Goal: Find contact information: Find contact information

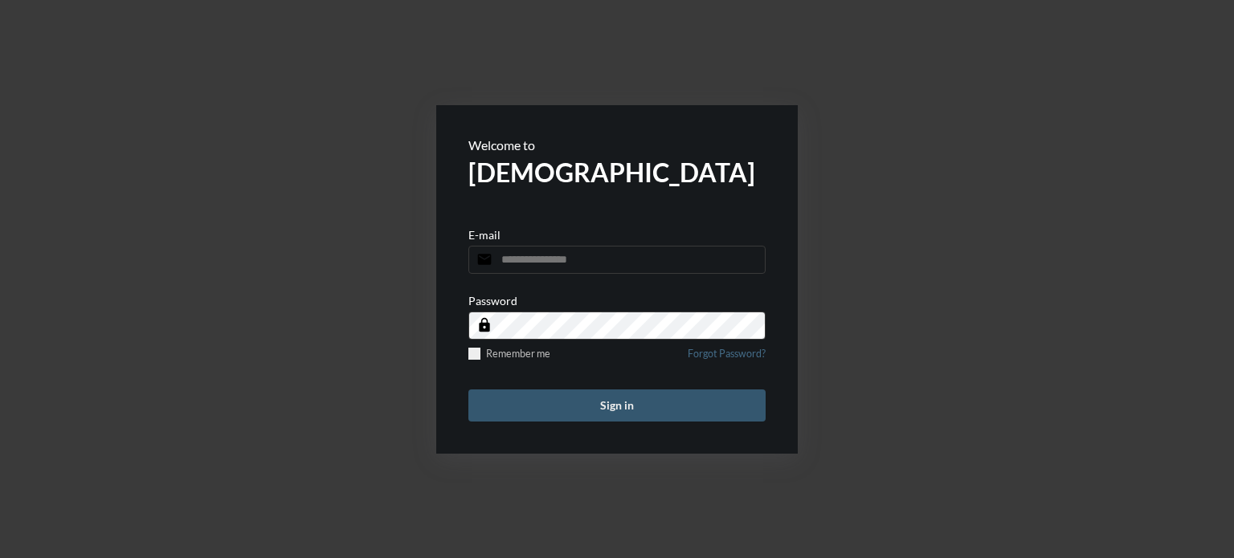
type input "**********"
click at [586, 397] on button "Sign in" at bounding box center [616, 406] width 297 height 32
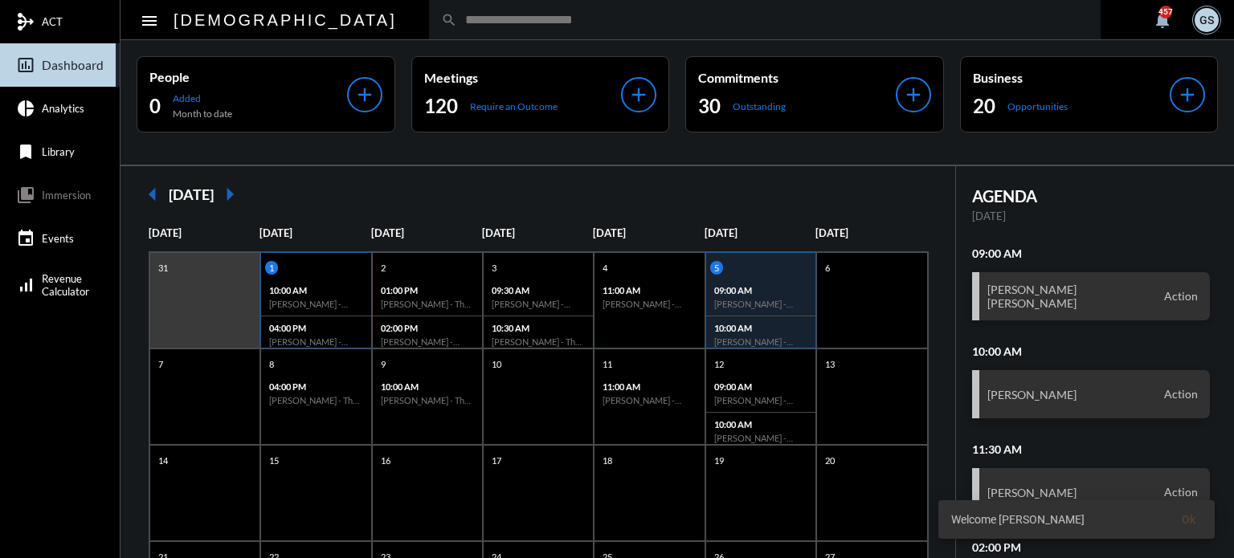
click at [314, 299] on h6 "James Ellingsworth - Action" at bounding box center [315, 304] width 93 height 10
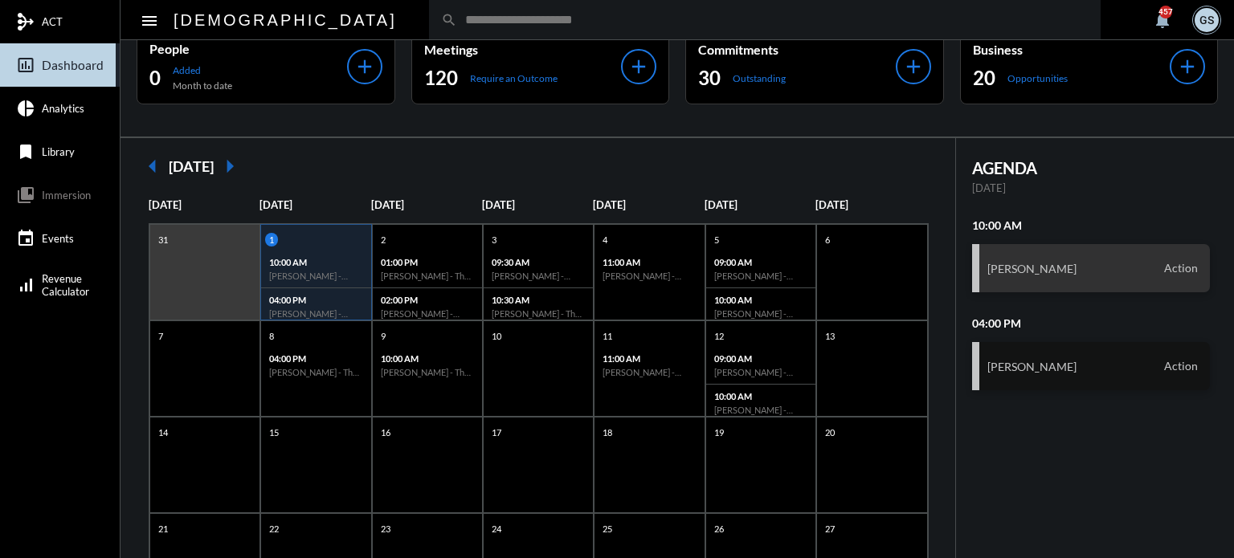
scroll to position [9, 0]
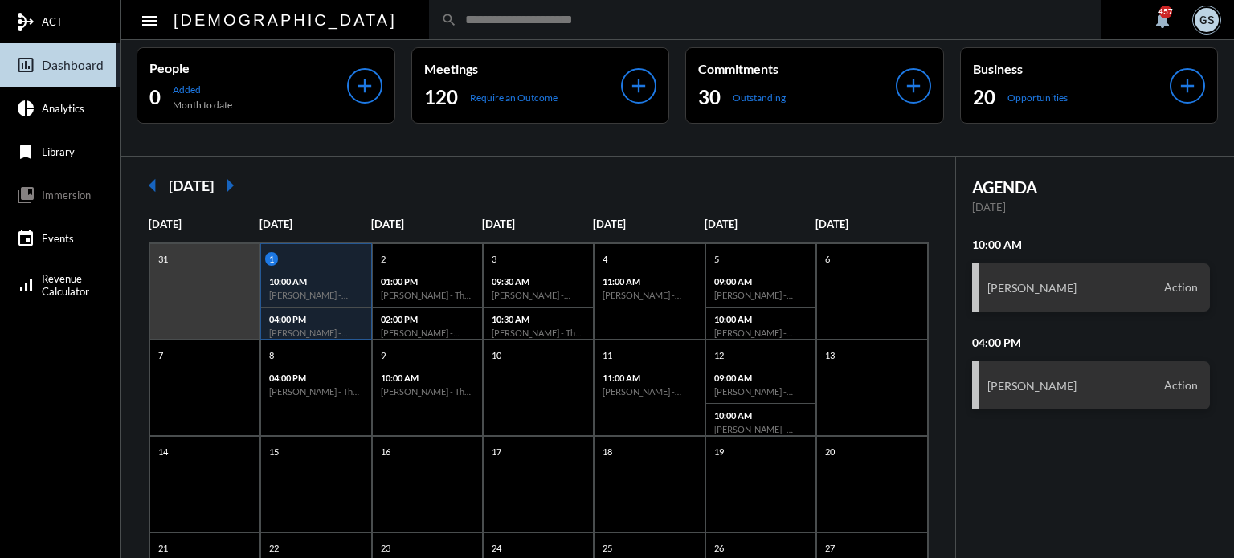
click at [549, 24] on input "text" at bounding box center [772, 20] width 631 height 14
type input "**********"
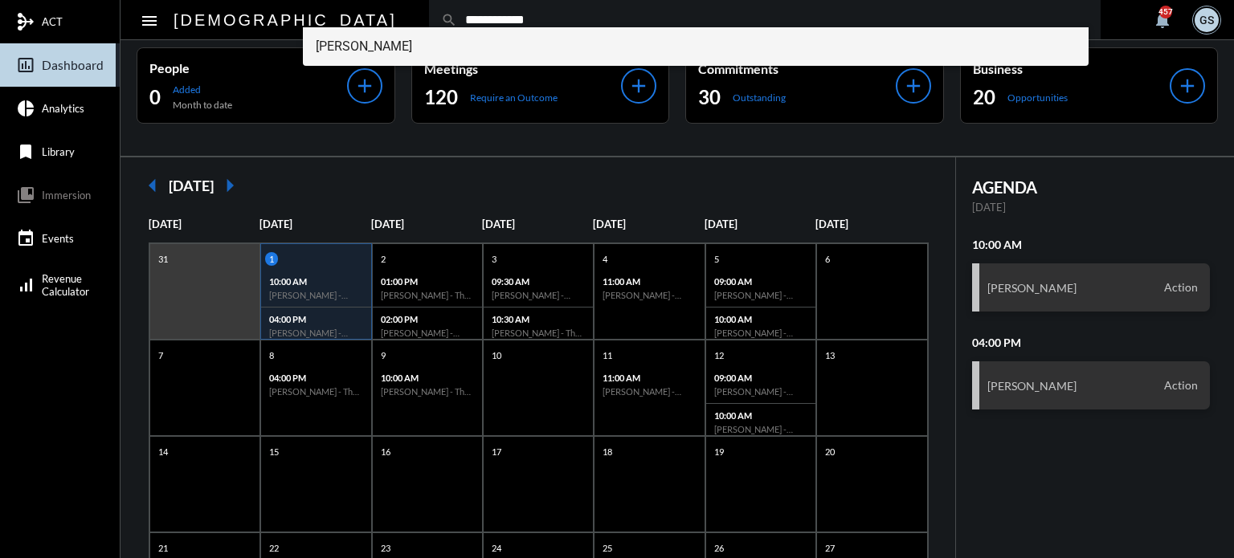
click at [443, 39] on span "James Ellingsworth" at bounding box center [696, 46] width 761 height 39
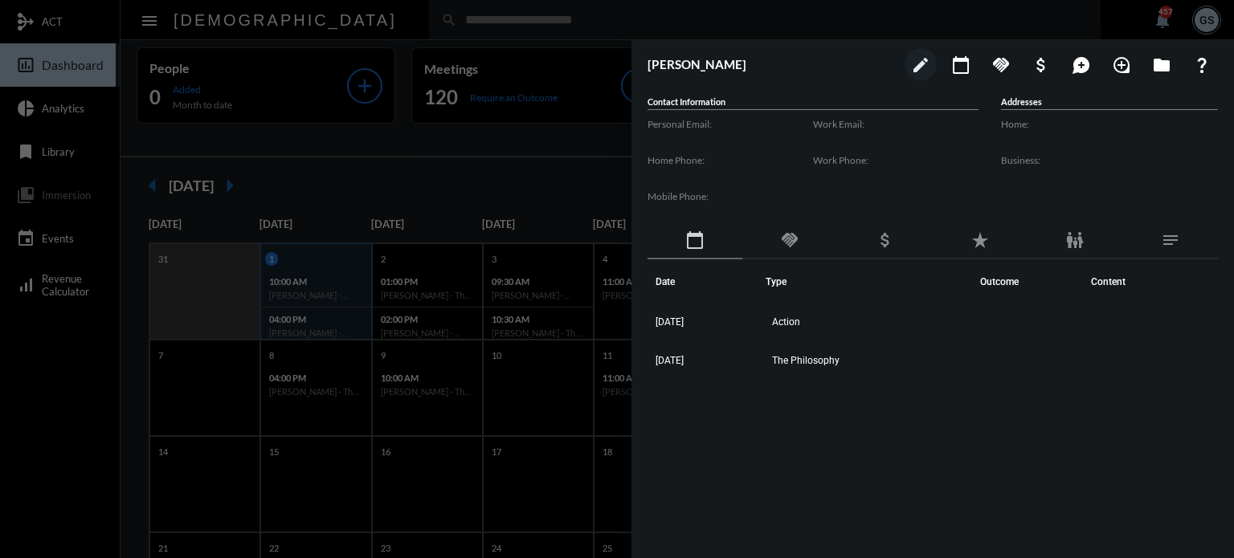
click at [19, 439] on div at bounding box center [617, 279] width 1234 height 558
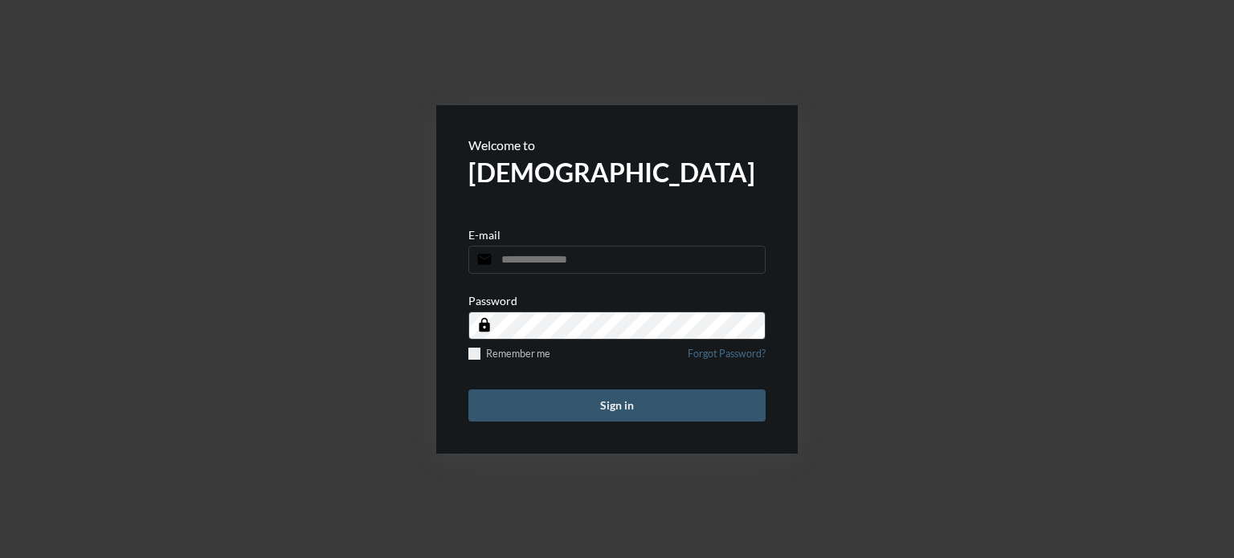
type input "**********"
click at [582, 417] on button "Sign in" at bounding box center [616, 406] width 297 height 32
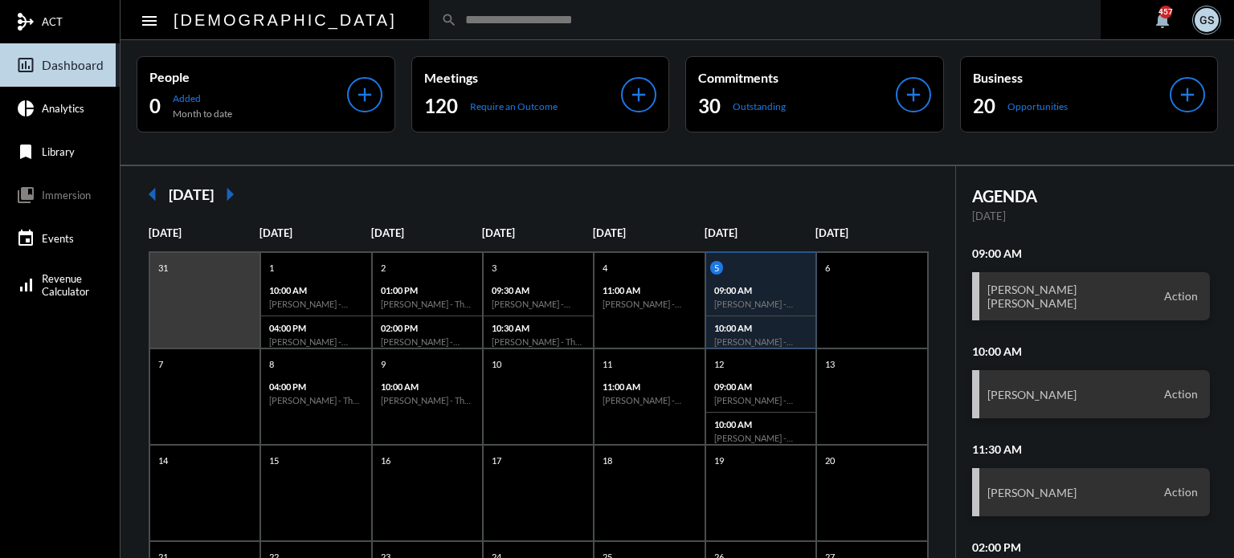
click at [457, 18] on input "text" at bounding box center [772, 20] width 631 height 14
paste input "********"
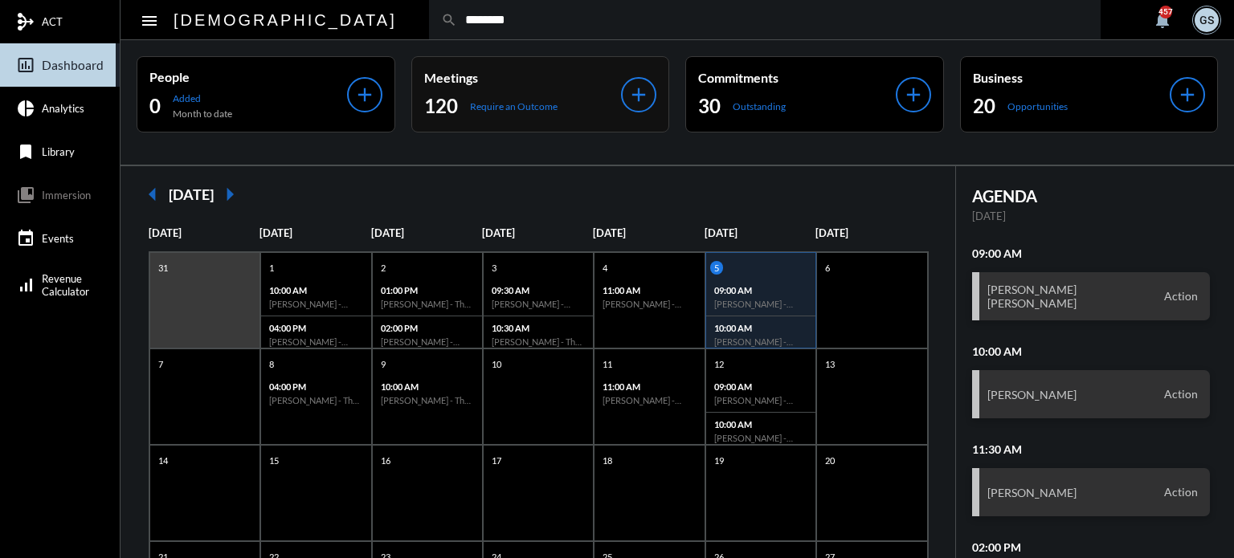
type input "********"
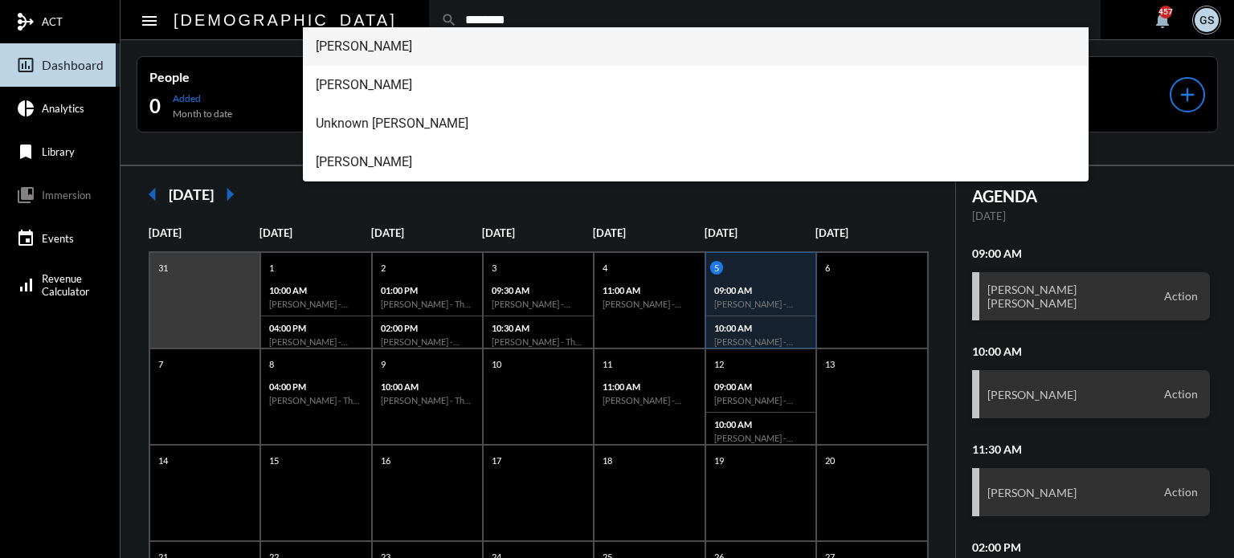
click at [395, 44] on span "Carlene Almanzar" at bounding box center [696, 46] width 761 height 39
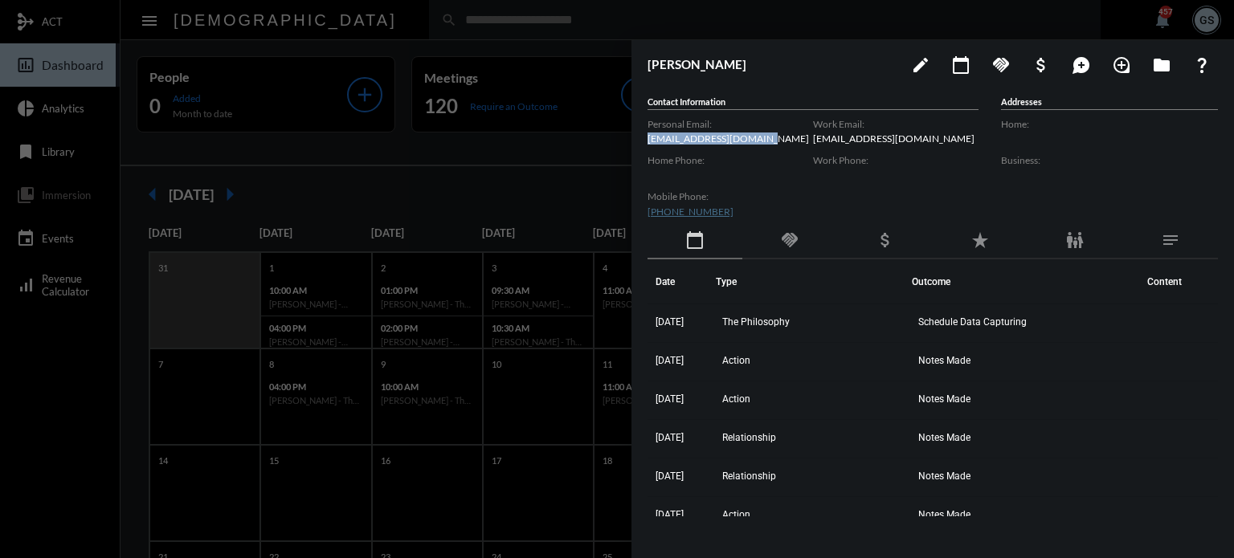
drag, startPoint x: 777, startPoint y: 137, endPoint x: 643, endPoint y: 137, distance: 134.9
click at [643, 137] on div "Carlene Almanzar edit calendar_today handshake attach_money maps_ugc loupe fold…" at bounding box center [932, 295] width 602 height 510
copy p "carlyalmanzar@gmail.com"
drag, startPoint x: 954, startPoint y: 134, endPoint x: 810, endPoint y: 142, distance: 144.0
click at [810, 142] on div "Personal Email: carlyalmanzar@gmail.com Home Phone: Mobile Phone: (973) 861-854…" at bounding box center [812, 168] width 331 height 108
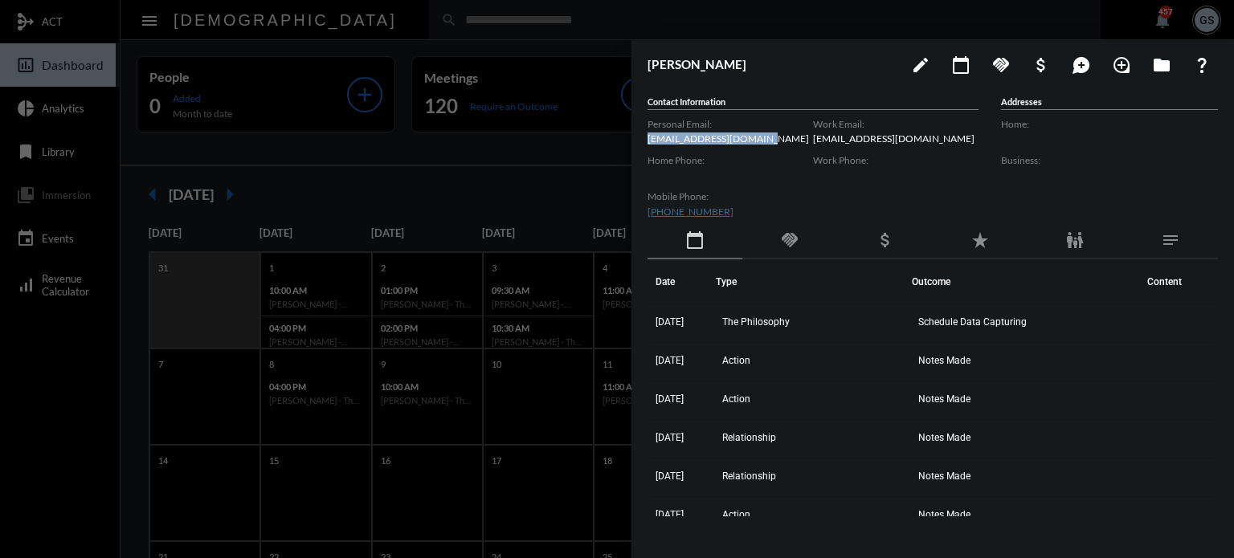
click at [825, 135] on p "carlenekreinerdental@gmail.com" at bounding box center [895, 139] width 165 height 12
click at [816, 136] on p "carlenekreinerdental@gmail.com" at bounding box center [895, 139] width 165 height 12
click at [809, 139] on p "carlyalmanzar@gmail.com" at bounding box center [729, 139] width 165 height 12
click at [807, 141] on p "carlyalmanzar@gmail.com" at bounding box center [729, 139] width 165 height 12
click at [936, 137] on p "carlenekreinerdental@gmail.com" at bounding box center [895, 139] width 165 height 12
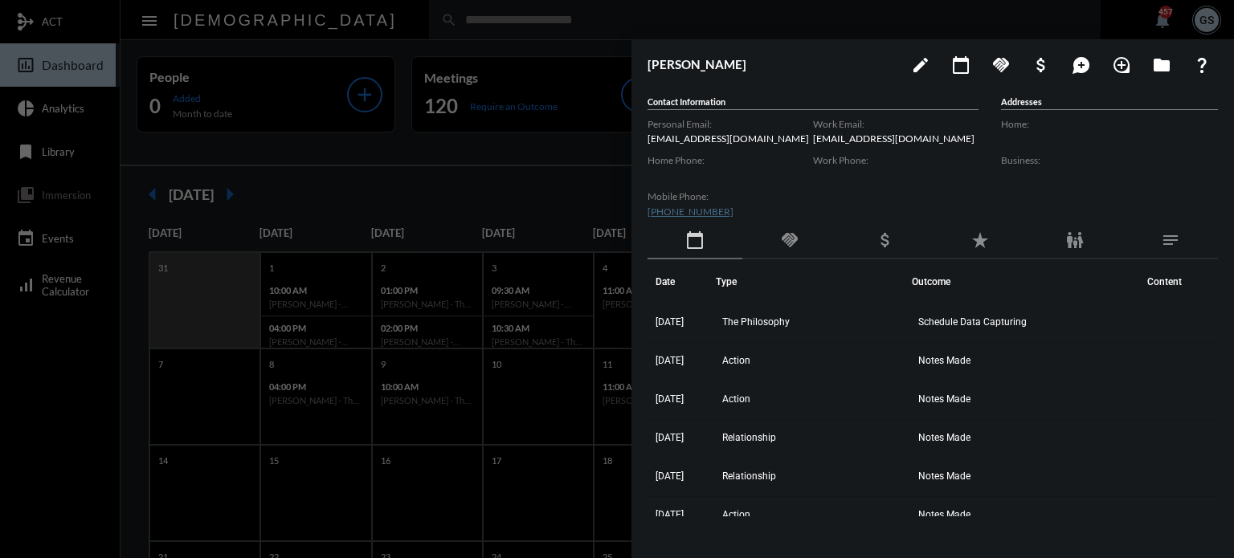
click at [951, 159] on label "Work Phone:" at bounding box center [895, 160] width 165 height 12
drag, startPoint x: 959, startPoint y: 131, endPoint x: 813, endPoint y: 141, distance: 146.5
click at [813, 141] on p "carlenekreinerdental@gmail.com" at bounding box center [895, 139] width 165 height 12
copy p "carlenekreinerdental@gmail.com"
drag, startPoint x: 714, startPoint y: 210, endPoint x: 644, endPoint y: 211, distance: 69.9
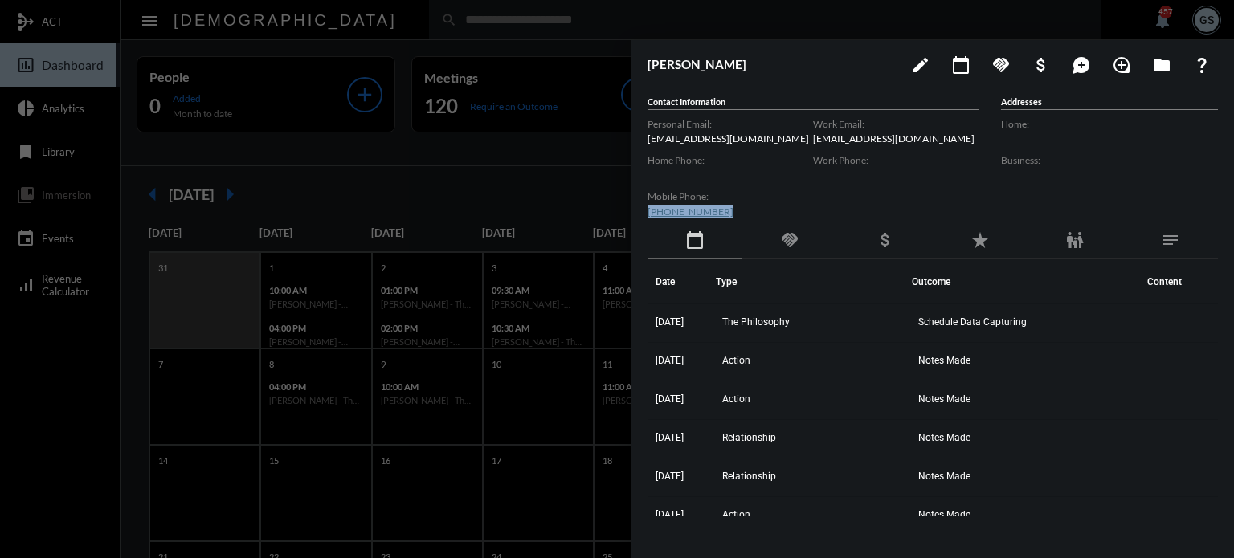
click at [644, 211] on div "Carlene Almanzar edit calendar_today handshake attach_money maps_ugc loupe fold…" at bounding box center [932, 295] width 602 height 510
copy link "(973) 861-8546"
click at [540, 51] on div at bounding box center [617, 279] width 1234 height 558
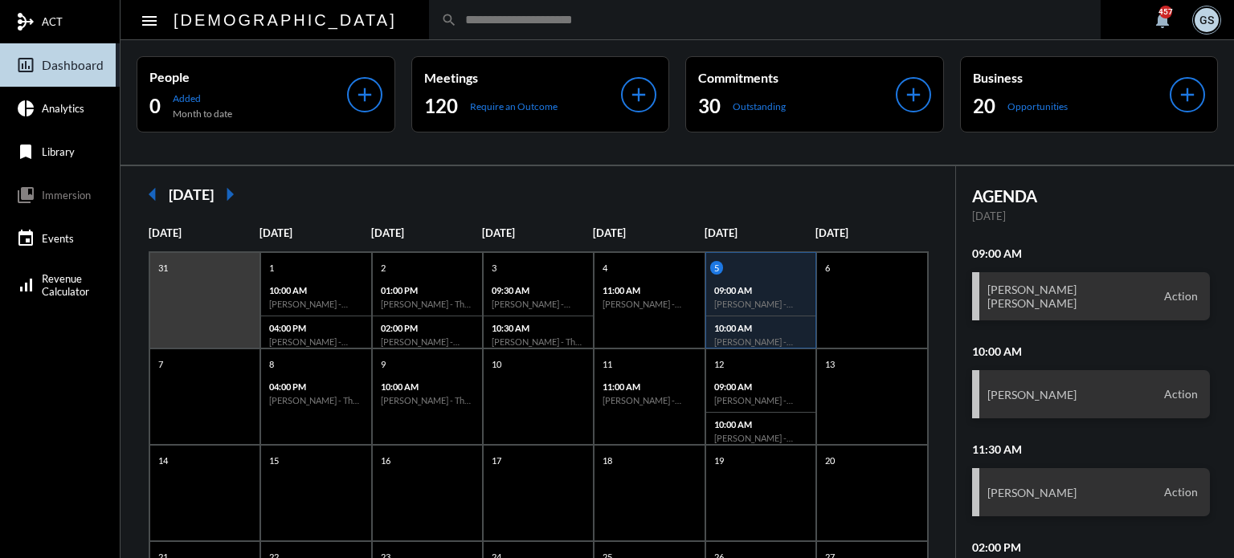
click at [457, 25] on input "text" at bounding box center [772, 20] width 631 height 14
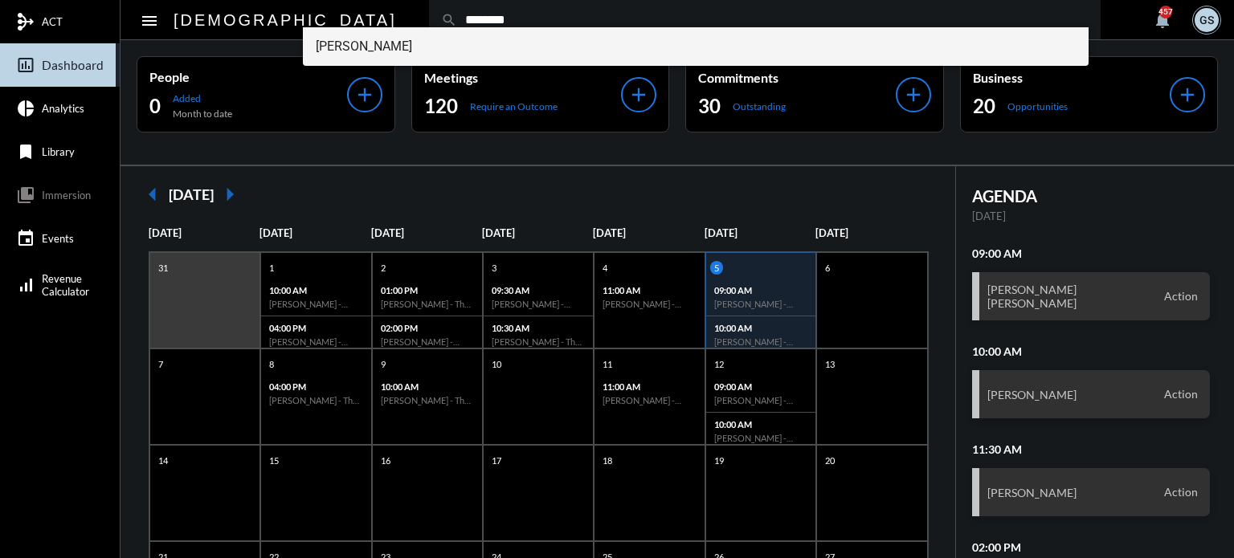
type input "********"
click at [341, 59] on span "Nick DeCandia" at bounding box center [696, 46] width 761 height 39
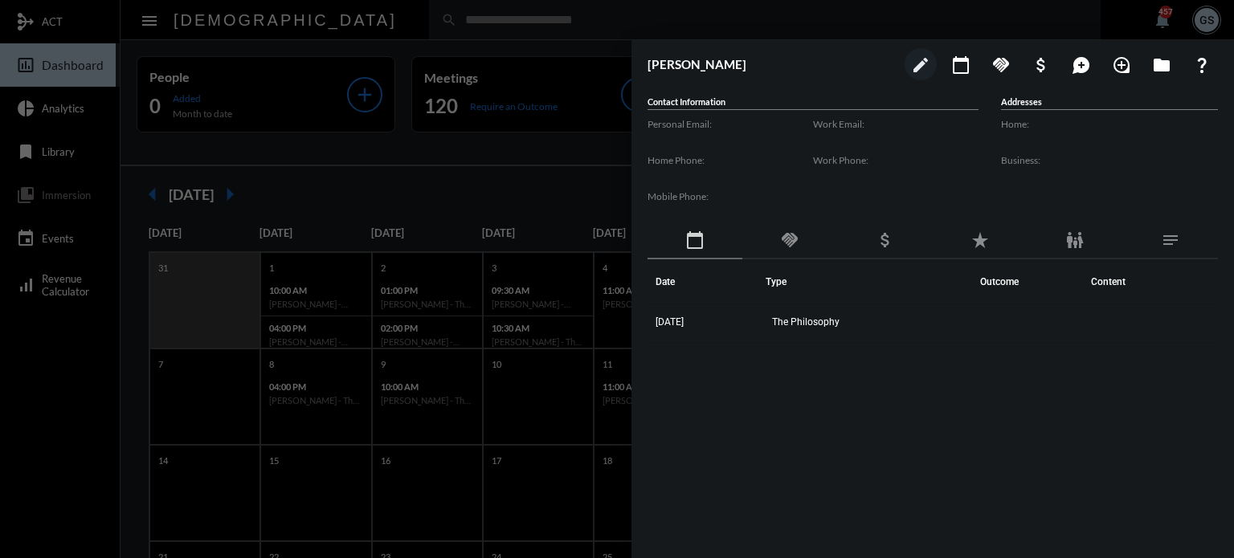
click at [498, 166] on div at bounding box center [617, 279] width 1234 height 558
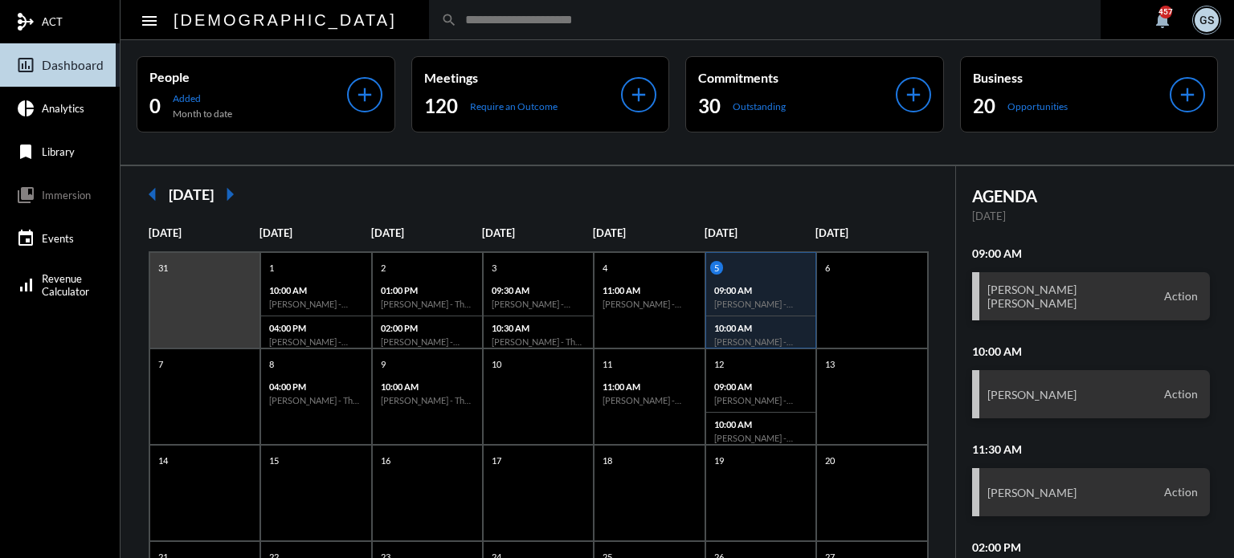
click at [31, 74] on mat-icon "insert_chart_outlined" at bounding box center [25, 64] width 19 height 19
click at [54, 382] on mat-nav-list "mediation ACT insert_chart_outlined Dashboard pie_chart Analytics bookmark Libr…" at bounding box center [60, 279] width 120 height 558
click at [24, 58] on mat-icon "insert_chart_outlined" at bounding box center [25, 64] width 19 height 19
click at [31, 19] on mat-icon "mediation" at bounding box center [25, 21] width 19 height 19
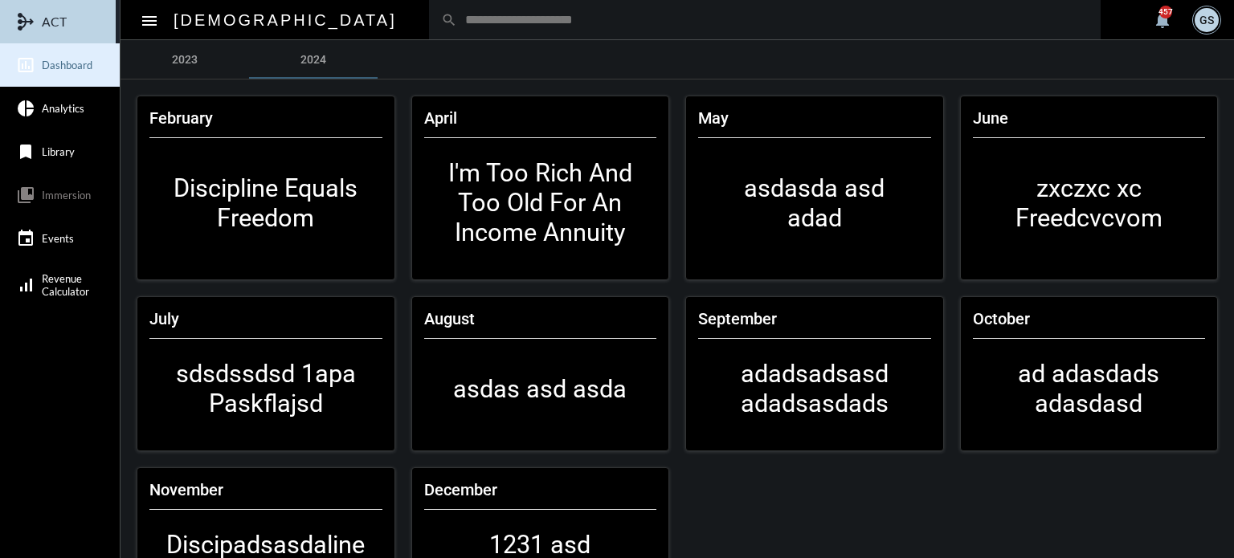
click at [43, 59] on span "Dashboard" at bounding box center [67, 65] width 51 height 13
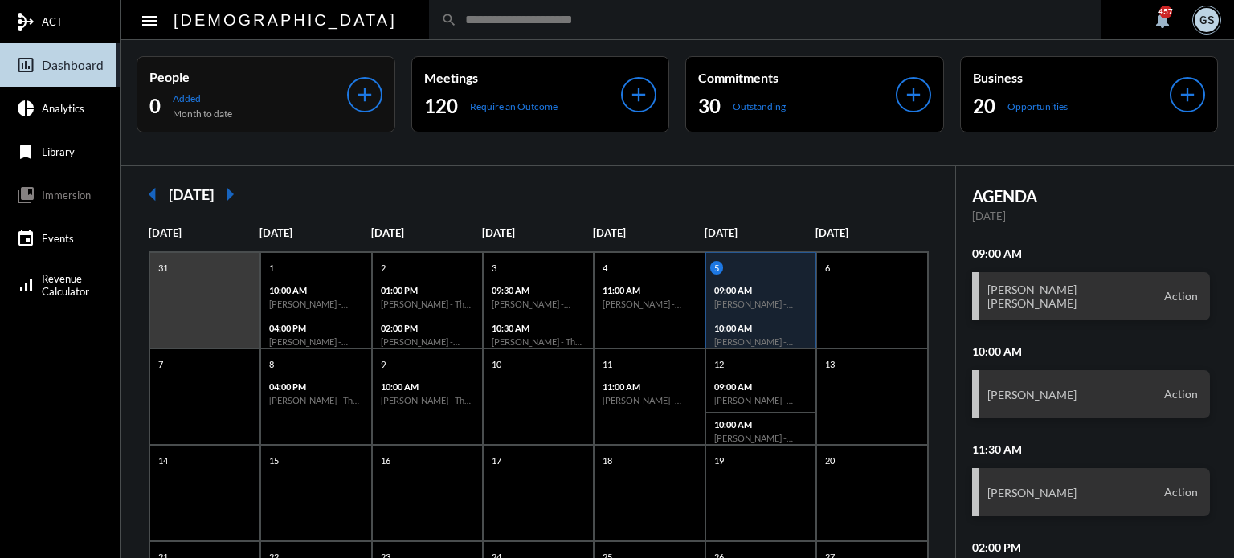
click at [194, 99] on p "Added" at bounding box center [202, 98] width 59 height 12
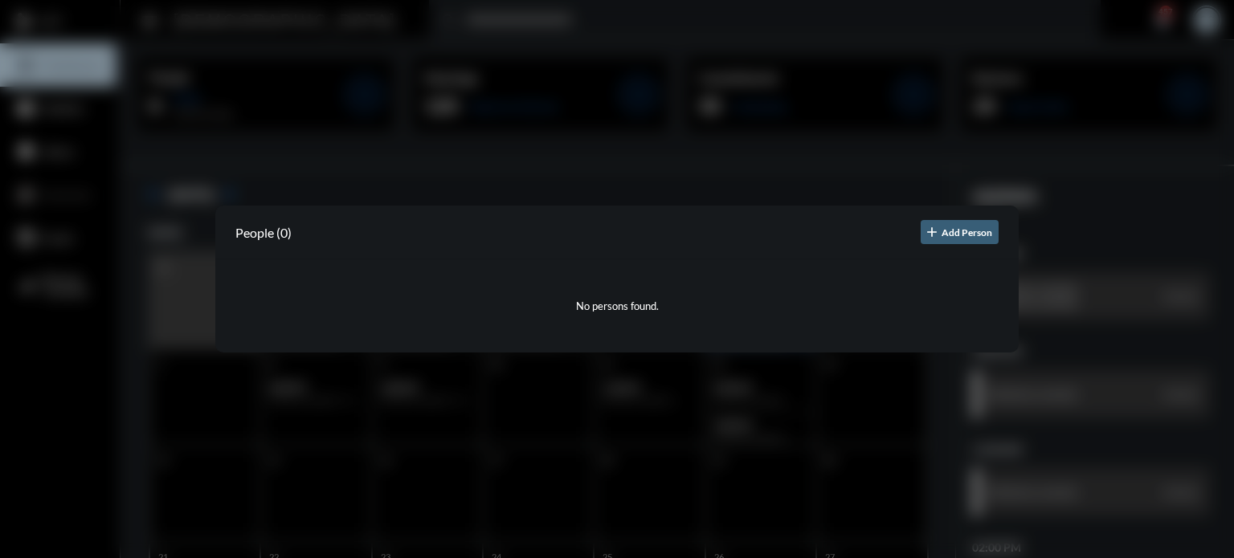
click at [1114, 62] on div at bounding box center [617, 279] width 1234 height 558
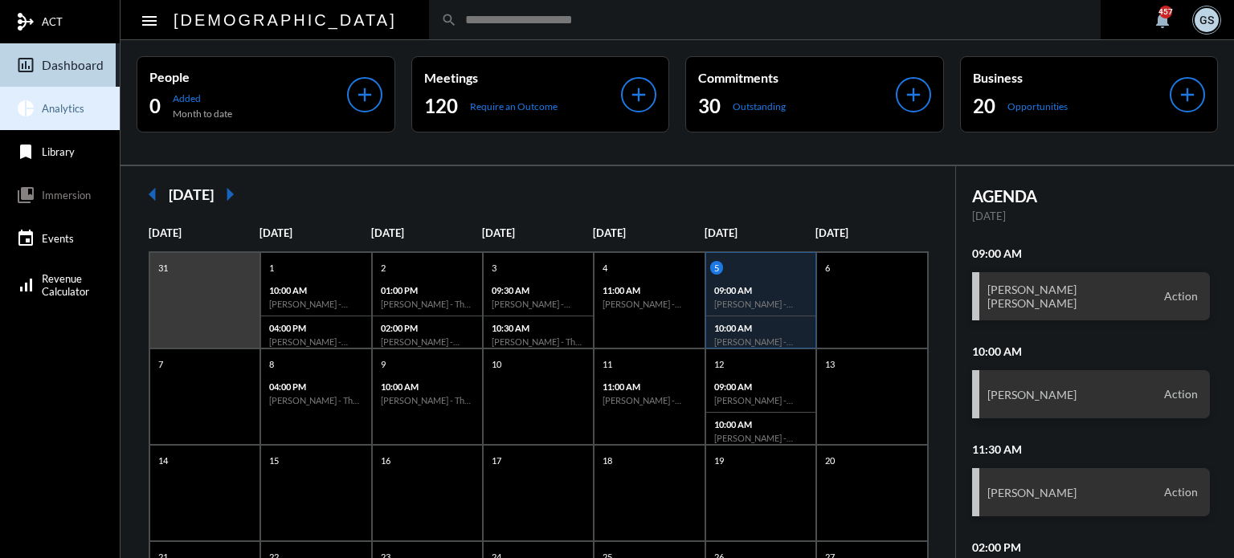
click at [56, 116] on link "pie_chart Analytics" at bounding box center [60, 108] width 120 height 43
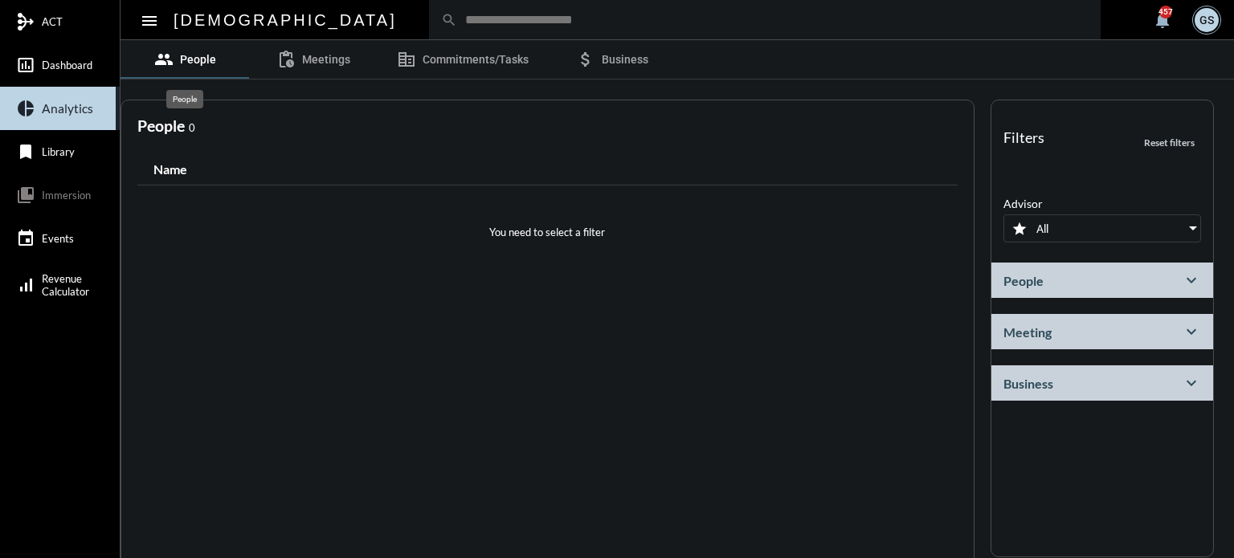
click at [181, 53] on span "People" at bounding box center [198, 59] width 36 height 13
click at [1166, 235] on div "All" at bounding box center [1108, 228] width 184 height 27
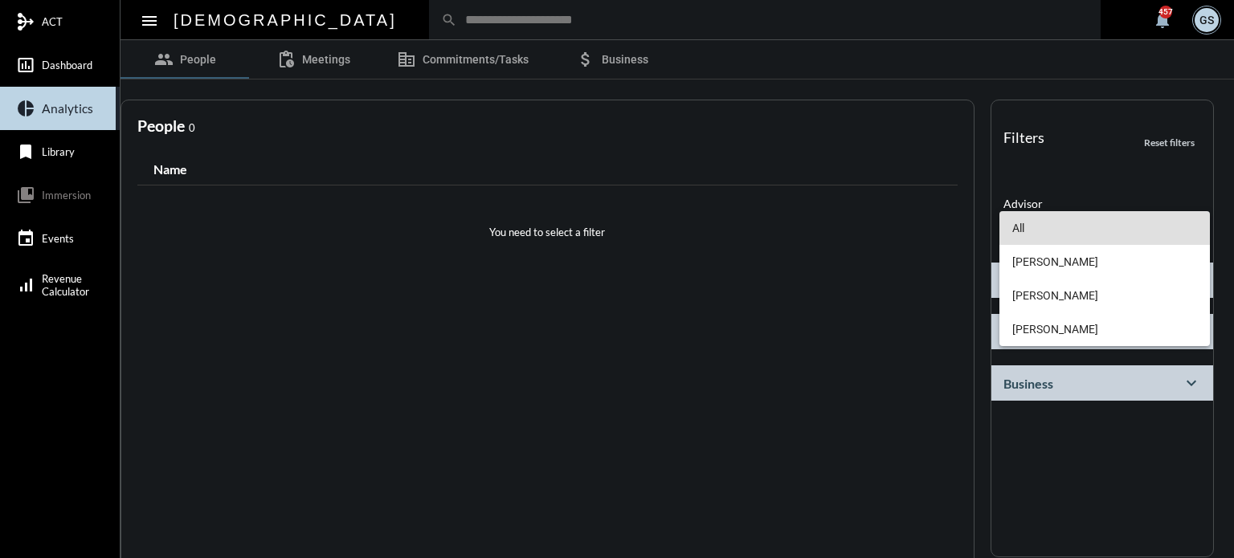
click at [1166, 235] on span "All" at bounding box center [1104, 228] width 185 height 34
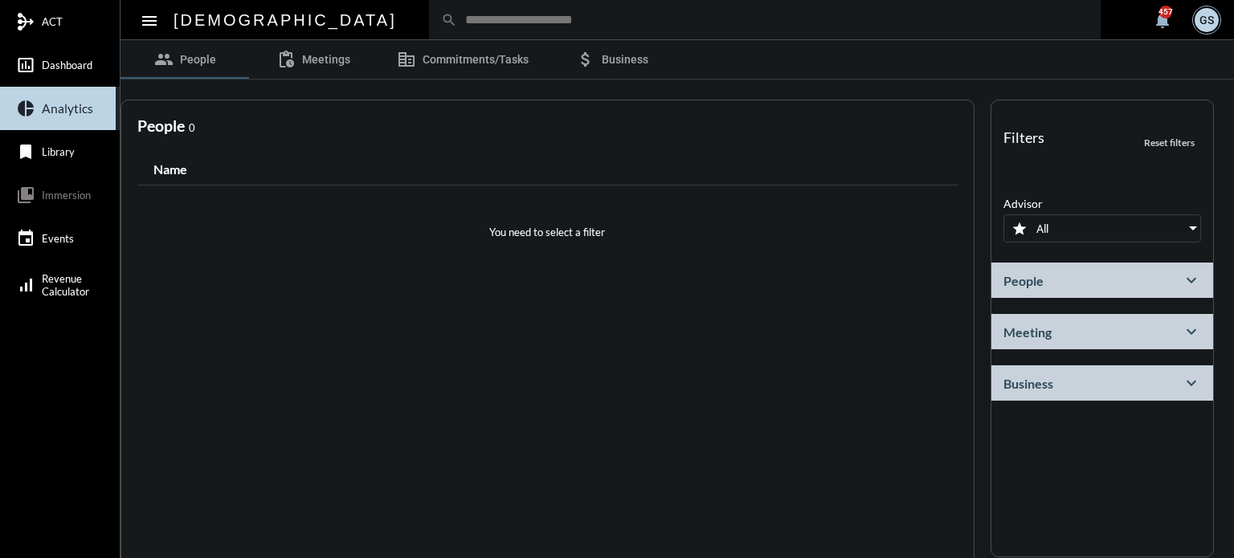
click at [1116, 264] on div "People expand_more" at bounding box center [1102, 280] width 222 height 35
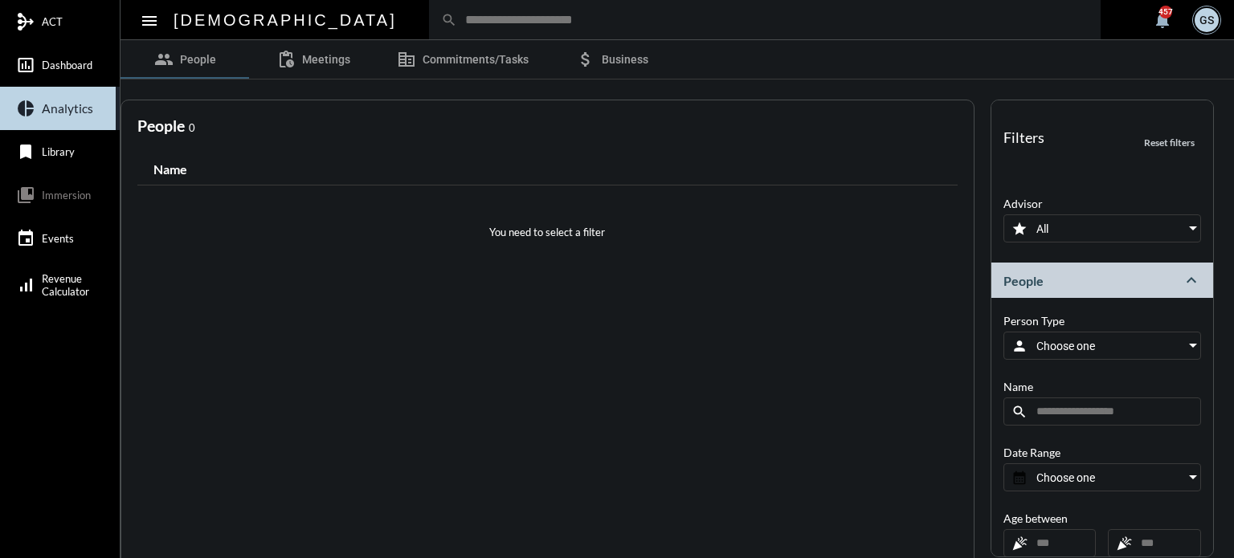
click at [1116, 264] on div "People expand_less" at bounding box center [1102, 280] width 222 height 35
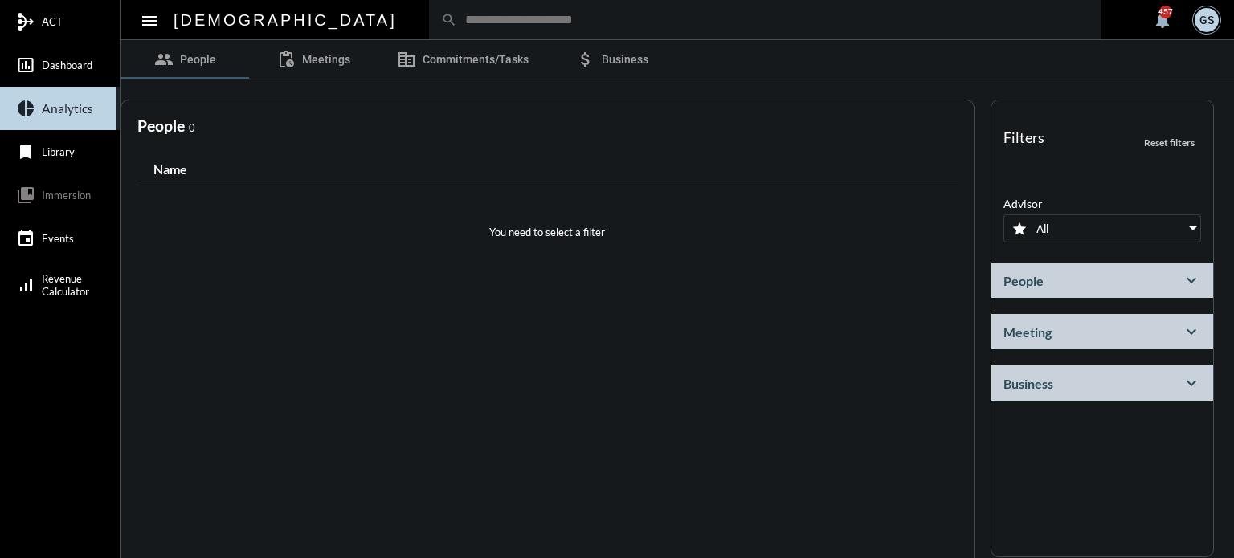
click at [1086, 157] on div "Filters Reset filters close" at bounding box center [1102, 147] width 198 height 36
click at [1110, 439] on div "Filters Reset filters close Advisor star All People expand_more Person Type per…" at bounding box center [1101, 329] width 223 height 458
click at [632, 61] on span "Business" at bounding box center [625, 59] width 47 height 13
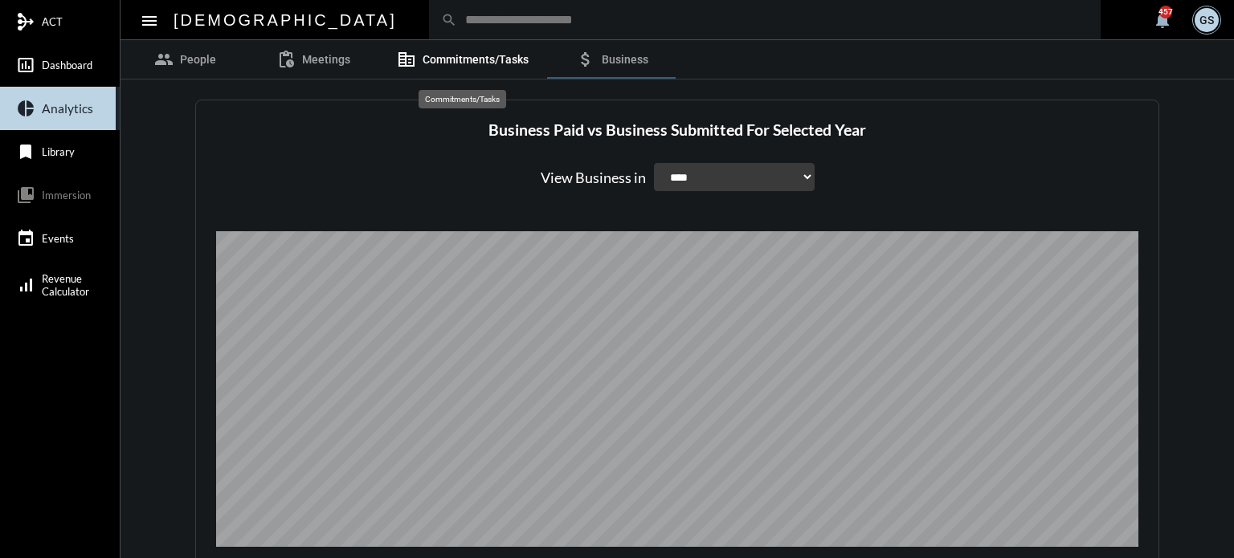
click at [458, 59] on span "Commitments/Tasks" at bounding box center [475, 59] width 106 height 13
select select "*********"
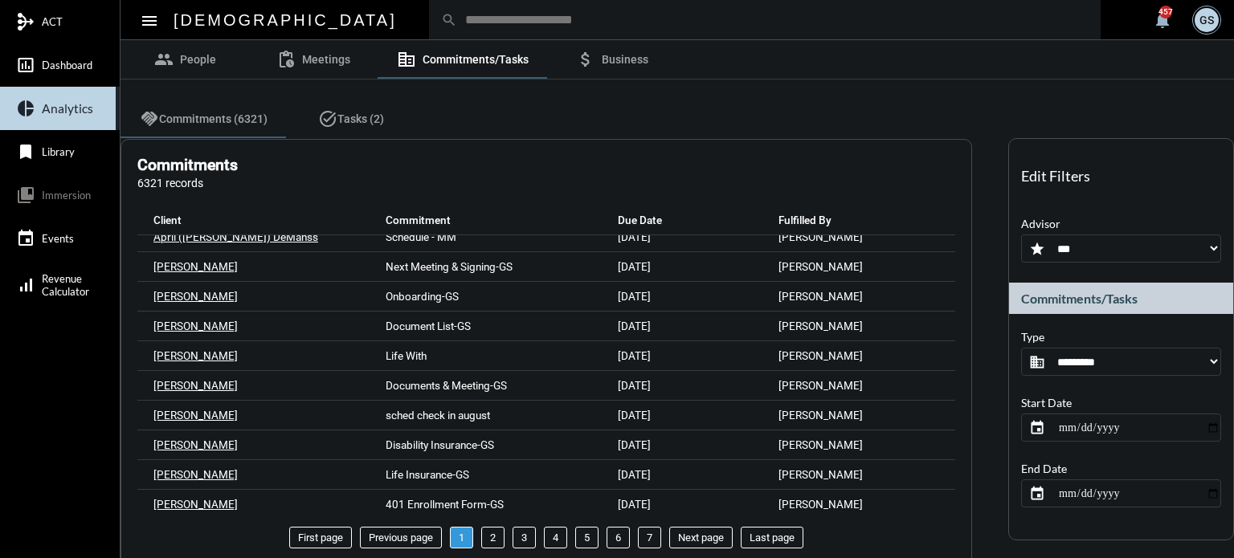
scroll to position [803, 0]
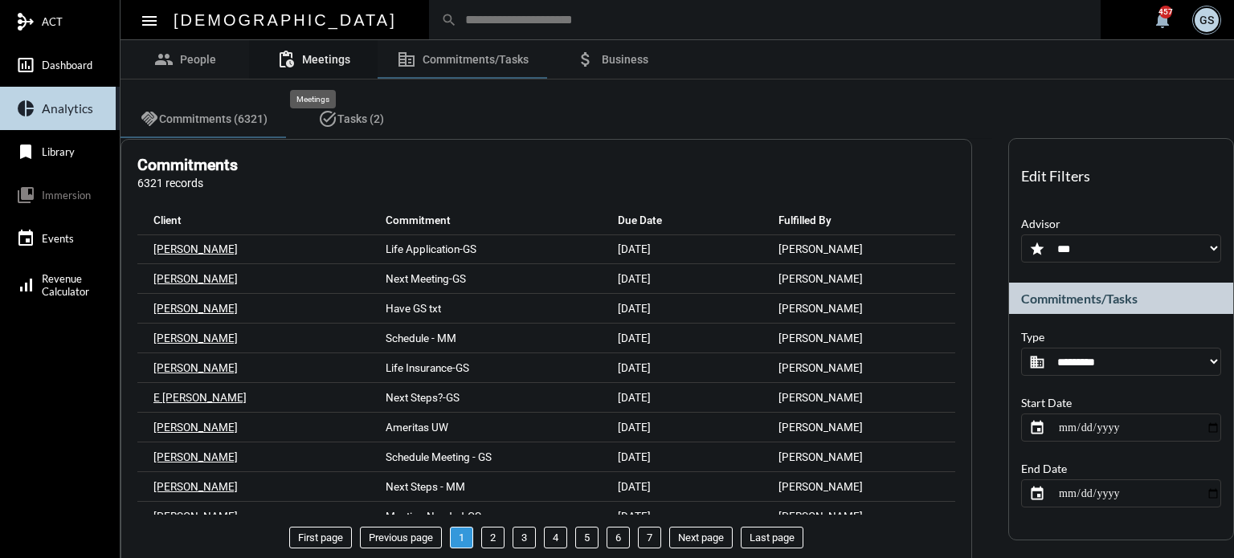
click at [331, 51] on link "pending_actions Meetings" at bounding box center [313, 59] width 129 height 39
select select
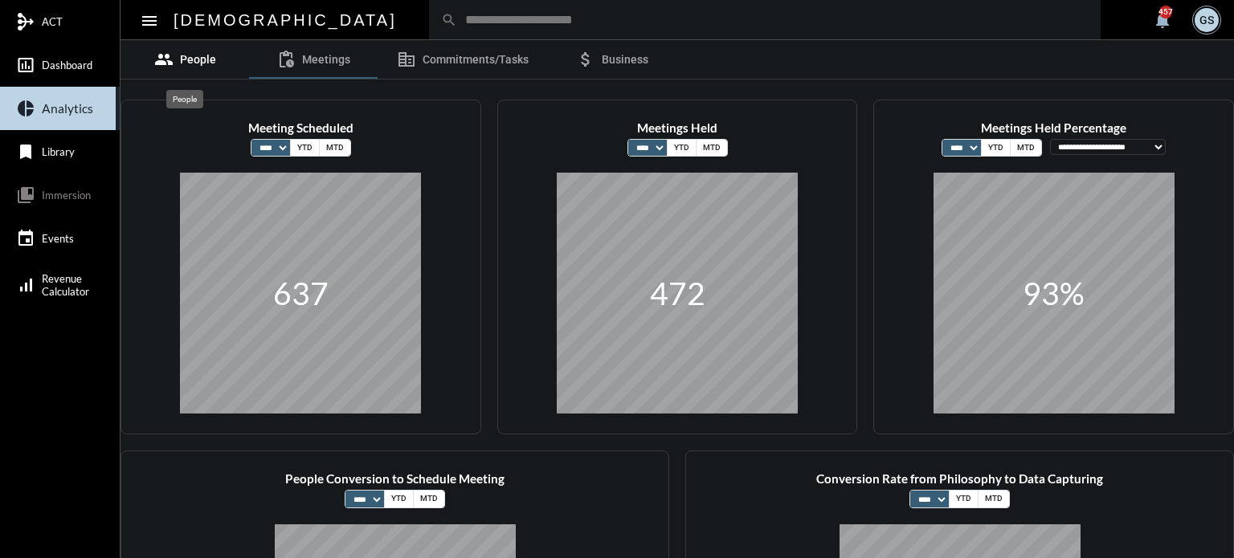
click at [190, 63] on span "People" at bounding box center [198, 59] width 36 height 13
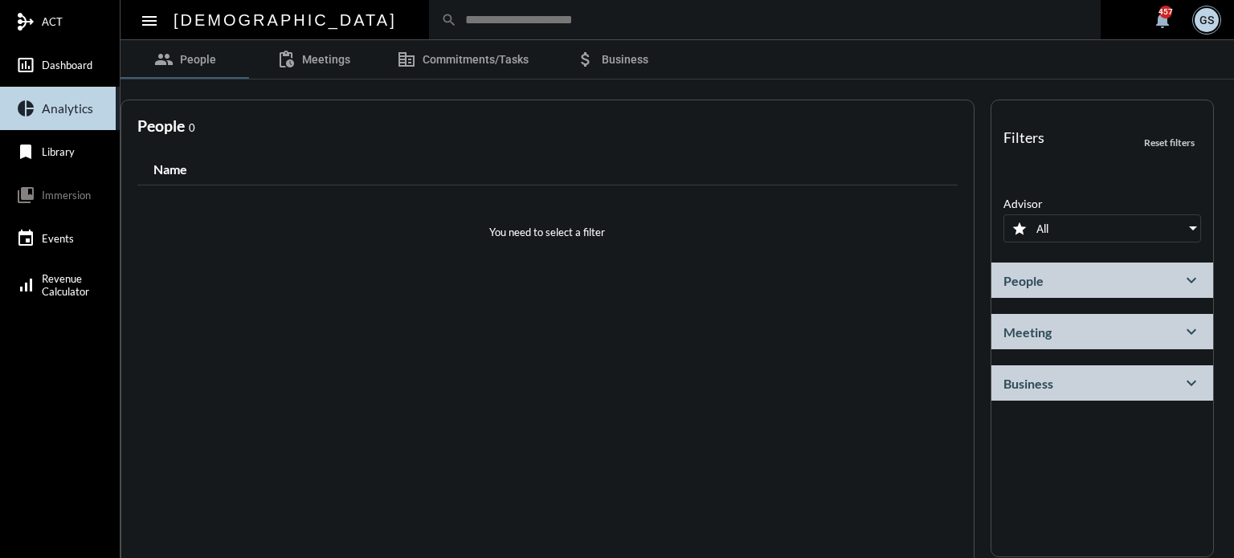
click at [1119, 226] on div "All" at bounding box center [1100, 228] width 169 height 13
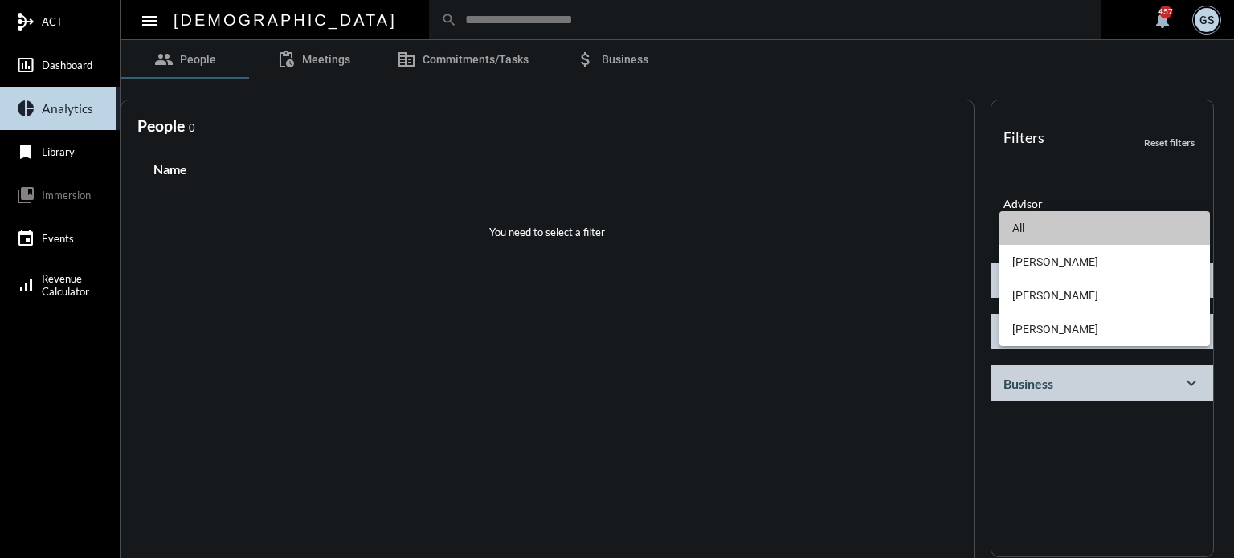
click at [1119, 224] on span "All" at bounding box center [1104, 228] width 185 height 34
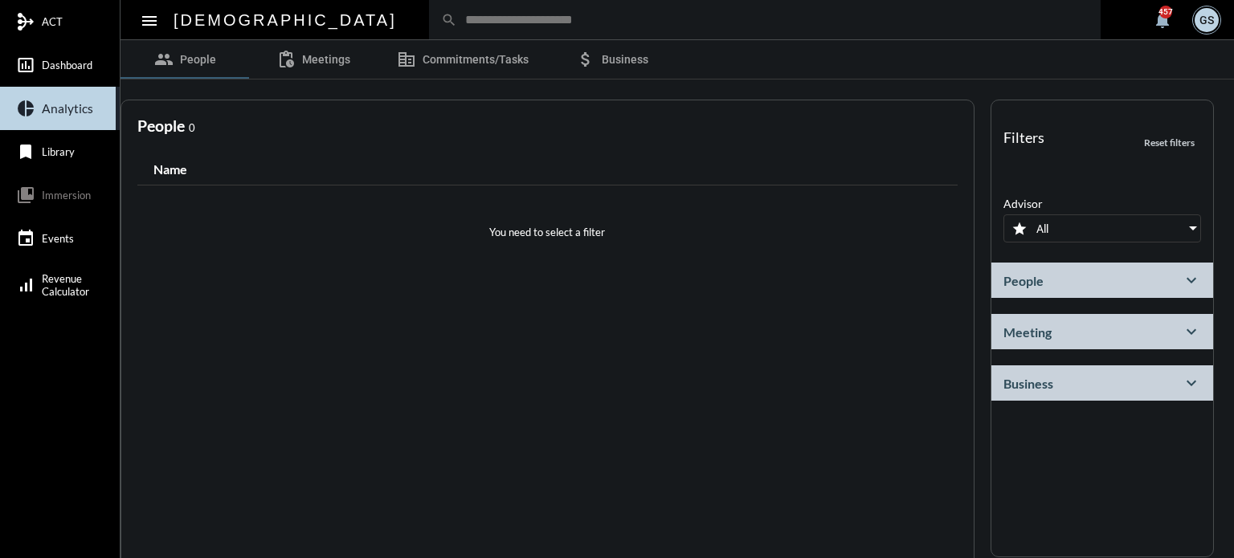
click at [1103, 282] on div "People expand_more" at bounding box center [1102, 280] width 222 height 35
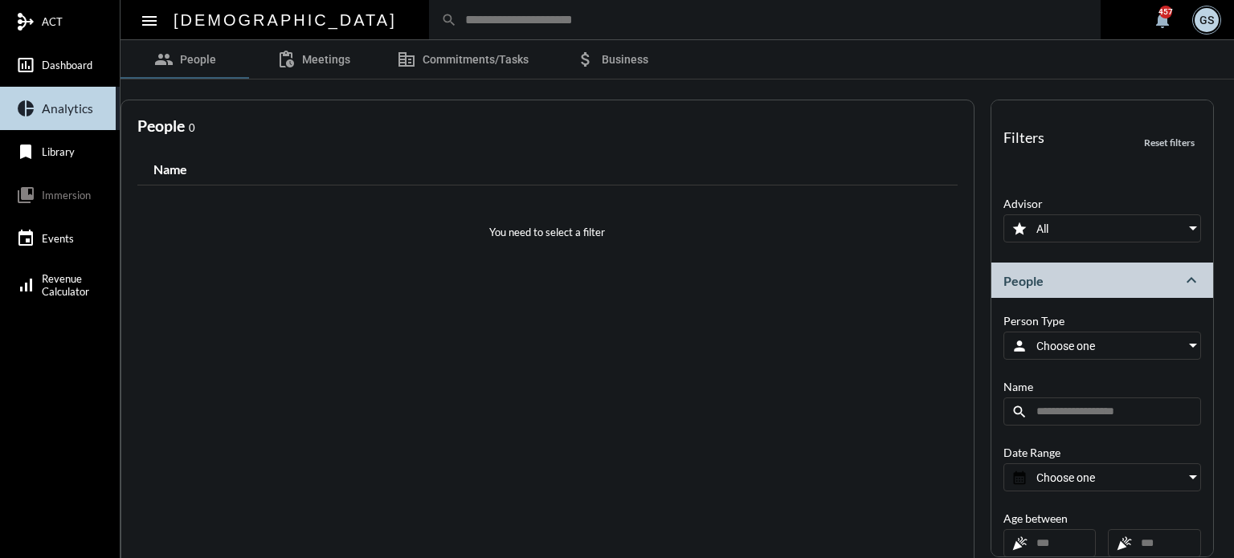
click at [1103, 282] on div "People expand_less" at bounding box center [1102, 280] width 222 height 35
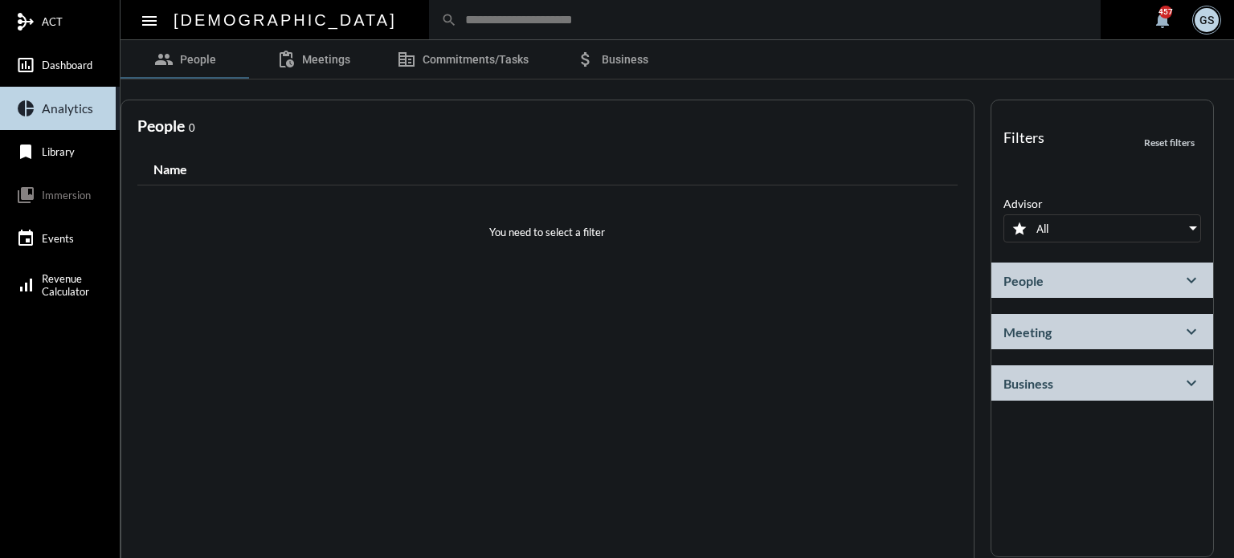
click at [1103, 279] on div "People expand_more" at bounding box center [1102, 280] width 222 height 35
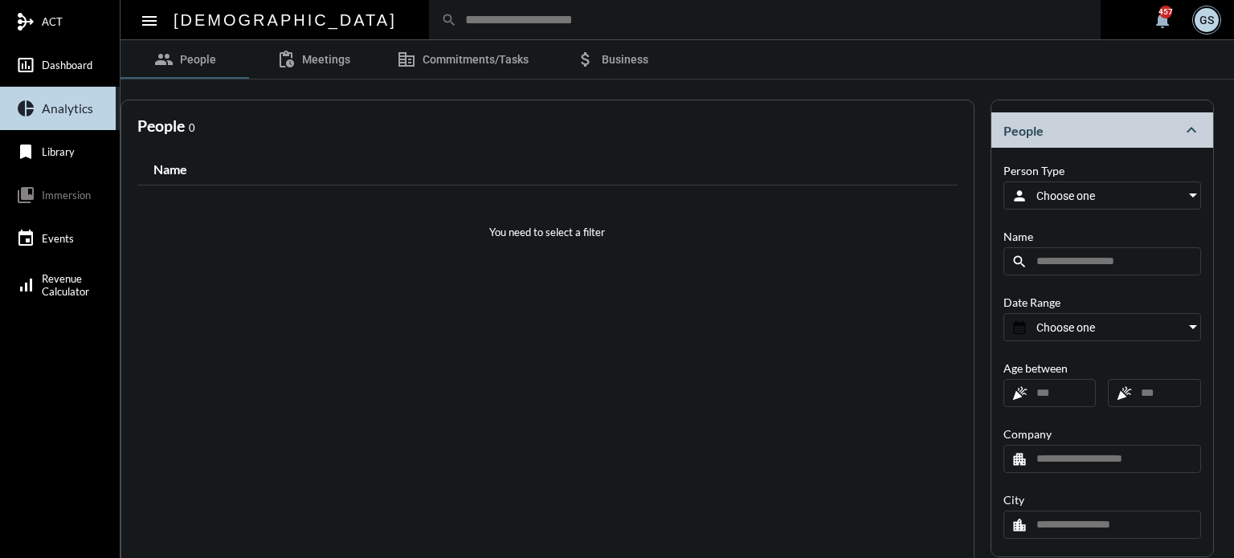
scroll to position [161, 0]
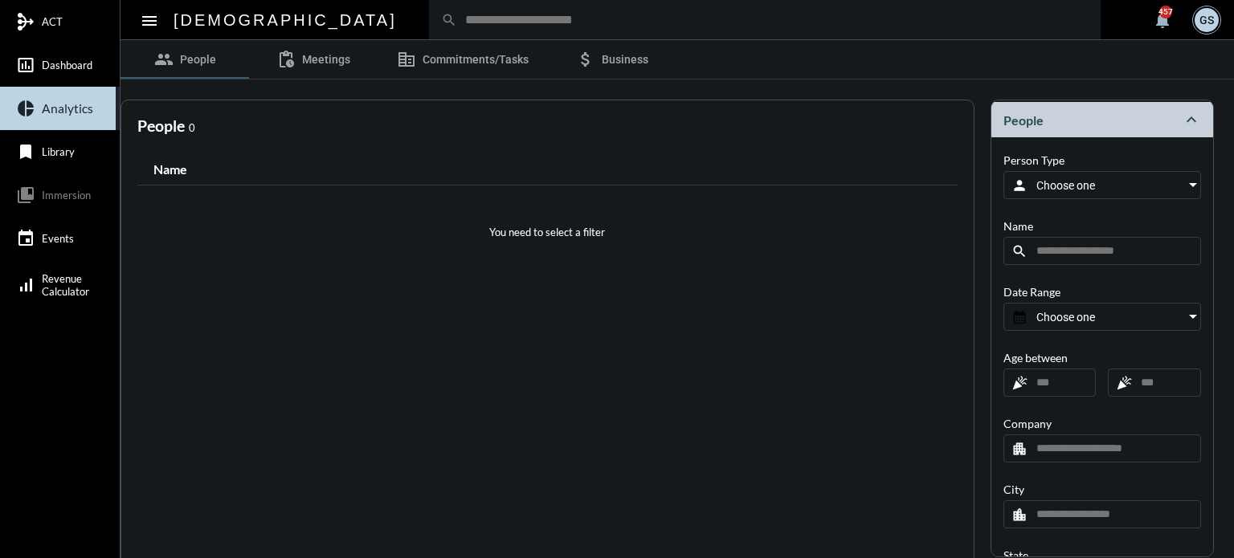
click at [1104, 184] on div "Choose one" at bounding box center [1100, 185] width 169 height 13
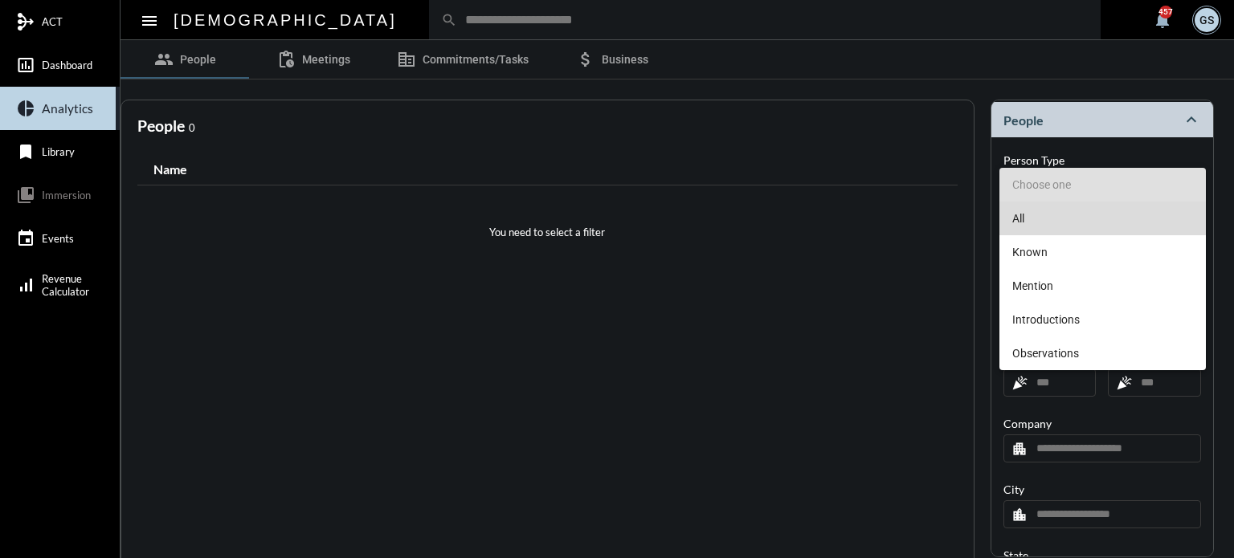
click at [1080, 215] on span "All" at bounding box center [1102, 219] width 181 height 34
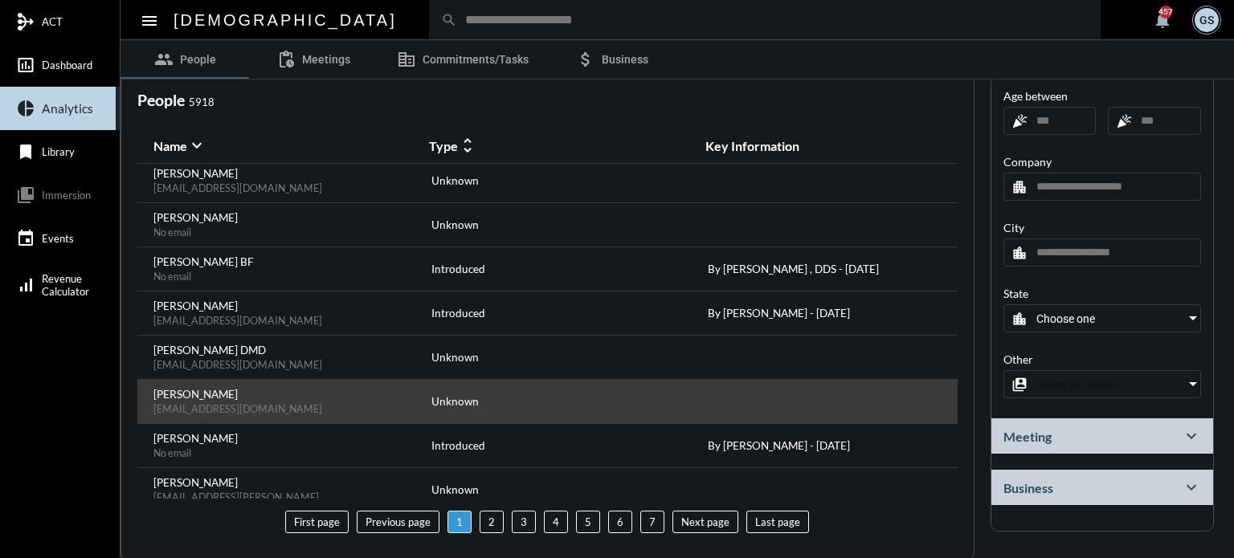
scroll to position [1930, 0]
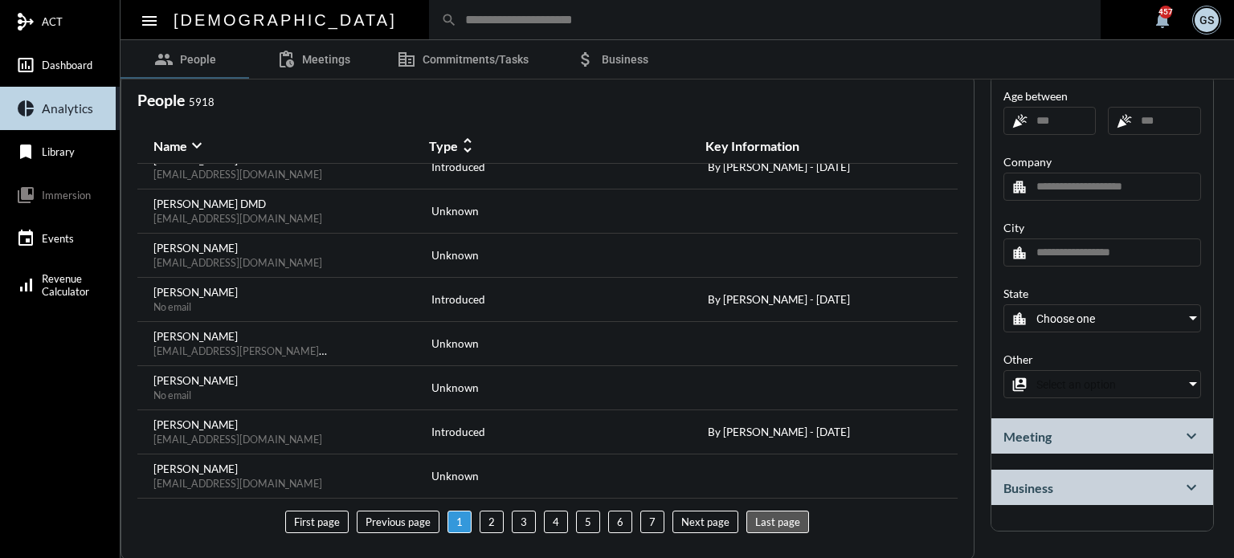
click at [767, 524] on li "Last page" at bounding box center [777, 522] width 63 height 22
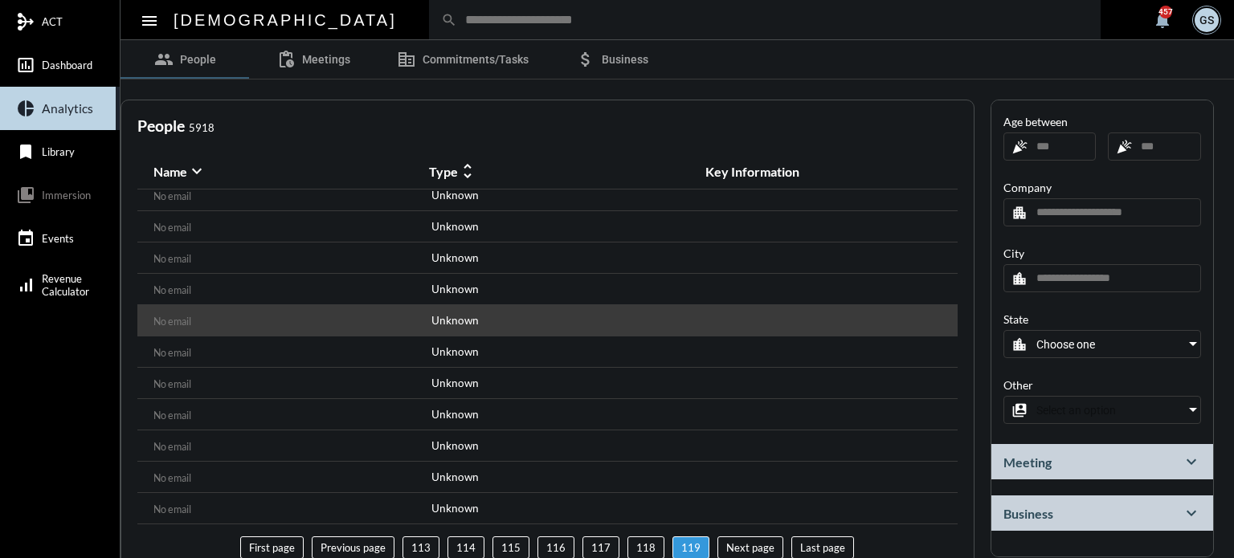
scroll to position [0, 0]
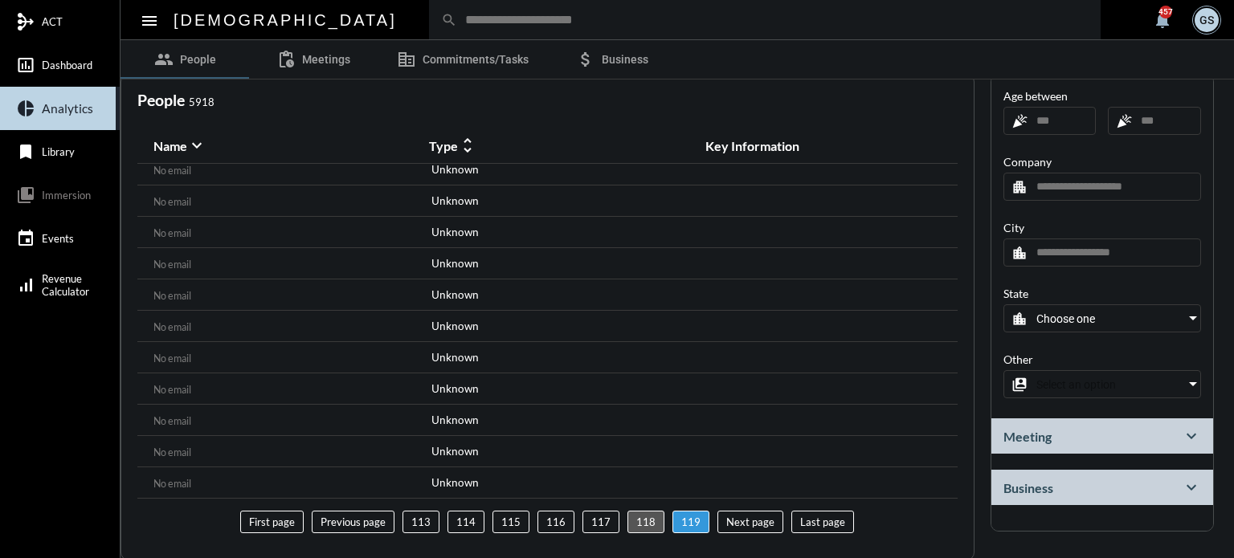
click at [636, 519] on li "118" at bounding box center [645, 522] width 37 height 22
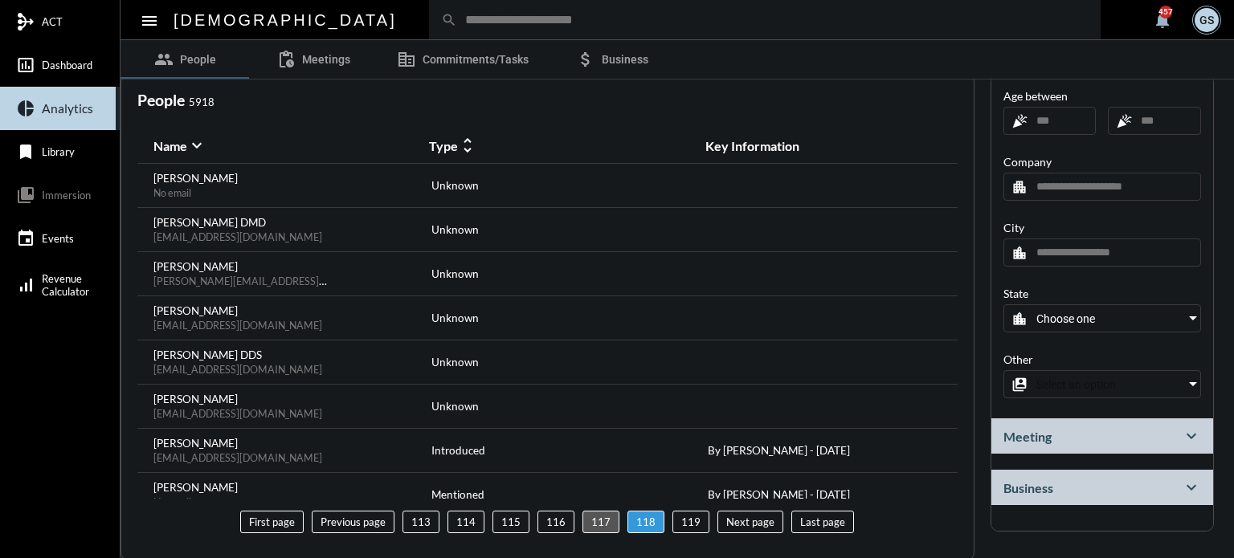
click at [598, 521] on li "117" at bounding box center [600, 522] width 37 height 22
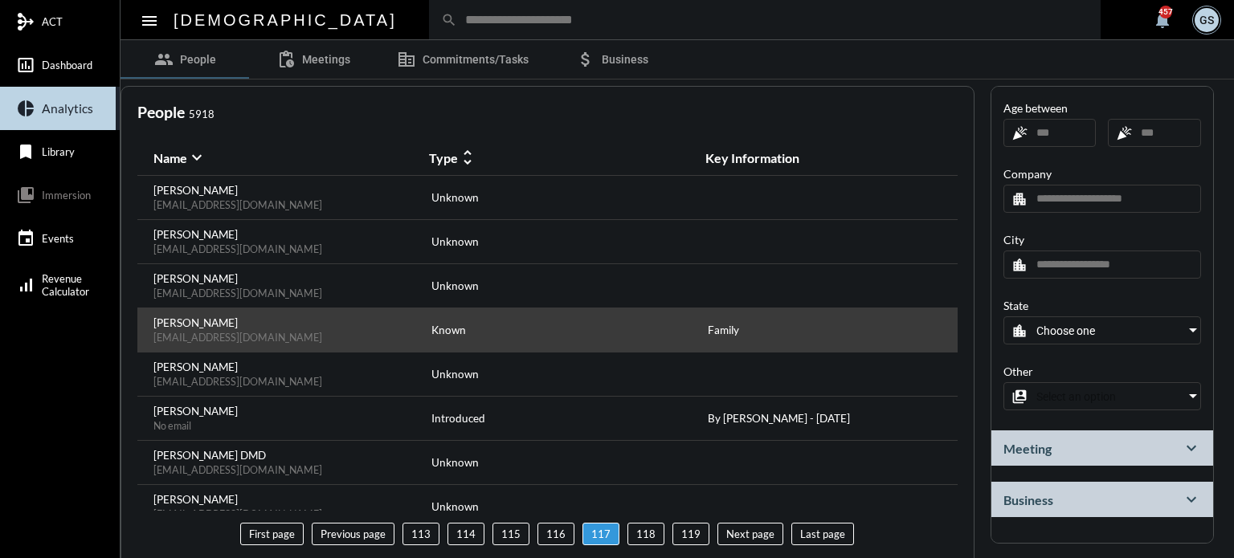
scroll to position [26, 0]
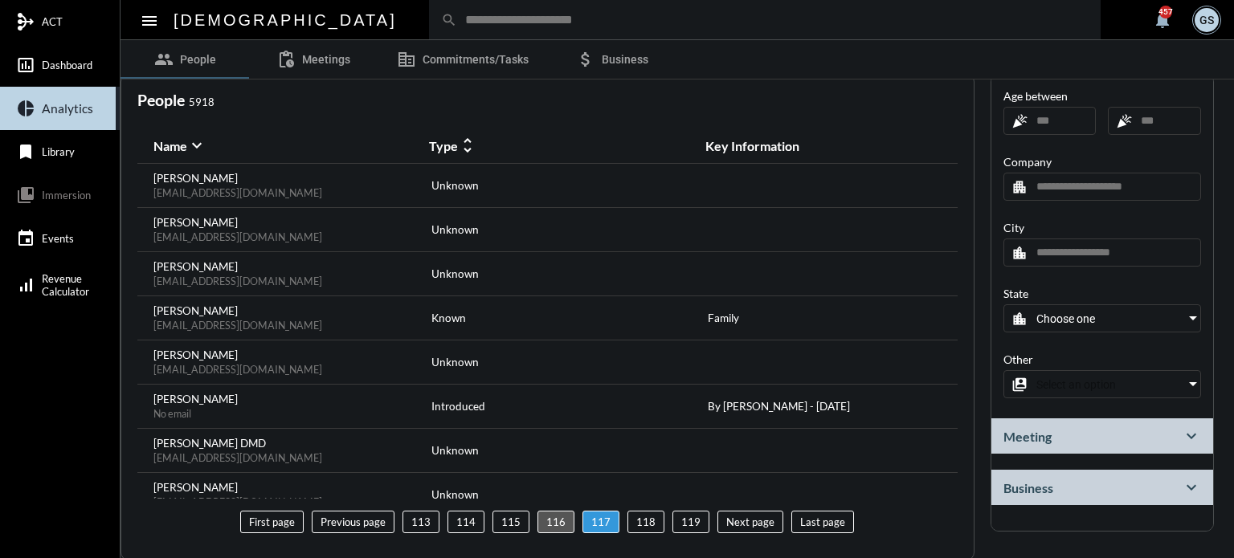
click at [545, 511] on li "116" at bounding box center [555, 522] width 37 height 22
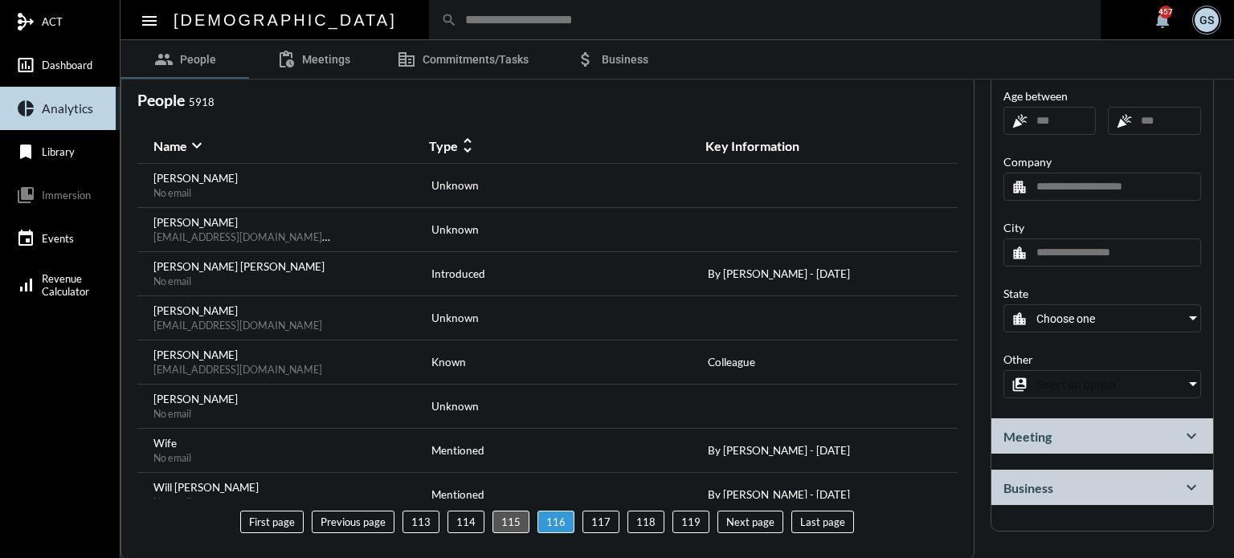
click at [508, 523] on li "115" at bounding box center [510, 522] width 37 height 22
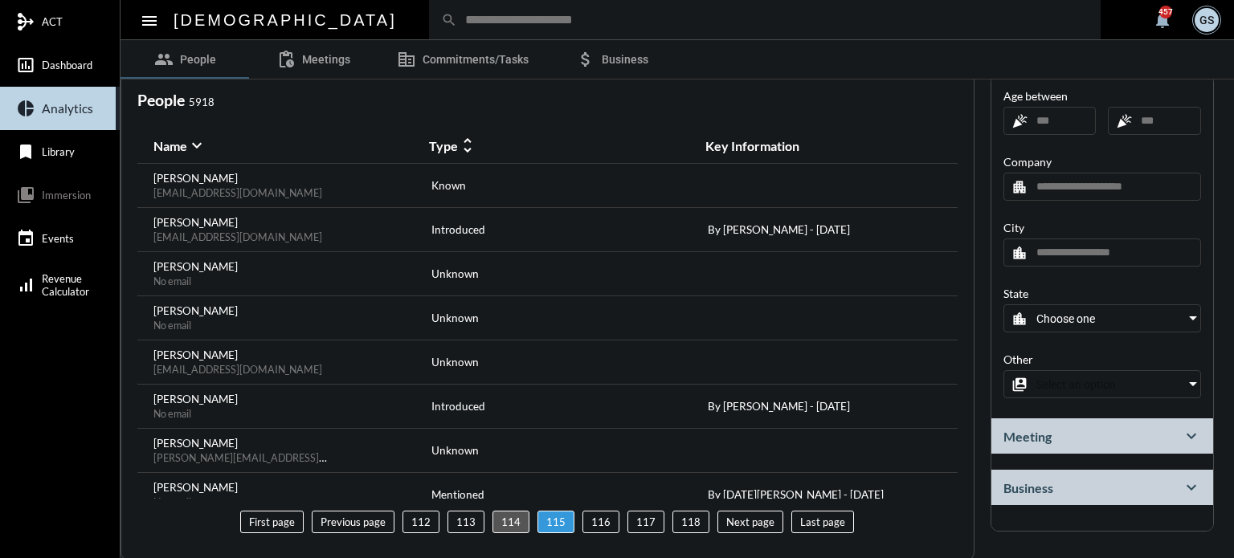
click at [514, 526] on li "114" at bounding box center [510, 522] width 37 height 22
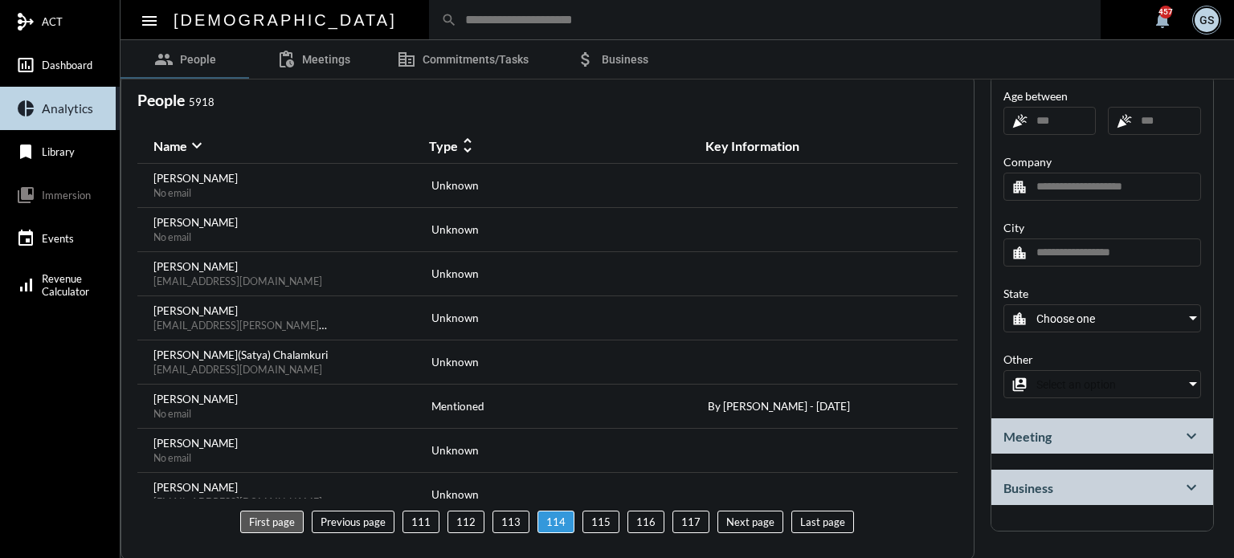
click at [281, 518] on li "First page" at bounding box center [271, 522] width 63 height 22
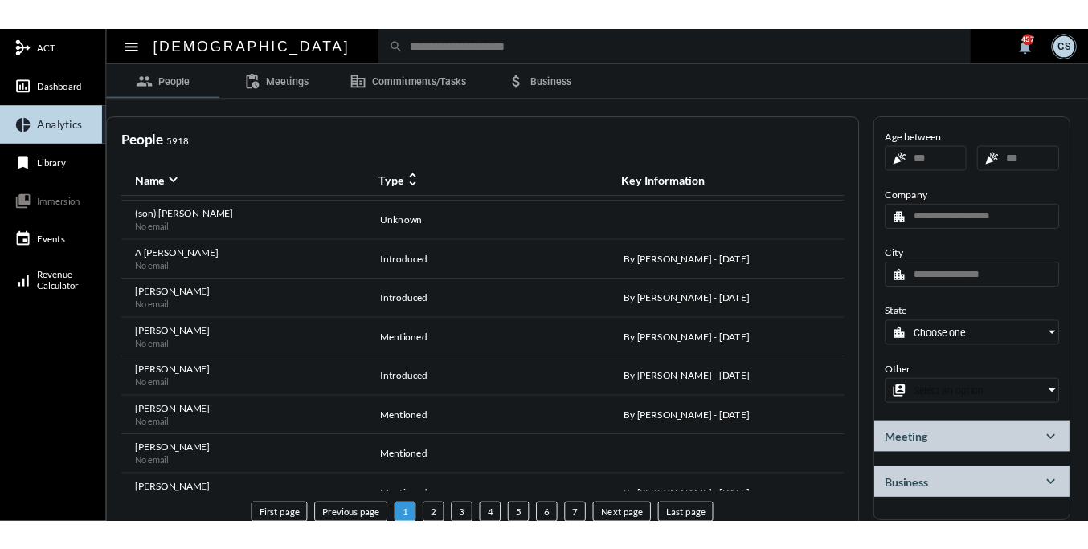
scroll to position [0, 0]
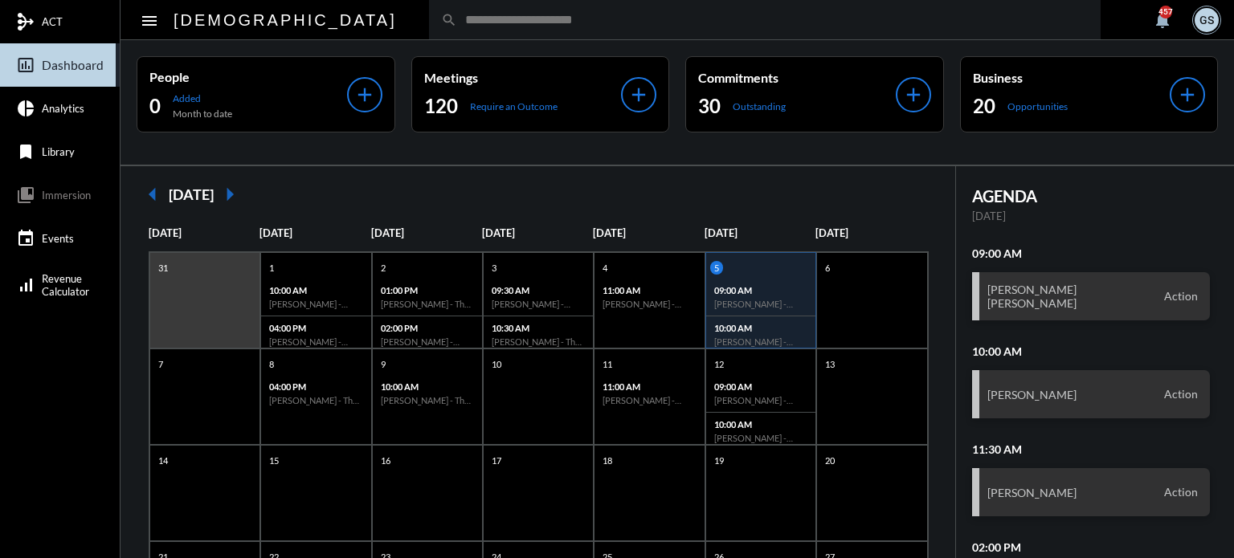
click at [459, 25] on input "text" at bounding box center [772, 20] width 631 height 14
type input "*"
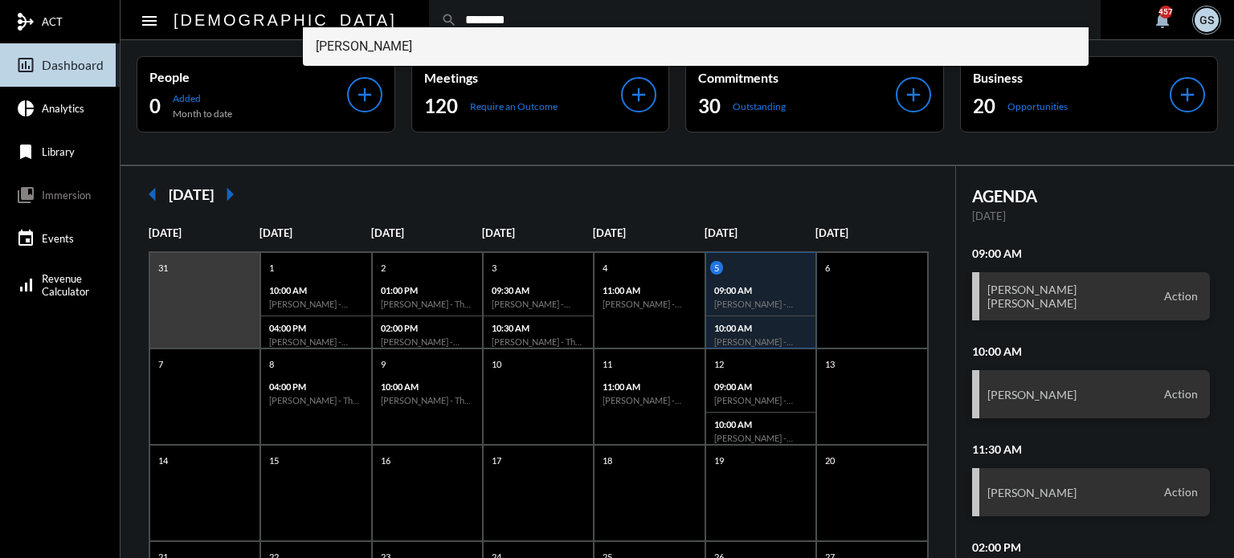
type input "********"
click at [435, 53] on span "Nick DeCandia" at bounding box center [696, 46] width 761 height 39
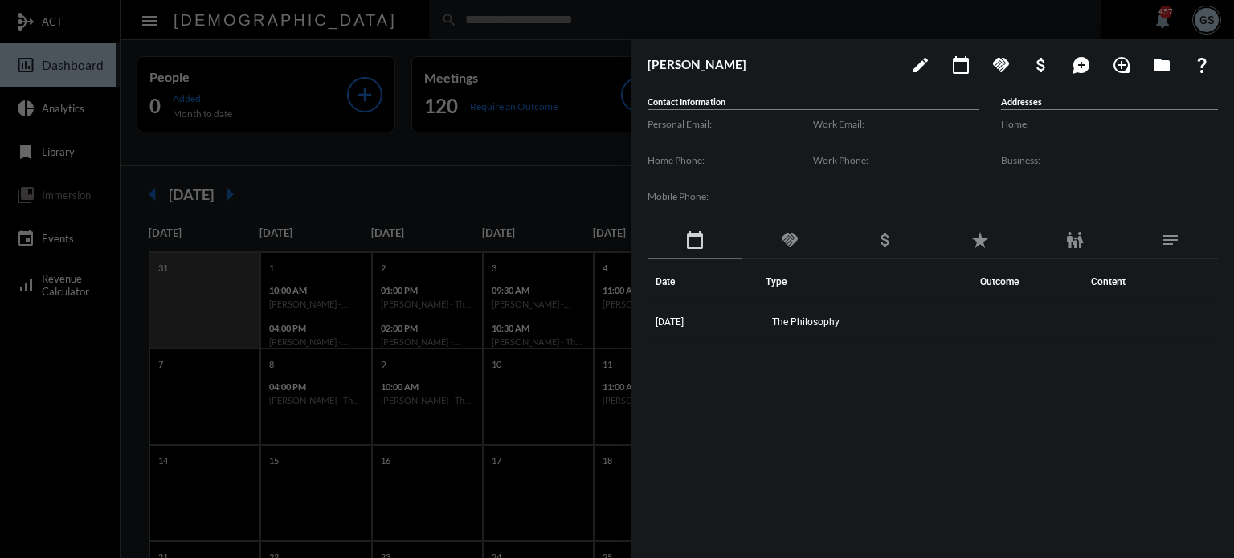
click at [76, 357] on div at bounding box center [617, 279] width 1234 height 558
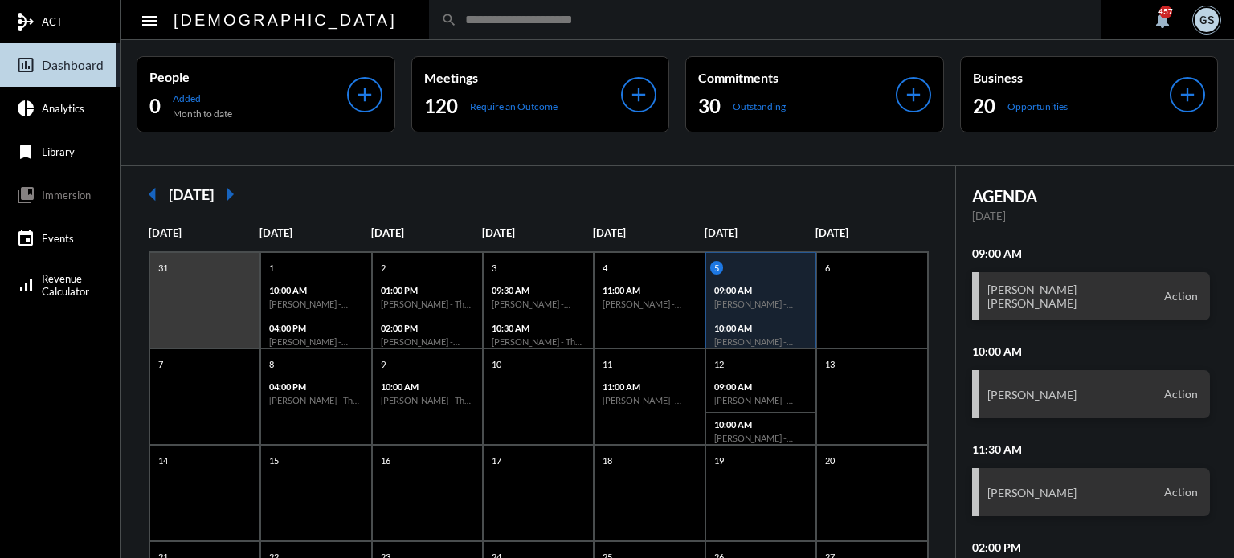
click at [457, 25] on input "text" at bounding box center [772, 20] width 631 height 14
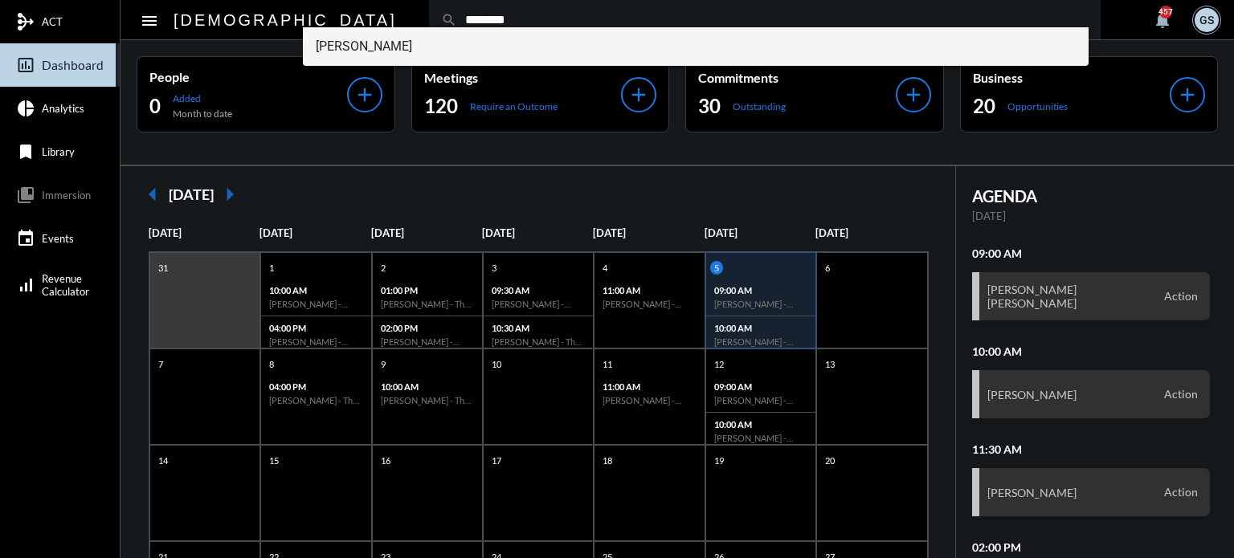
type input "********"
click at [382, 31] on span "Joe Marranca" at bounding box center [696, 46] width 761 height 39
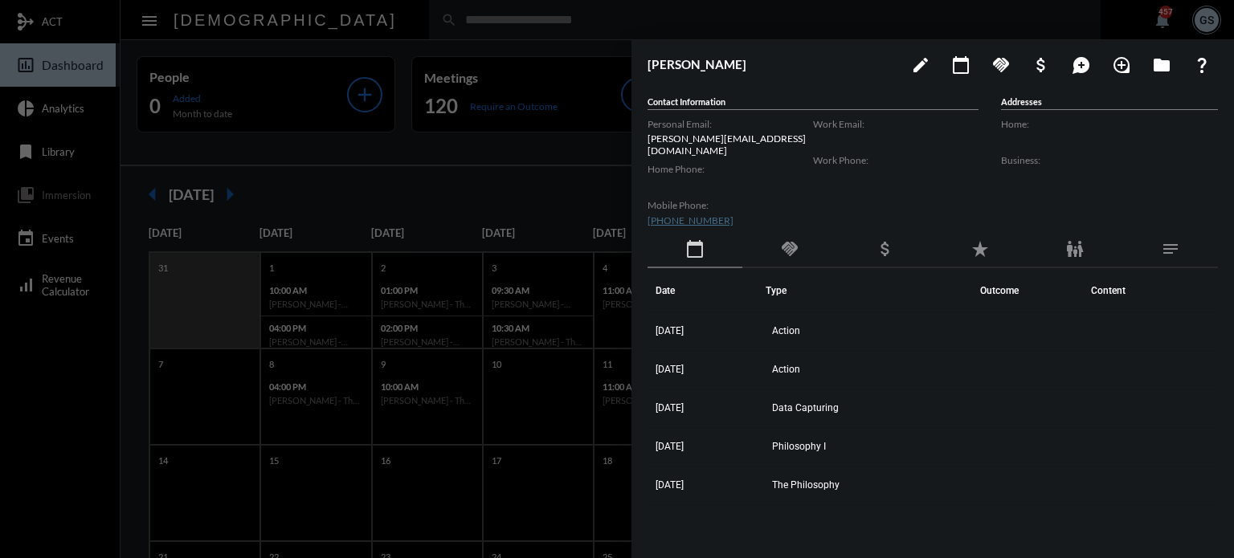
click at [571, 144] on div at bounding box center [617, 279] width 1234 height 558
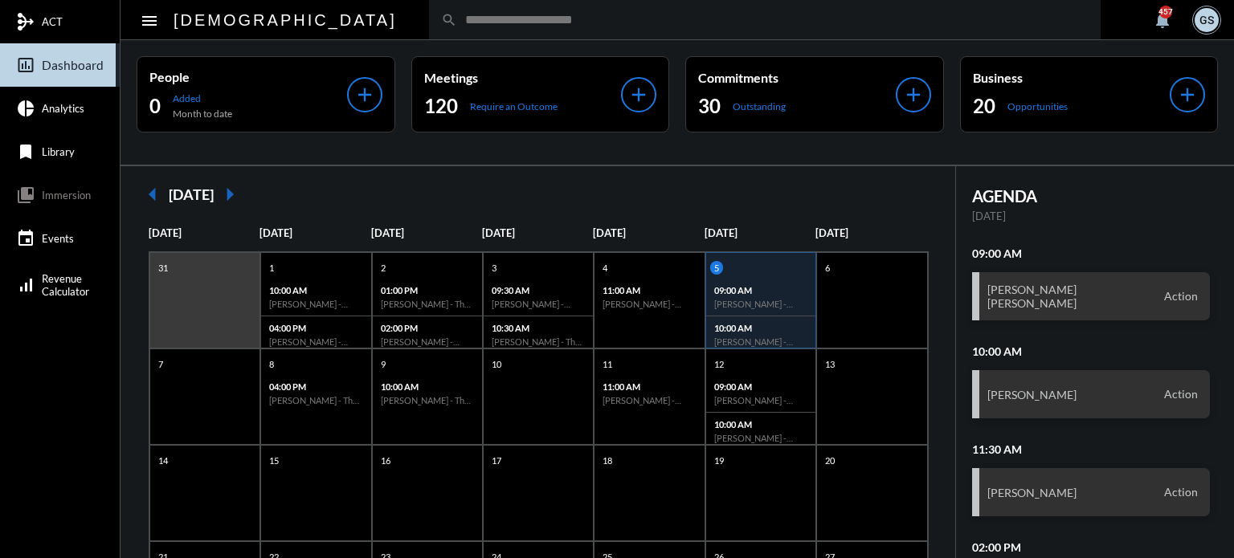
click at [429, 13] on div "search" at bounding box center [764, 19] width 671 height 39
click at [429, 28] on div "search" at bounding box center [764, 19] width 671 height 39
click at [457, 22] on input "text" at bounding box center [772, 20] width 631 height 14
type input "**"
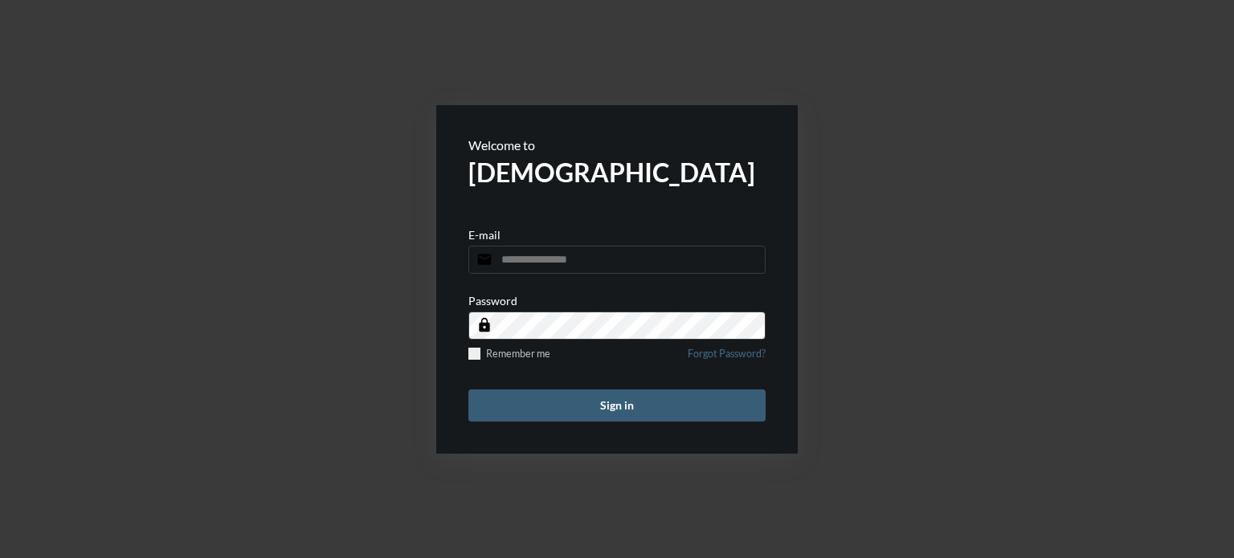
type input "**********"
drag, startPoint x: 601, startPoint y: 423, endPoint x: 601, endPoint y: 407, distance: 16.1
click at [601, 420] on form "**********" at bounding box center [616, 279] width 361 height 349
click at [601, 406] on button "Sign in" at bounding box center [616, 406] width 297 height 32
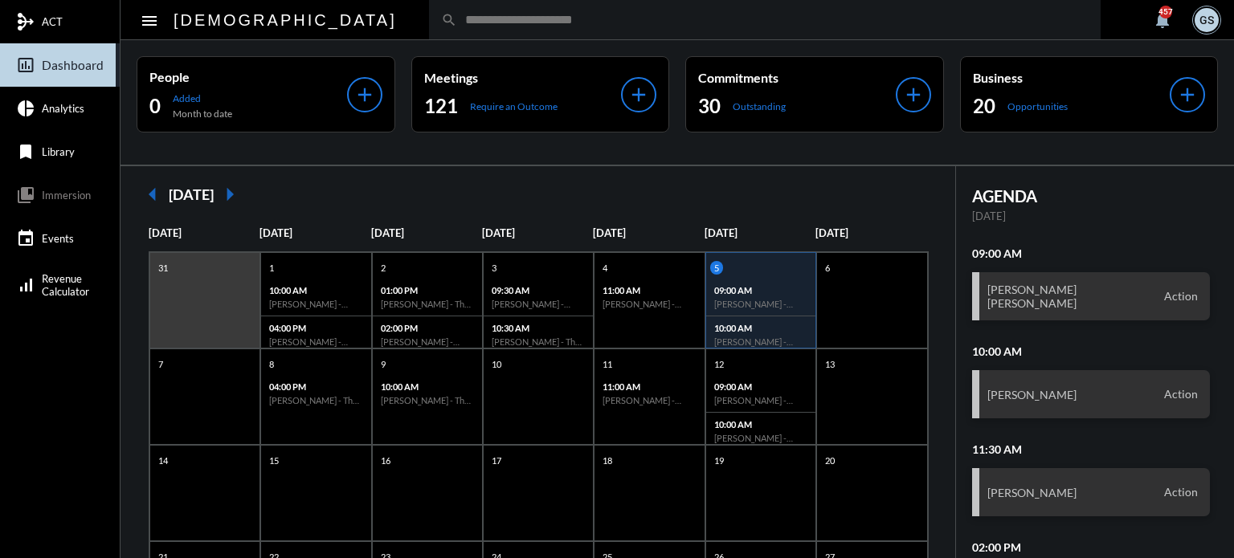
click at [457, 24] on input "text" at bounding box center [772, 20] width 631 height 14
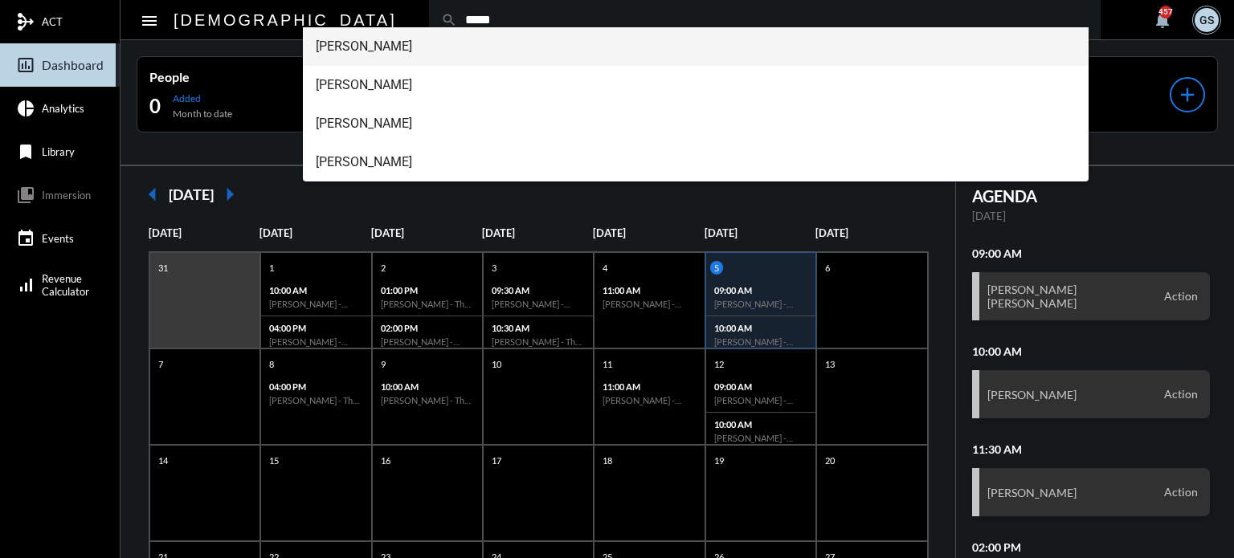
type input "*****"
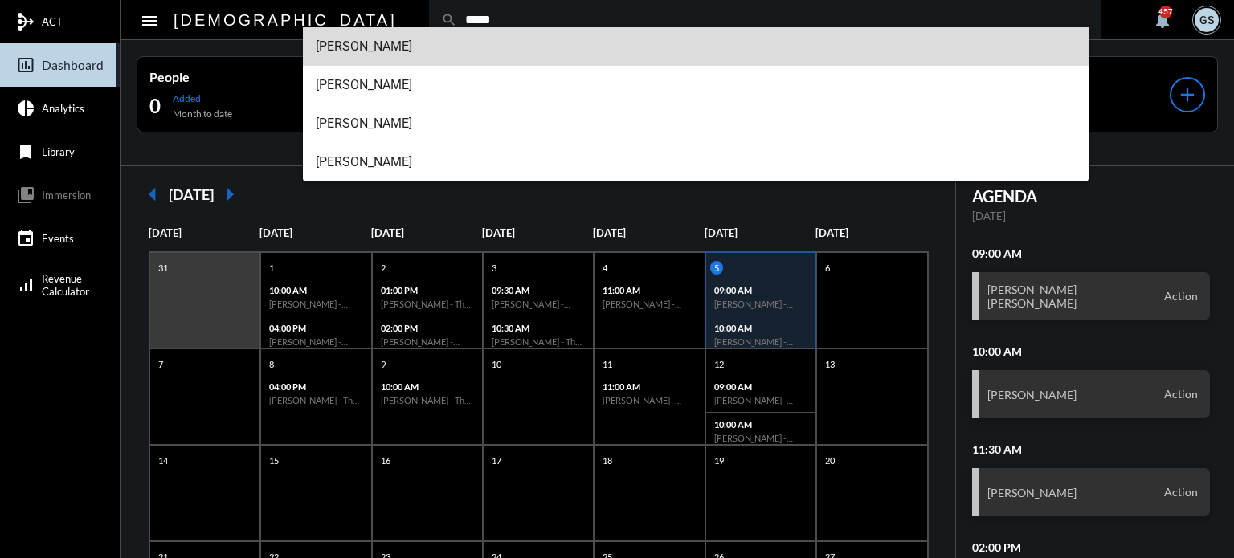
click at [421, 59] on span "[PERSON_NAME]" at bounding box center [696, 46] width 761 height 39
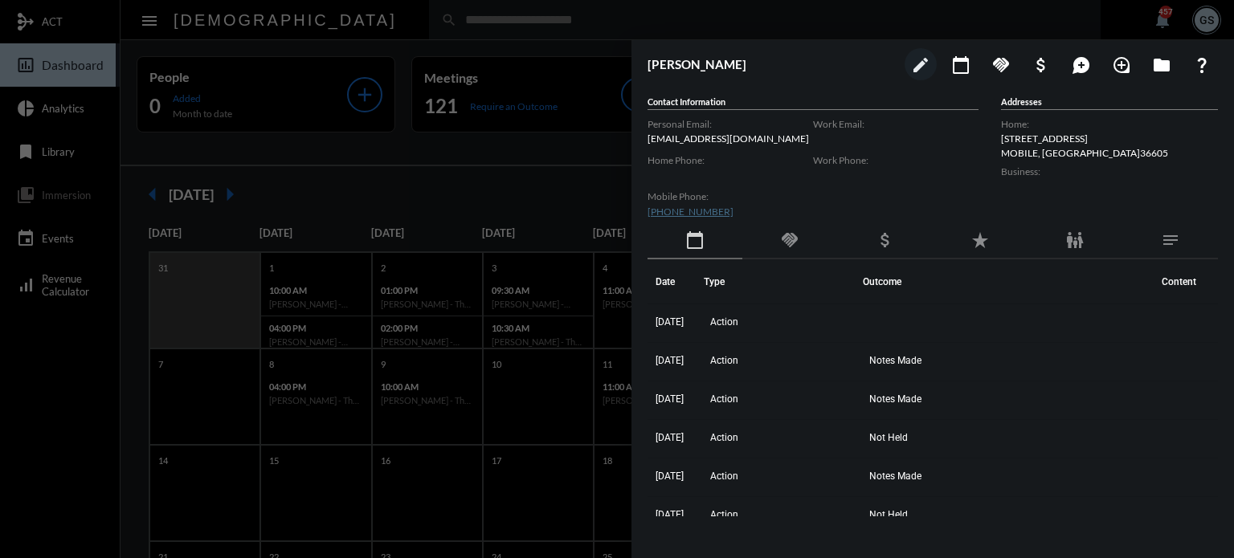
click at [545, 57] on div at bounding box center [617, 279] width 1234 height 558
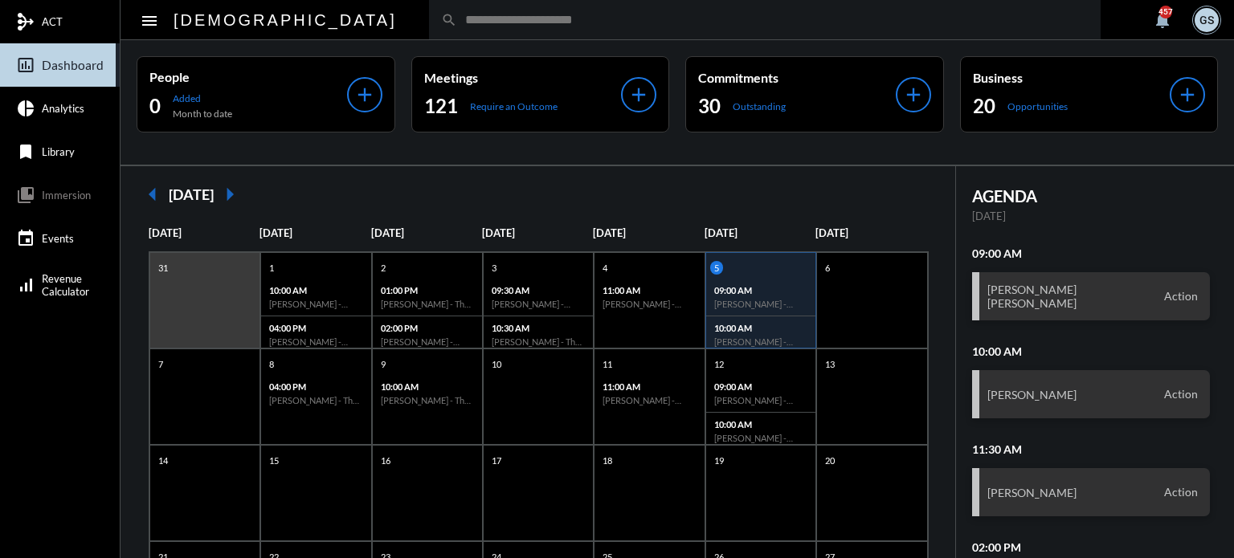
click at [149, 194] on mat-icon "arrow_left" at bounding box center [153, 194] width 32 height 32
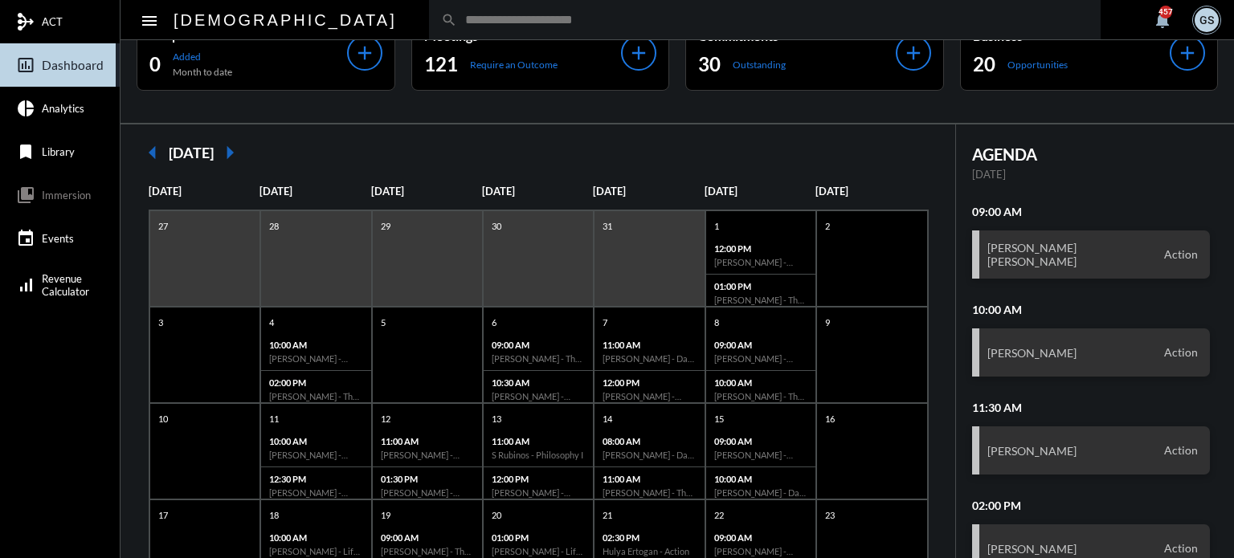
scroll to position [80, 0]
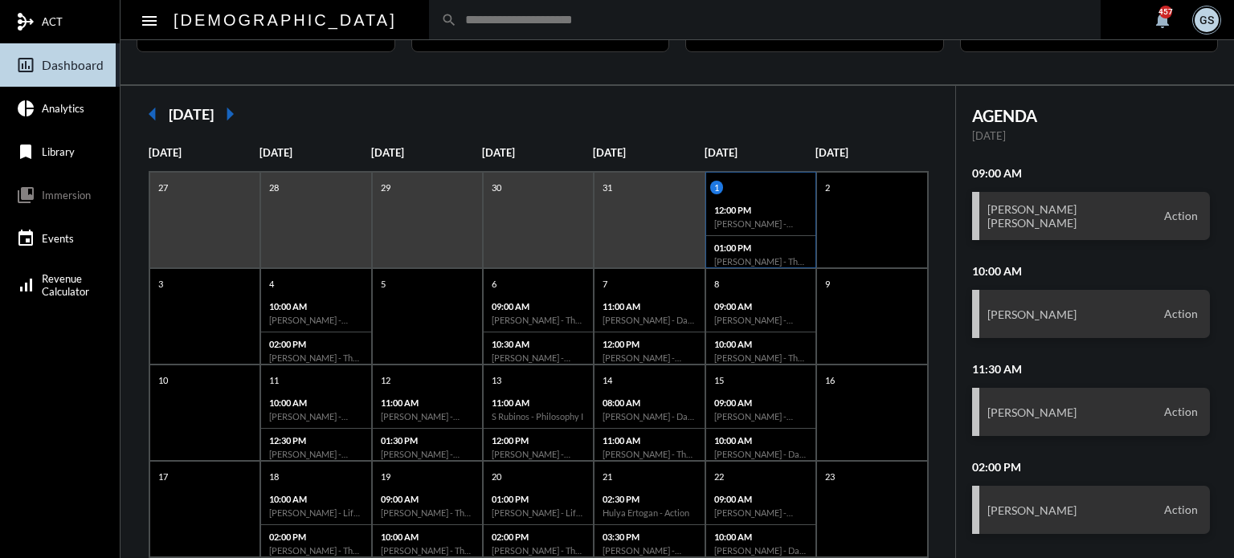
click at [761, 207] on p "12:00 PM" at bounding box center [760, 210] width 93 height 10
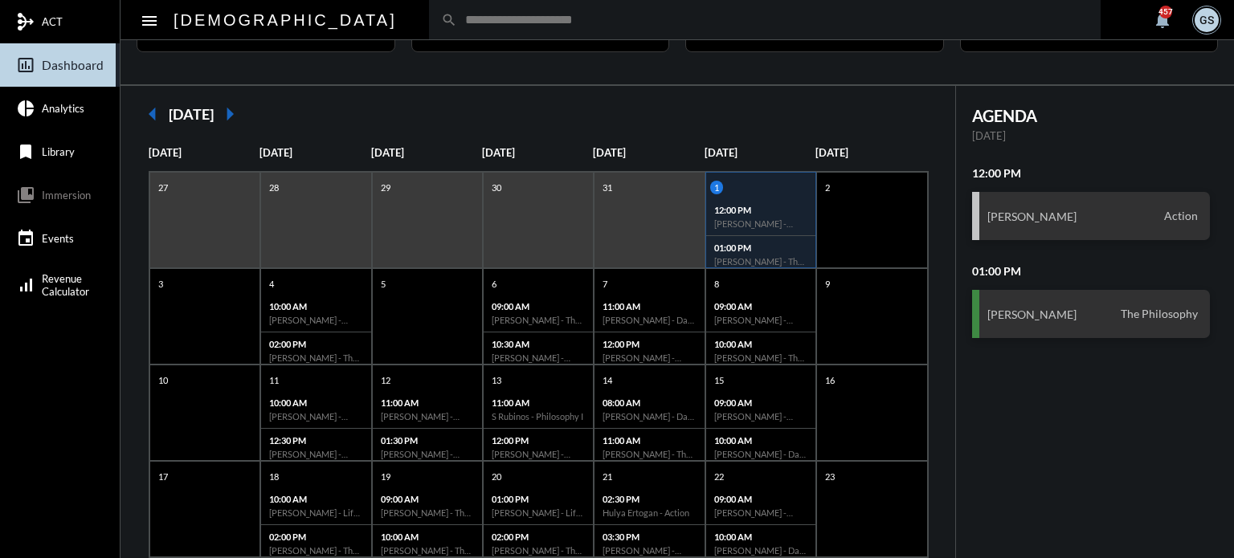
drag, startPoint x: 408, startPoint y: 28, endPoint x: 401, endPoint y: 23, distance: 8.7
click at [429, 23] on div "search" at bounding box center [764, 19] width 671 height 39
click at [457, 23] on input "text" at bounding box center [772, 20] width 631 height 14
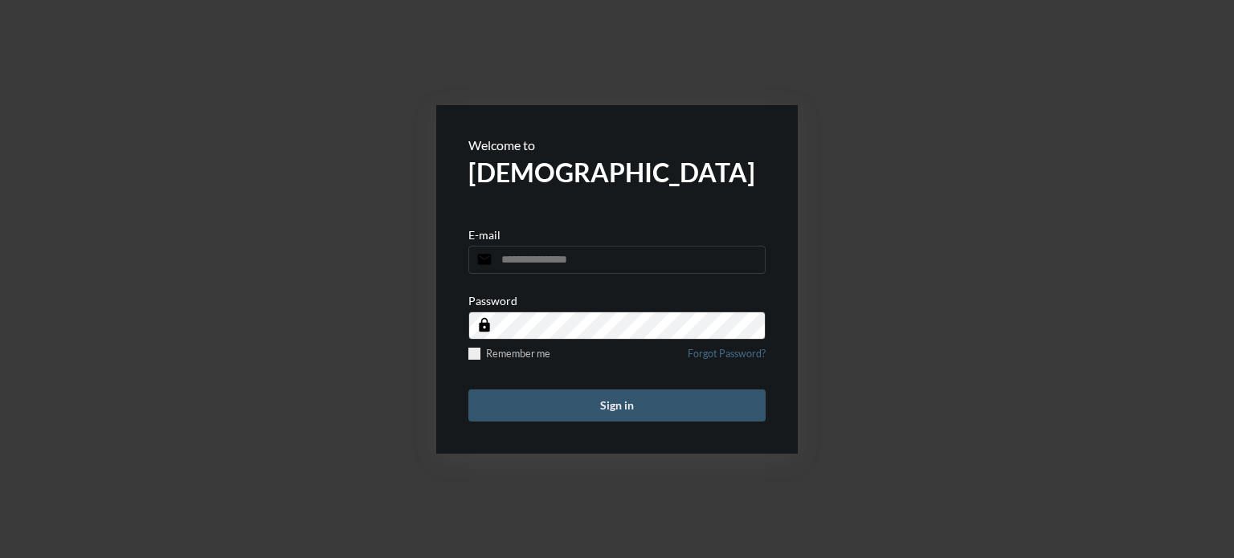
type input "**********"
click at [633, 394] on button "Sign in" at bounding box center [616, 406] width 297 height 32
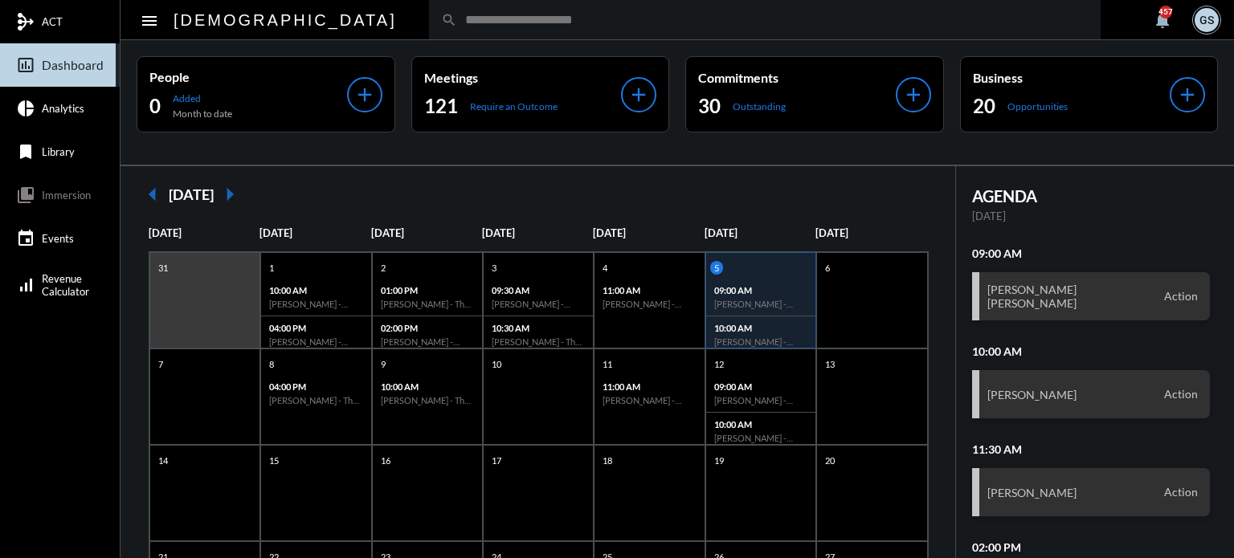
click at [149, 194] on mat-icon "arrow_left" at bounding box center [153, 194] width 32 height 32
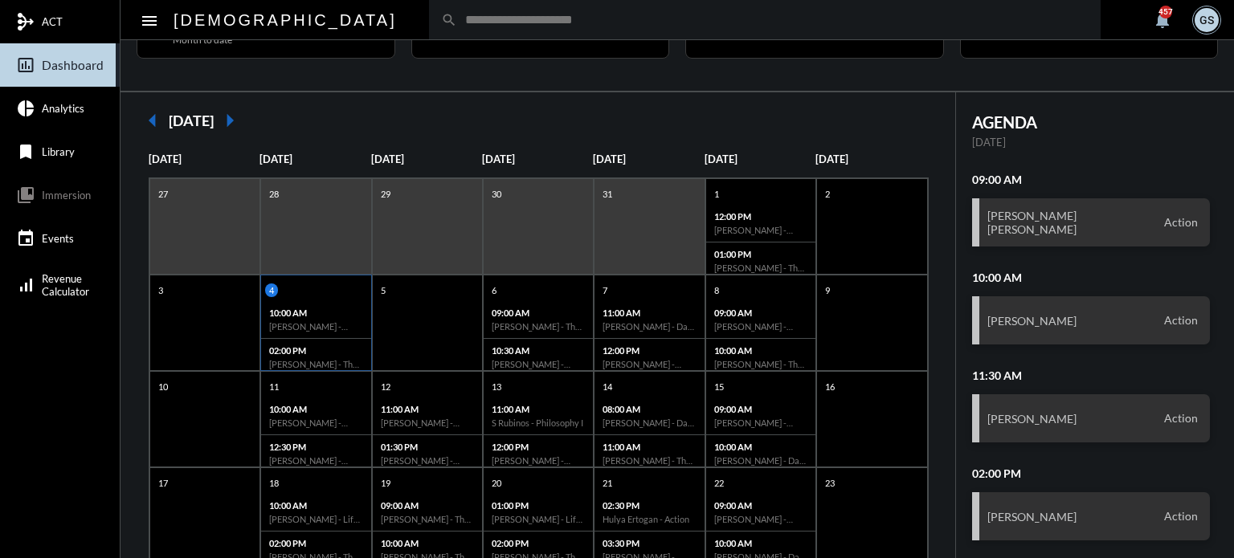
scroll to position [161, 0]
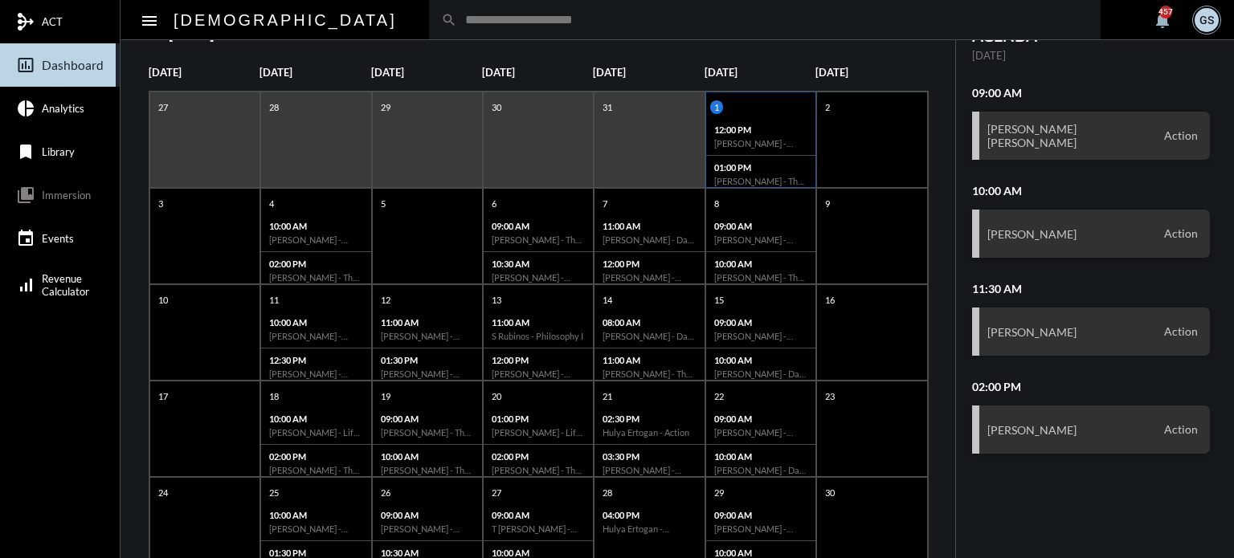
click at [771, 132] on p "12:00 PM" at bounding box center [760, 129] width 93 height 10
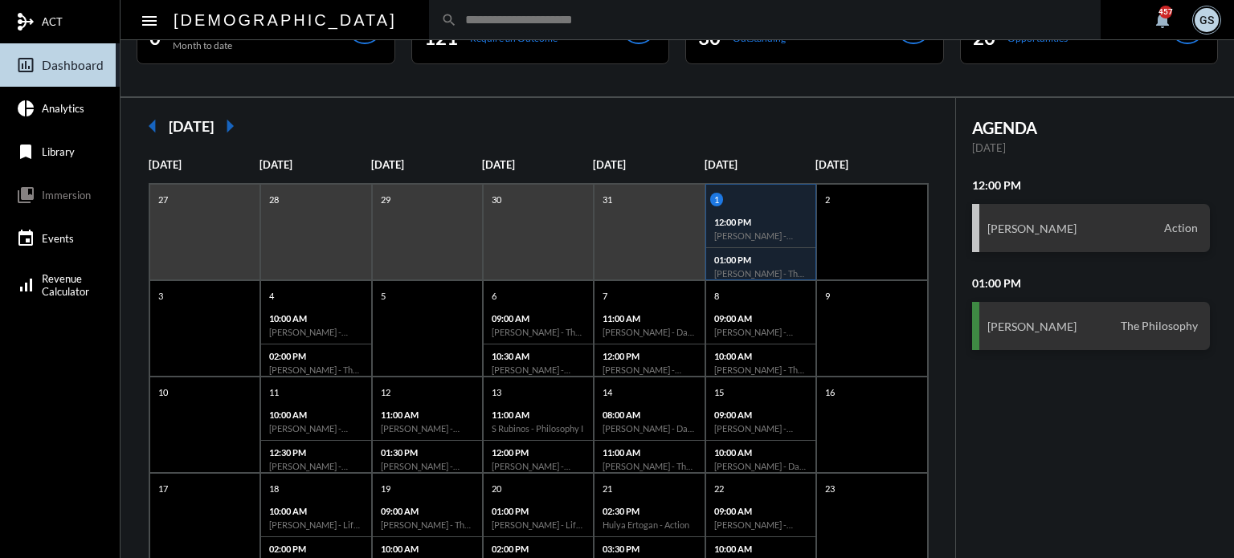
scroll to position [0, 0]
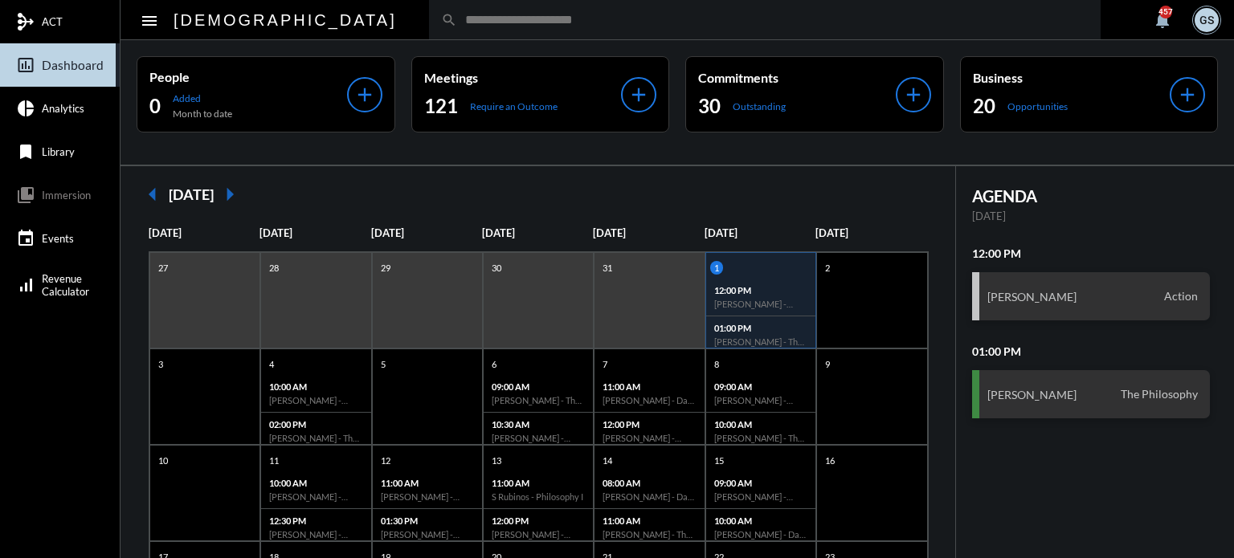
click at [457, 17] on input "text" at bounding box center [772, 20] width 631 height 14
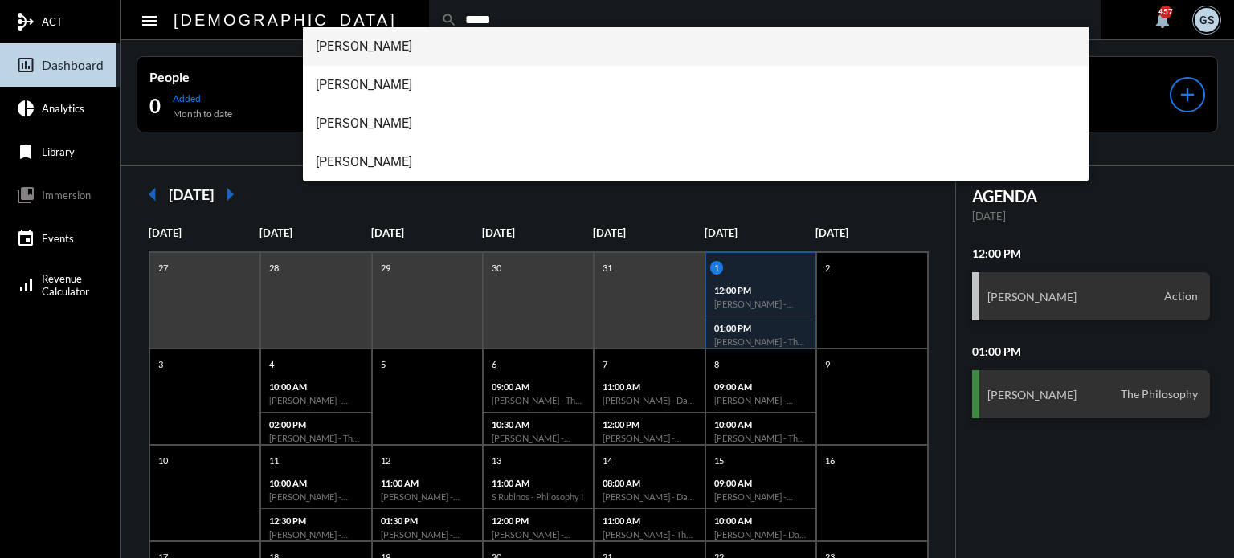
type input "*****"
click at [357, 43] on span "[PERSON_NAME]" at bounding box center [696, 46] width 761 height 39
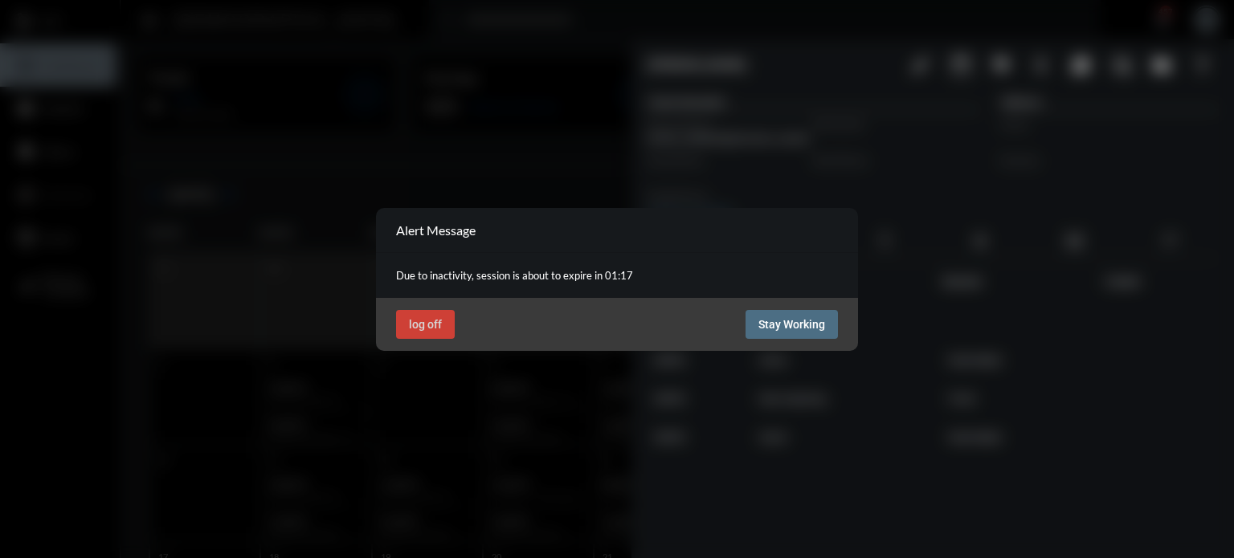
click at [784, 327] on span "Stay Working" at bounding box center [791, 324] width 67 height 13
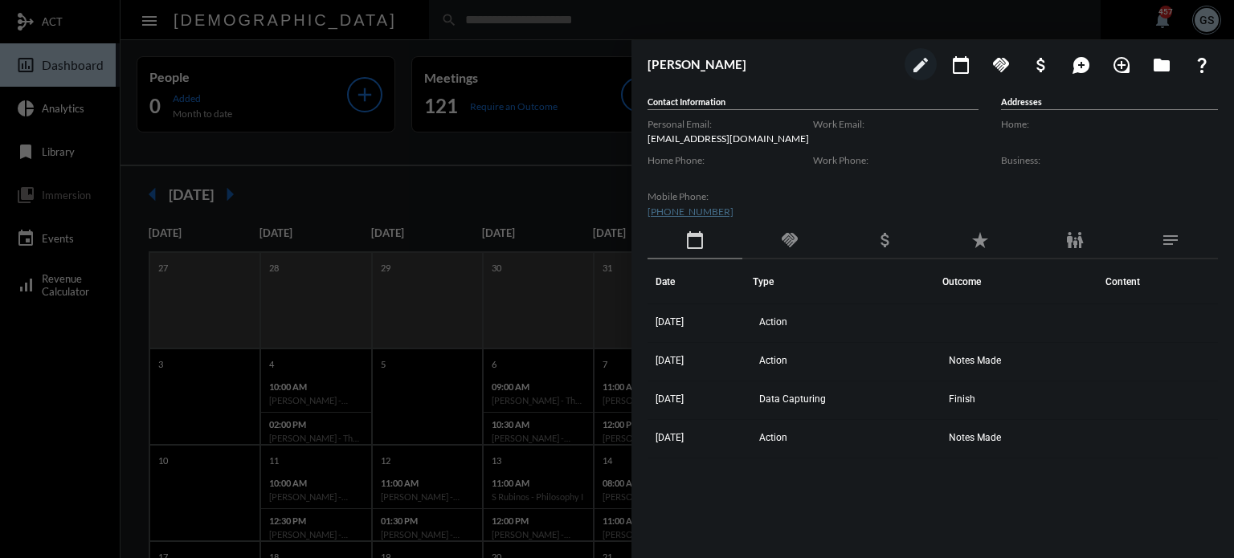
click at [484, 104] on div at bounding box center [617, 279] width 1234 height 558
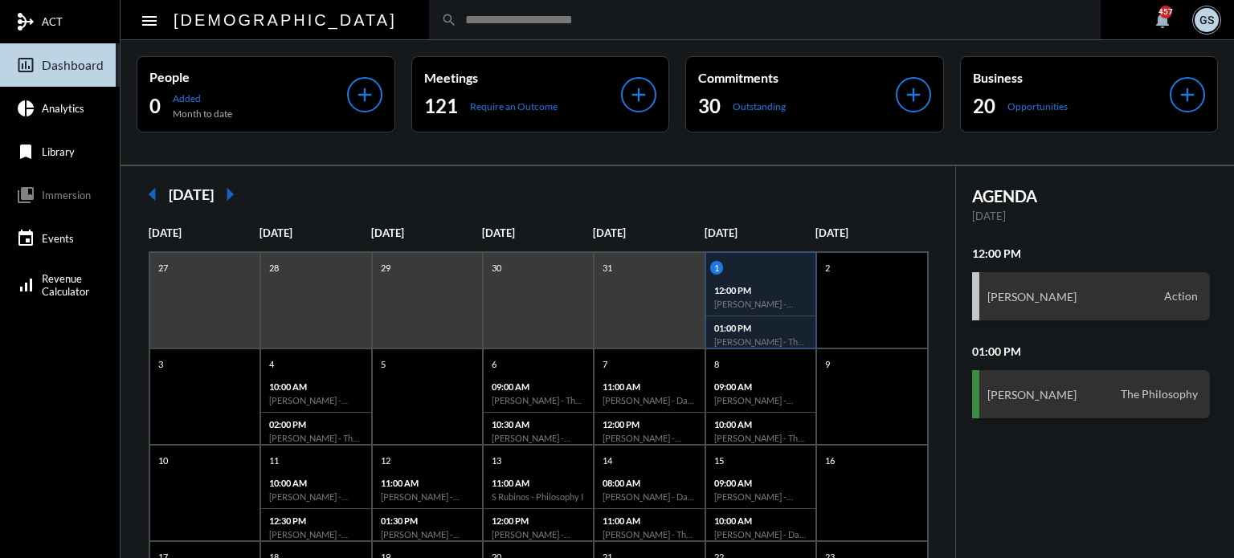
click at [488, 26] on input "text" at bounding box center [772, 20] width 631 height 14
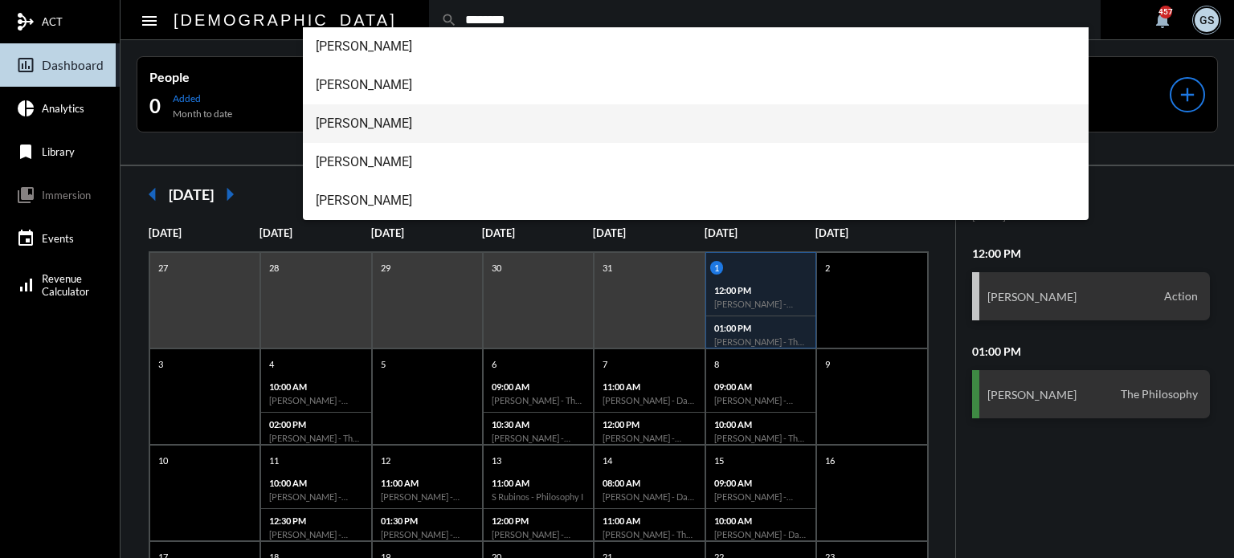
type input "********"
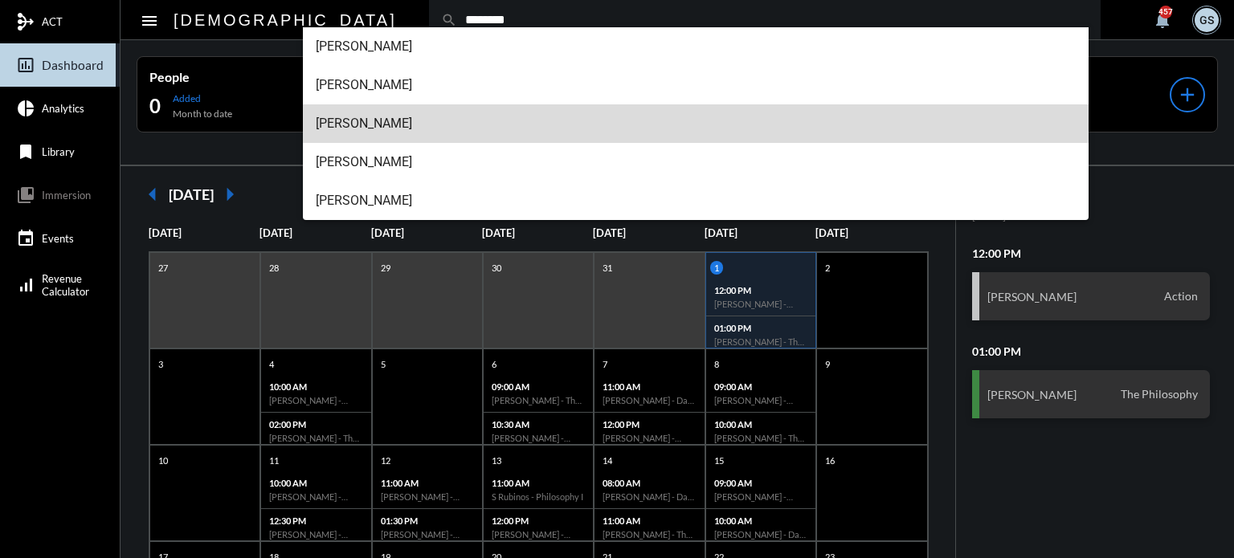
click at [436, 124] on span "[PERSON_NAME]" at bounding box center [696, 123] width 761 height 39
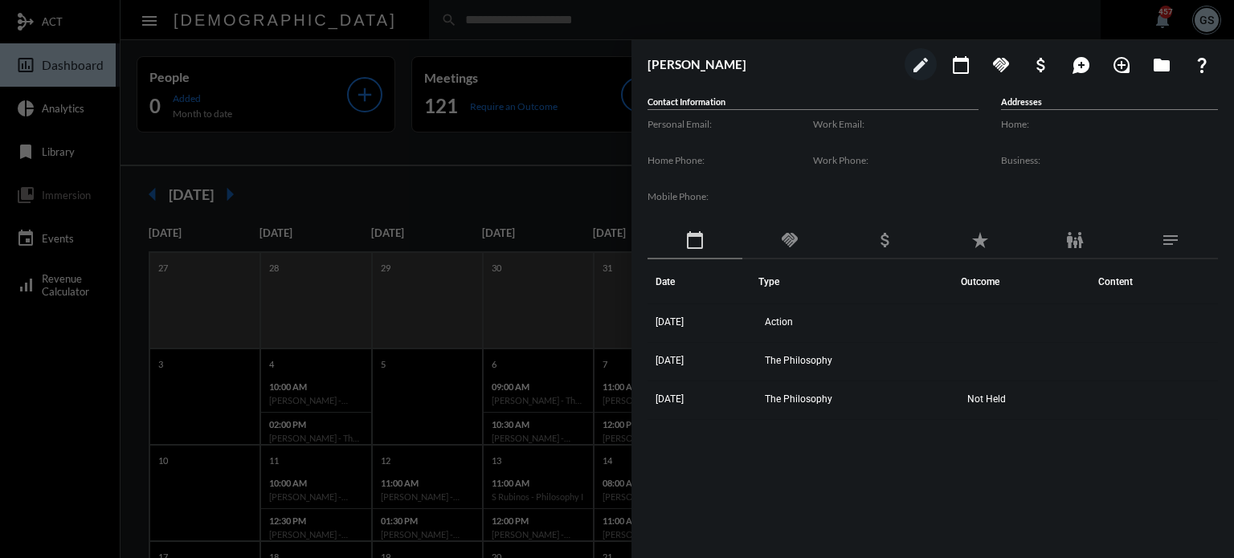
click at [511, 182] on div at bounding box center [617, 279] width 1234 height 558
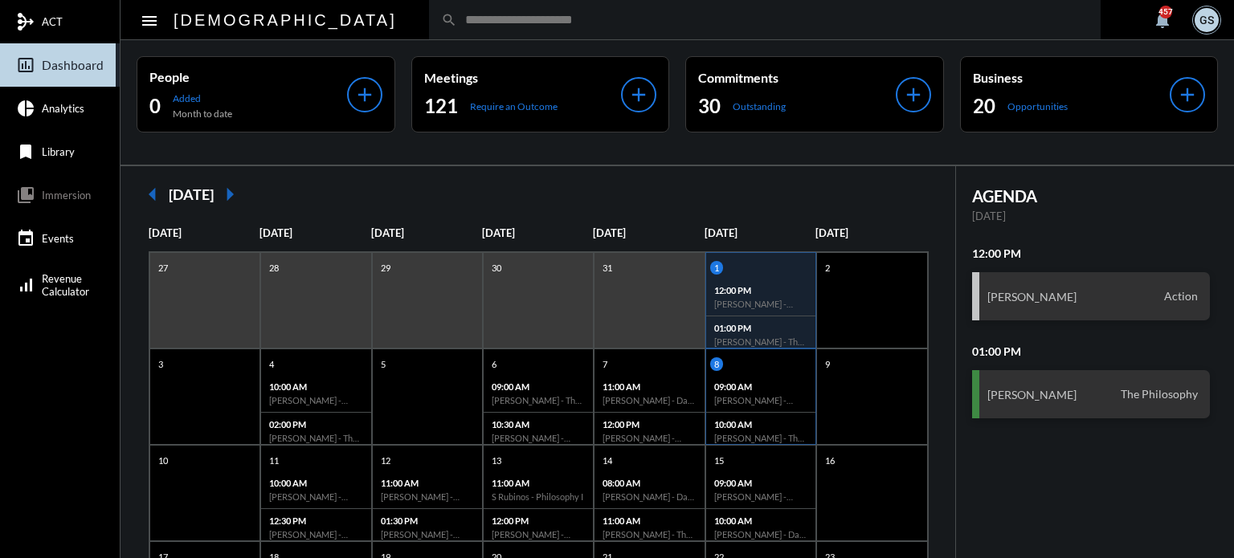
scroll to position [96, 0]
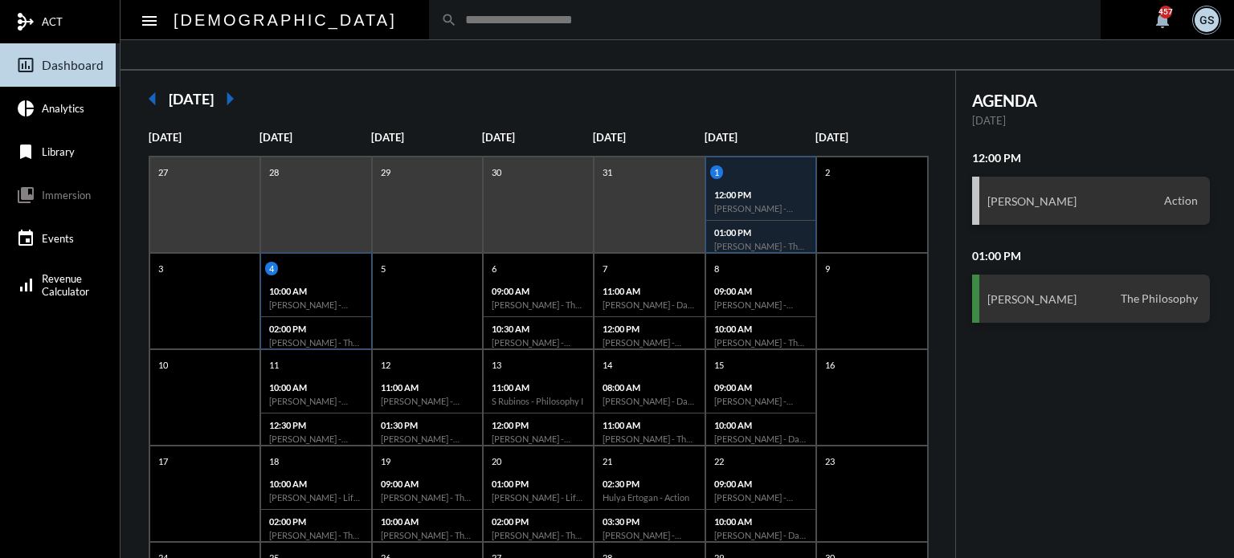
click at [326, 320] on div "02:00 PM K Johnson - The Philosophy" at bounding box center [315, 335] width 109 height 37
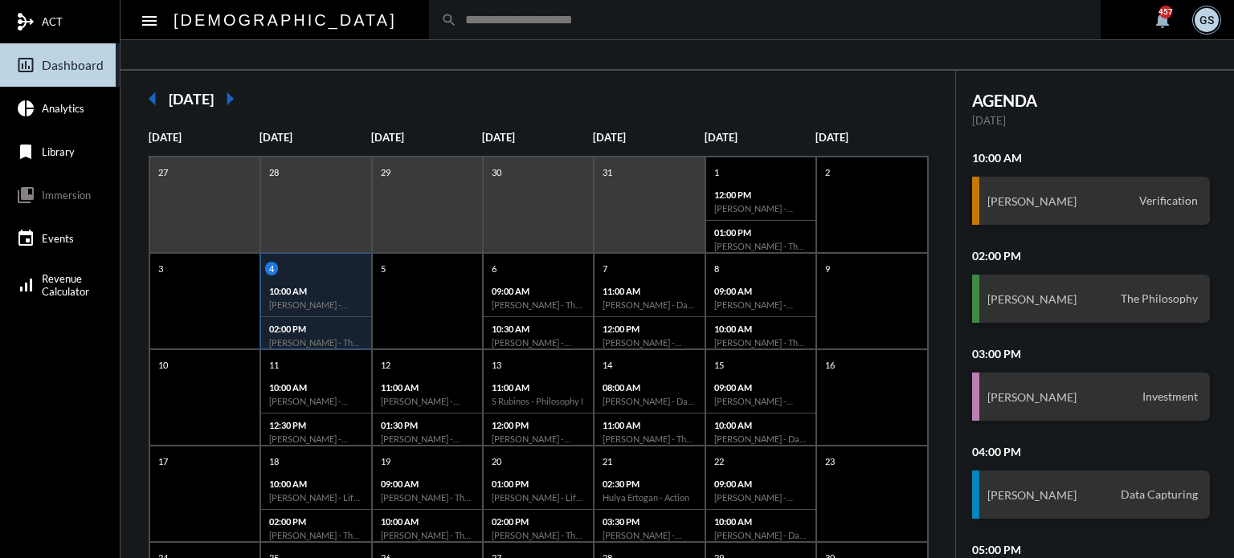
click at [576, 22] on input "text" at bounding box center [772, 20] width 631 height 14
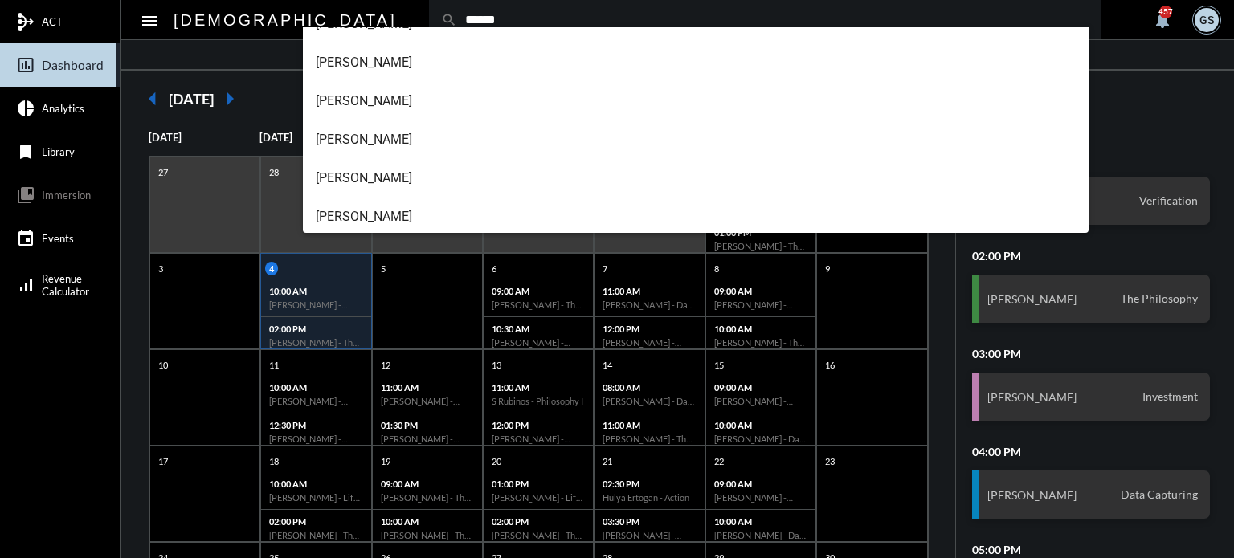
scroll to position [180, 0]
click at [457, 18] on input "******" at bounding box center [772, 20] width 631 height 14
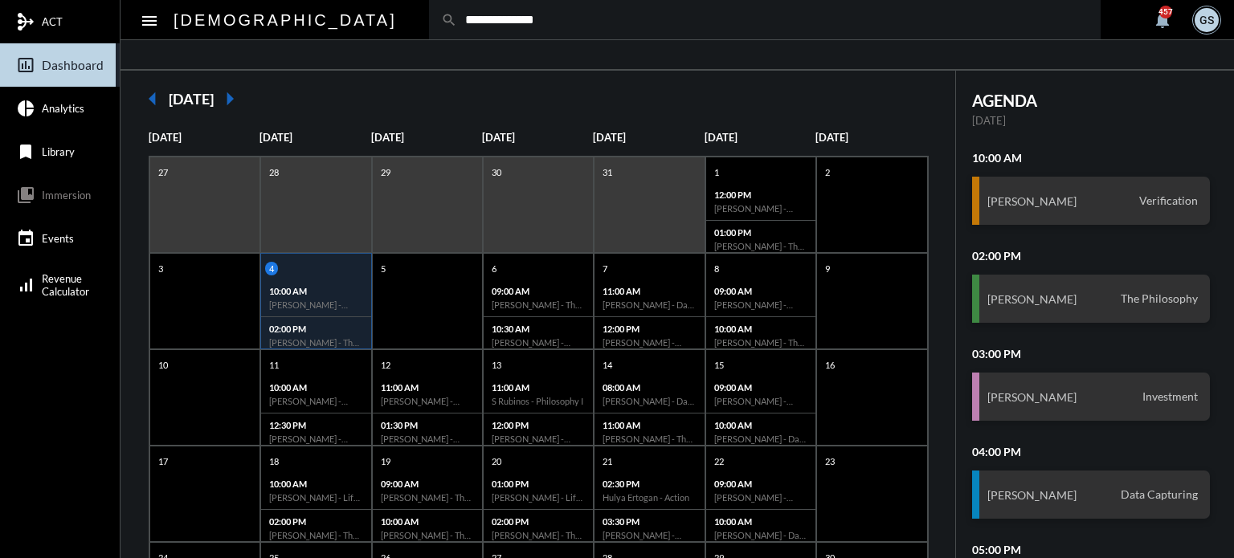
click at [457, 22] on input "**********" at bounding box center [772, 20] width 631 height 14
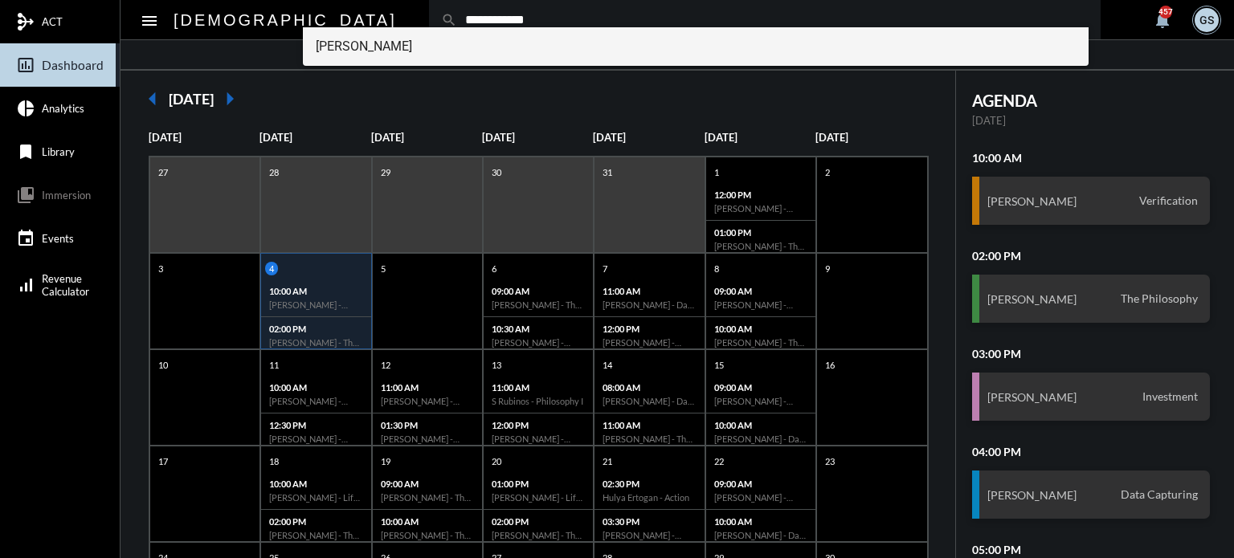
type input "**********"
click at [385, 38] on span "Michael Joseph" at bounding box center [696, 46] width 761 height 39
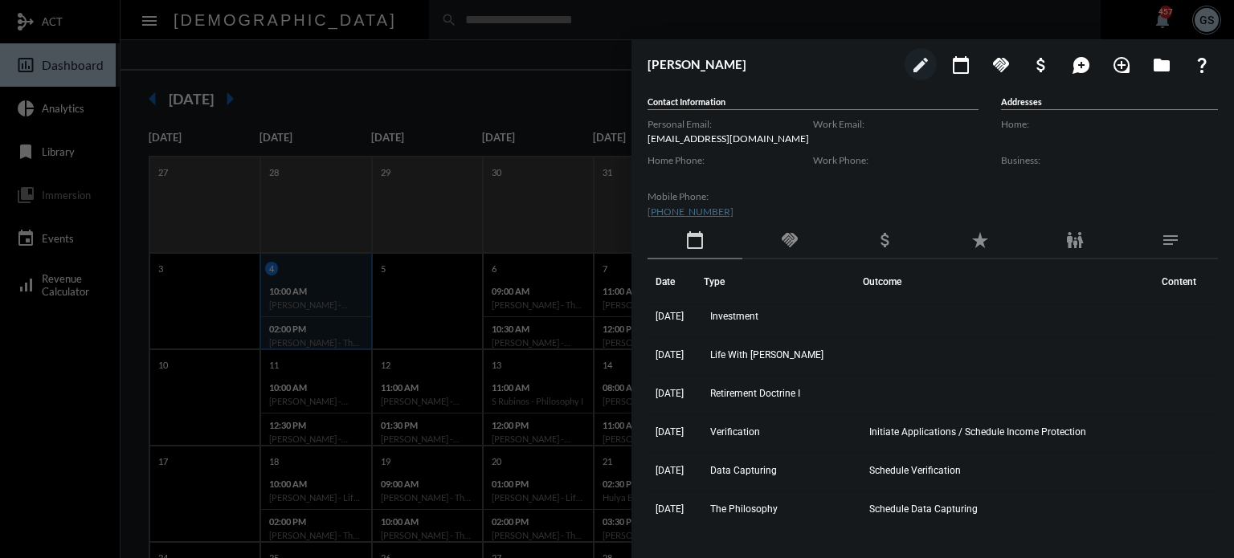
scroll to position [5, 0]
click at [569, 164] on div at bounding box center [617, 279] width 1234 height 558
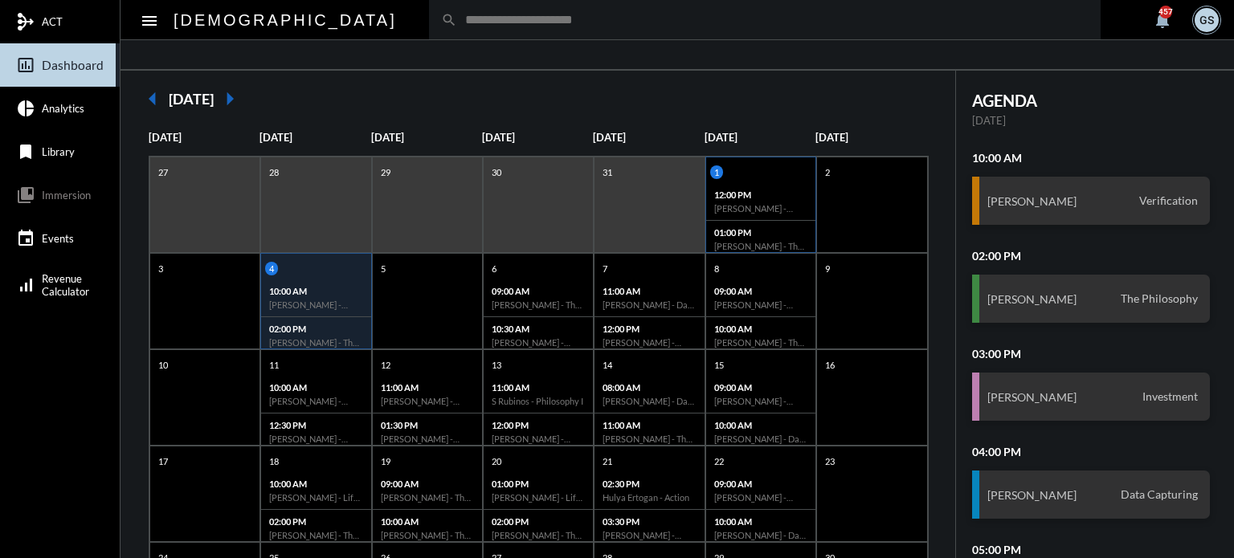
click at [793, 195] on p "12:00 PM" at bounding box center [760, 195] width 93 height 10
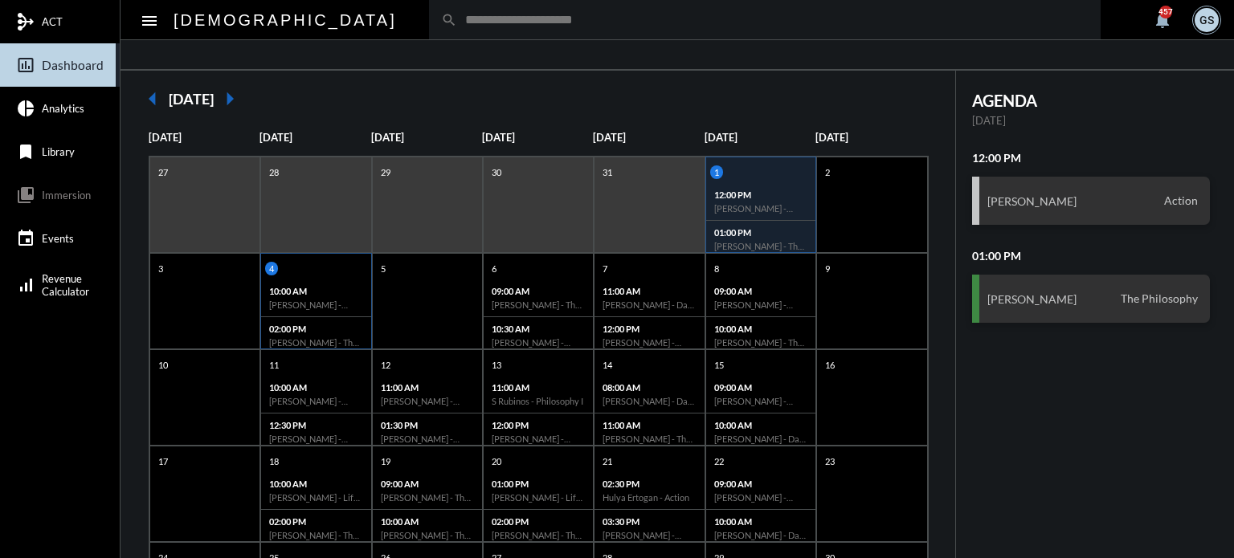
click at [291, 320] on div "02:00 PM K Johnson - The Philosophy" at bounding box center [315, 335] width 109 height 37
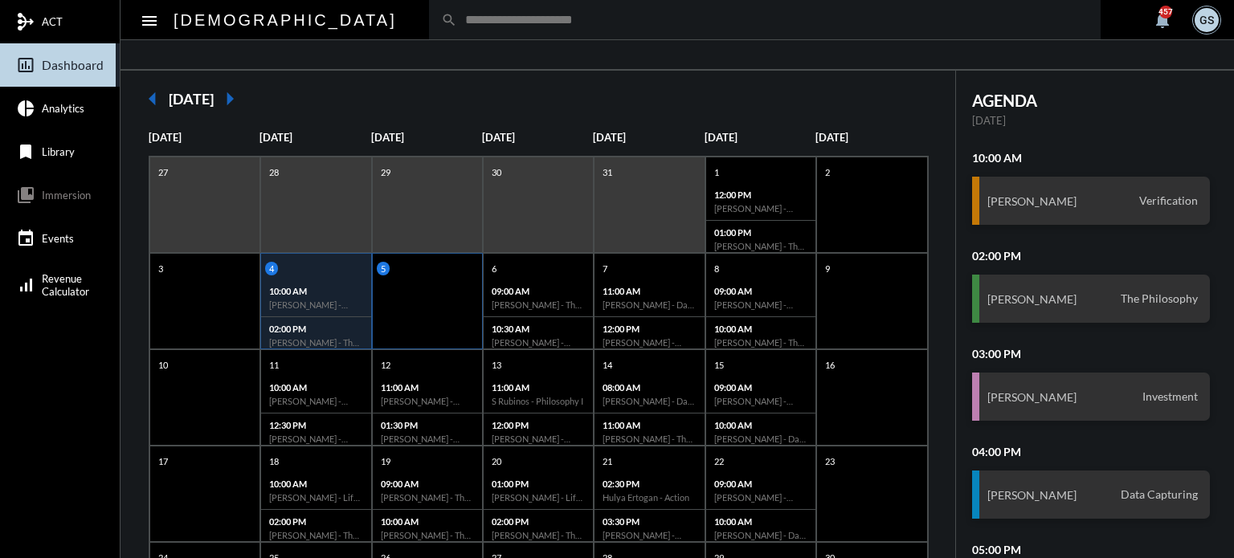
click at [435, 333] on div "5" at bounding box center [427, 301] width 111 height 96
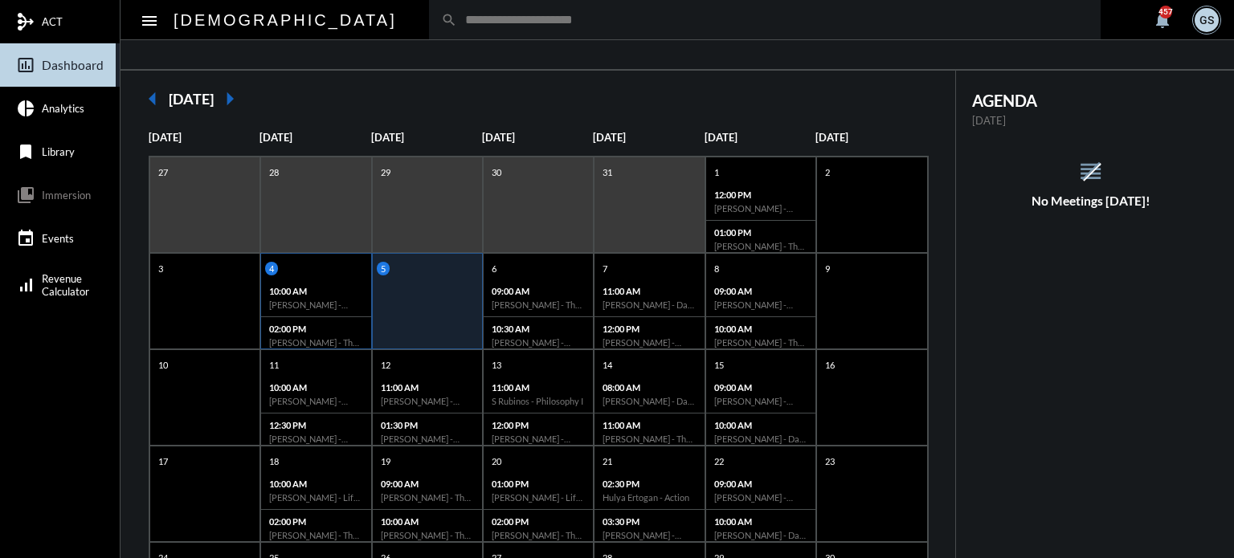
click at [345, 326] on p "02:00 PM" at bounding box center [315, 329] width 93 height 10
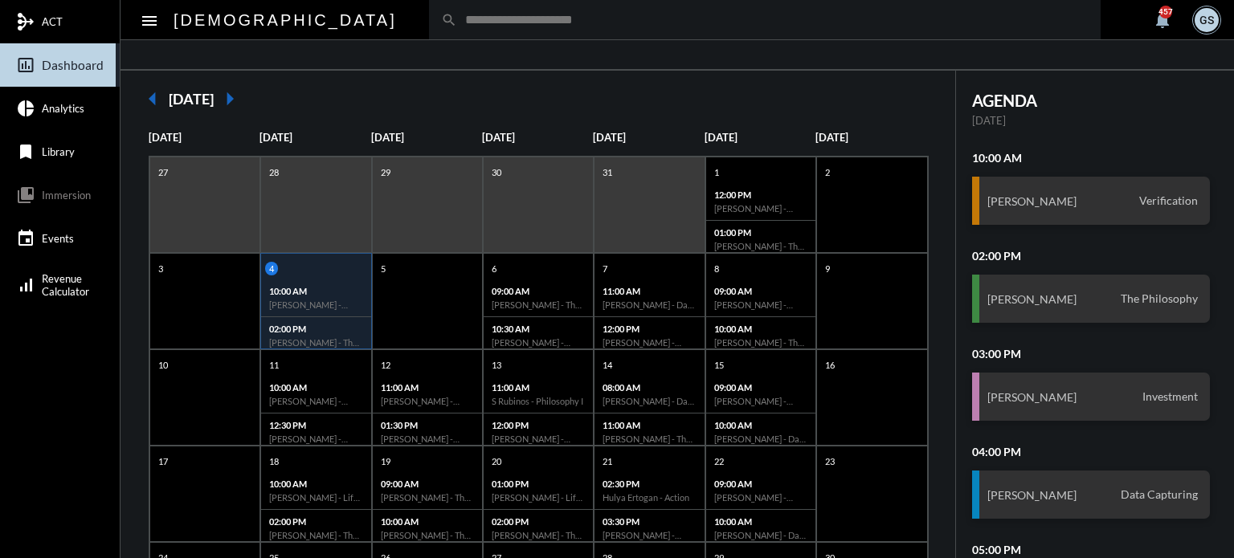
scroll to position [176, 0]
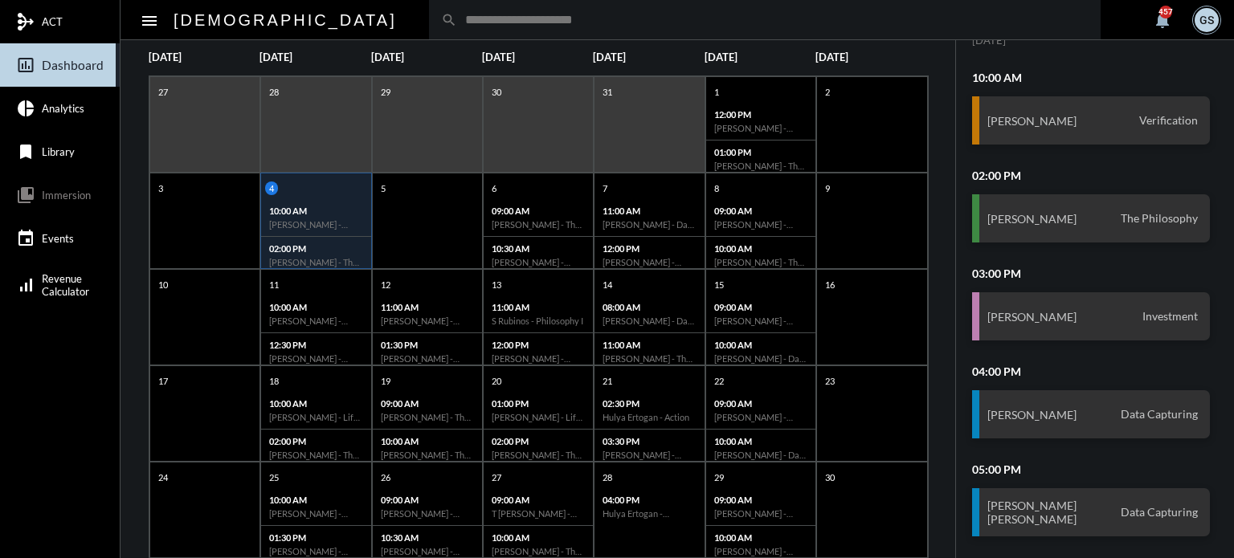
click at [541, 20] on input "text" at bounding box center [772, 20] width 631 height 14
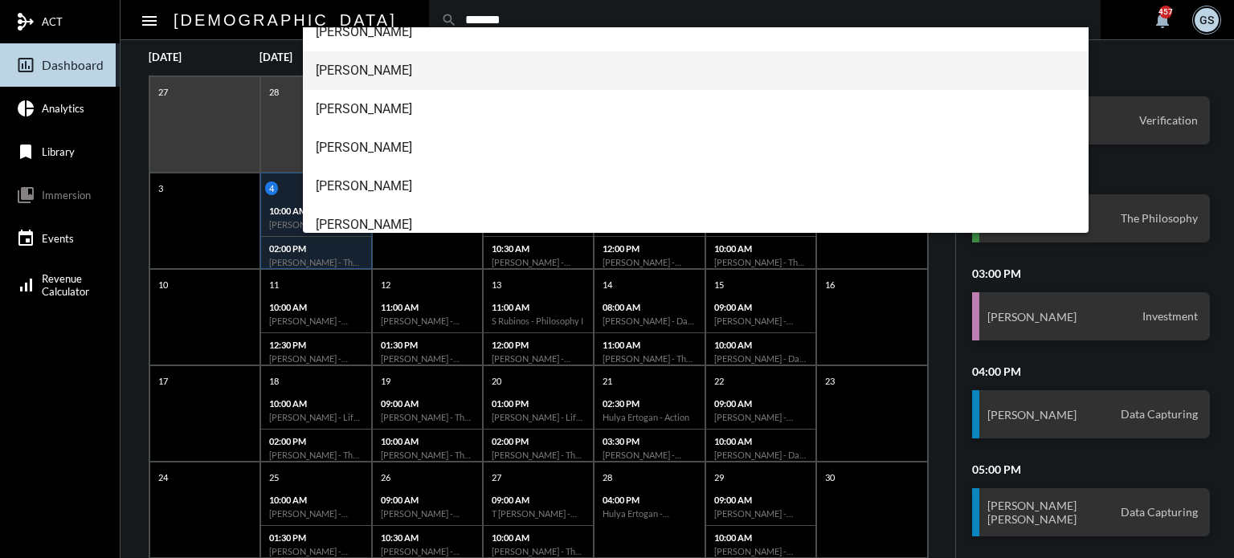
scroll to position [180, 0]
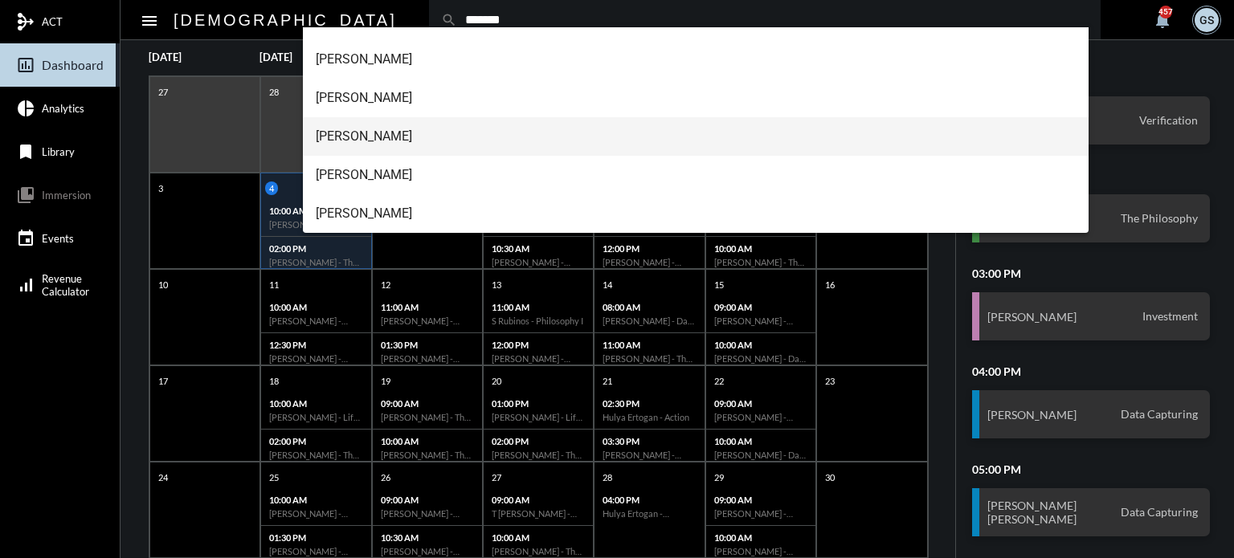
type input "*******"
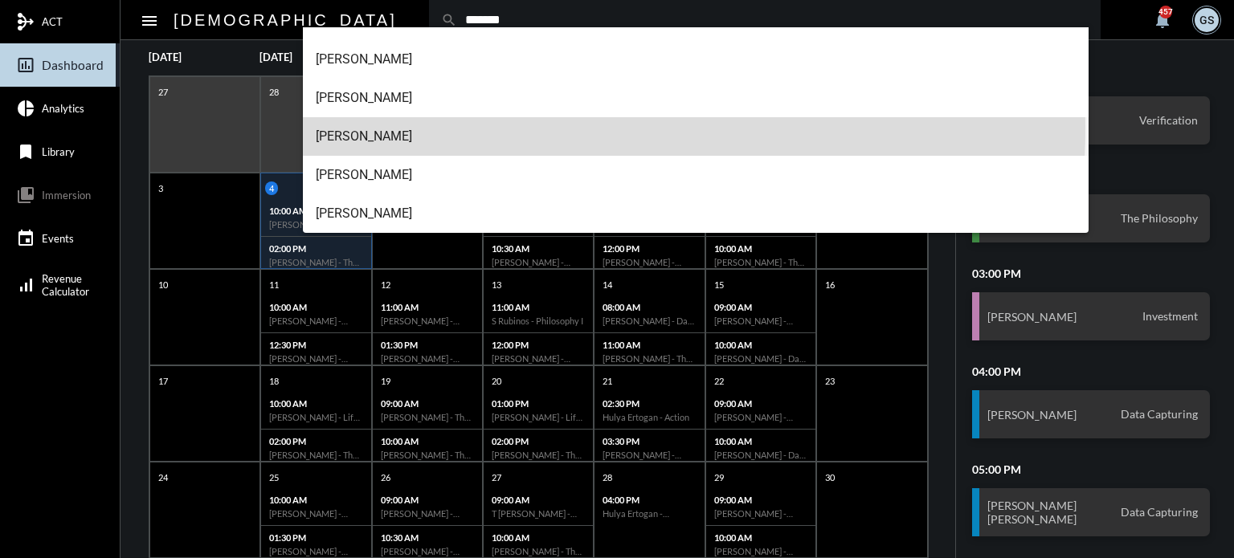
click at [471, 128] on span "K Johnson" at bounding box center [696, 136] width 761 height 39
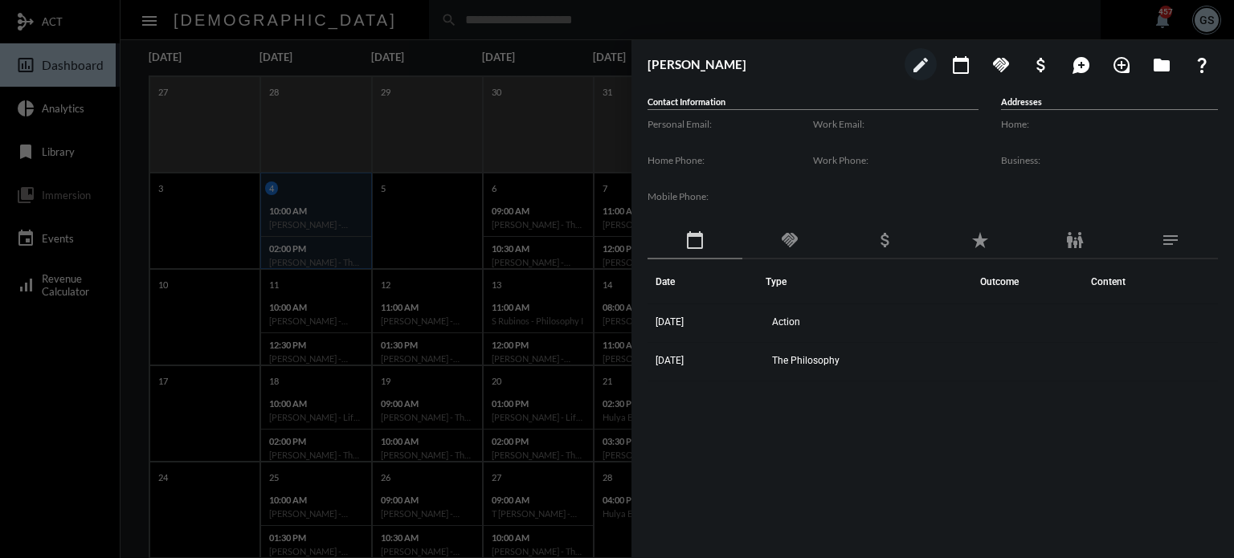
click at [443, 194] on div at bounding box center [617, 279] width 1234 height 558
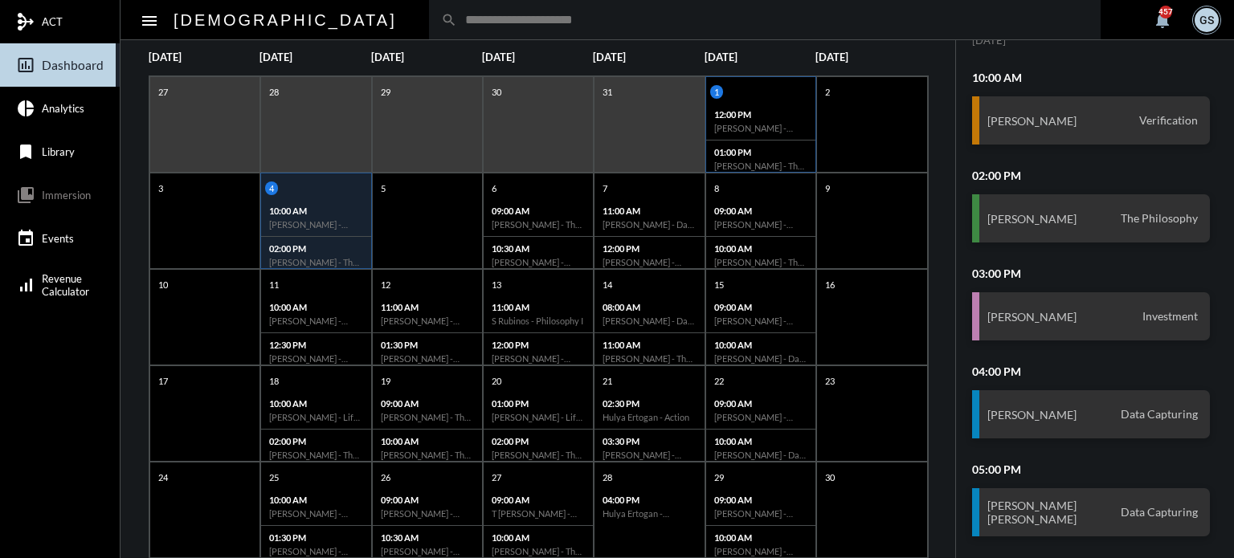
click at [790, 120] on div "12:00 PM Bill Bruno - Action" at bounding box center [760, 122] width 109 height 38
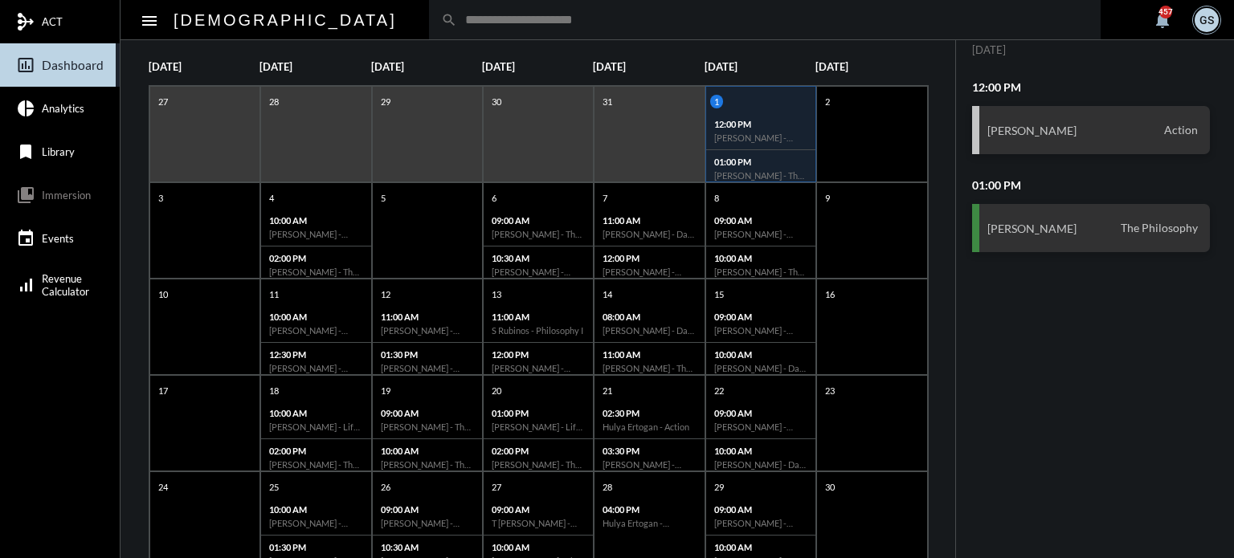
scroll to position [80, 0]
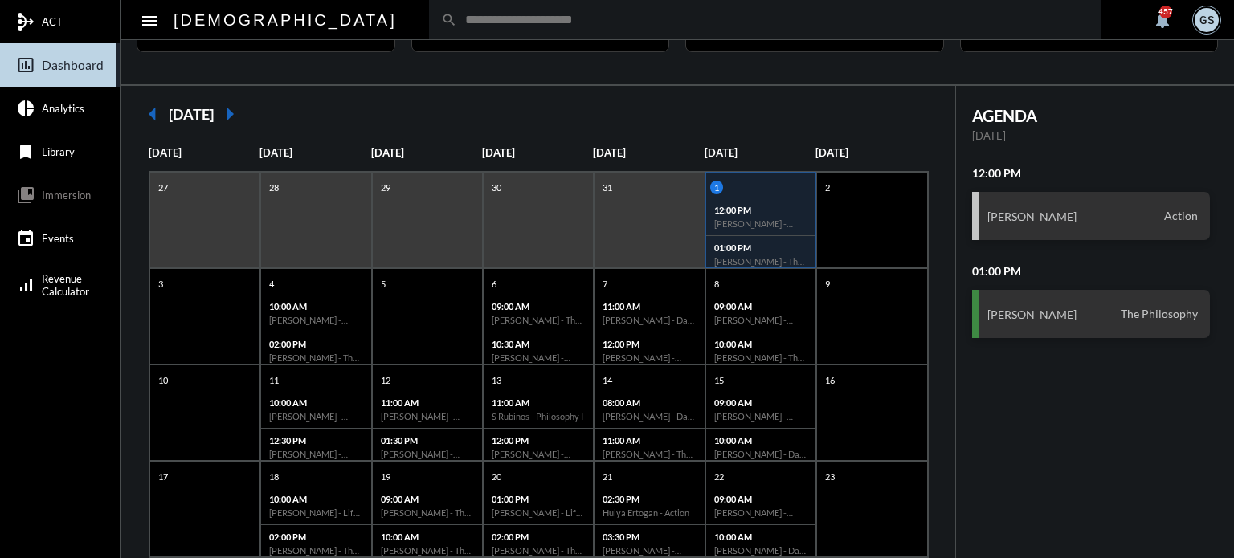
click at [429, 28] on div "search" at bounding box center [764, 19] width 671 height 39
click at [457, 18] on input "text" at bounding box center [772, 20] width 631 height 14
type input "******"
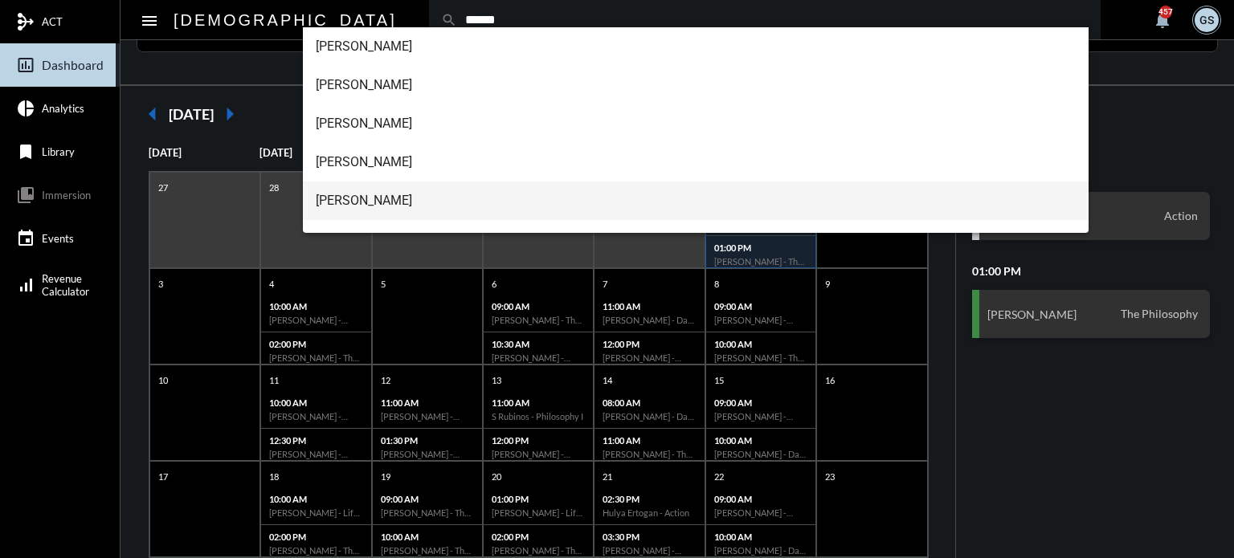
scroll to position [64, 0]
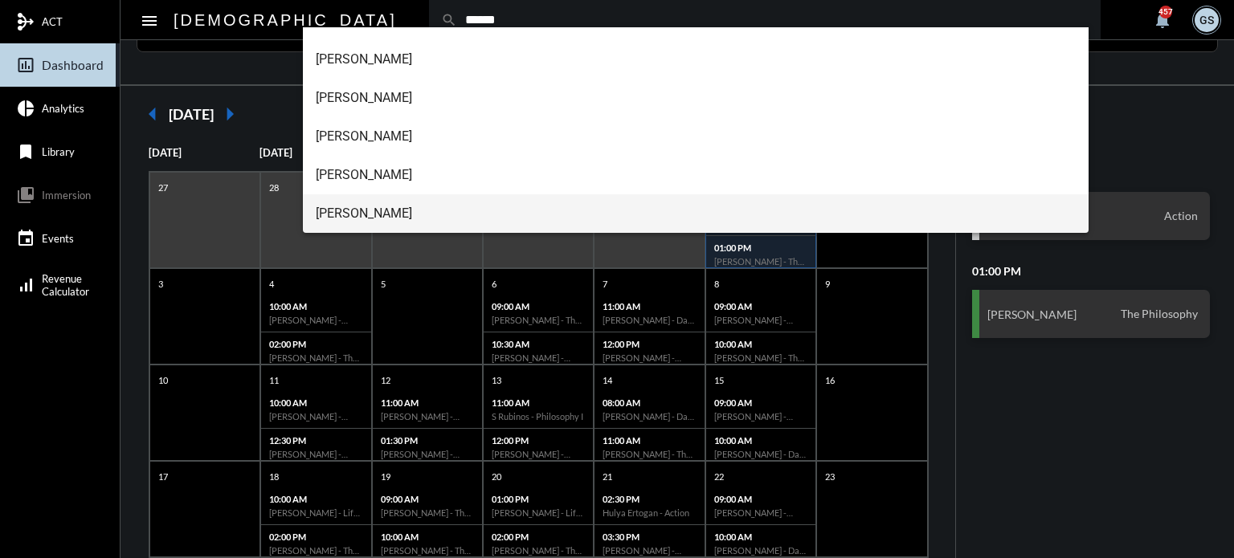
click at [345, 211] on span "Lexi Julian" at bounding box center [696, 213] width 761 height 39
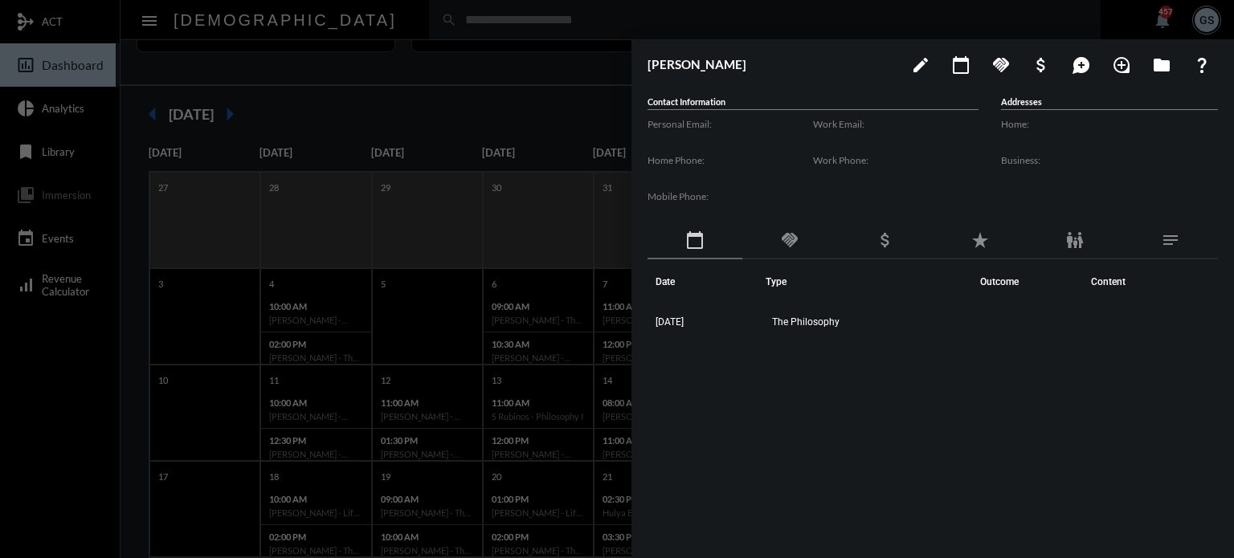
drag, startPoint x: 582, startPoint y: 174, endPoint x: 501, endPoint y: 87, distance: 118.8
click at [580, 174] on div at bounding box center [617, 279] width 1234 height 558
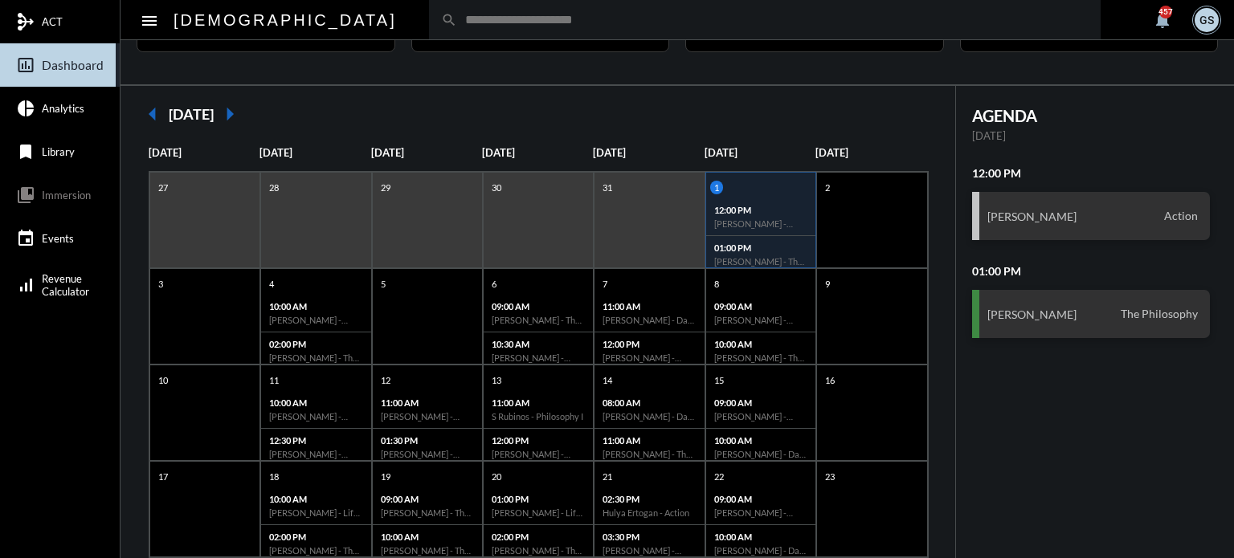
drag, startPoint x: 456, startPoint y: 21, endPoint x: 443, endPoint y: 18, distance: 13.2
click at [457, 21] on input "text" at bounding box center [772, 20] width 631 height 14
type input "********"
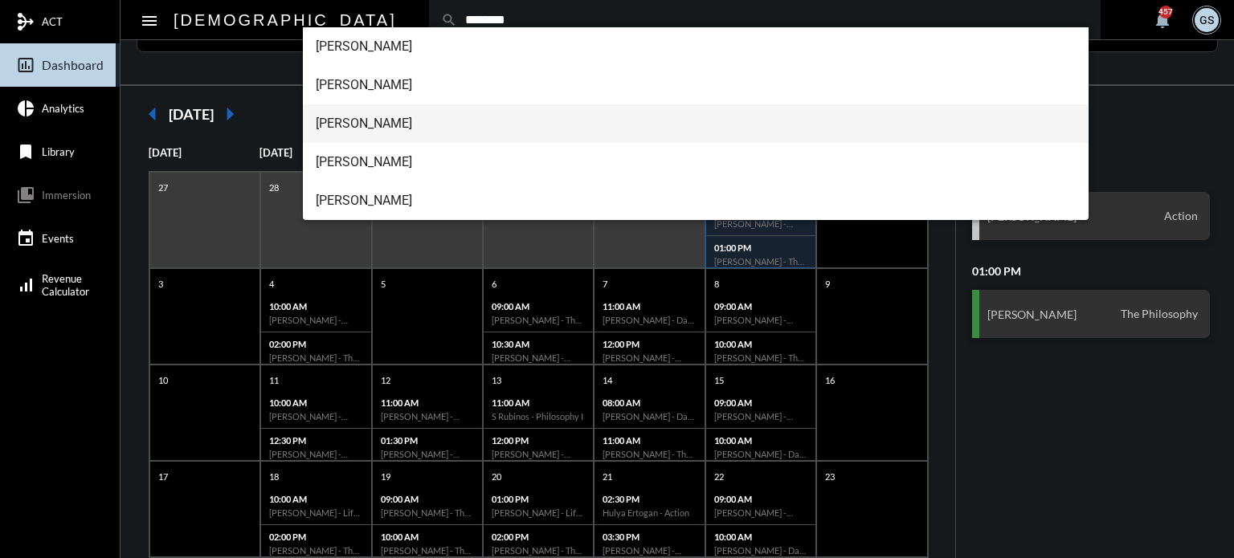
click at [385, 129] on span "J Anderson" at bounding box center [696, 123] width 761 height 39
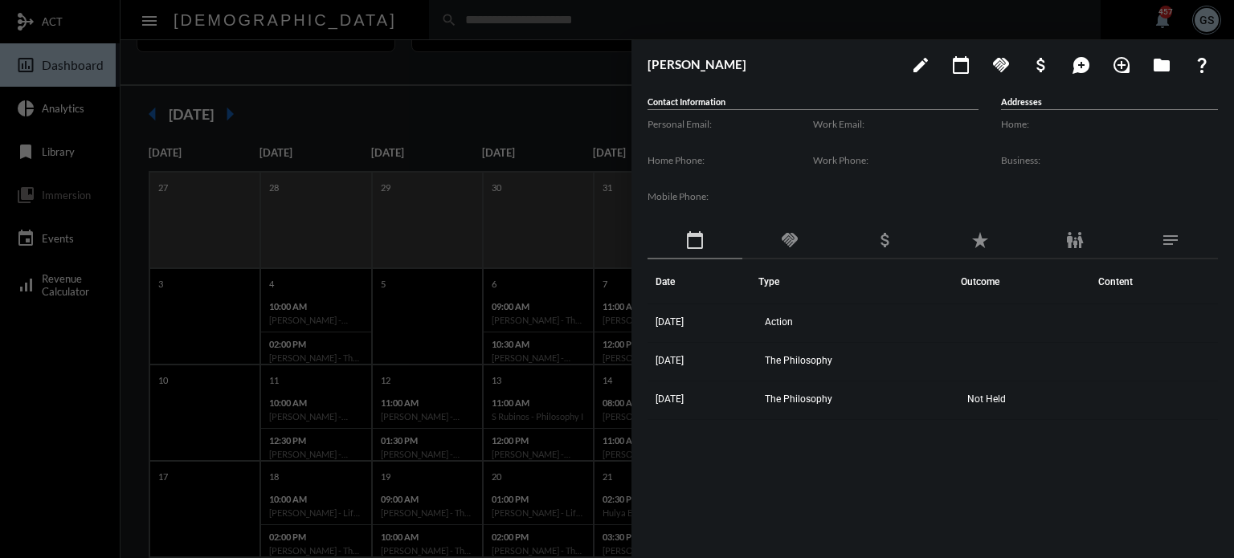
click at [546, 251] on div at bounding box center [617, 279] width 1234 height 558
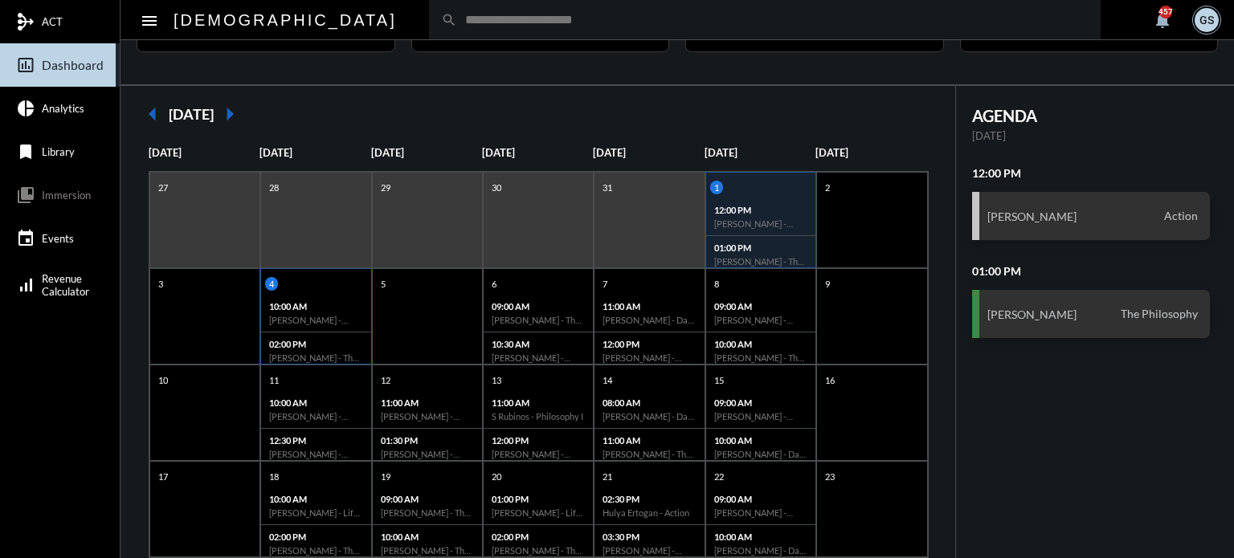
click at [309, 323] on h6 "Michael Joseph - Verification" at bounding box center [315, 320] width 93 height 10
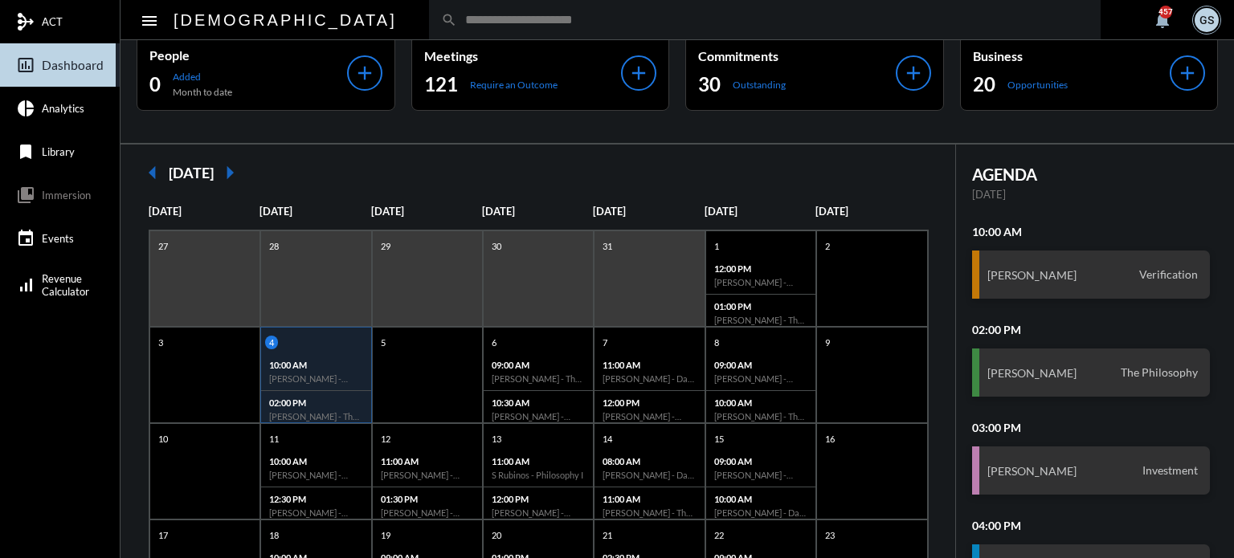
scroll to position [0, 0]
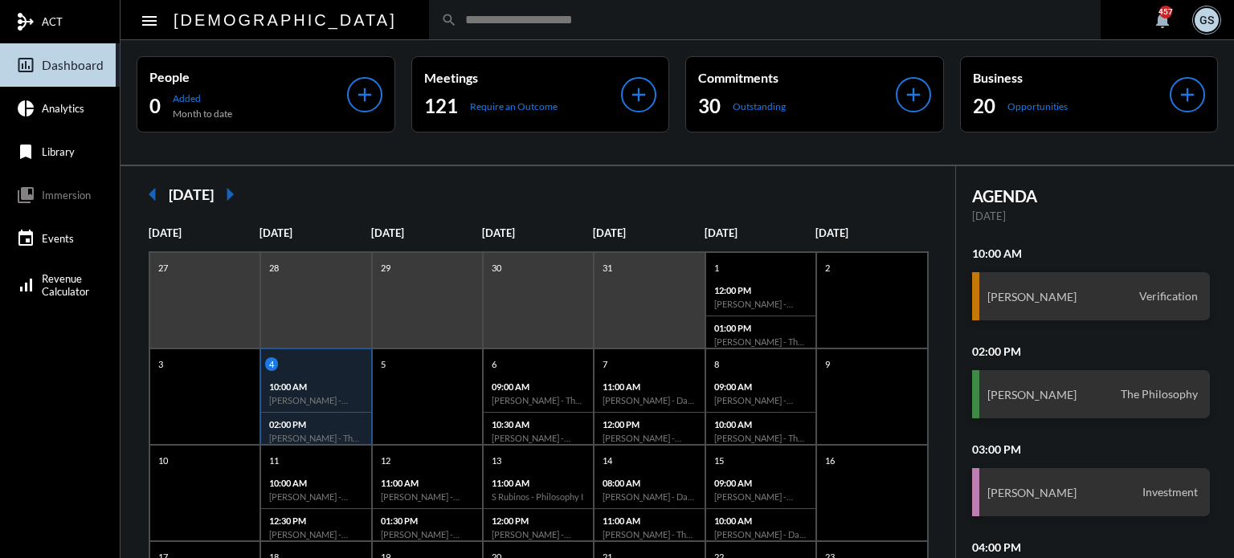
click at [429, 14] on div "search" at bounding box center [764, 19] width 671 height 39
click at [457, 24] on input "text" at bounding box center [772, 20] width 631 height 14
type input "******"
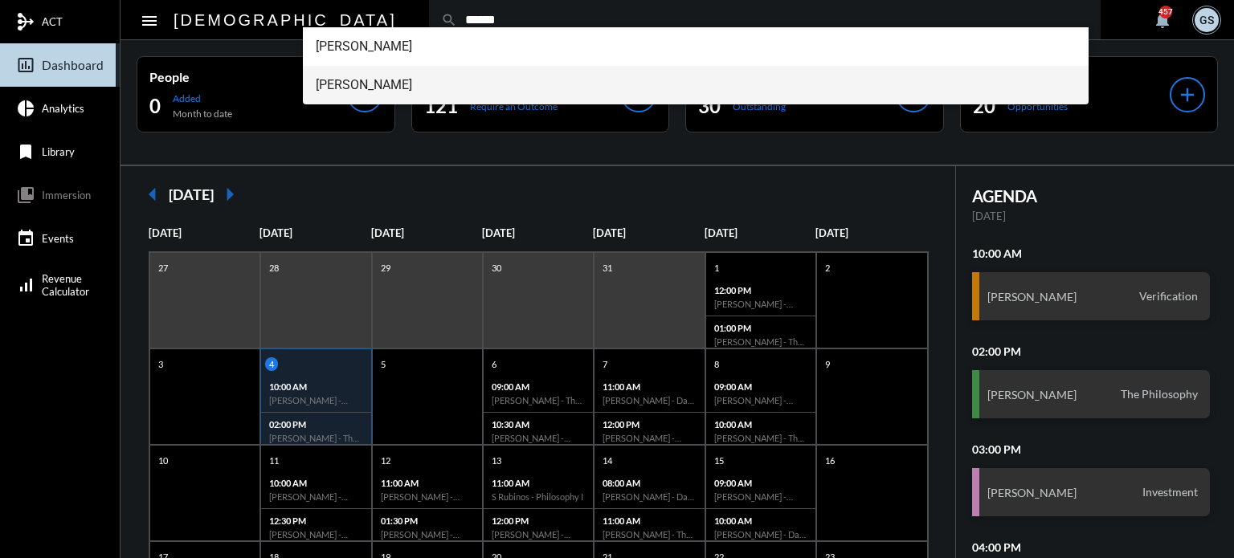
click at [353, 81] on span "Janell Sulich" at bounding box center [696, 85] width 761 height 39
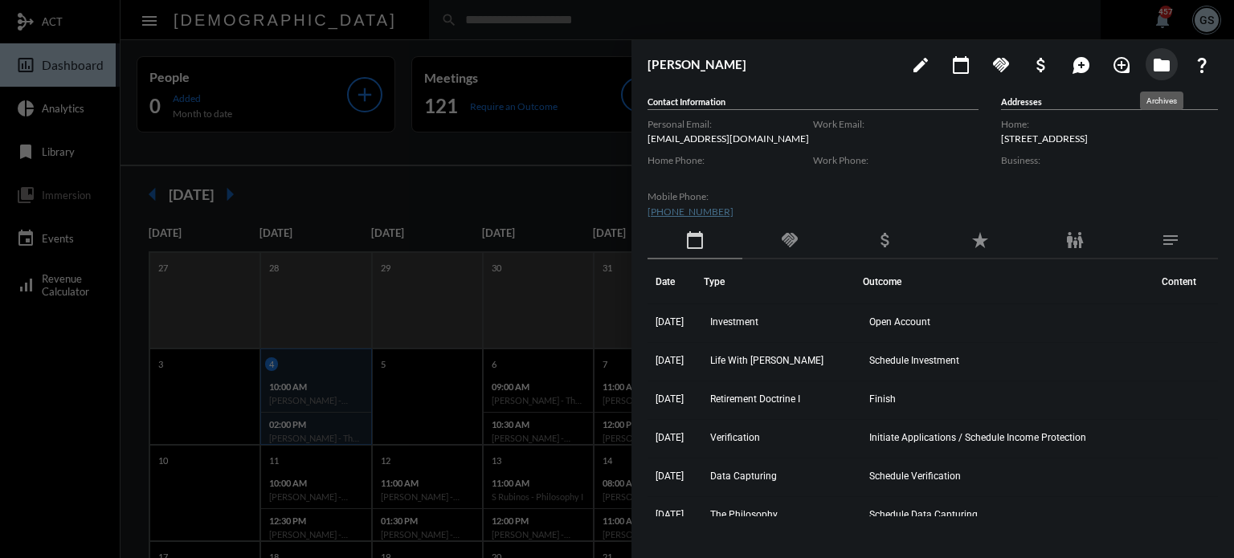
click at [1166, 65] on mat-icon "folder" at bounding box center [1161, 64] width 19 height 19
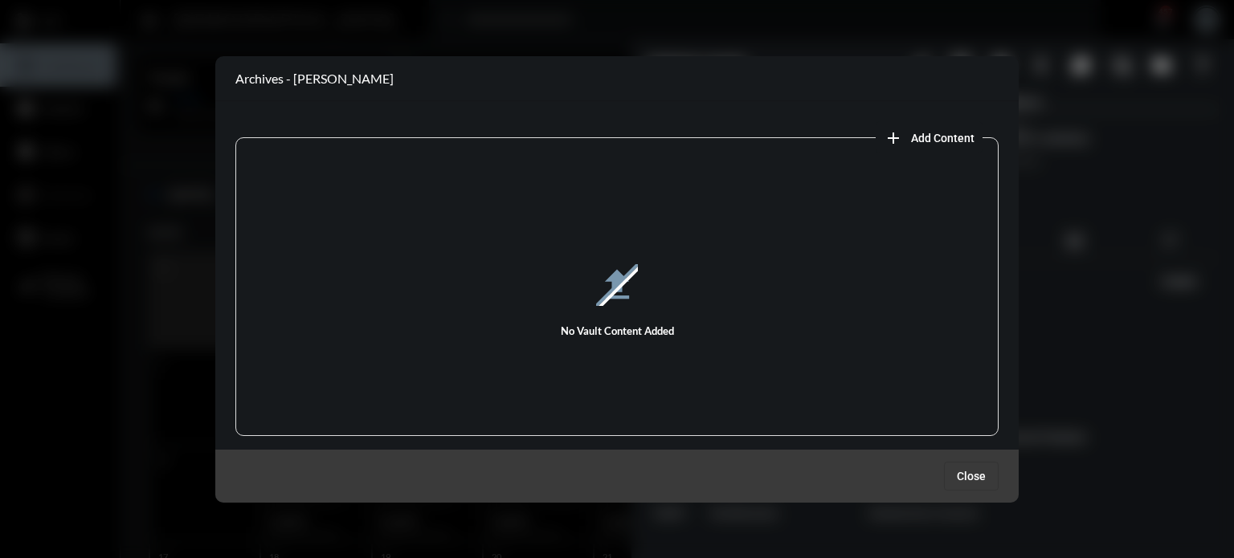
click at [981, 481] on span "Close" at bounding box center [971, 476] width 29 height 13
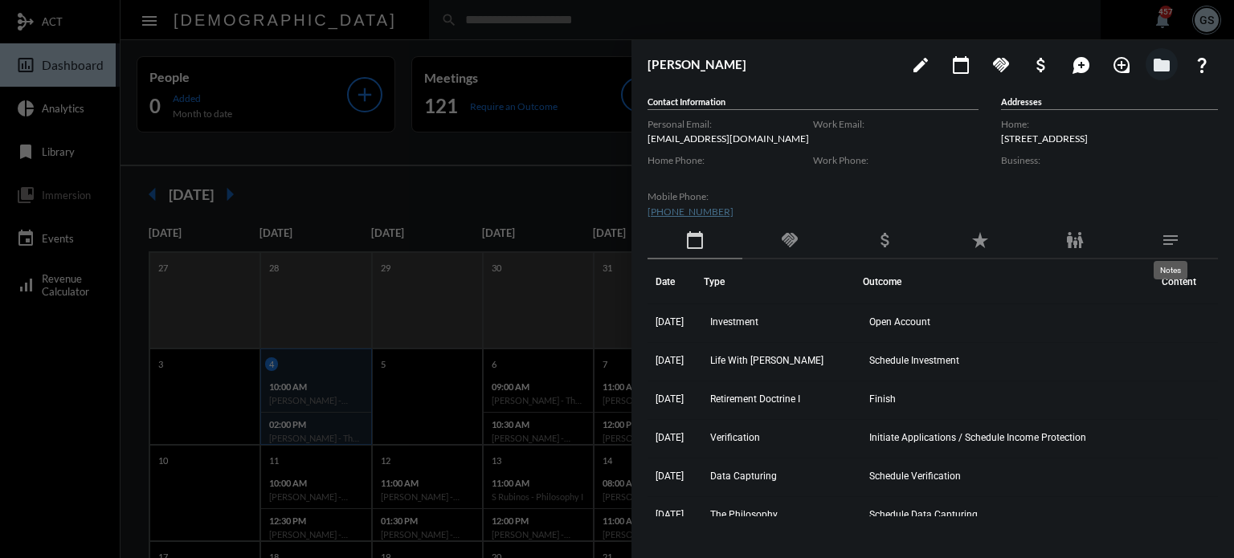
click at [1173, 235] on mat-icon "notes" at bounding box center [1170, 240] width 19 height 19
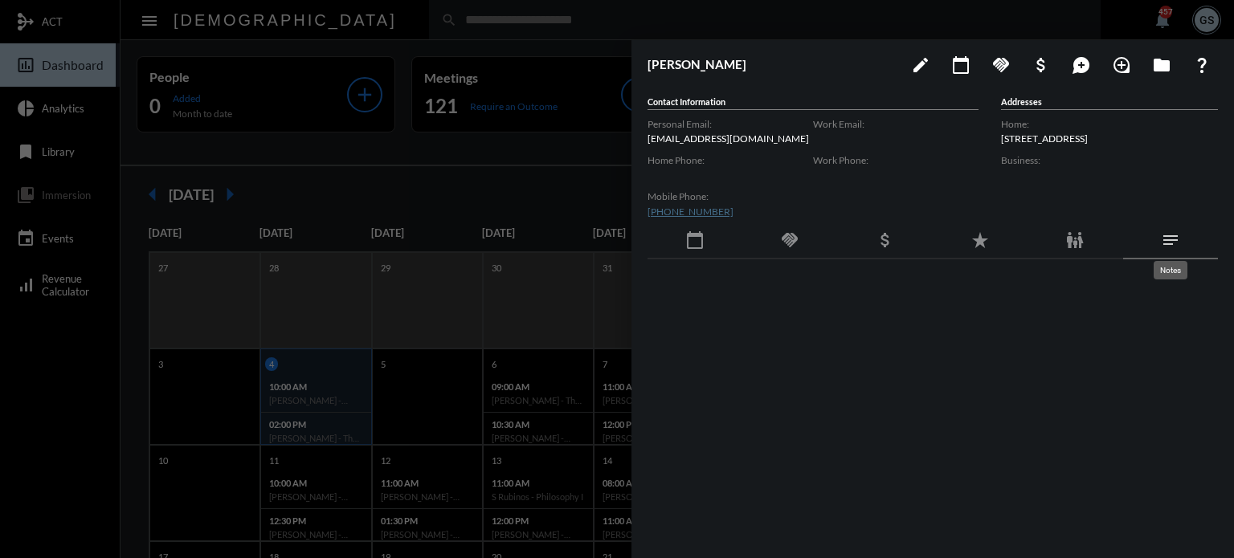
click at [1166, 237] on mat-icon "notes" at bounding box center [1170, 240] width 19 height 19
click at [689, 241] on mat-icon "calendar_today" at bounding box center [694, 240] width 19 height 19
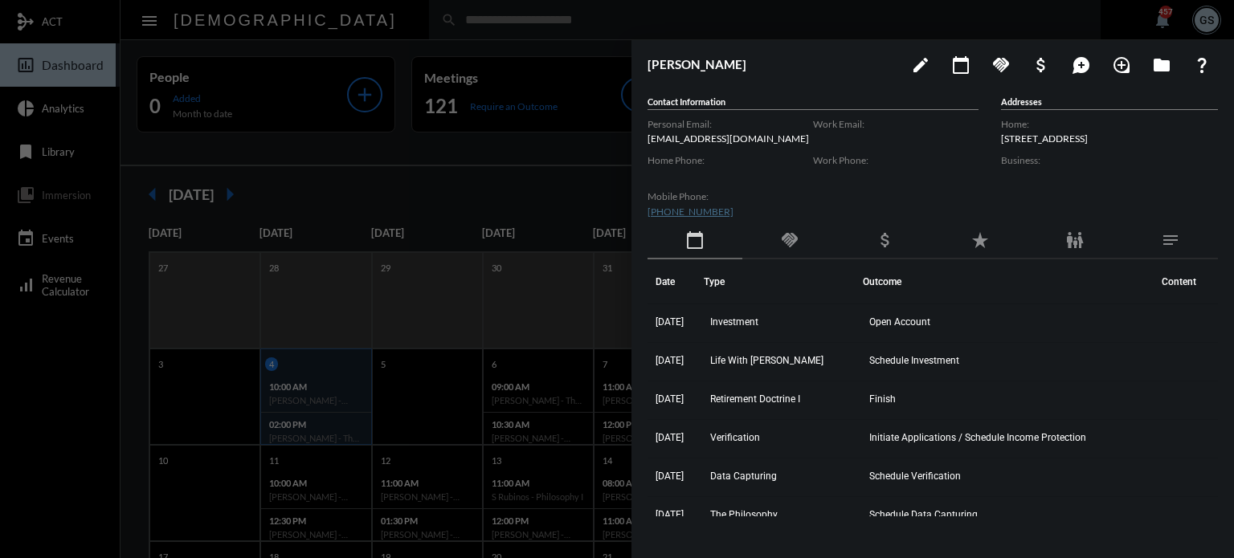
click at [495, 73] on div at bounding box center [617, 279] width 1234 height 558
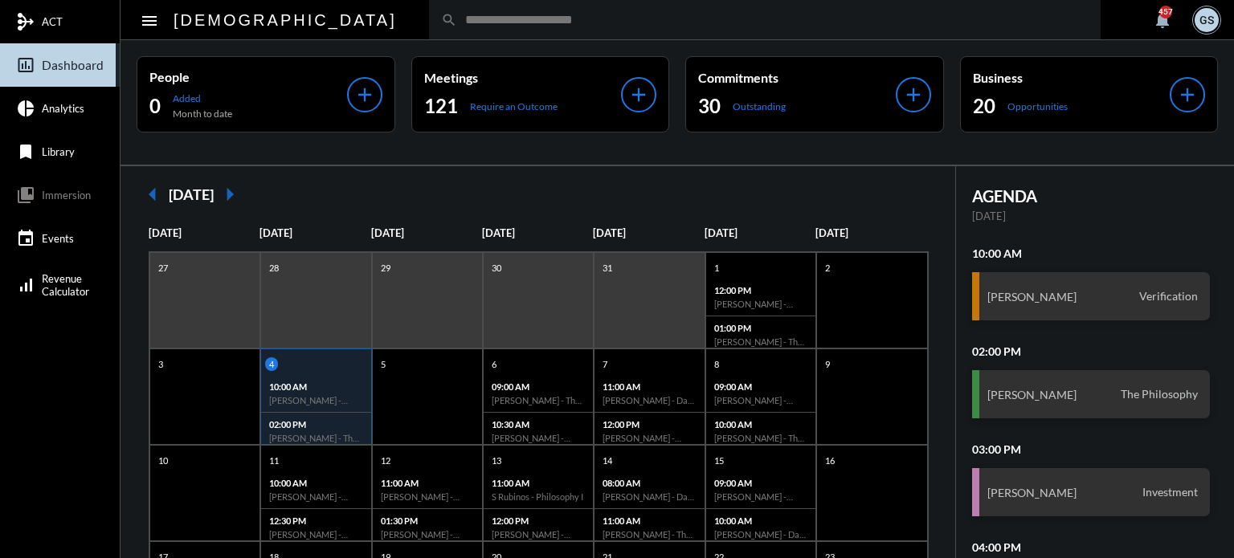
click at [483, 18] on input "text" at bounding box center [772, 20] width 631 height 14
click at [478, 14] on input "text" at bounding box center [772, 20] width 631 height 14
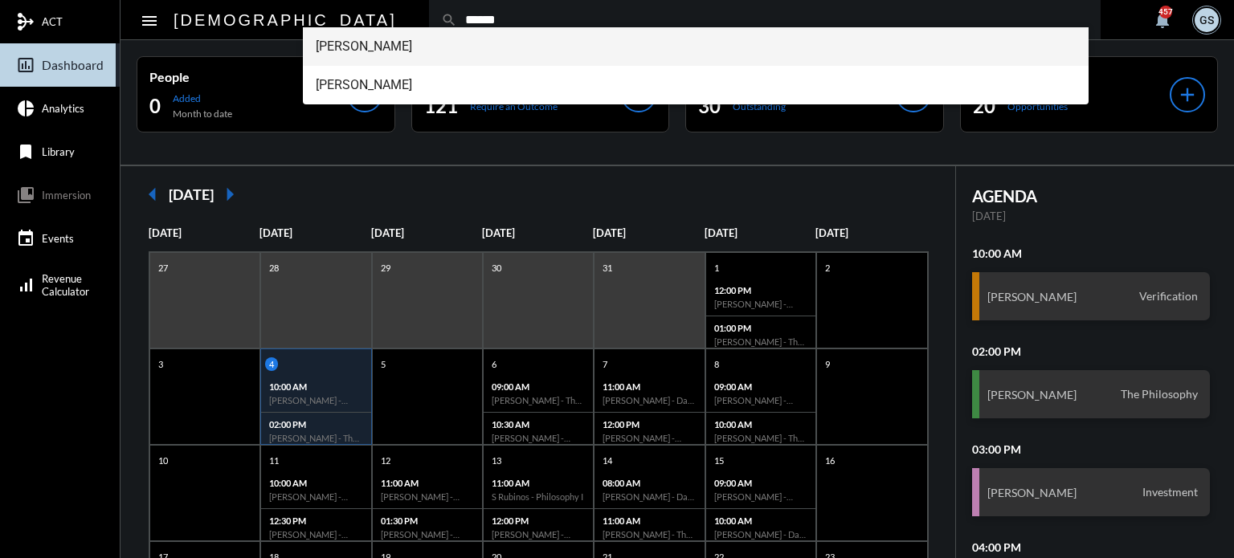
type input "******"
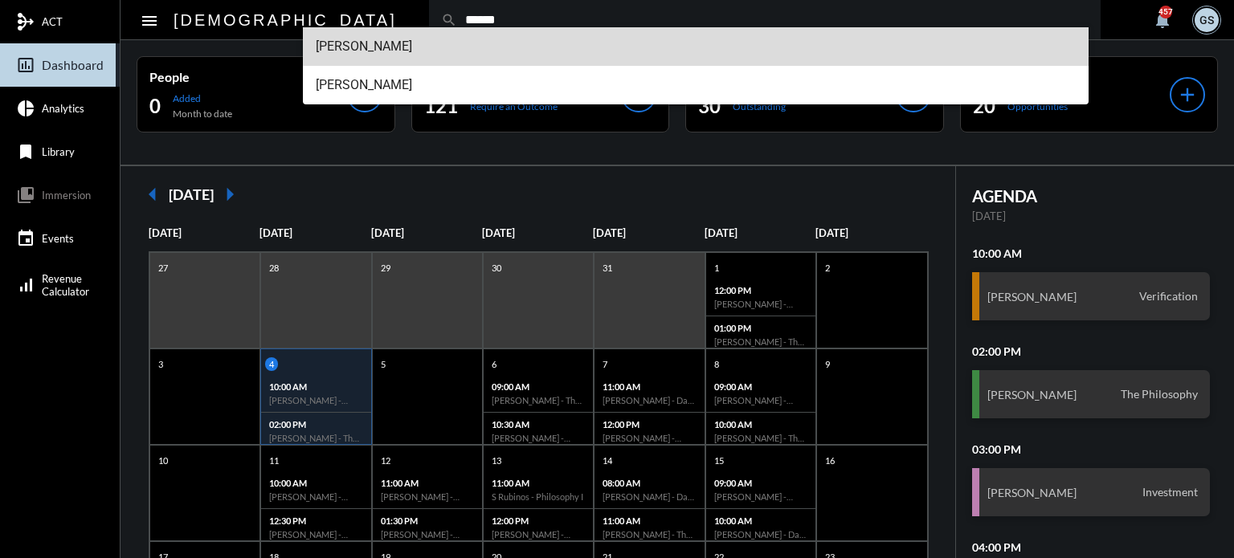
click at [369, 51] on span "Erika Sulich" at bounding box center [696, 46] width 761 height 39
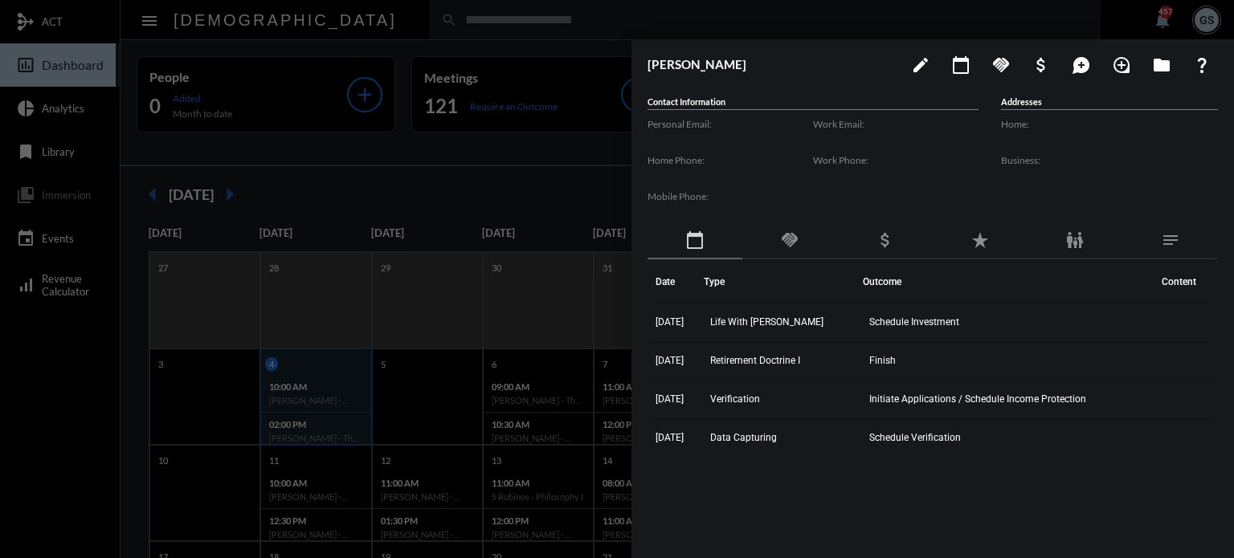
click at [112, 382] on div at bounding box center [617, 279] width 1234 height 558
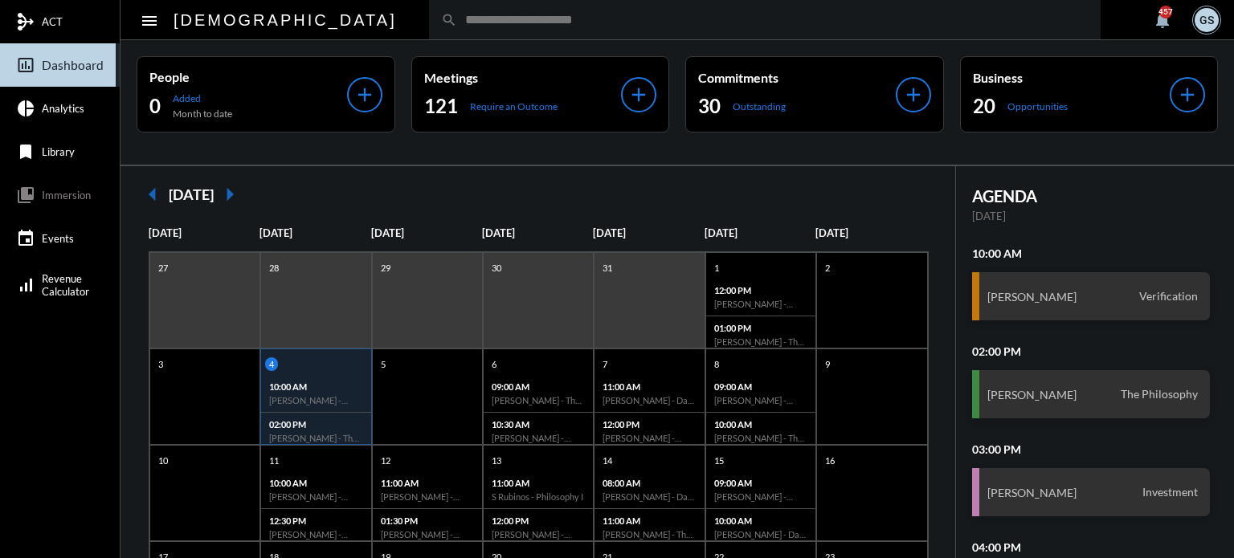
click at [457, 18] on input "text" at bounding box center [772, 20] width 631 height 14
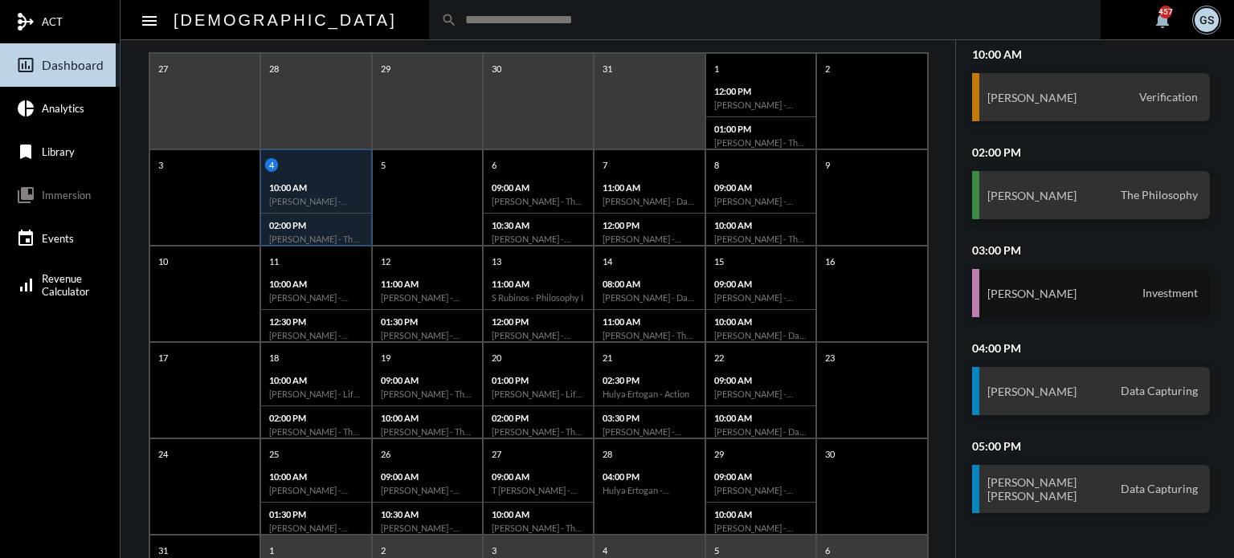
scroll to position [310, 0]
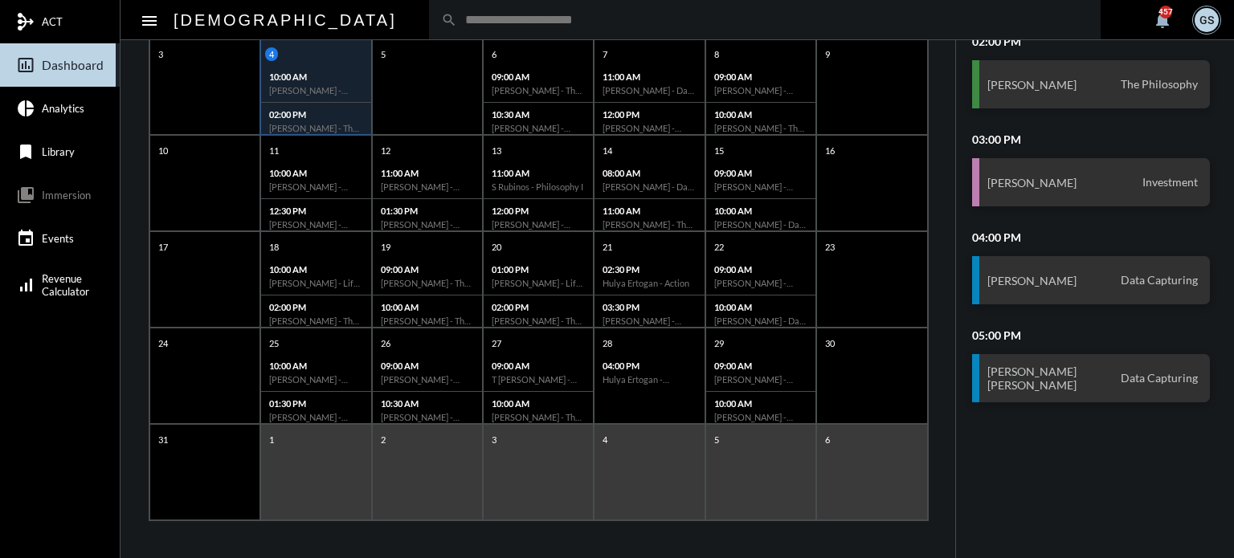
click at [520, 22] on input "text" at bounding box center [772, 20] width 631 height 14
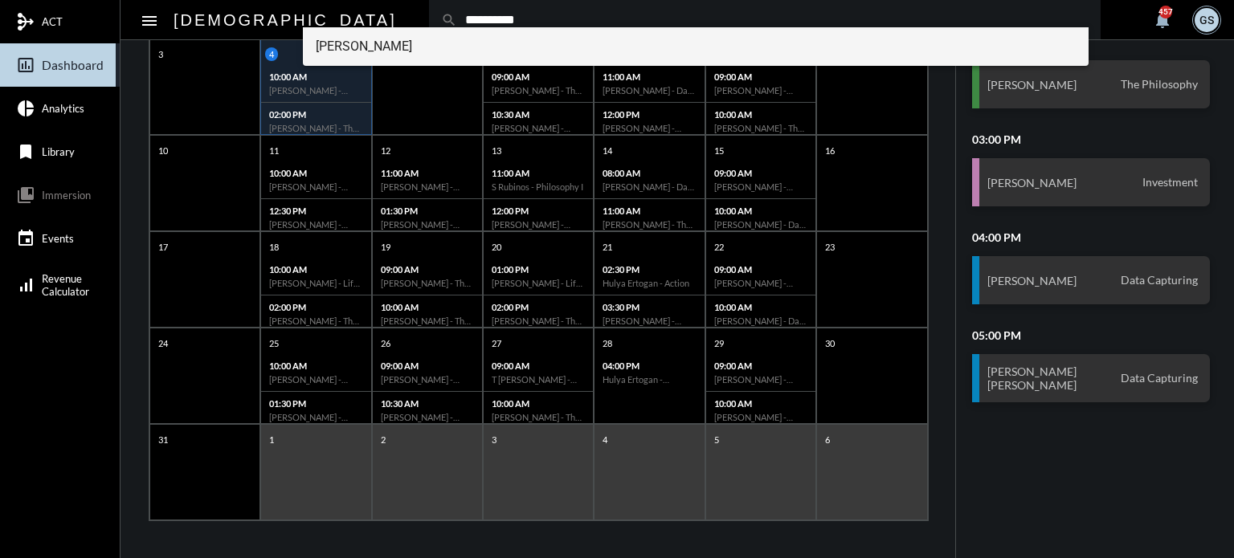
type input "**********"
click at [481, 47] on span "Thomas Waltenburg" at bounding box center [696, 46] width 761 height 39
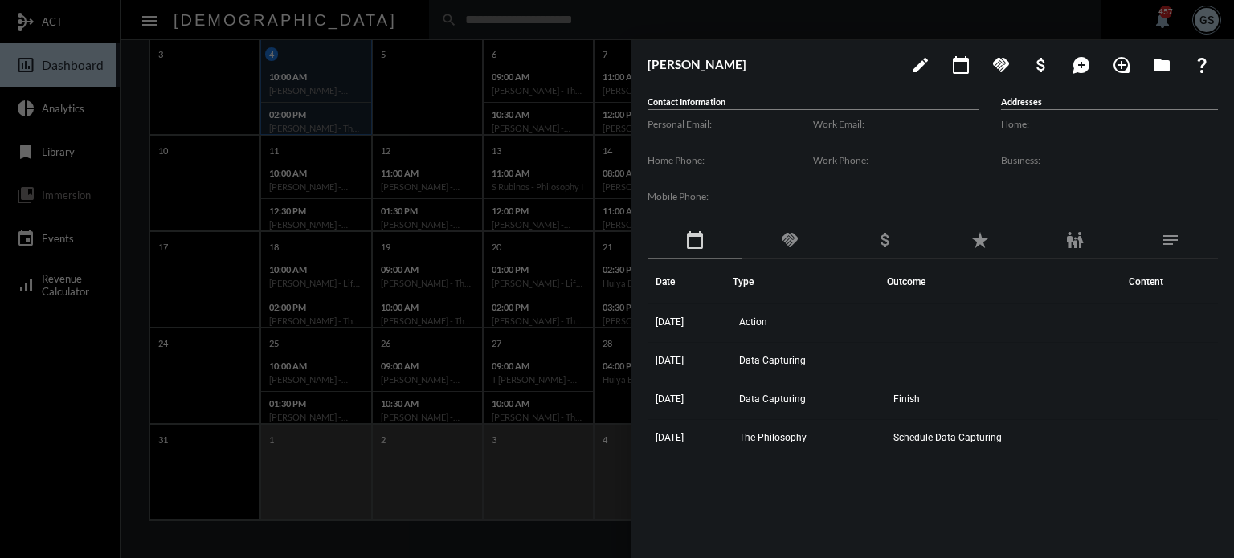
click at [540, 231] on div at bounding box center [617, 279] width 1234 height 558
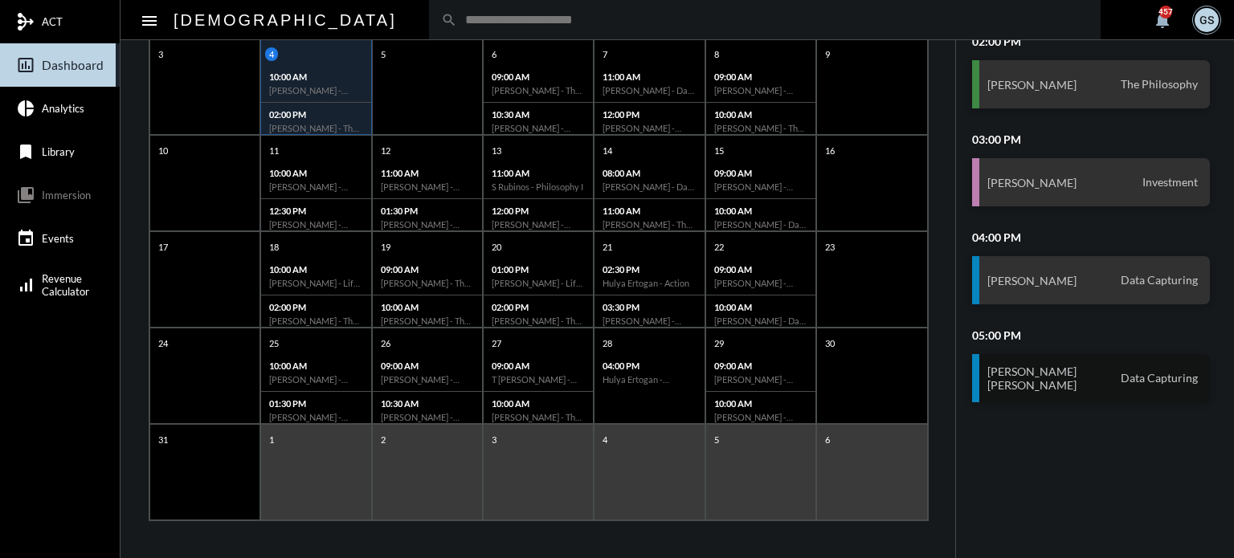
click at [1042, 383] on h3 "Alyssa Willis Brian Willis" at bounding box center [1031, 378] width 89 height 27
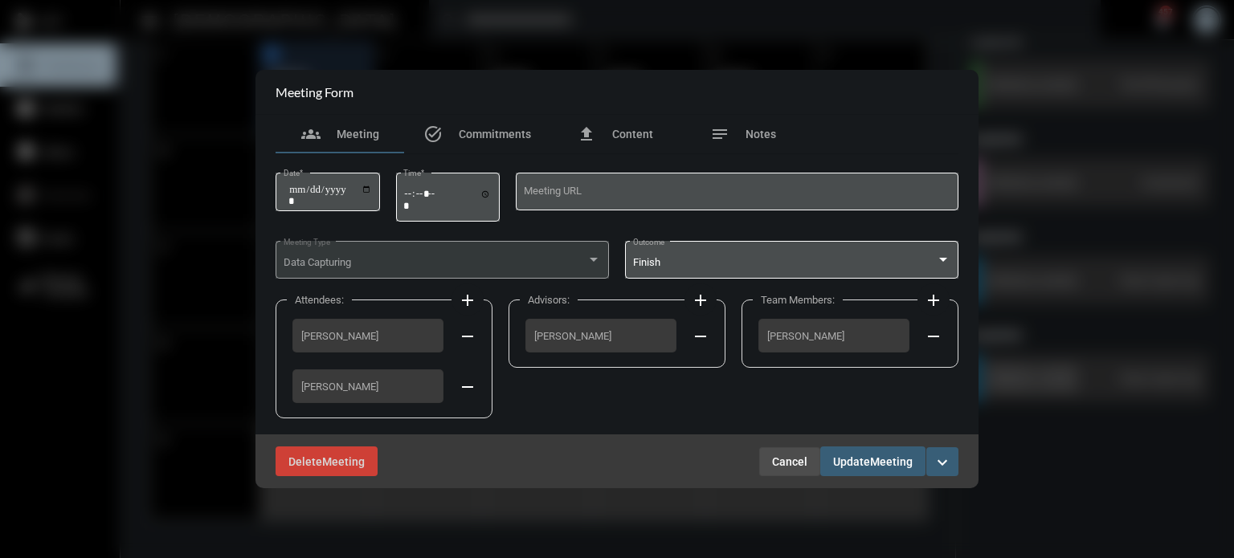
click at [798, 462] on span "Cancel" at bounding box center [789, 461] width 35 height 13
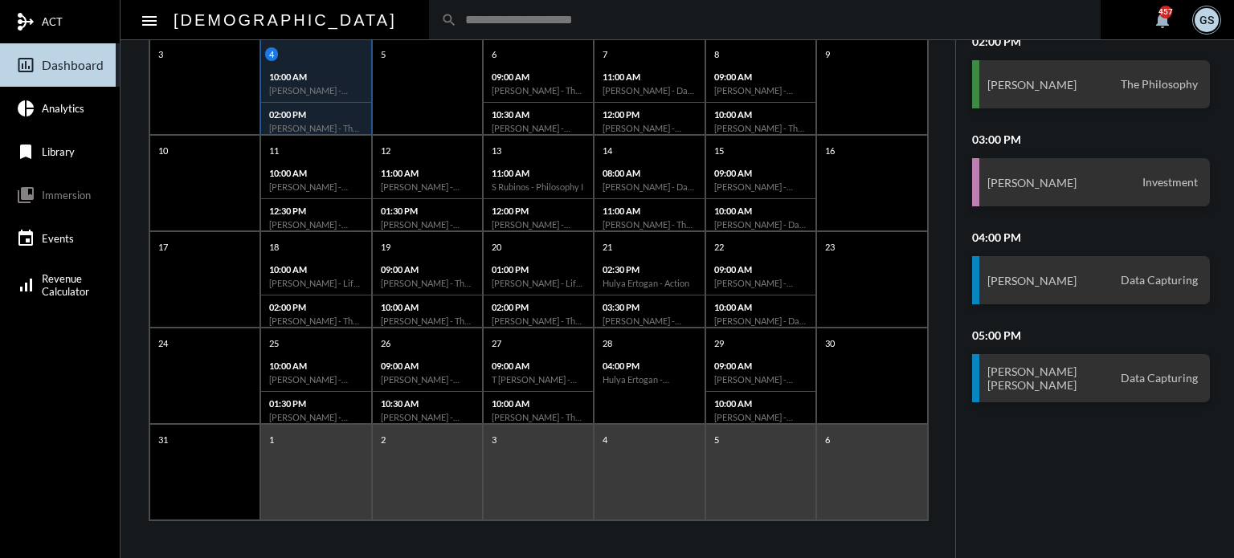
click at [457, 18] on input "text" at bounding box center [772, 20] width 631 height 14
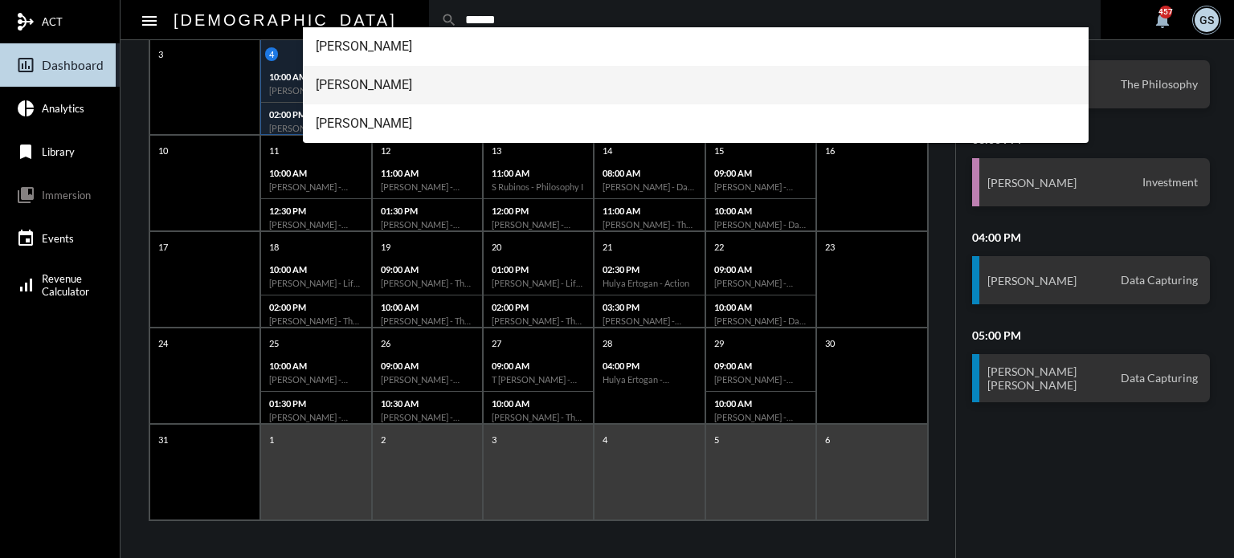
type input "******"
click at [369, 80] on span "Brian Willis" at bounding box center [696, 85] width 761 height 39
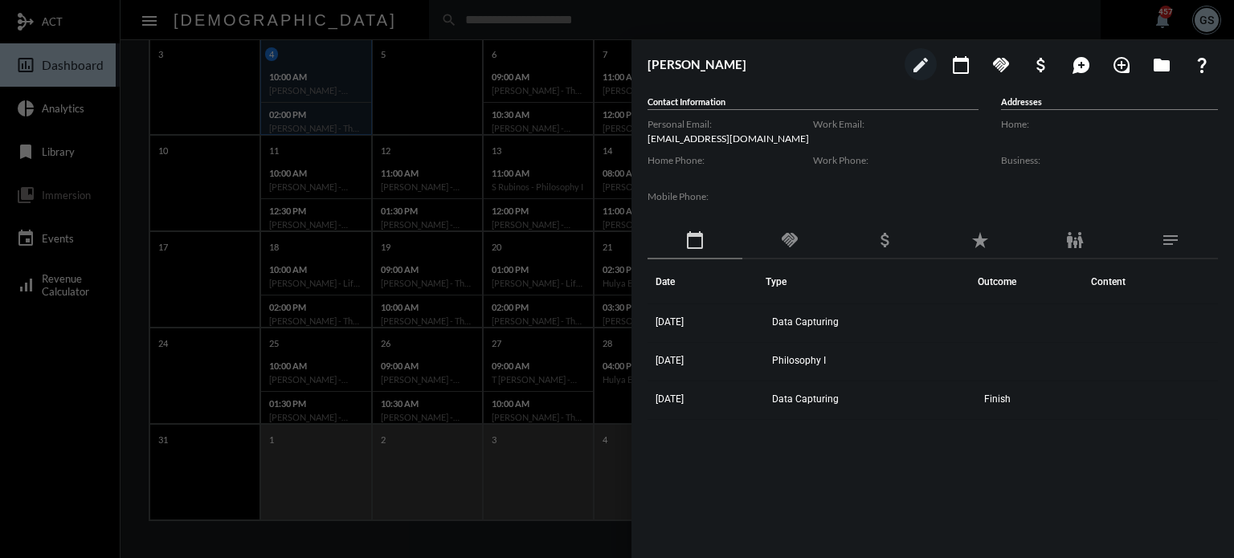
click at [526, 143] on div at bounding box center [617, 279] width 1234 height 558
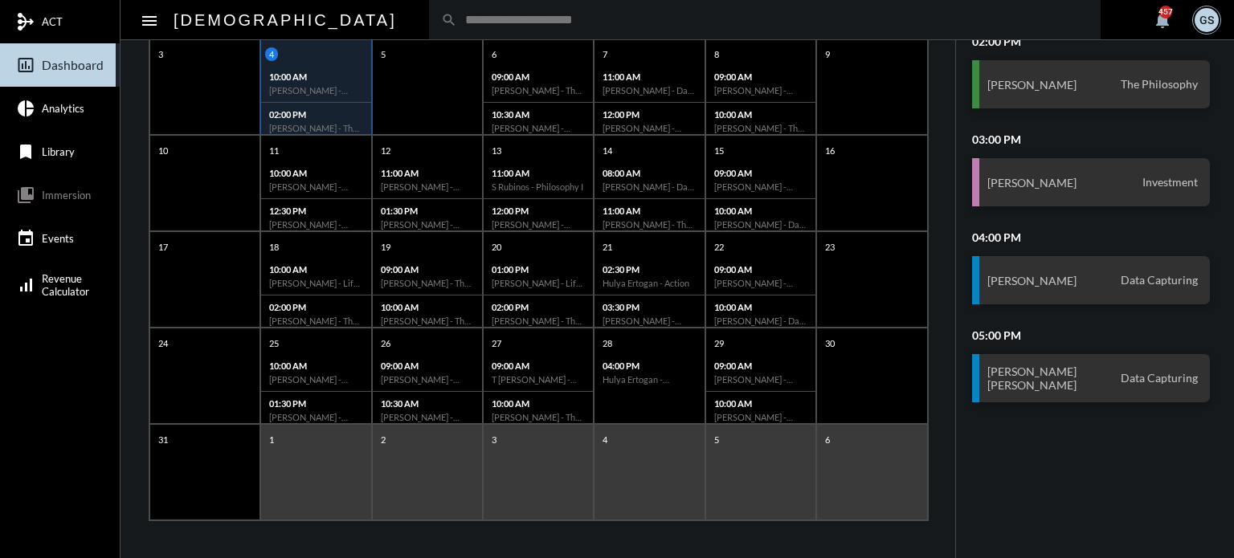
click at [495, 25] on input "text" at bounding box center [772, 20] width 631 height 14
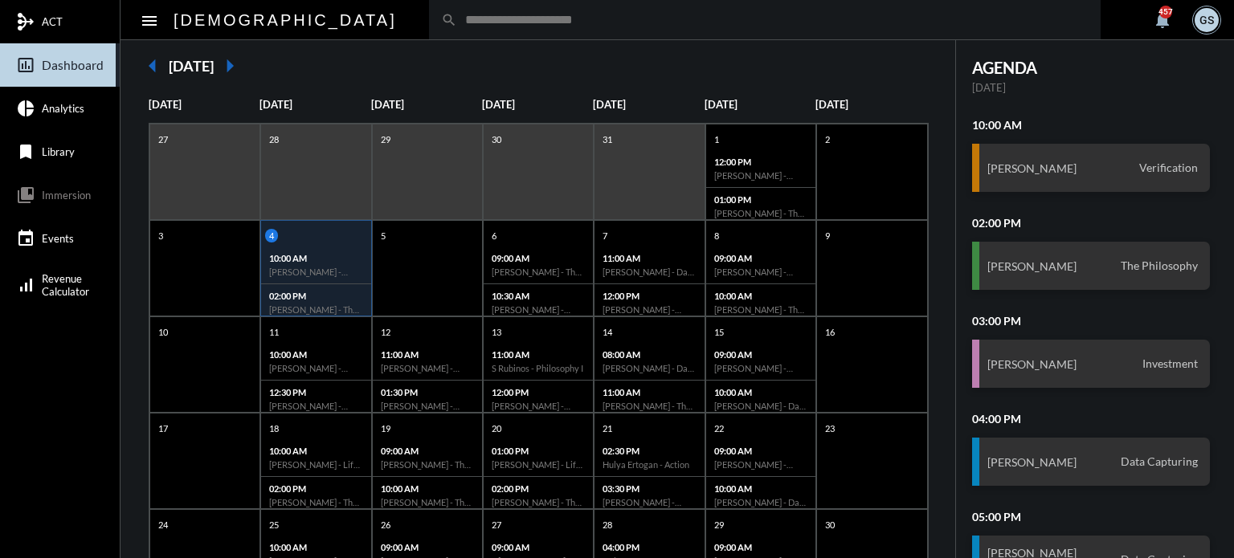
scroll to position [0, 0]
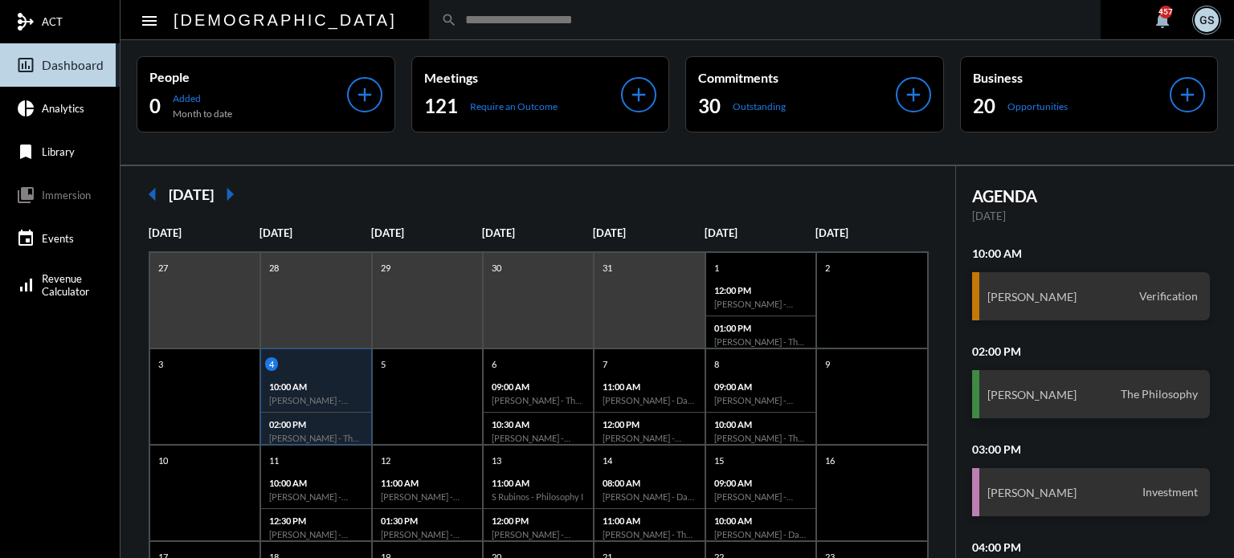
click at [246, 192] on mat-icon "arrow_right" at bounding box center [230, 194] width 32 height 32
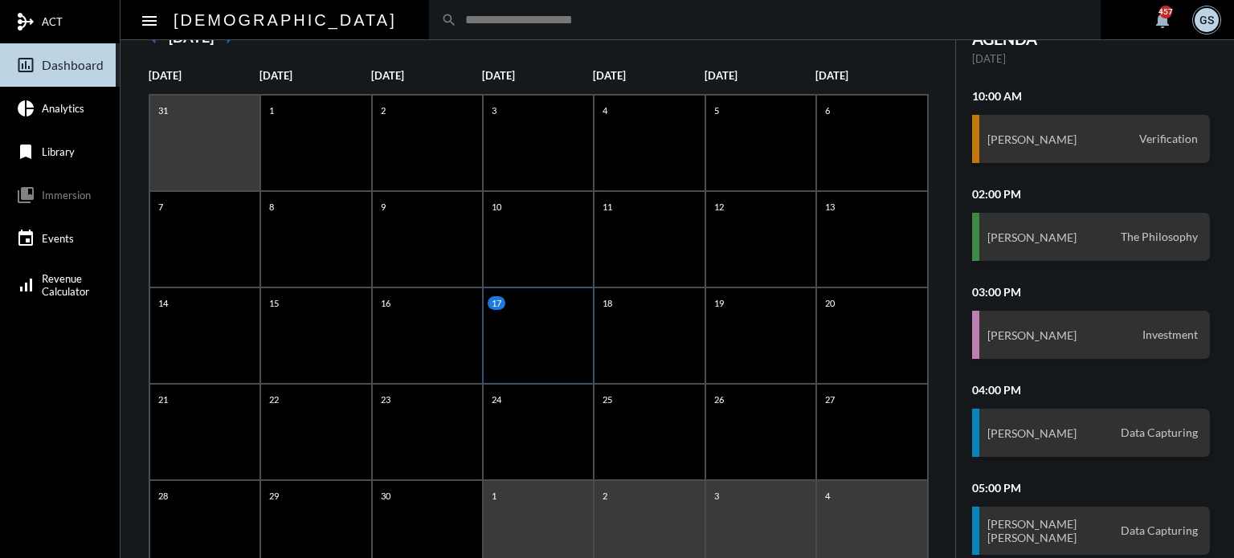
scroll to position [161, 0]
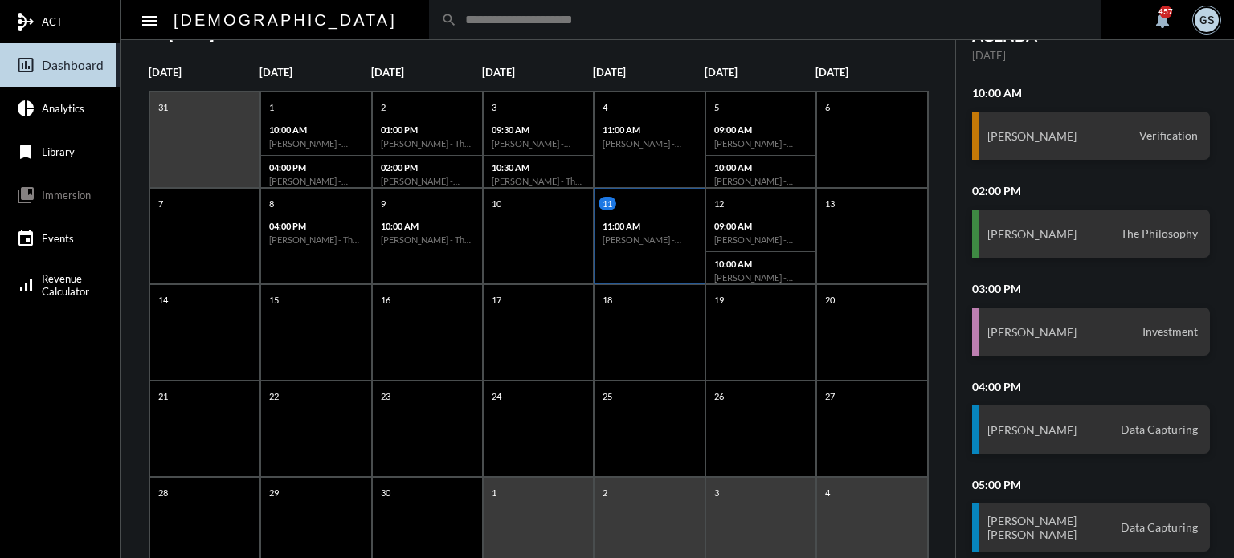
click at [635, 256] on div "11 11:00 AM Alicia Lavin - Action" at bounding box center [649, 236] width 111 height 96
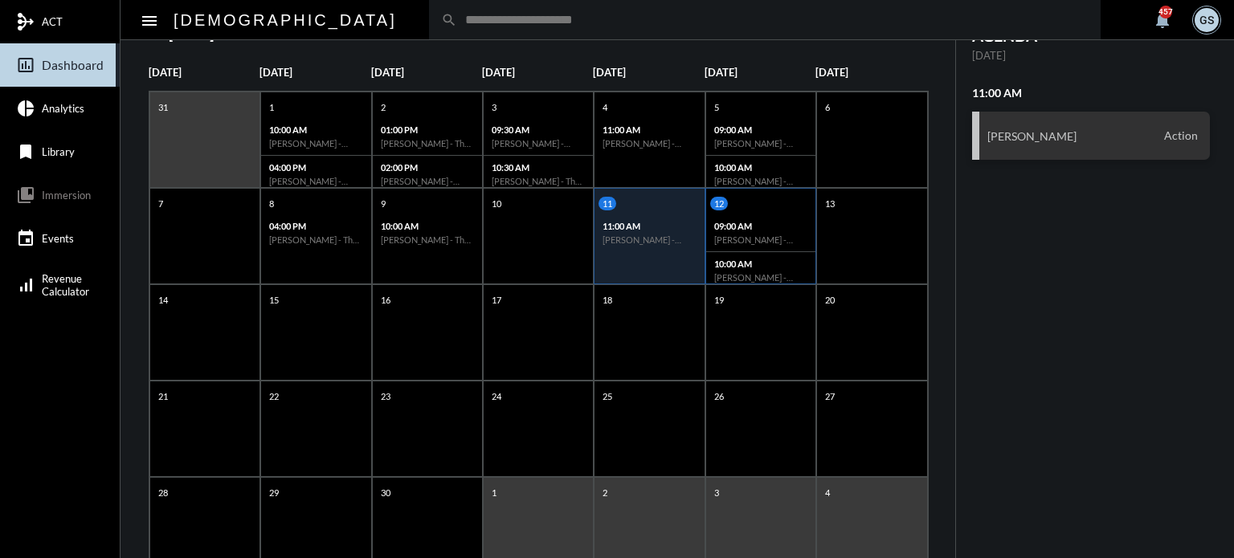
click at [743, 241] on h6 "[PERSON_NAME] - [PERSON_NAME] - Action" at bounding box center [760, 240] width 93 height 10
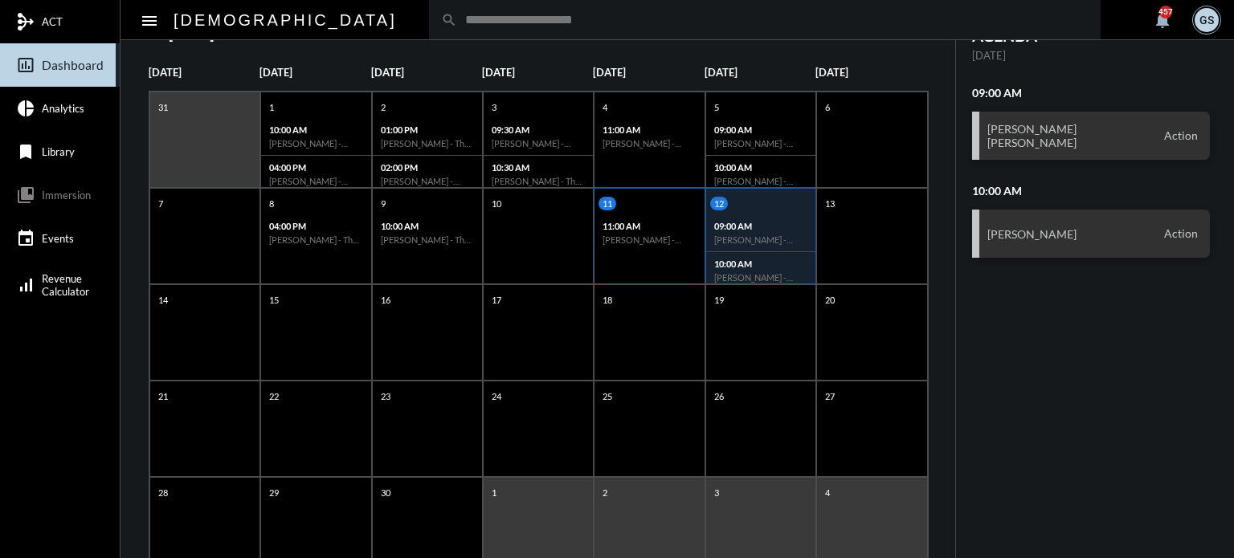
click at [653, 263] on div "11 11:00 AM Alicia Lavin - Action" at bounding box center [649, 236] width 111 height 96
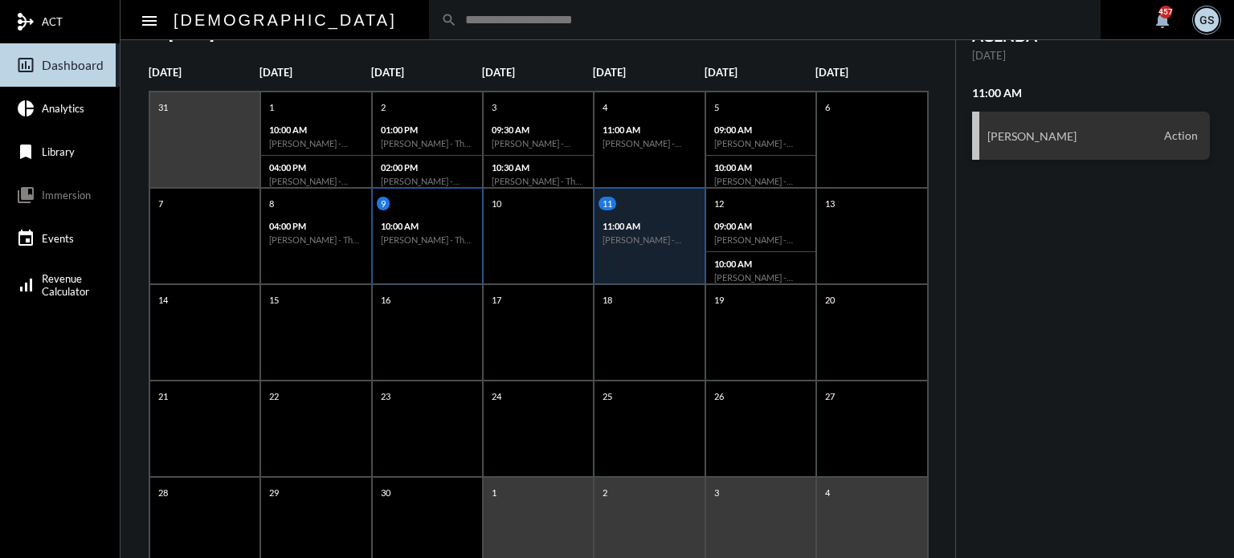
click at [409, 249] on div "10:00 AM Nick DeCandia - The Philosophy" at bounding box center [427, 232] width 109 height 37
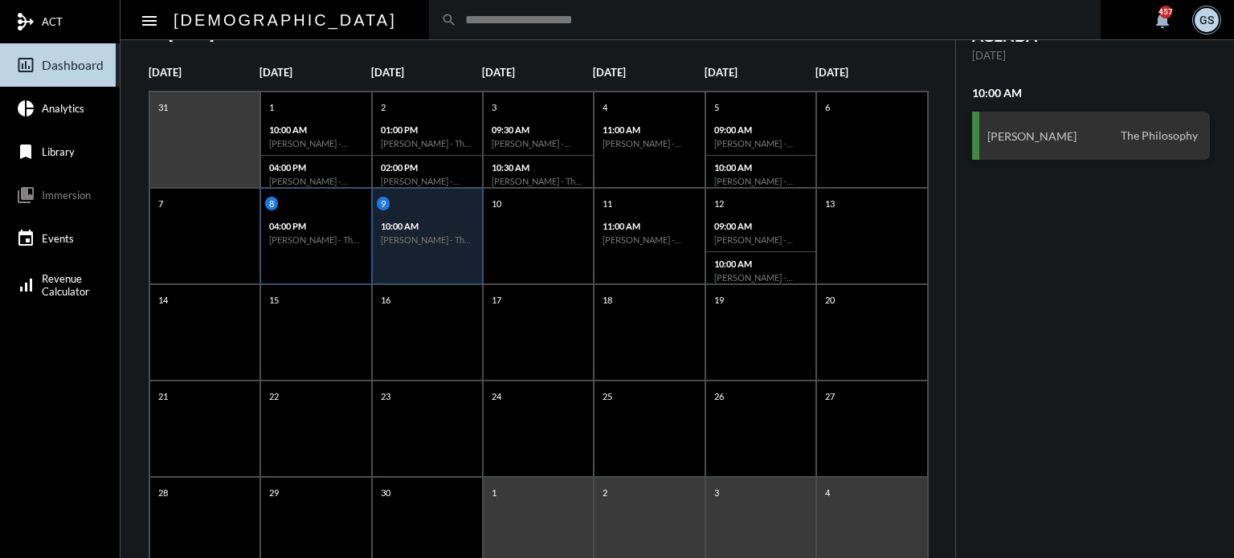
click at [345, 249] on div "04:00 PM J Broward - The Philosophy" at bounding box center [315, 232] width 109 height 37
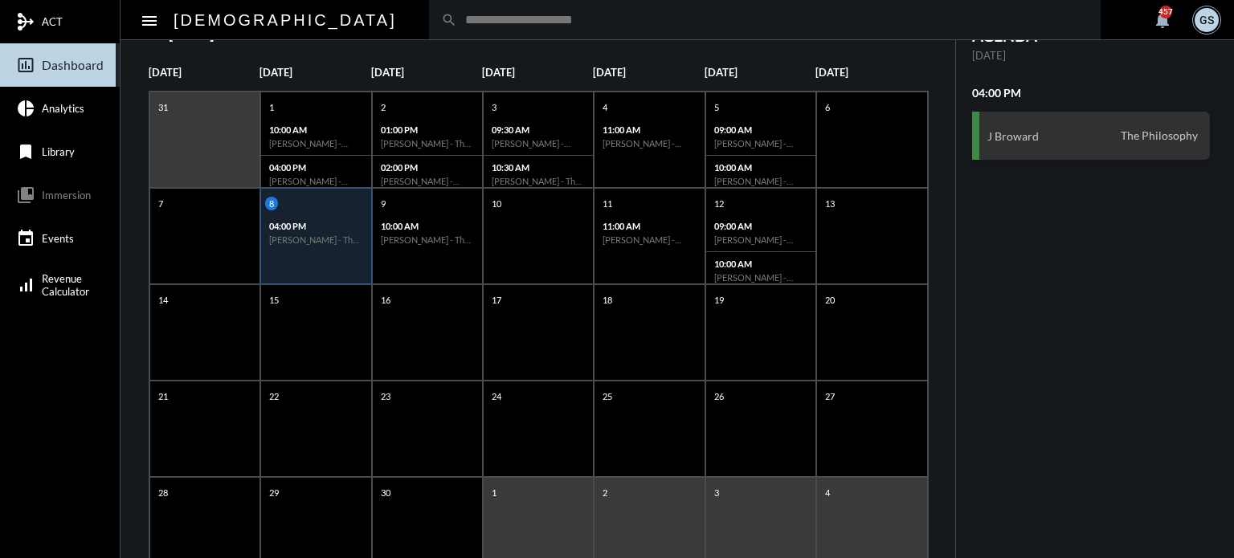
click at [457, 27] on input "text" at bounding box center [772, 20] width 631 height 14
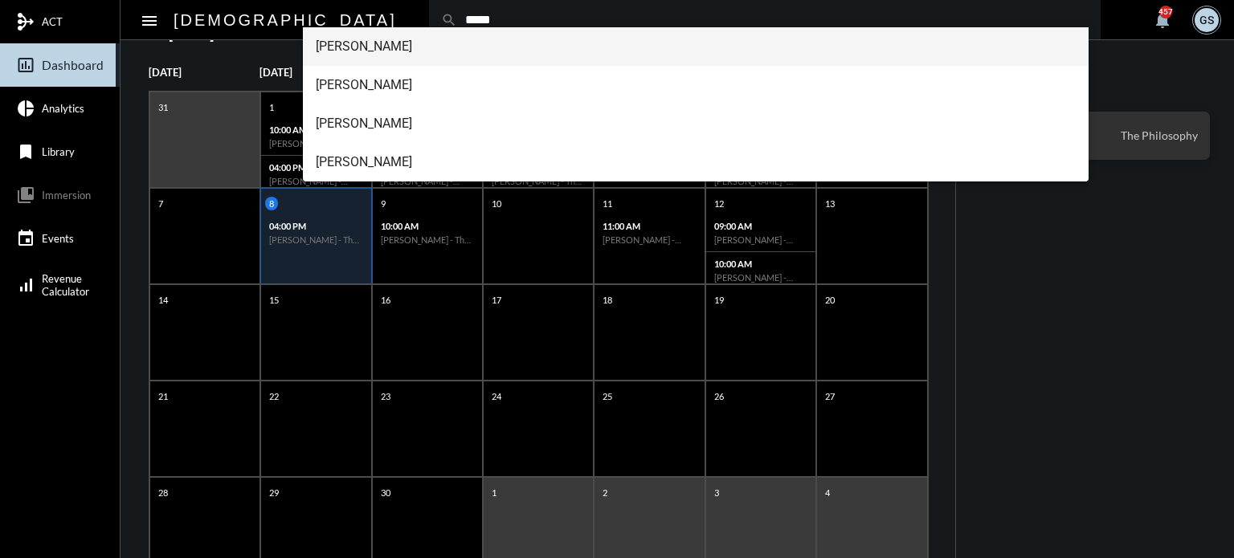
type input "*****"
click at [320, 54] on span "[PERSON_NAME]" at bounding box center [696, 46] width 761 height 39
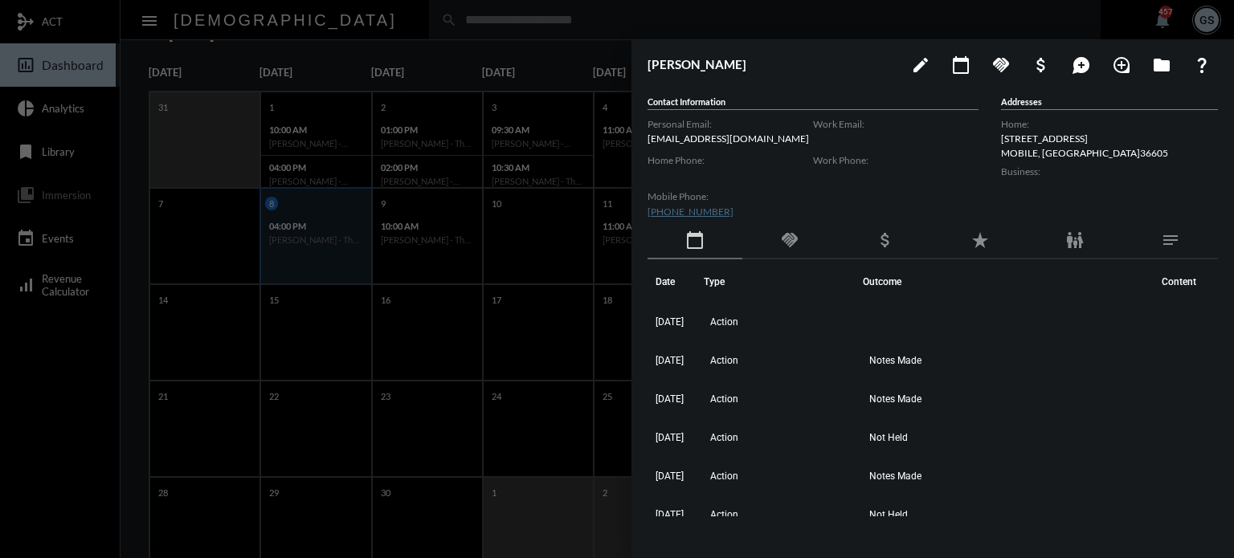
click at [454, 261] on div at bounding box center [617, 279] width 1234 height 558
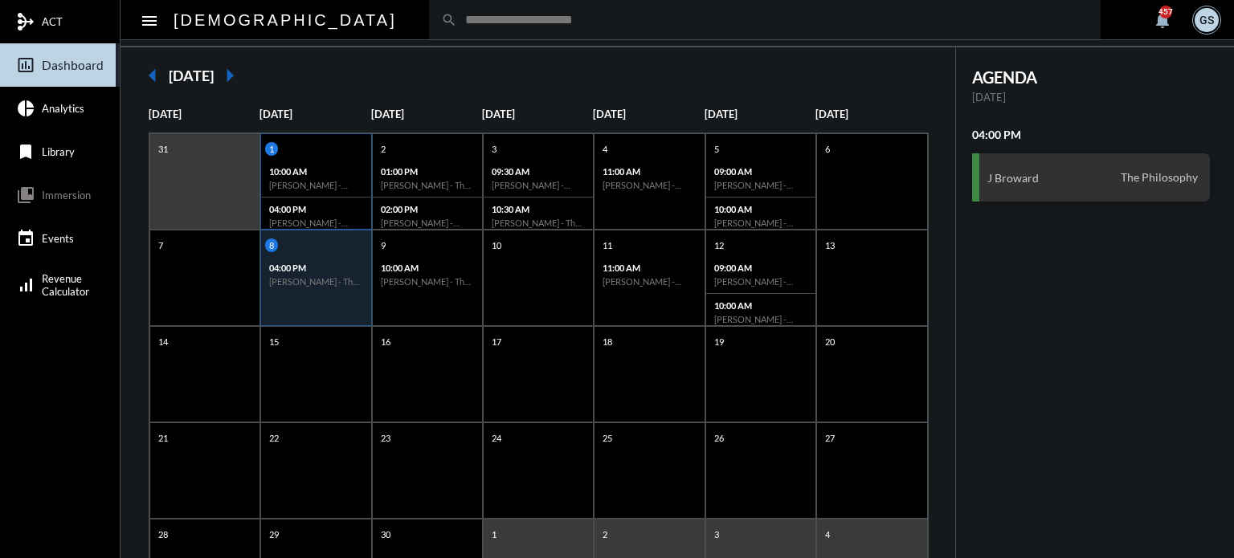
scroll to position [80, 0]
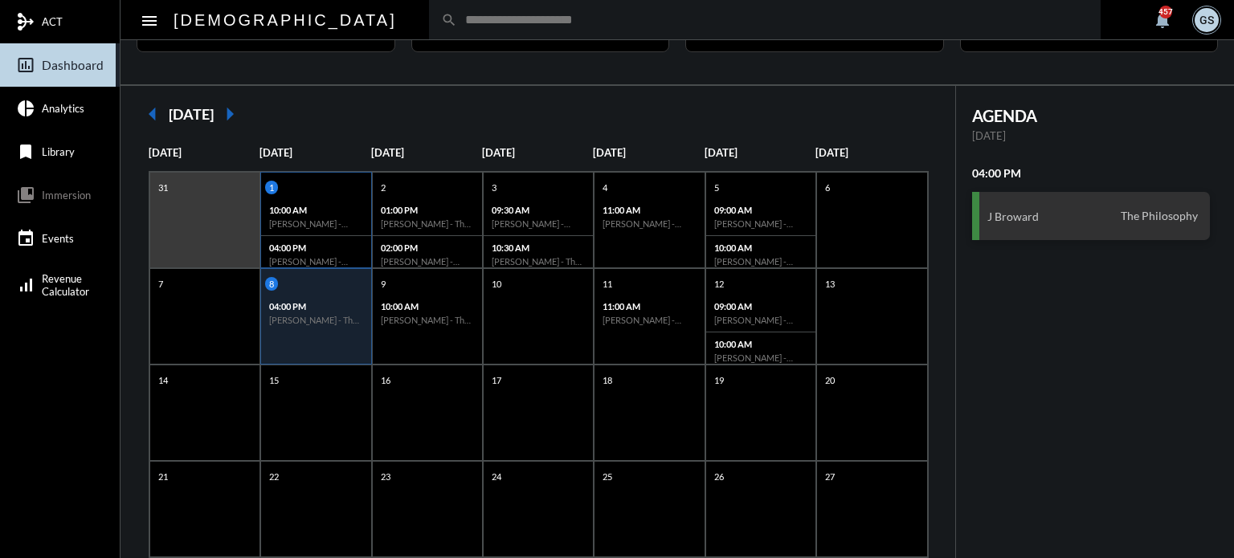
click at [298, 231] on div "10:00 AM James Ellingsworth - Action" at bounding box center [315, 217] width 109 height 38
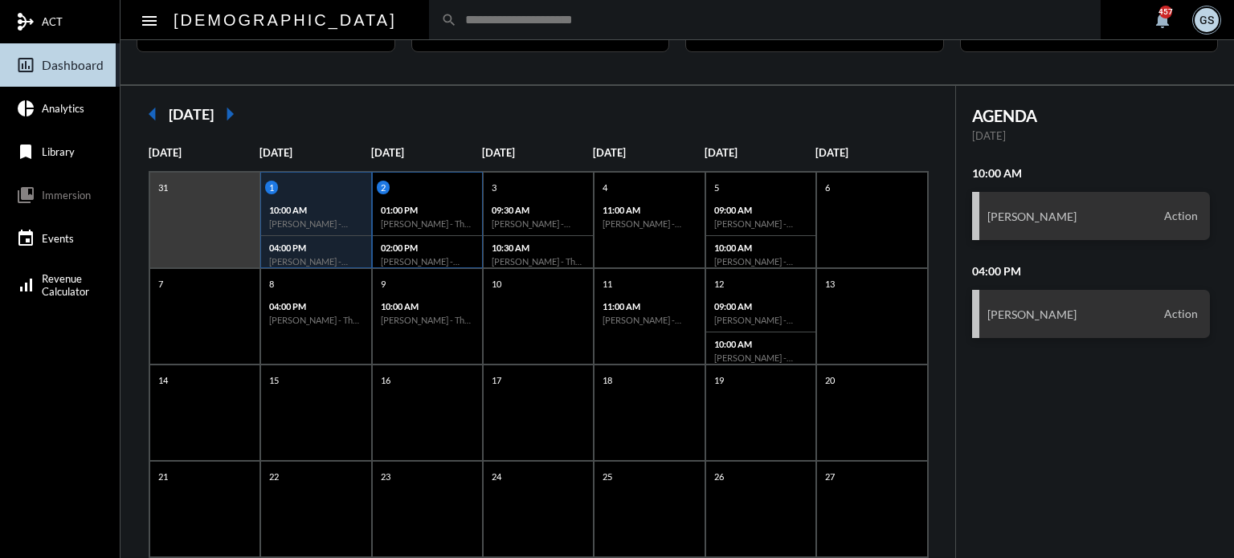
click at [423, 250] on p "02:00 PM" at bounding box center [427, 248] width 93 height 10
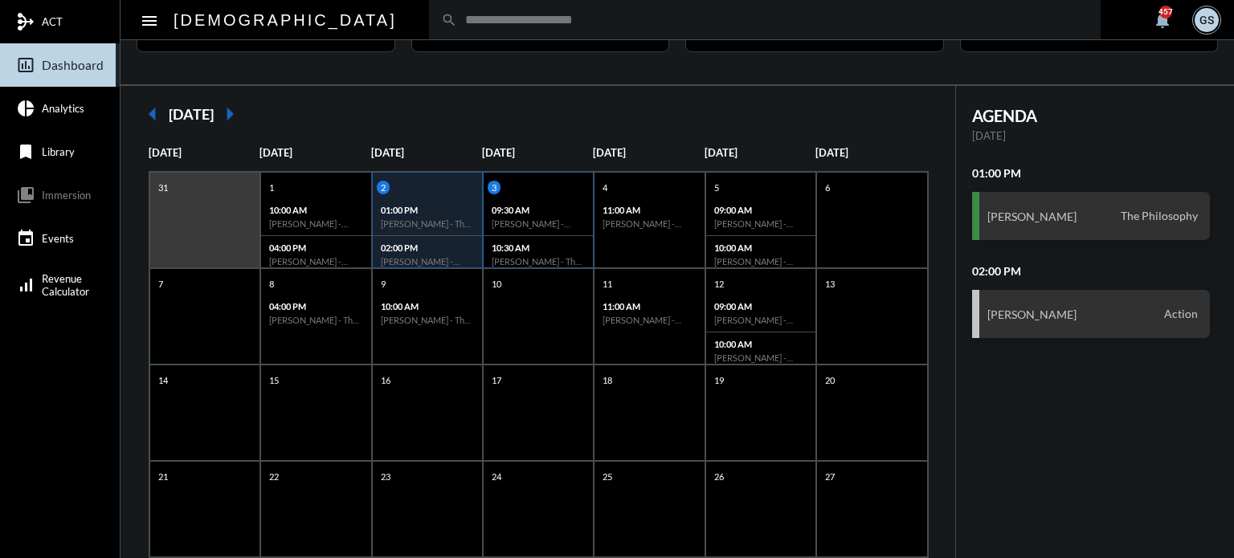
click at [564, 241] on div "10:30 AM Shamus Brannan - The Philosophy" at bounding box center [538, 254] width 109 height 37
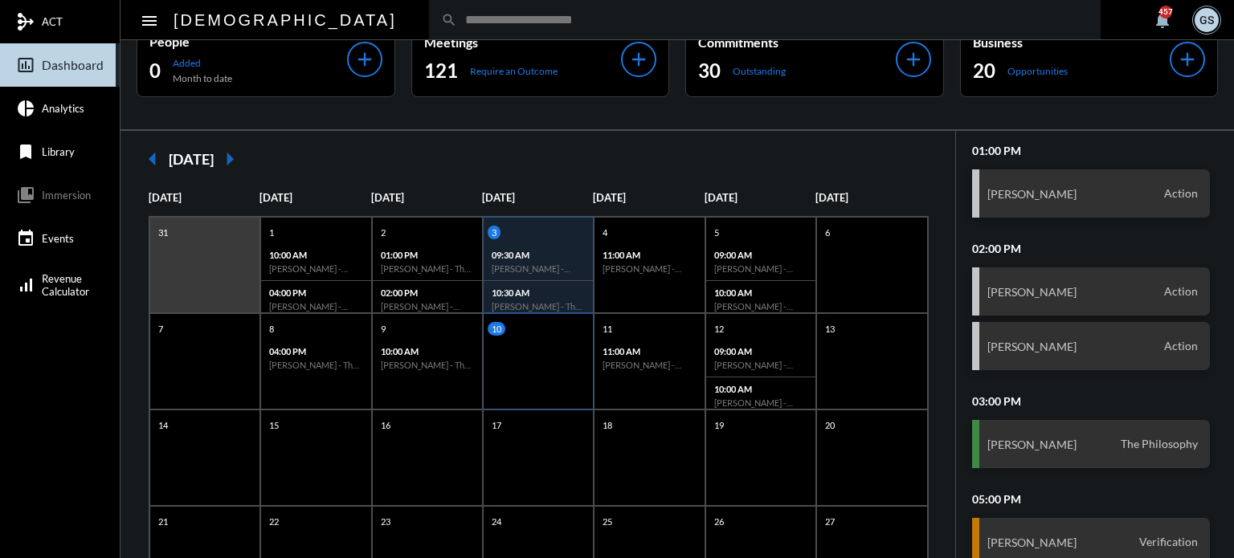
scroll to position [0, 0]
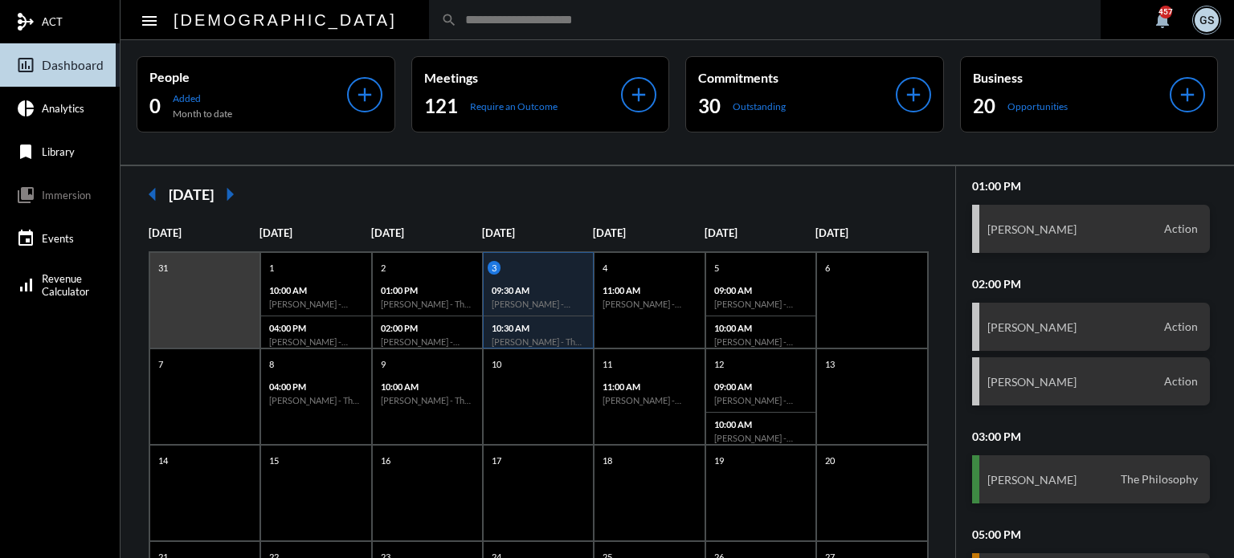
click at [148, 195] on mat-icon "arrow_left" at bounding box center [153, 194] width 32 height 32
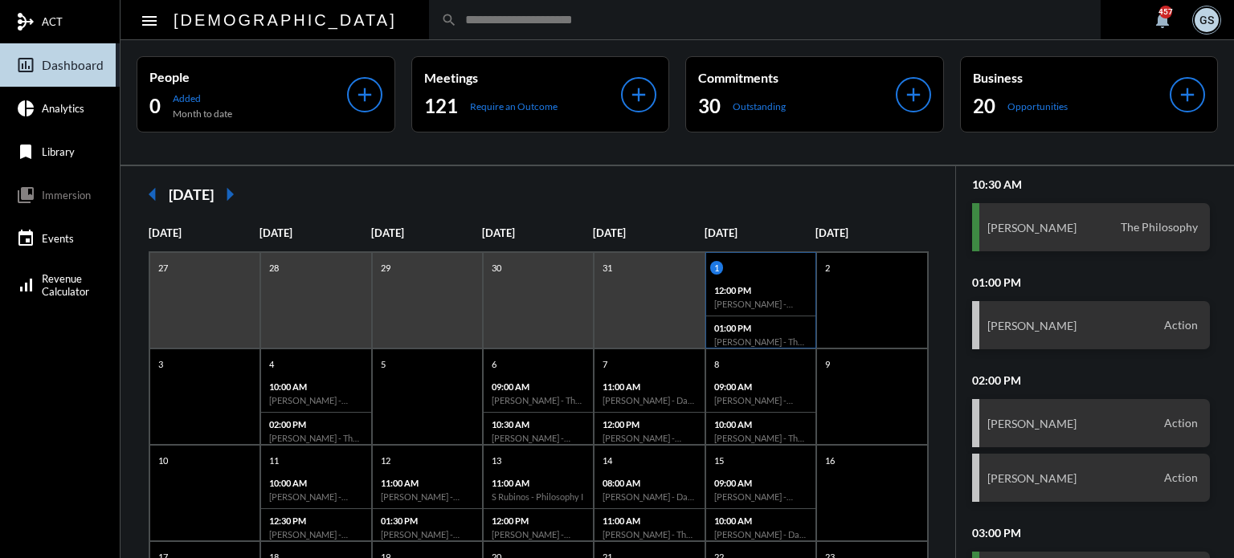
click at [733, 303] on h6 "Bill Bruno - Action" at bounding box center [760, 304] width 93 height 10
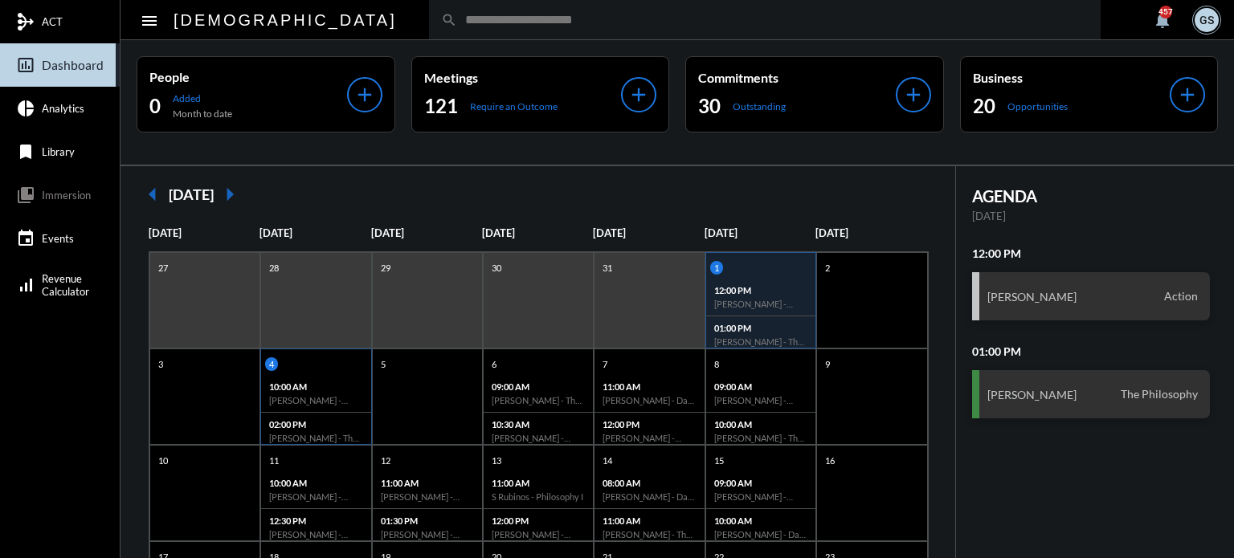
click at [332, 409] on div "10:00 AM Michael Joseph - Verification" at bounding box center [315, 394] width 109 height 38
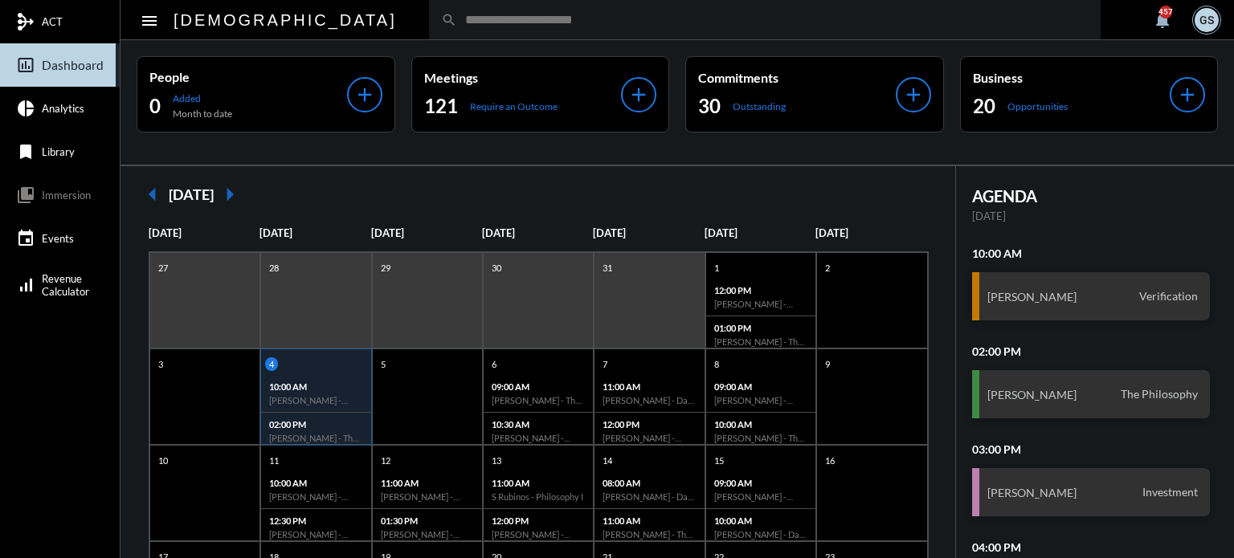
drag, startPoint x: 348, startPoint y: 14, endPoint x: 344, endPoint y: 22, distance: 8.3
click at [457, 15] on input "text" at bounding box center [772, 20] width 631 height 14
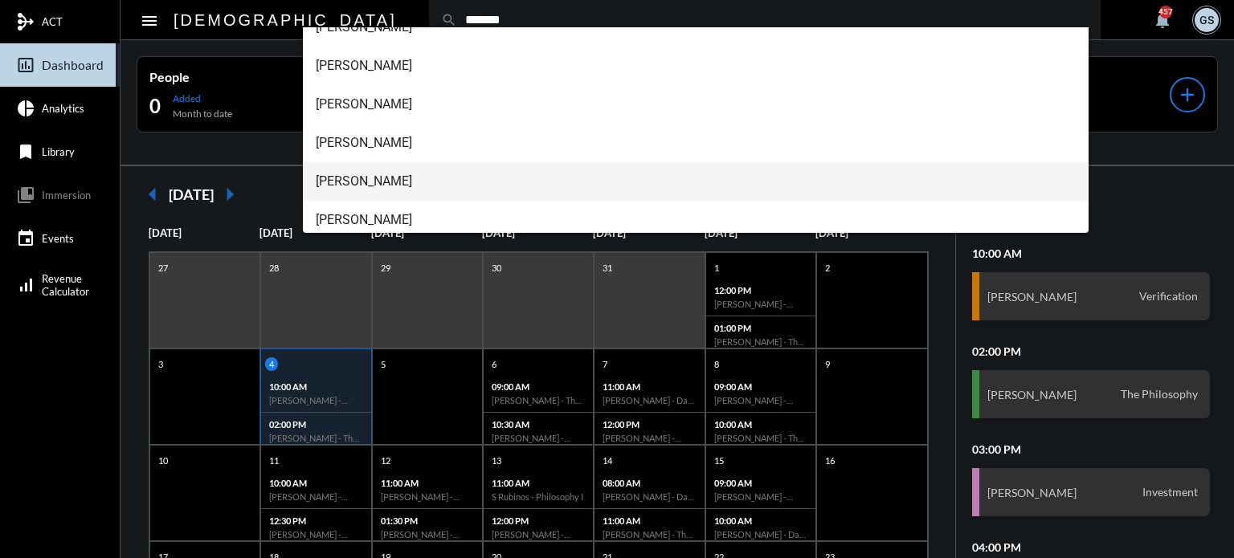
scroll to position [141, 0]
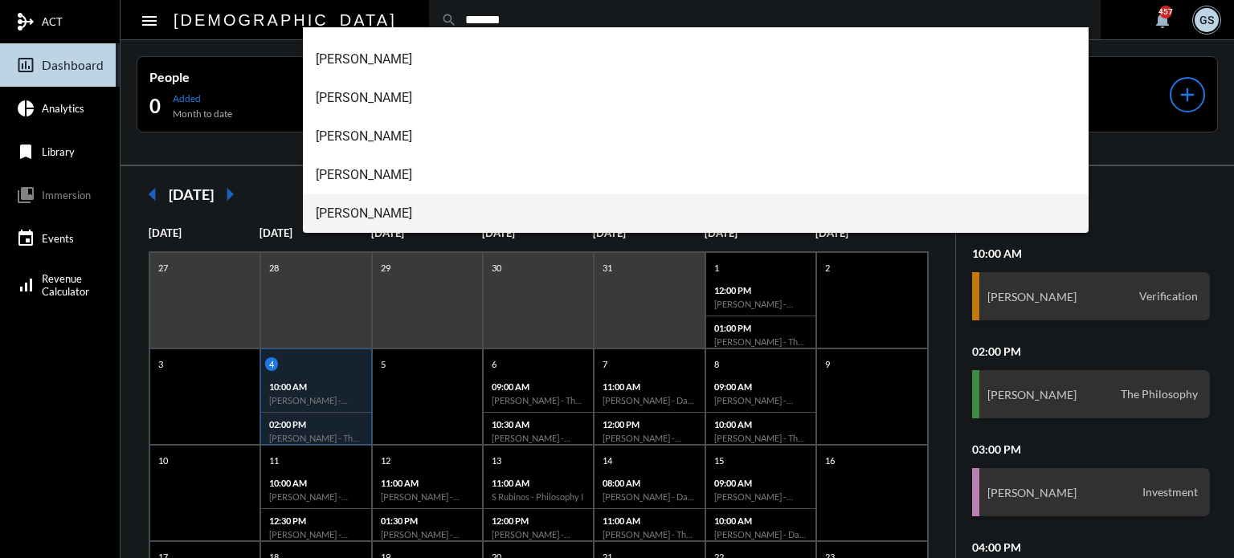
type input "*******"
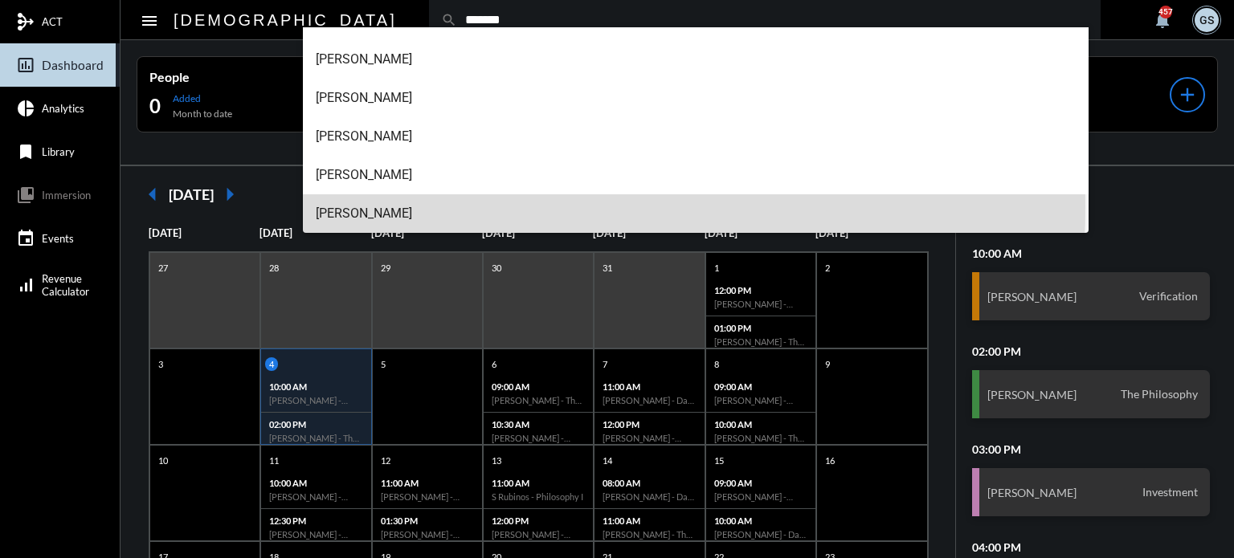
click at [389, 206] on span "Valerie Santana" at bounding box center [696, 213] width 761 height 39
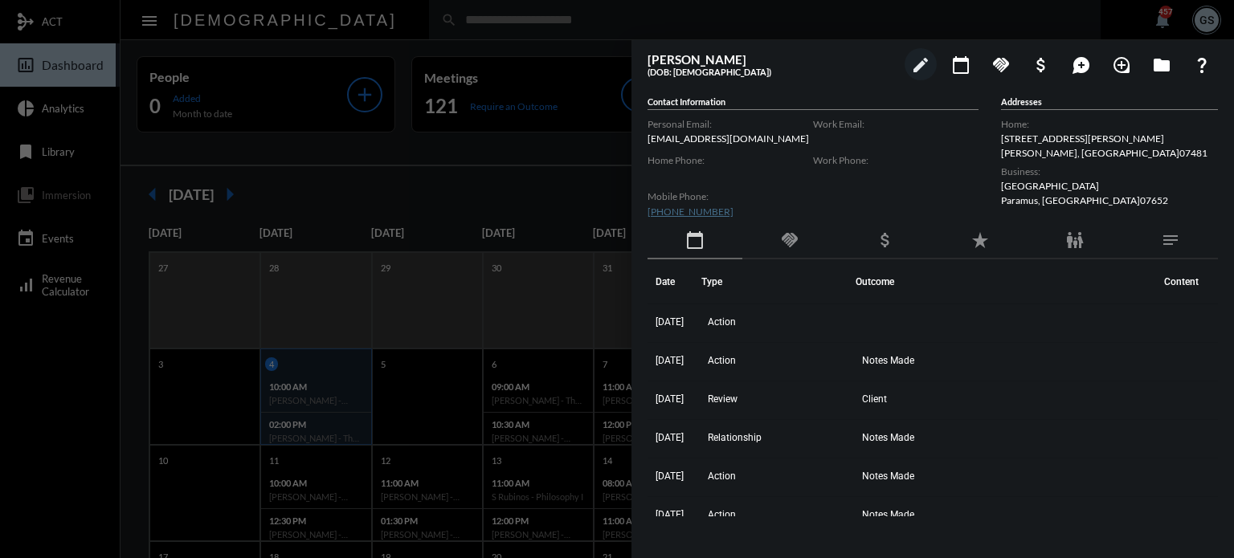
click at [597, 163] on div at bounding box center [617, 279] width 1234 height 558
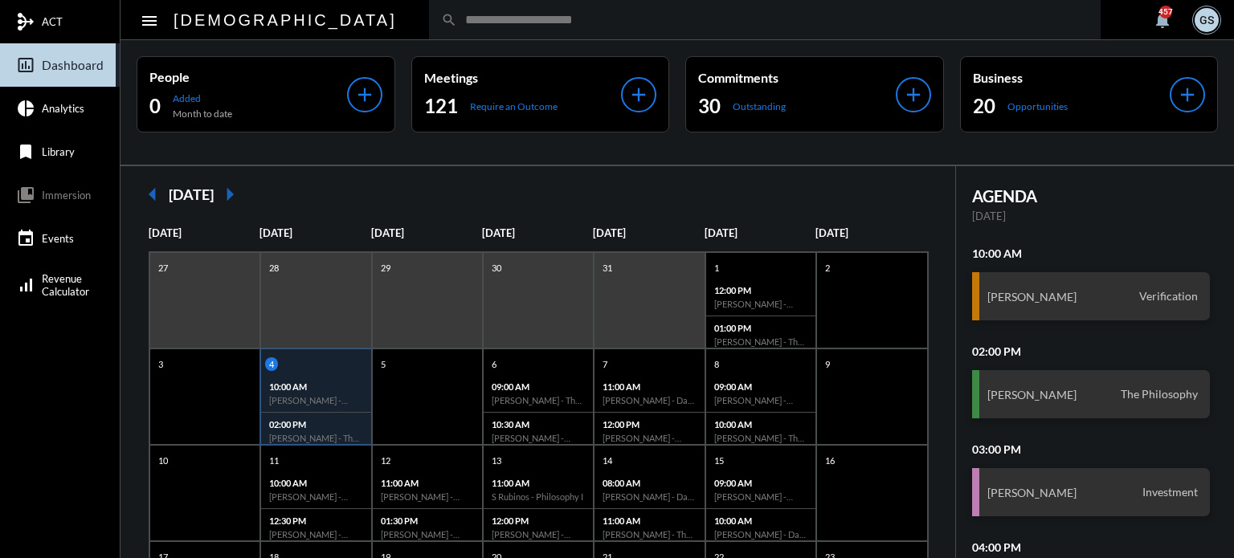
click at [457, 15] on input "text" at bounding box center [772, 20] width 631 height 14
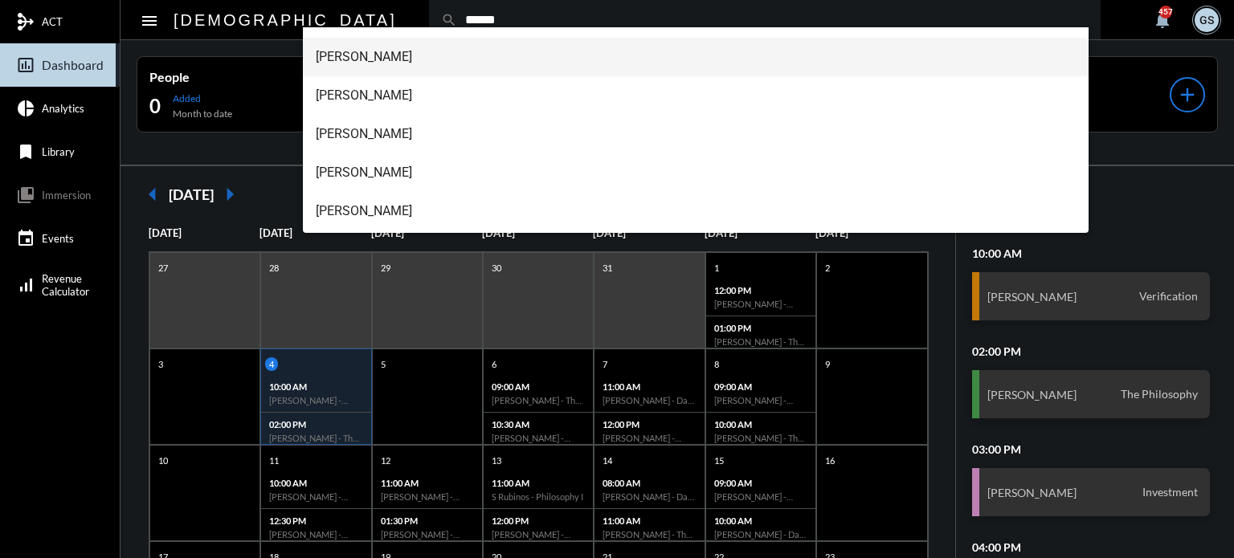
scroll to position [161, 0]
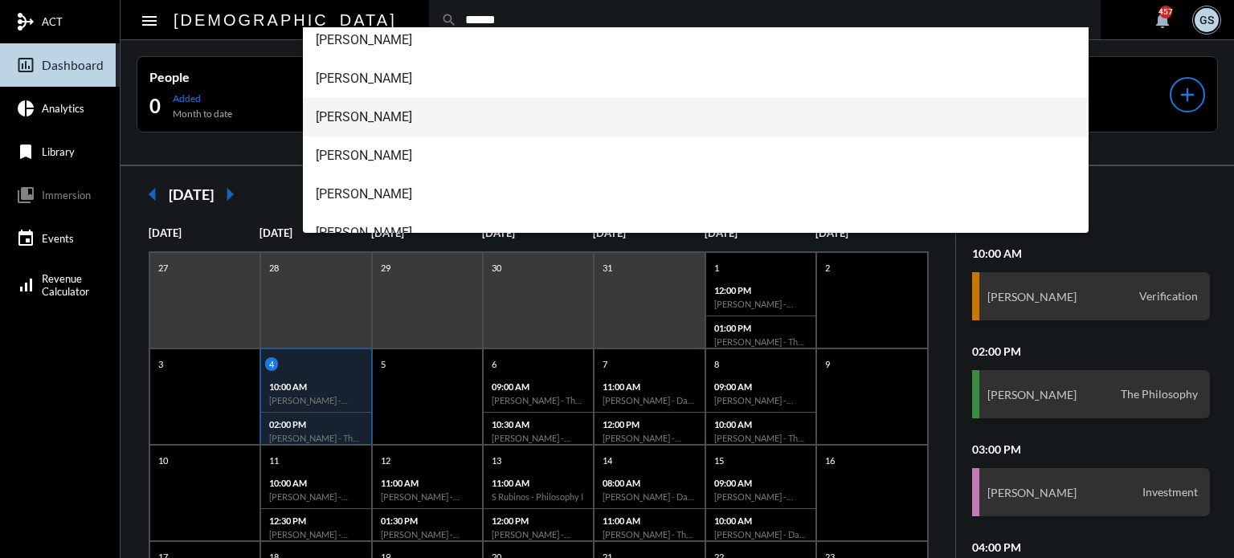
type input "******"
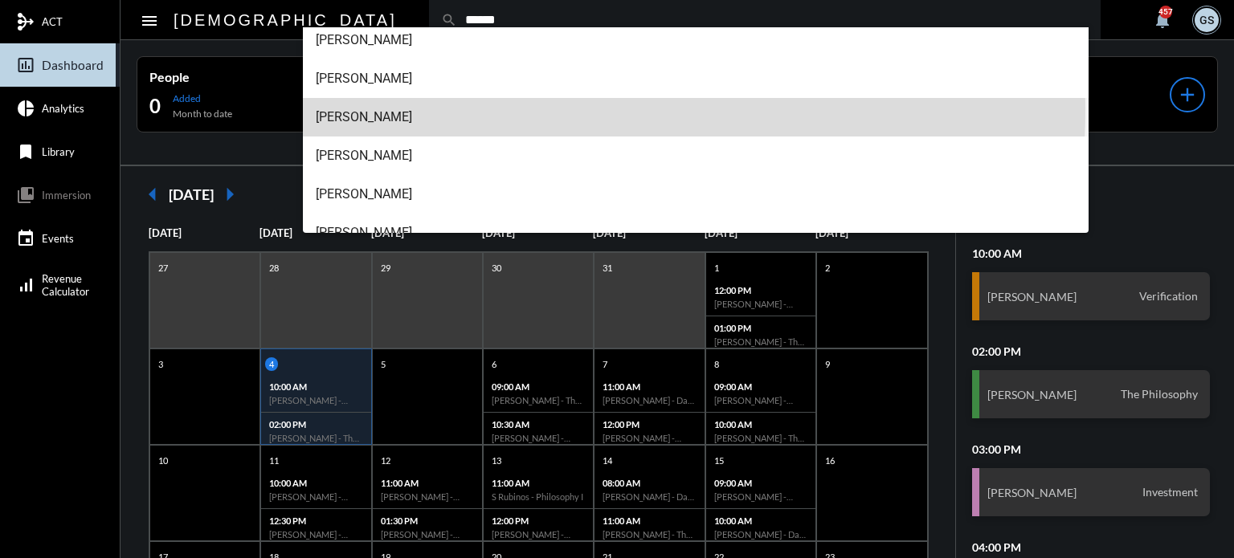
click at [418, 108] on span "Michele Garcia" at bounding box center [696, 117] width 761 height 39
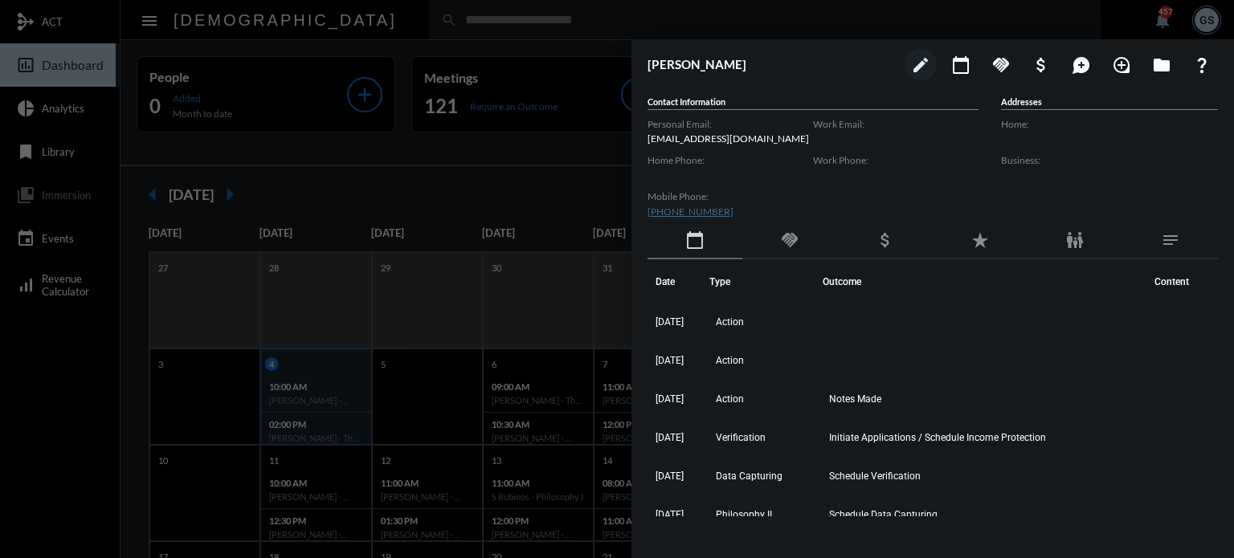
click at [427, 78] on div at bounding box center [617, 279] width 1234 height 558
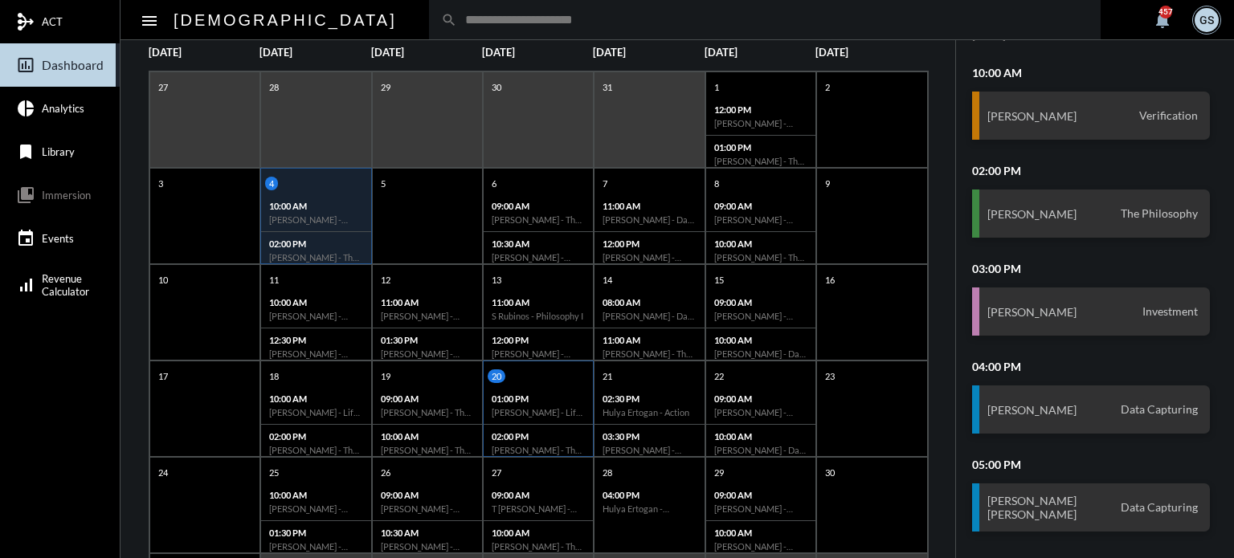
scroll to position [0, 0]
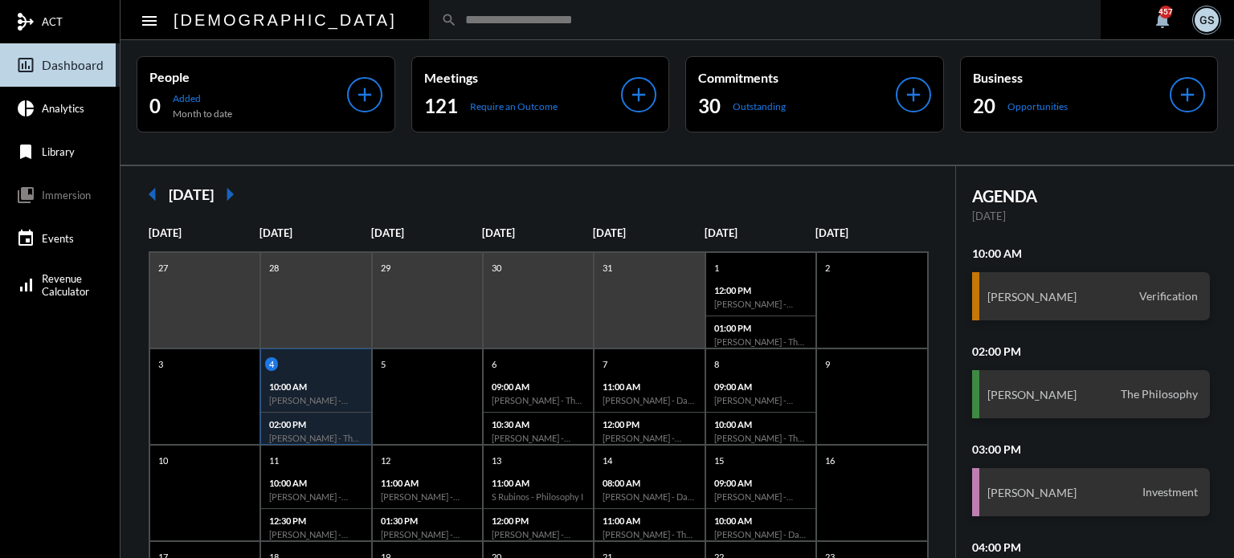
click at [430, 29] on div "search" at bounding box center [764, 19] width 671 height 39
click at [457, 19] on input "text" at bounding box center [772, 20] width 631 height 14
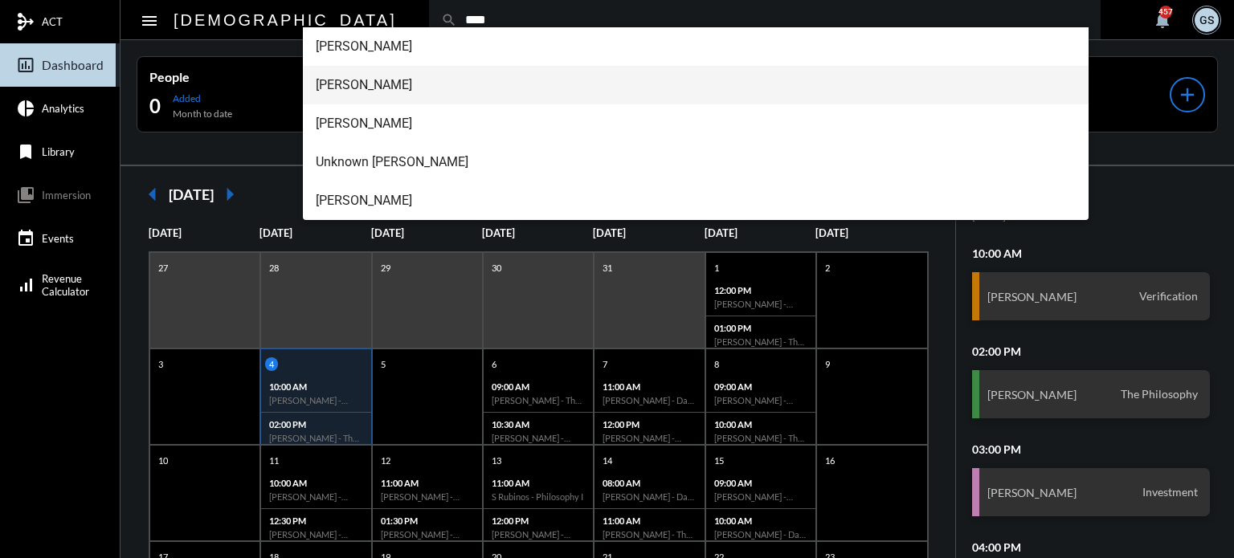
type input "****"
click at [380, 83] on span "Carlene Almanzar" at bounding box center [696, 85] width 761 height 39
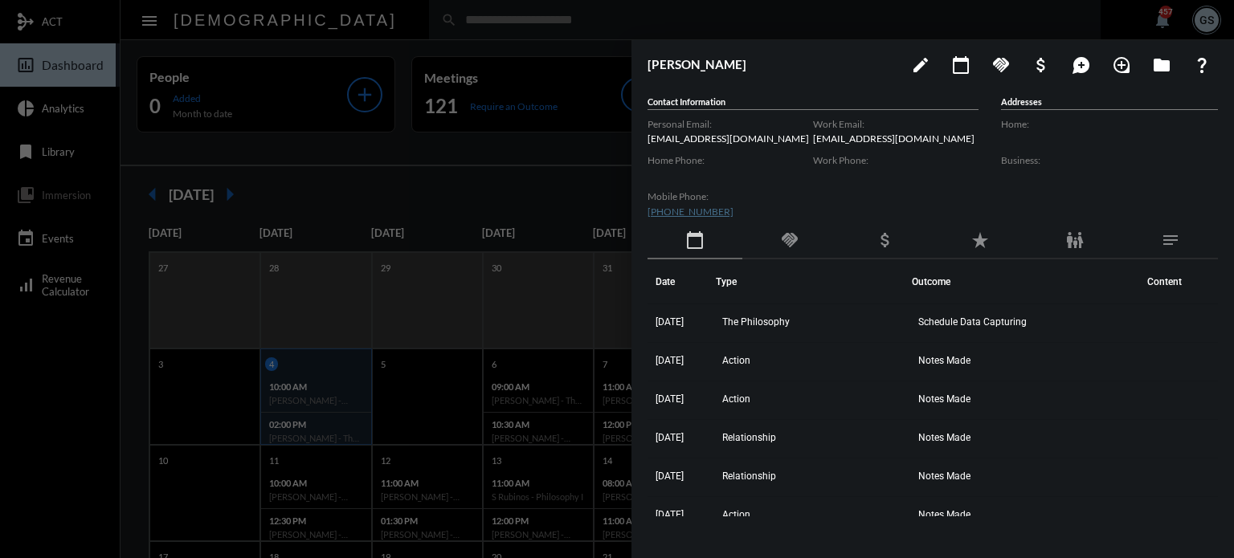
click at [510, 134] on div at bounding box center [617, 279] width 1234 height 558
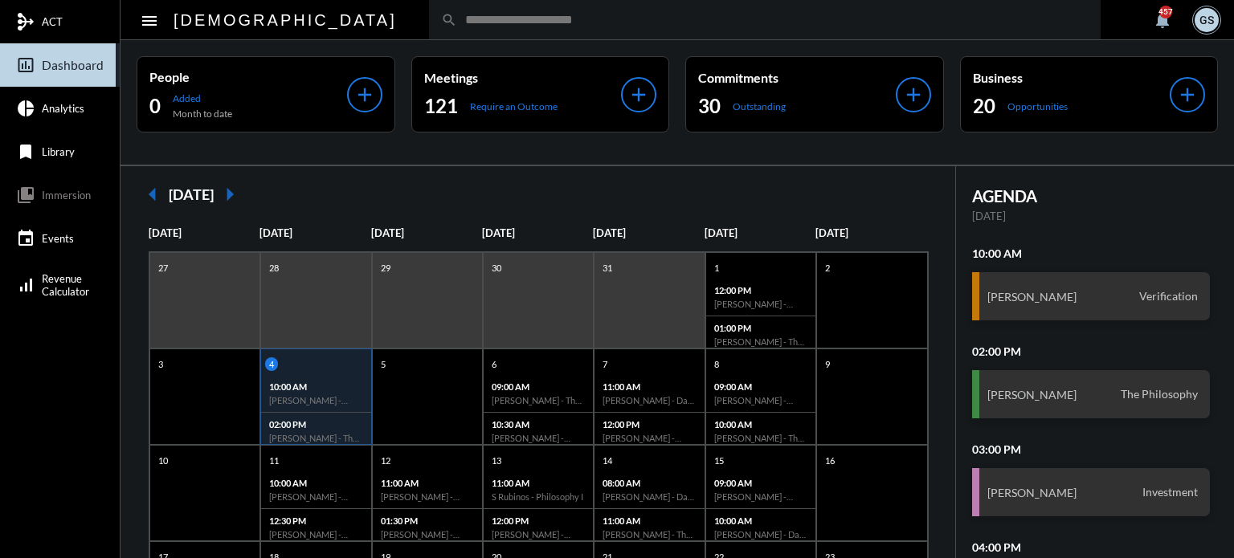
click at [429, 31] on div "search" at bounding box center [764, 19] width 671 height 39
click at [457, 22] on input "text" at bounding box center [772, 20] width 631 height 14
type input "*****"
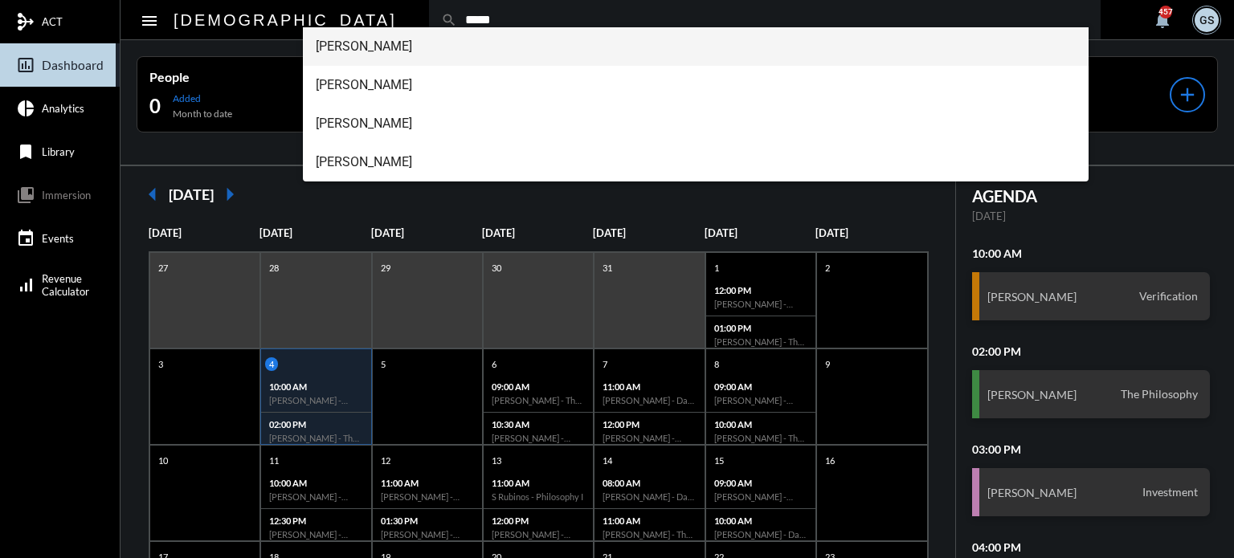
click at [382, 51] on span "Bill Bruno" at bounding box center [696, 46] width 761 height 39
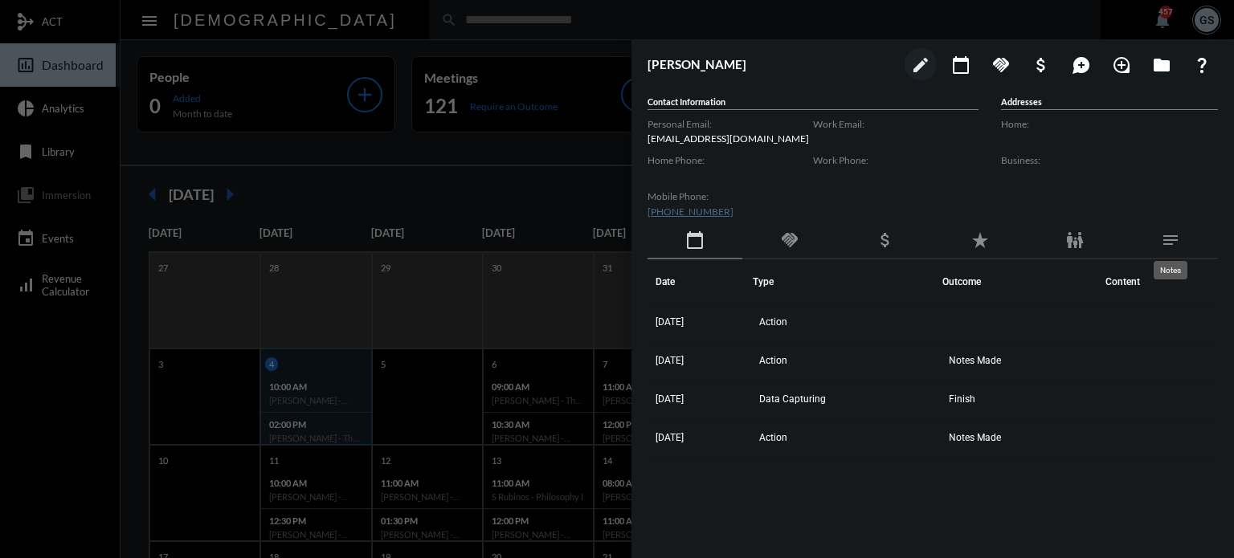
click at [1179, 232] on mat-icon "notes" at bounding box center [1170, 240] width 19 height 19
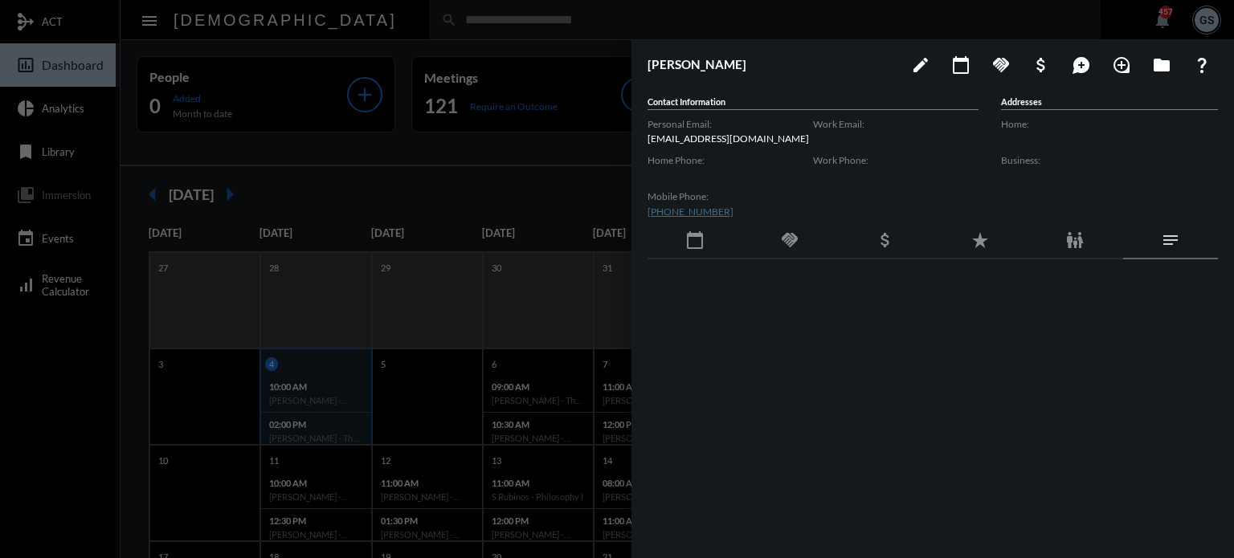
click at [1006, 333] on div at bounding box center [932, 396] width 570 height 275
click at [680, 240] on div "calendar_today" at bounding box center [694, 240] width 95 height 37
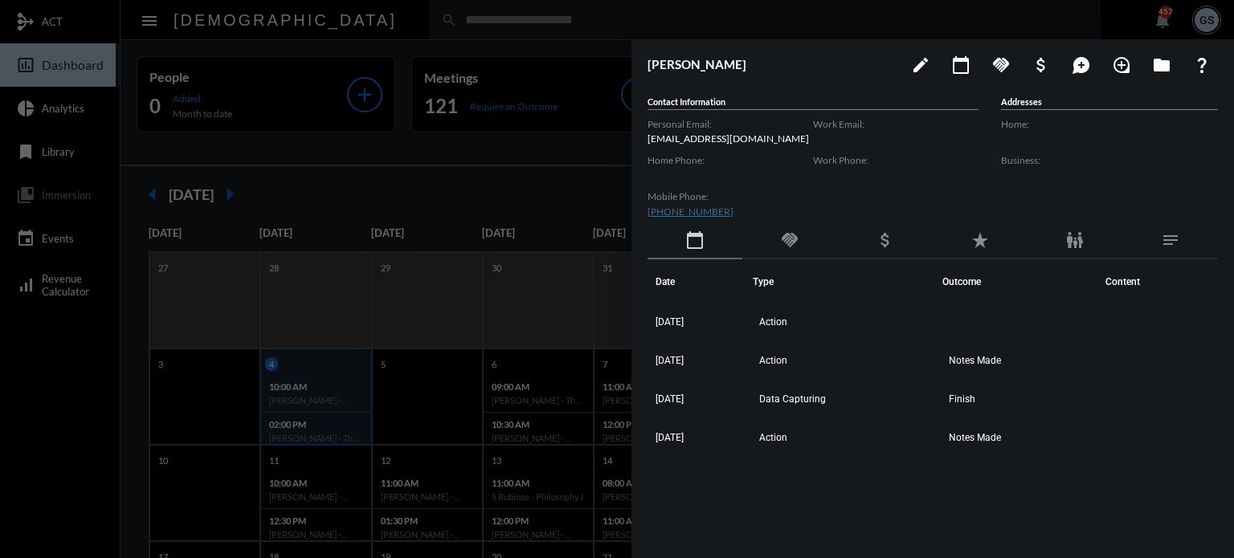
click at [517, 189] on div at bounding box center [617, 279] width 1234 height 558
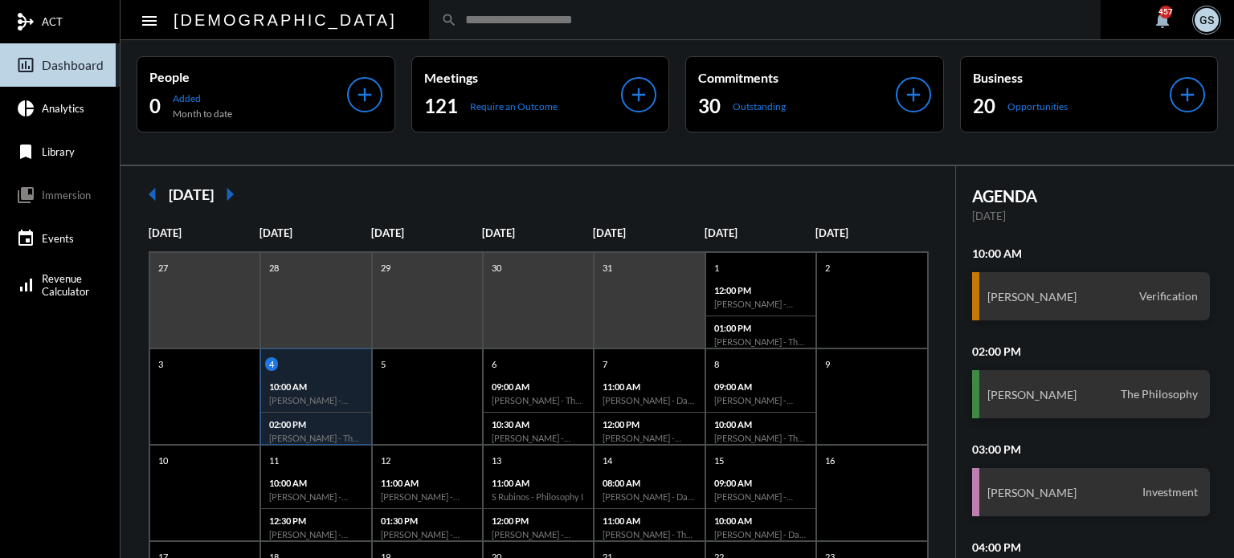
click at [429, 30] on div "search" at bounding box center [764, 19] width 671 height 39
click at [457, 18] on input "text" at bounding box center [772, 20] width 631 height 14
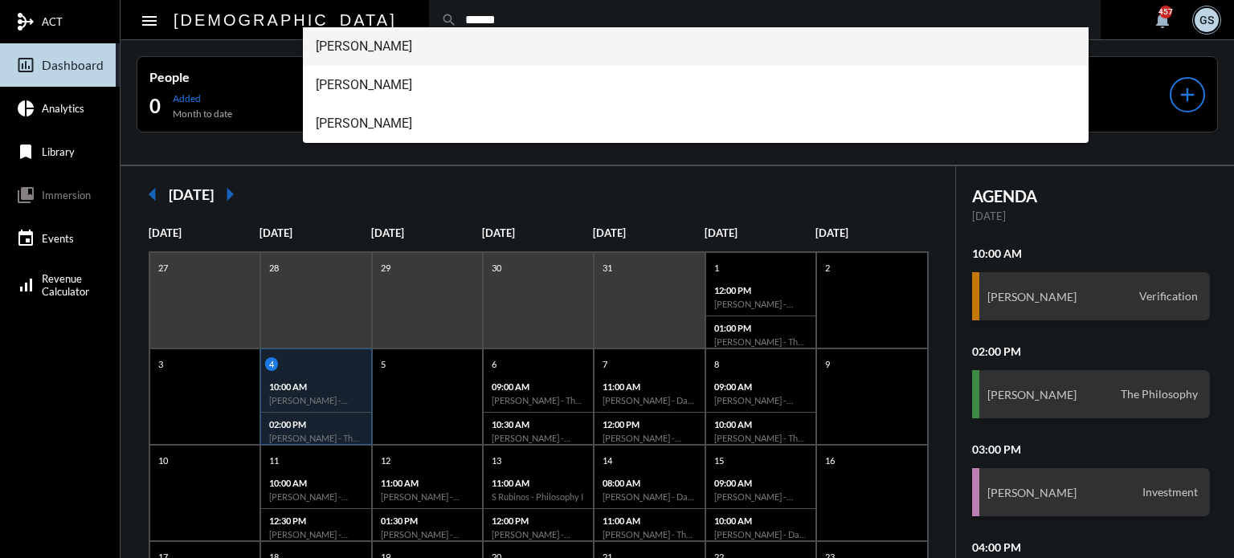
type input "******"
click at [418, 41] on span "Alyssa Willis" at bounding box center [696, 46] width 761 height 39
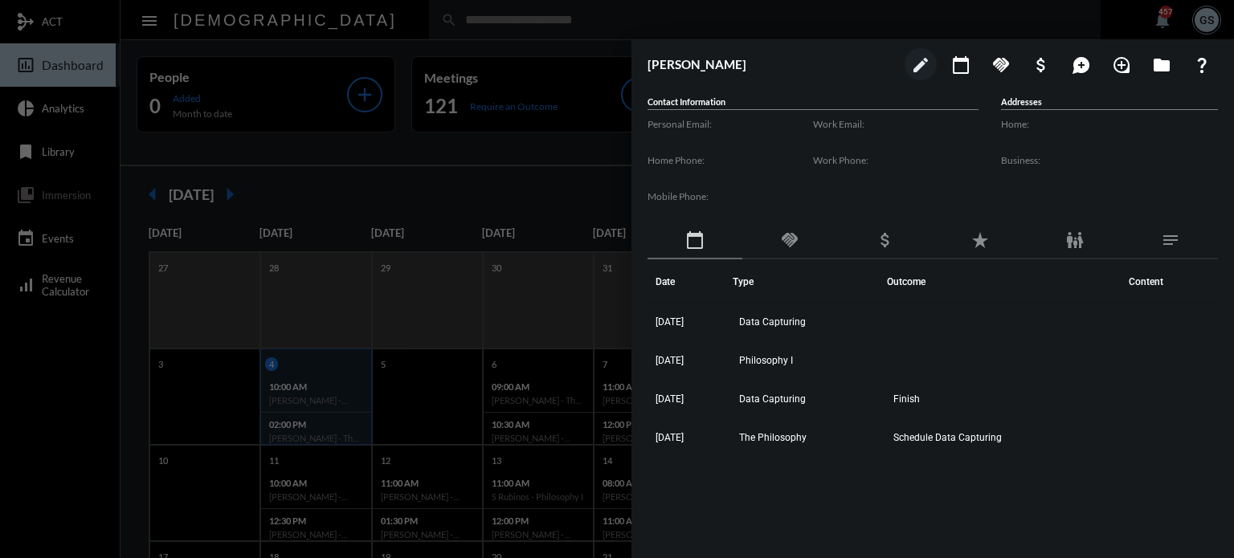
click at [392, 131] on div at bounding box center [617, 279] width 1234 height 558
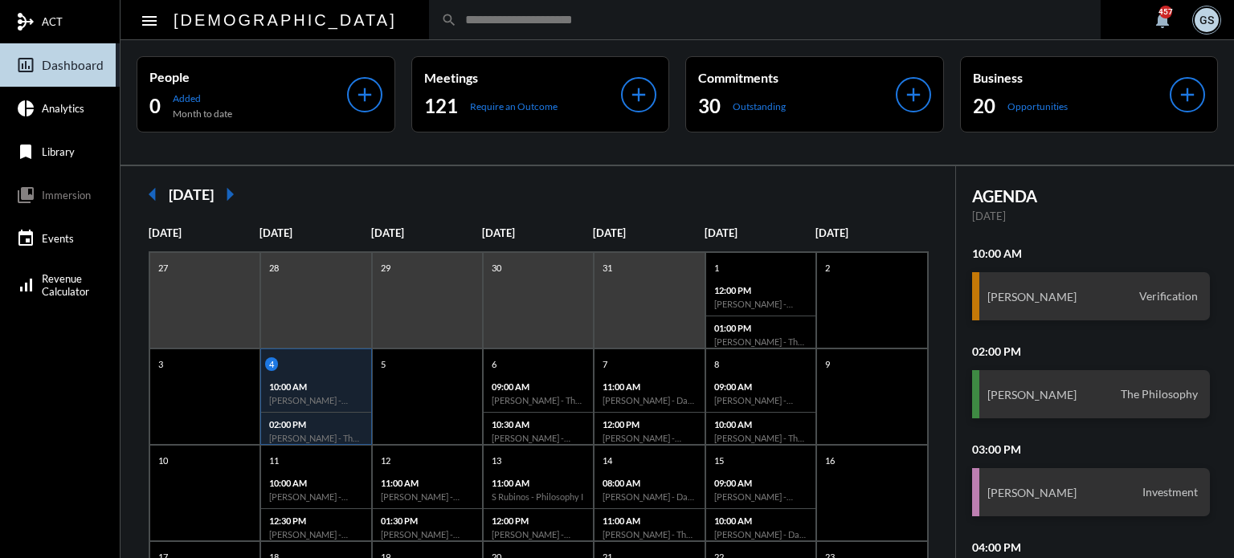
click at [246, 189] on mat-icon "arrow_right" at bounding box center [230, 194] width 32 height 32
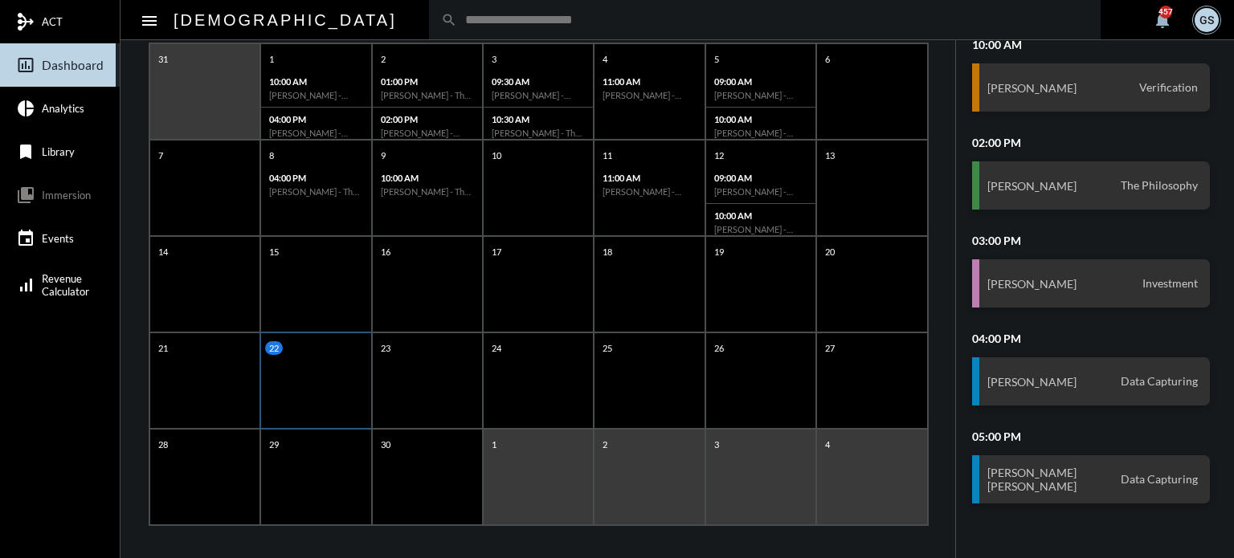
scroll to position [214, 0]
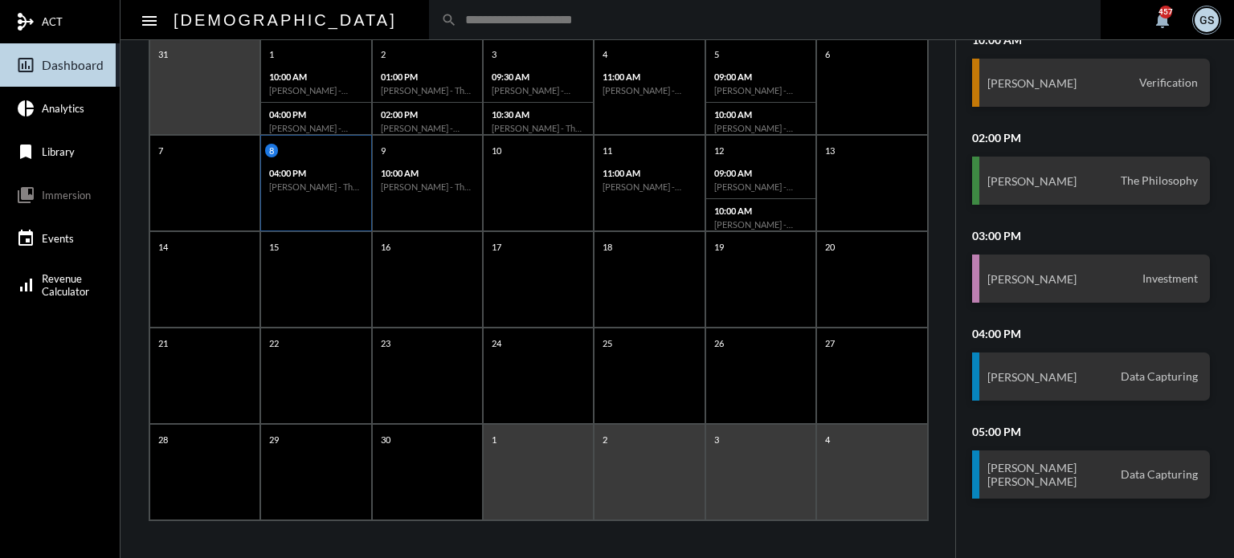
click at [283, 157] on div "8 04:00 PM J Broward - The Philosophy" at bounding box center [315, 171] width 109 height 55
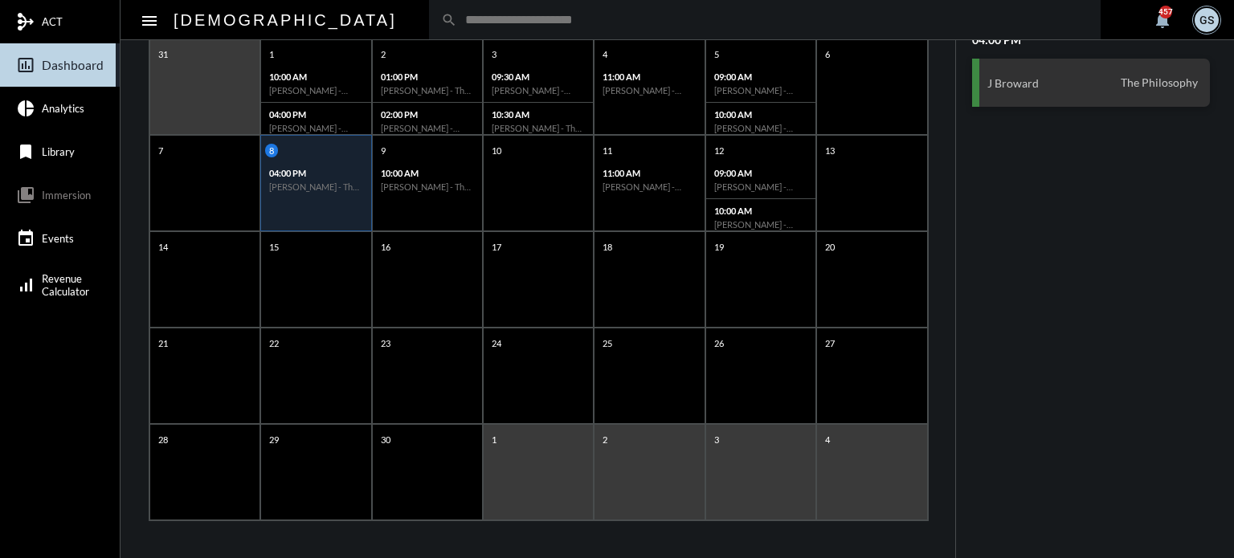
click at [457, 18] on input "text" at bounding box center [772, 20] width 631 height 14
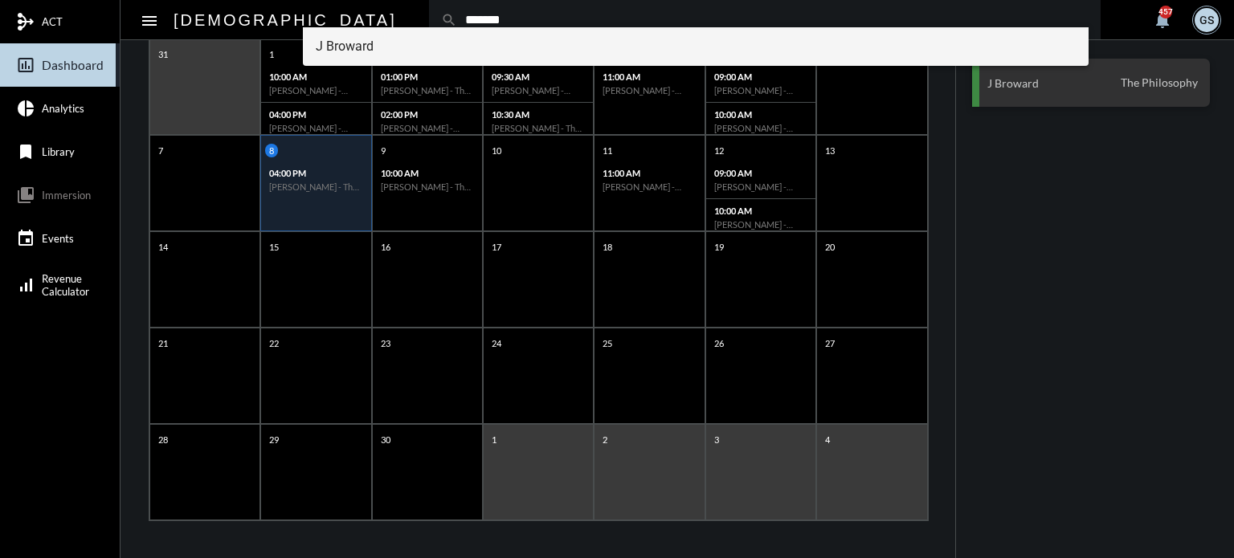
type input "*******"
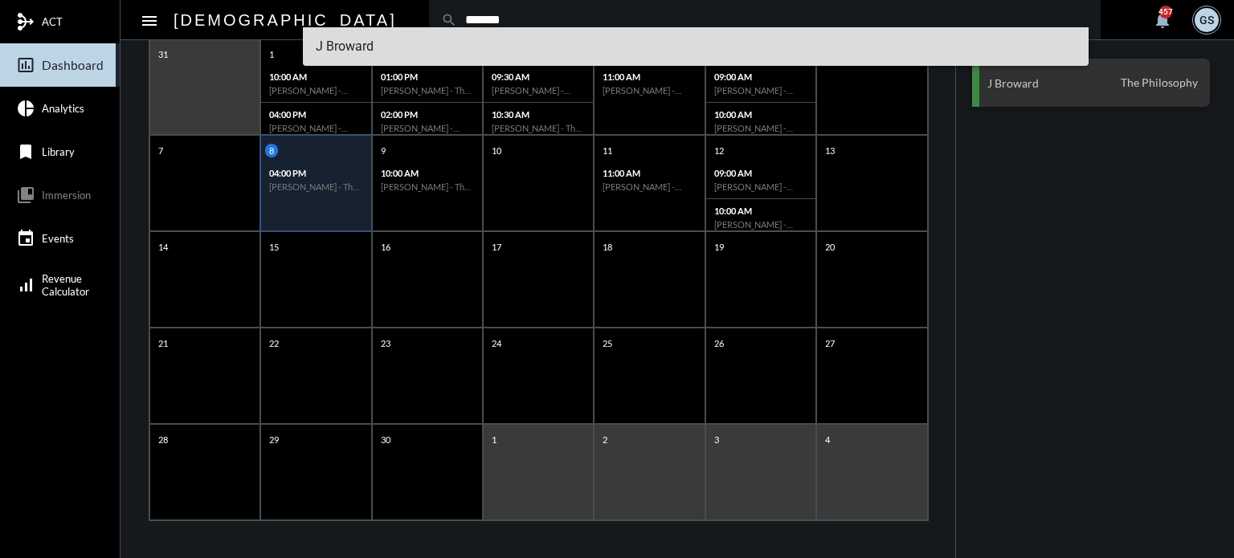
click at [402, 43] on span "J Broward" at bounding box center [696, 46] width 761 height 39
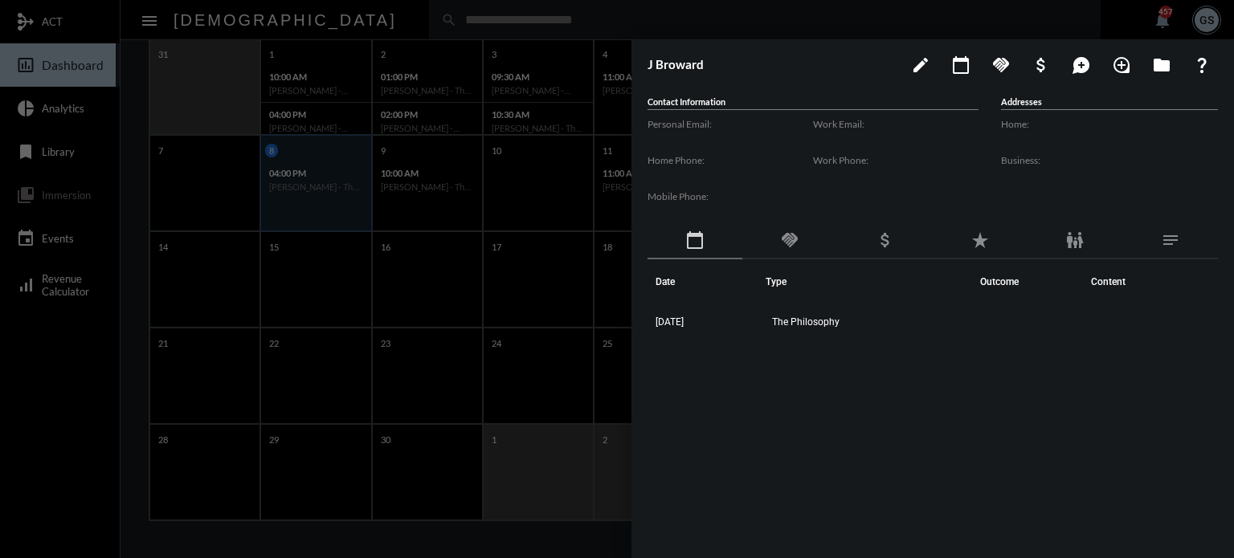
click at [400, 129] on div at bounding box center [617, 279] width 1234 height 558
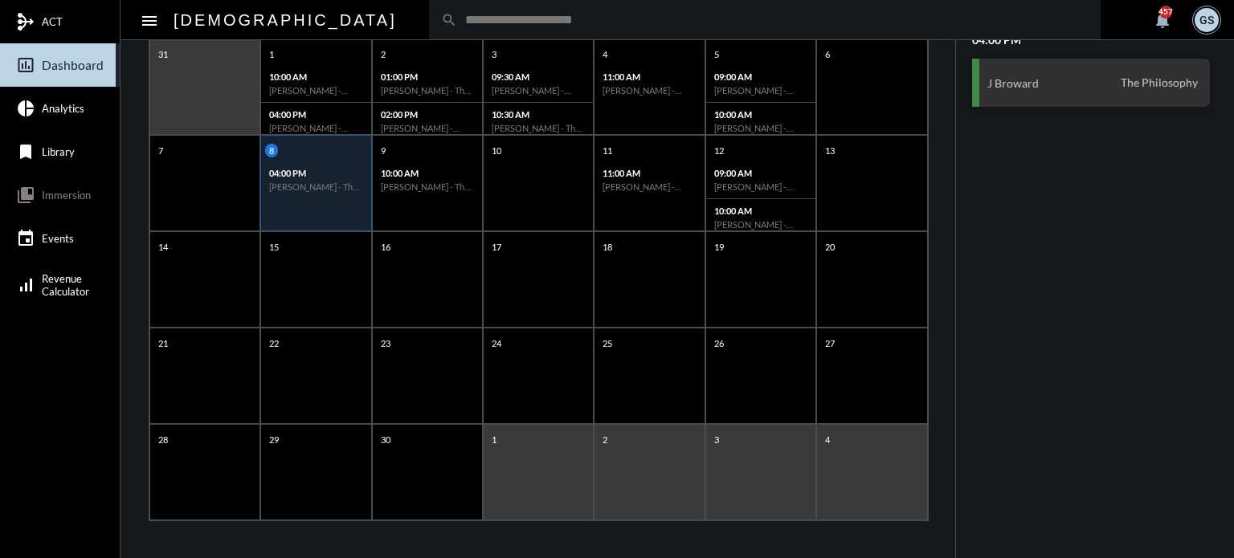
click at [457, 22] on input "text" at bounding box center [772, 20] width 631 height 14
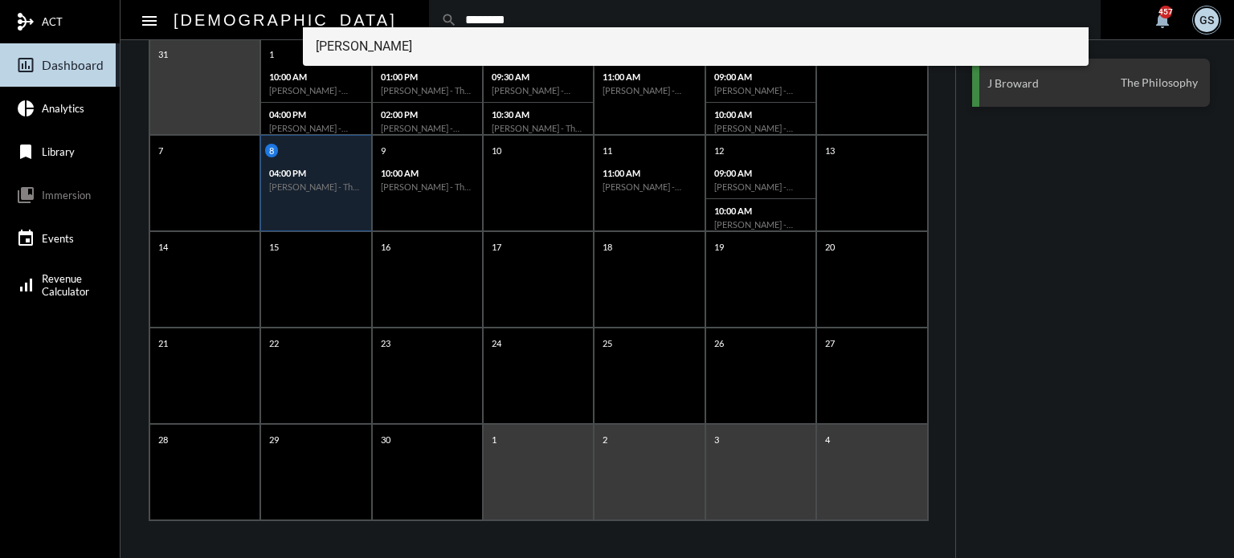
type input "********"
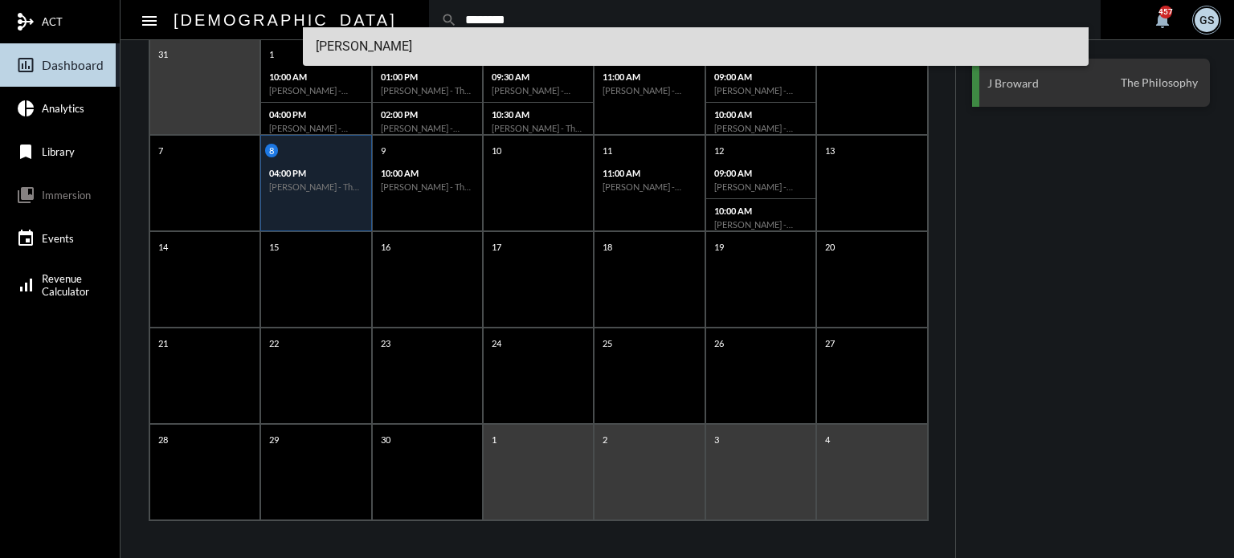
click at [353, 50] on span "Gene Castello" at bounding box center [696, 46] width 761 height 39
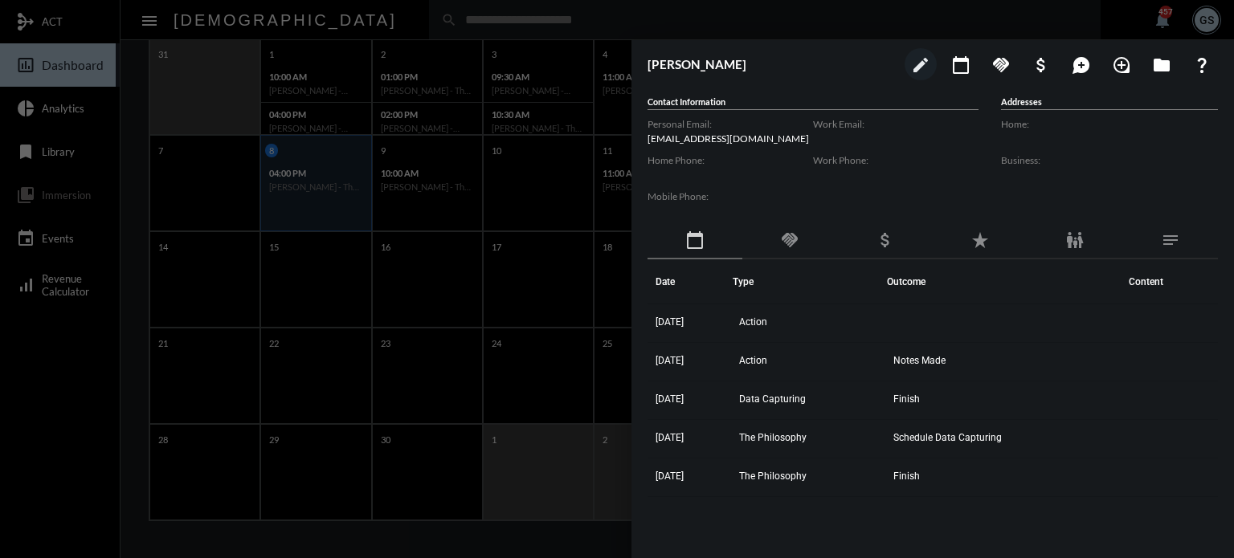
click at [360, 189] on div at bounding box center [617, 279] width 1234 height 558
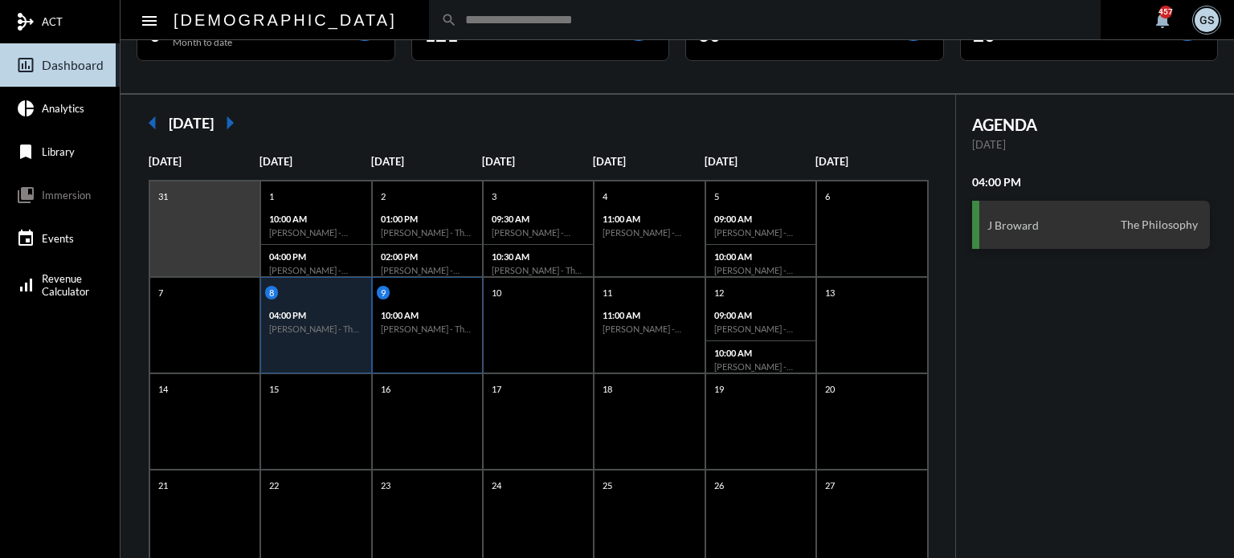
scroll to position [53, 0]
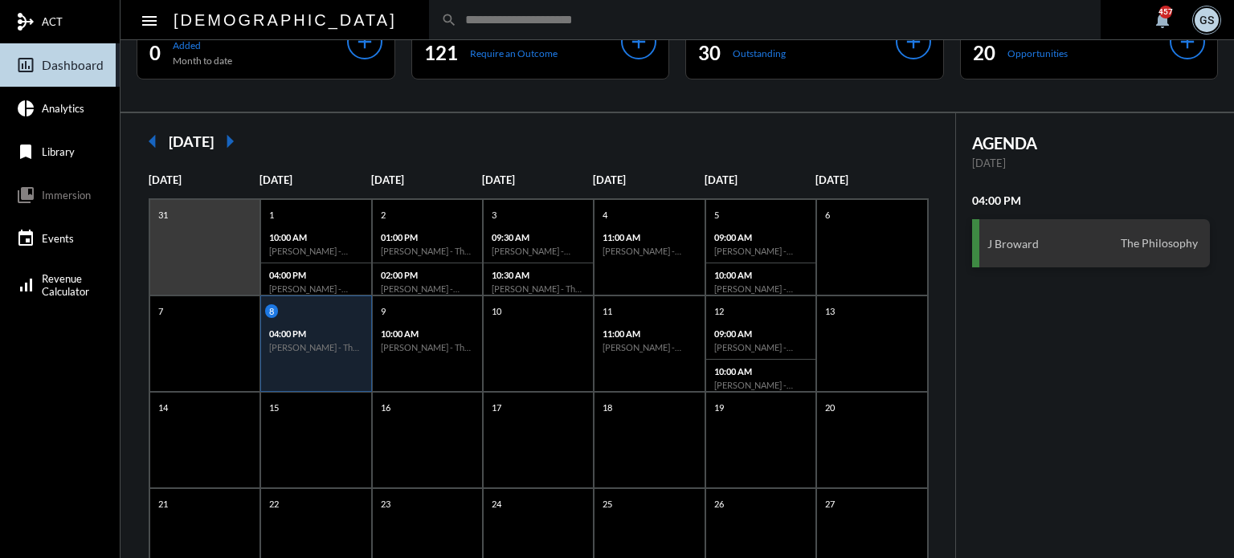
click at [457, 26] on input "text" at bounding box center [772, 20] width 631 height 14
click at [457, 25] on input "text" at bounding box center [772, 20] width 631 height 14
type input "**********"
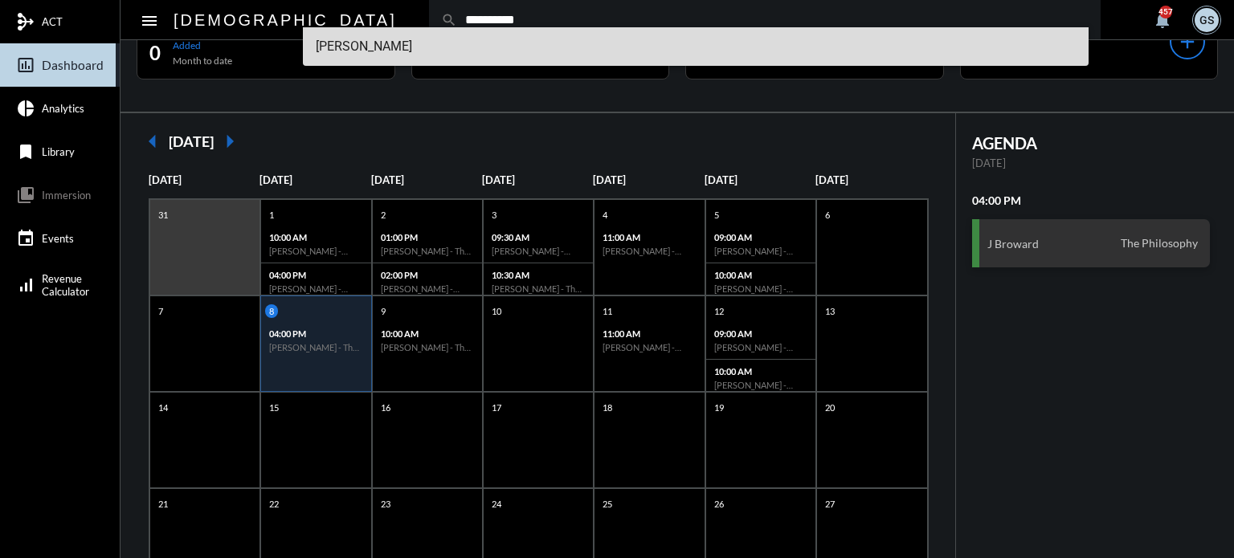
click at [383, 41] on span "Gary Monteleone" at bounding box center [696, 46] width 761 height 39
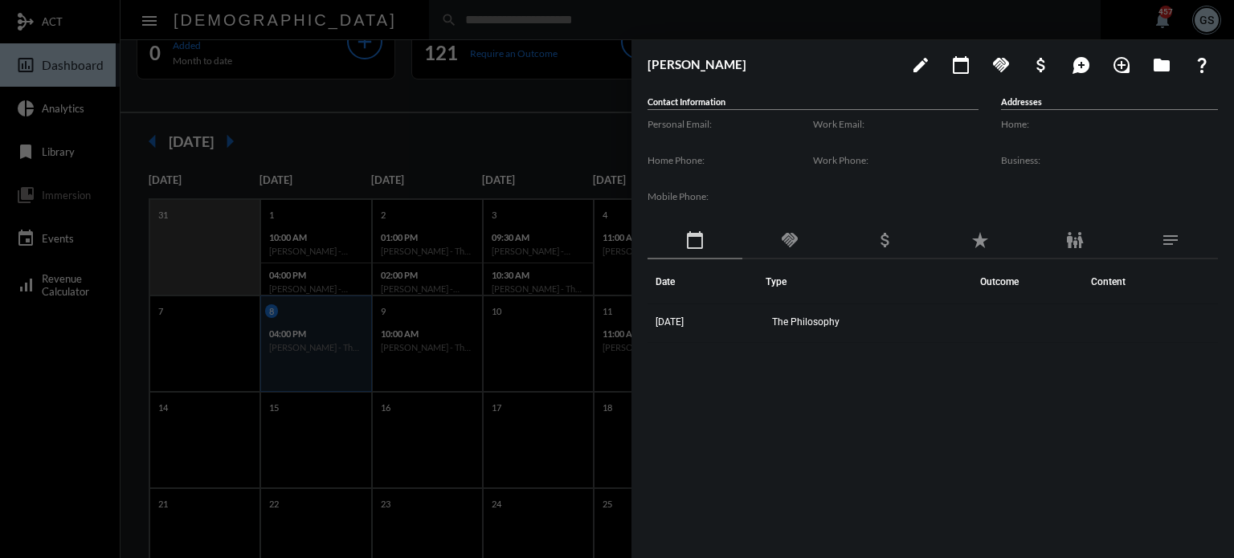
click at [284, 196] on div at bounding box center [617, 279] width 1234 height 558
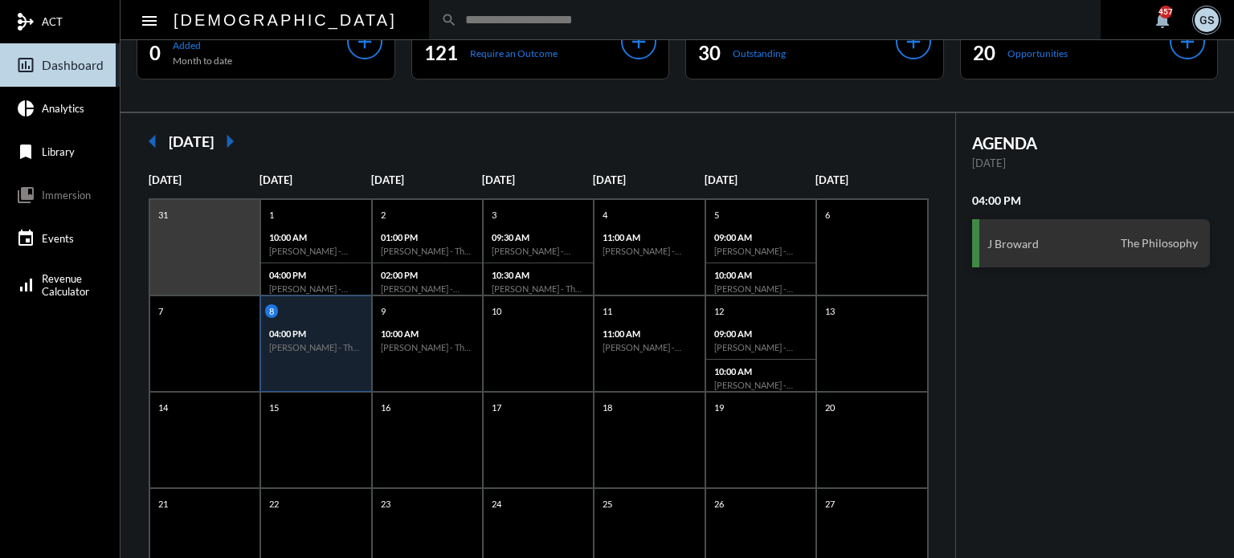
click at [457, 18] on input "text" at bounding box center [772, 20] width 631 height 14
click at [429, 27] on div "search ****" at bounding box center [764, 19] width 671 height 39
click at [457, 18] on input "****" at bounding box center [772, 20] width 631 height 14
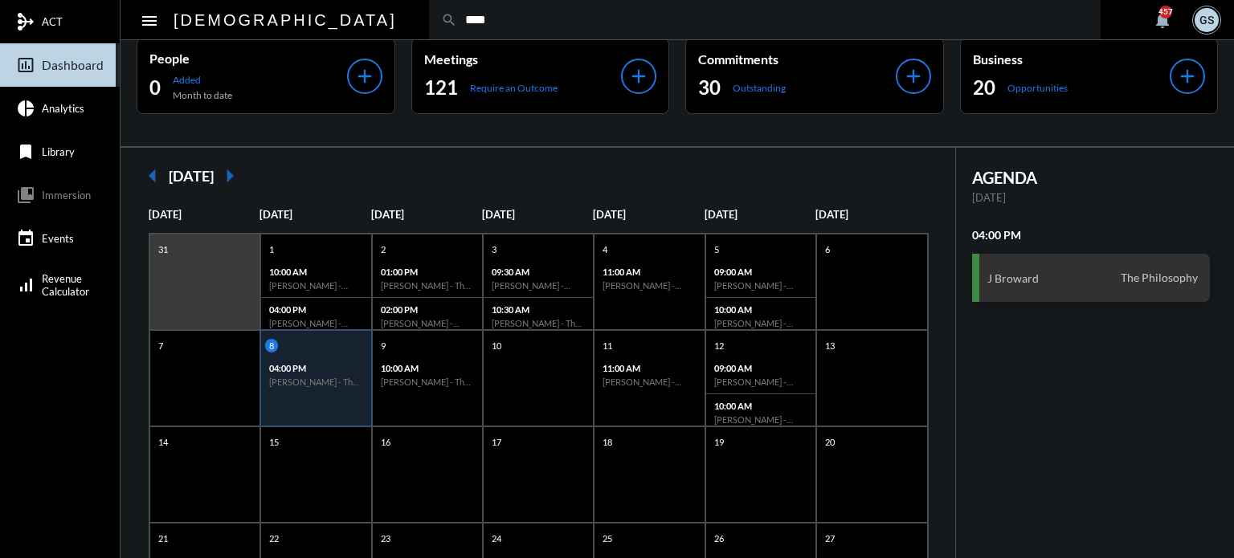
scroll to position [0, 0]
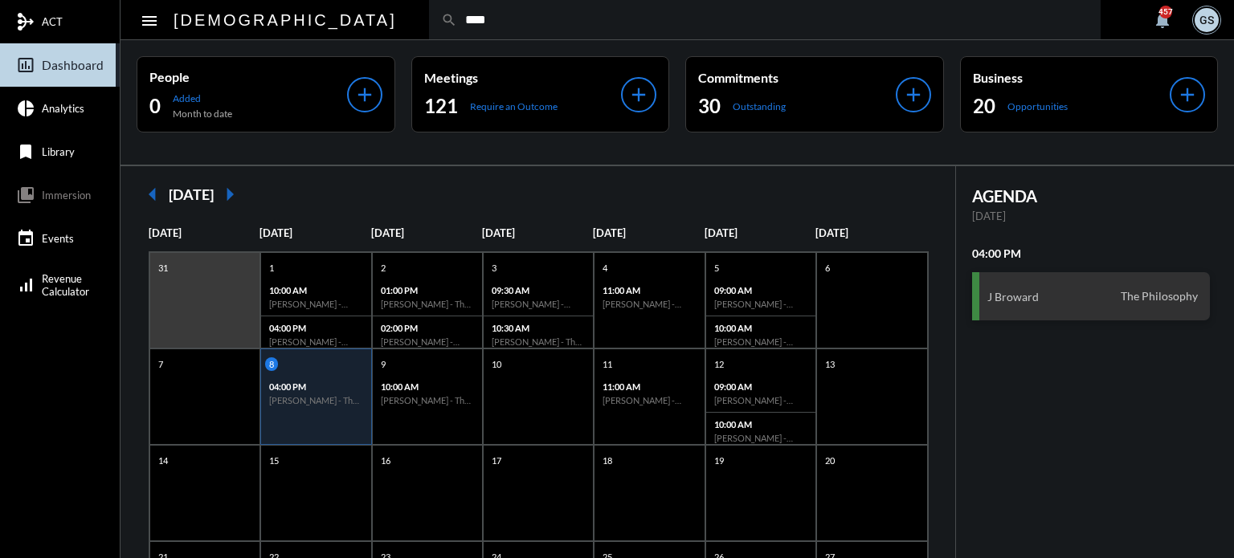
click at [457, 21] on input "****" at bounding box center [772, 20] width 631 height 14
type input "********"
click at [457, 15] on input "********" at bounding box center [772, 20] width 631 height 14
drag, startPoint x: 387, startPoint y: 15, endPoint x: 295, endPoint y: 18, distance: 92.4
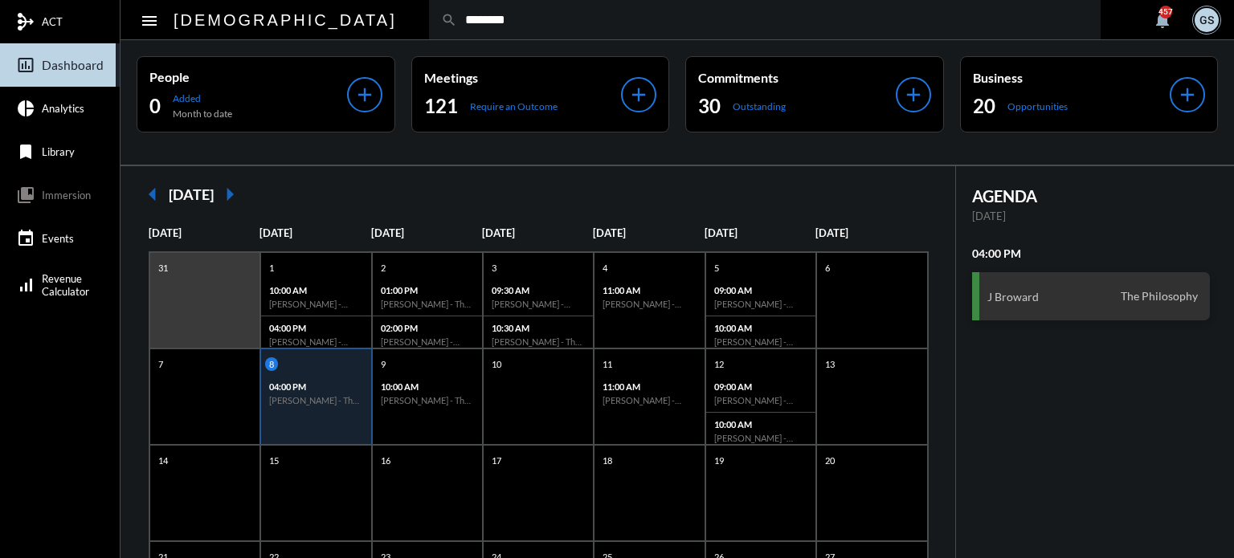
click at [429, 18] on div "search ********" at bounding box center [764, 19] width 671 height 39
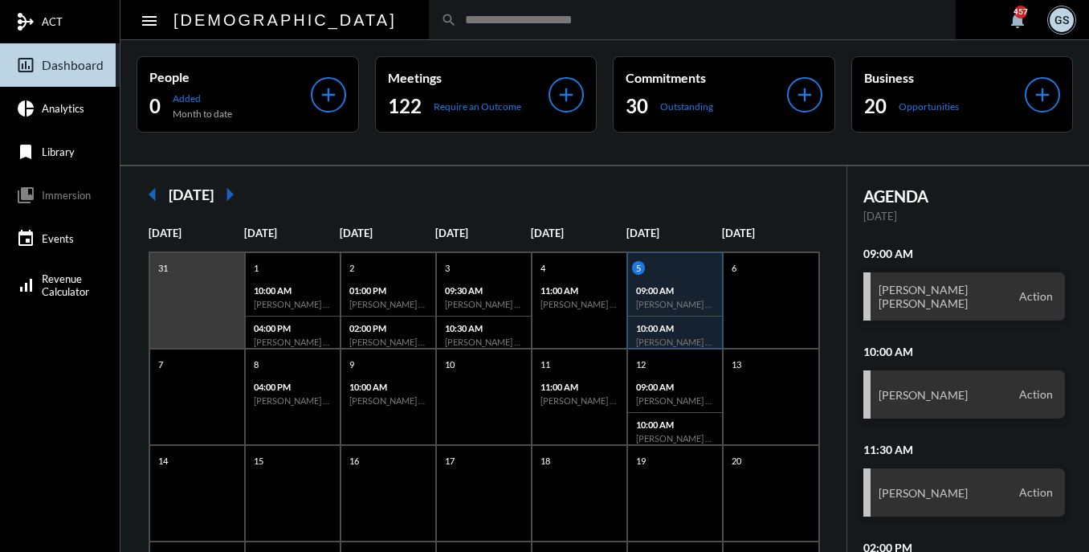
click at [32, 50] on link "insert_chart_outlined Dashboard" at bounding box center [60, 64] width 120 height 43
click at [43, 102] on span "Analytics" at bounding box center [63, 108] width 43 height 13
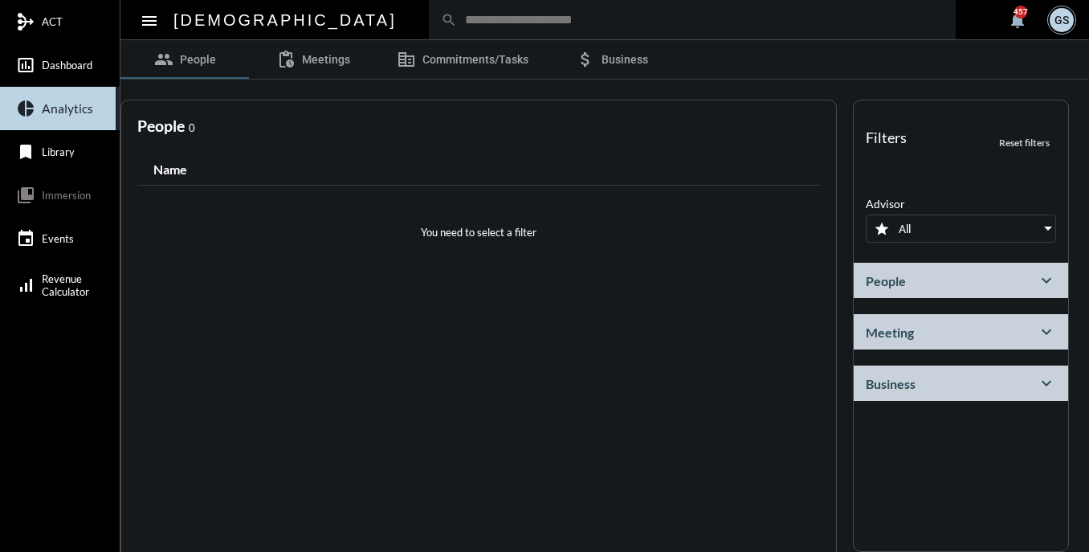
click at [928, 282] on div "People expand_more" at bounding box center [961, 280] width 214 height 35
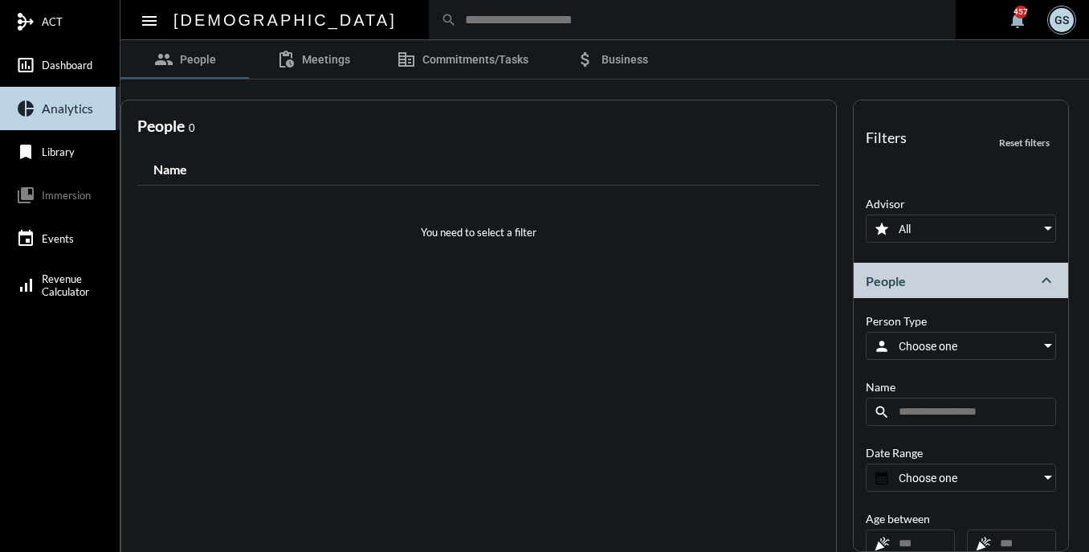
click at [922, 349] on span "Choose one" at bounding box center [928, 346] width 59 height 13
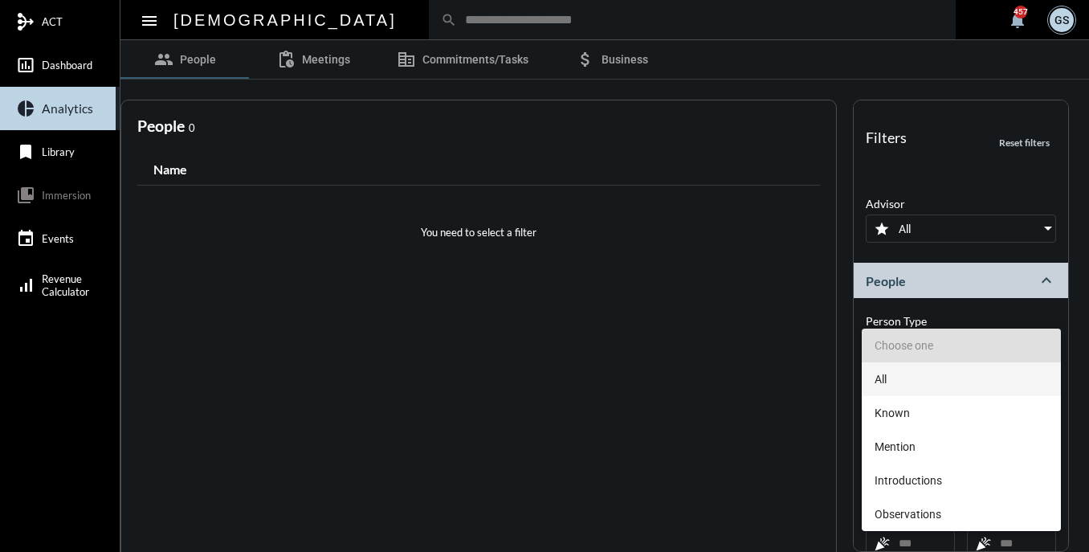
click at [900, 373] on span "All" at bounding box center [961, 379] width 173 height 34
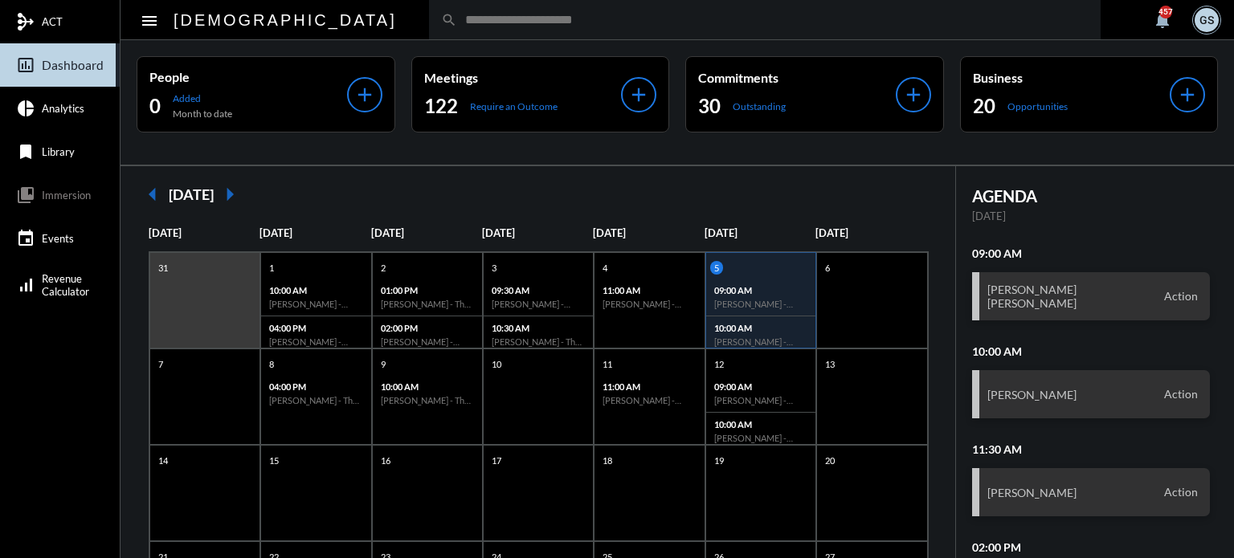
click at [457, 18] on input "text" at bounding box center [772, 20] width 631 height 14
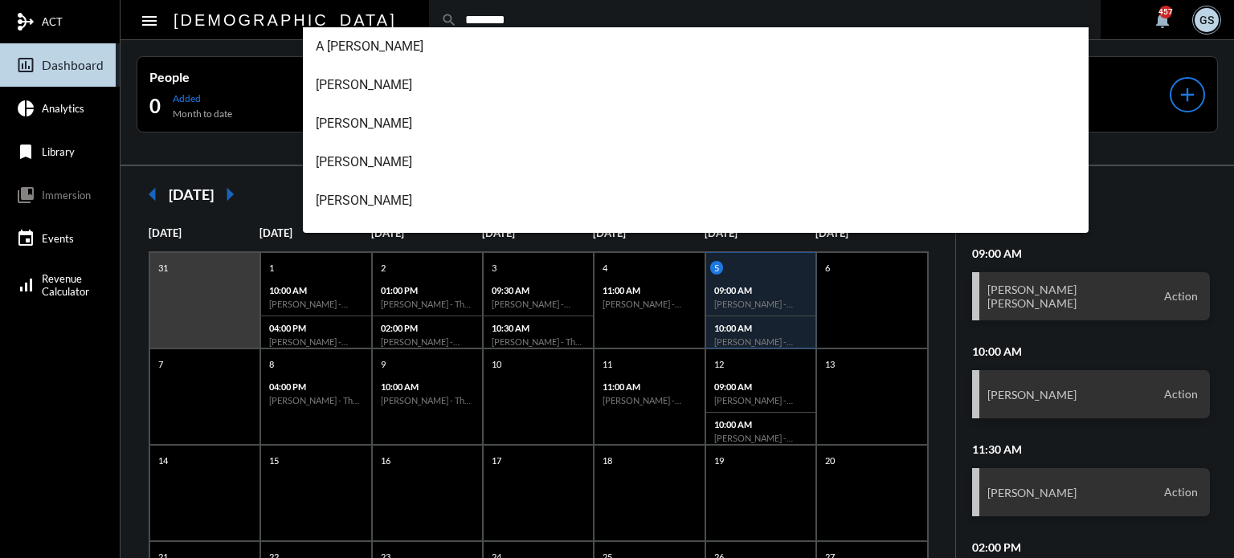
type input "********"
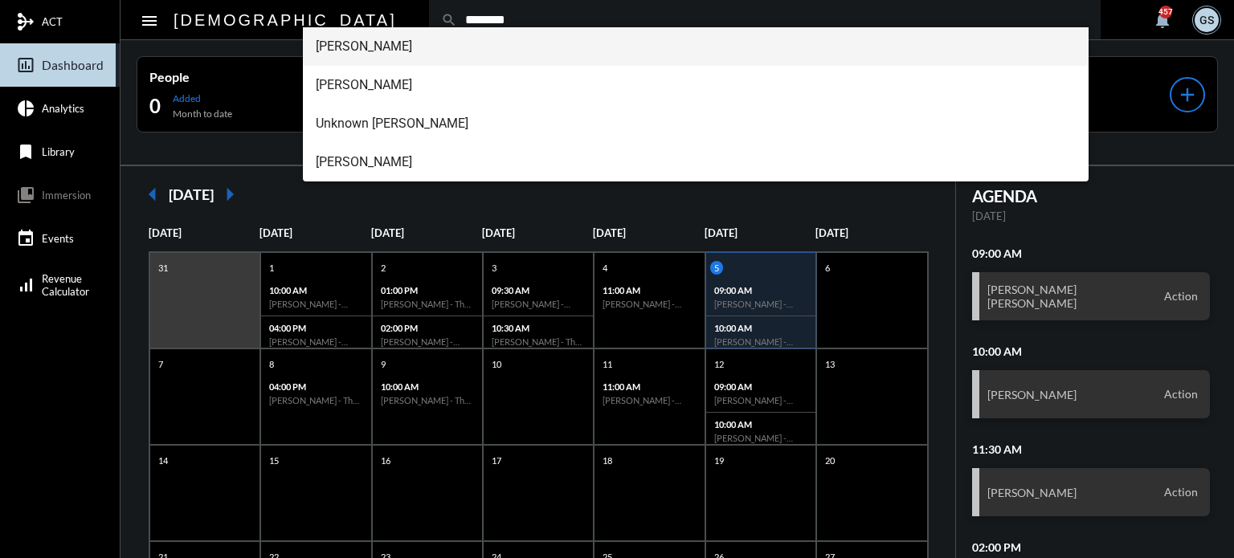
click at [347, 47] on span "Carlene Almanzar" at bounding box center [696, 46] width 761 height 39
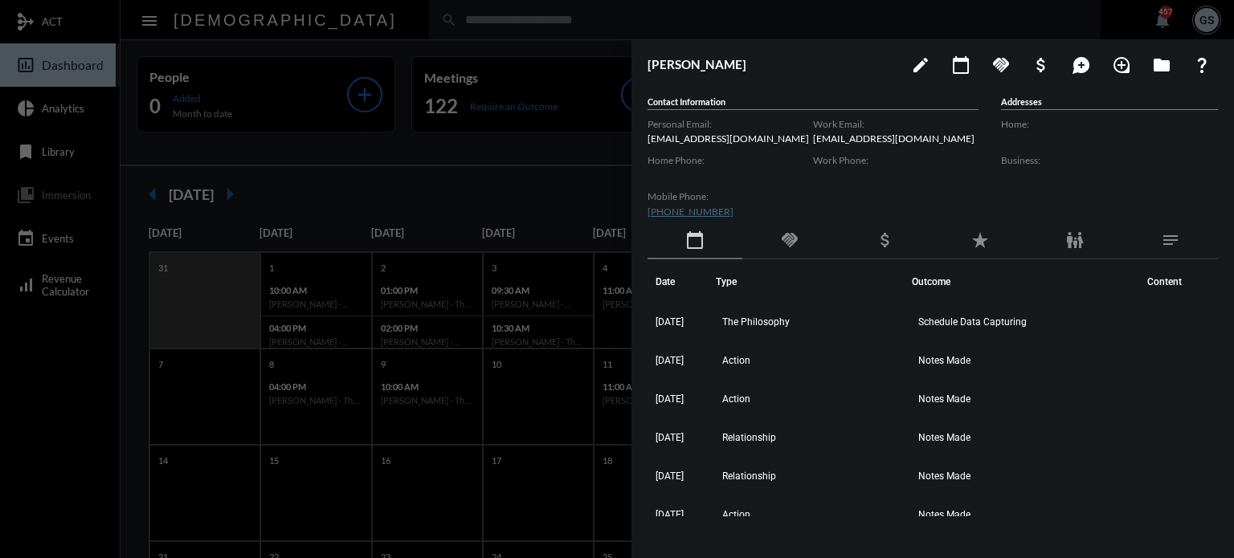
click at [449, 198] on div at bounding box center [617, 279] width 1234 height 558
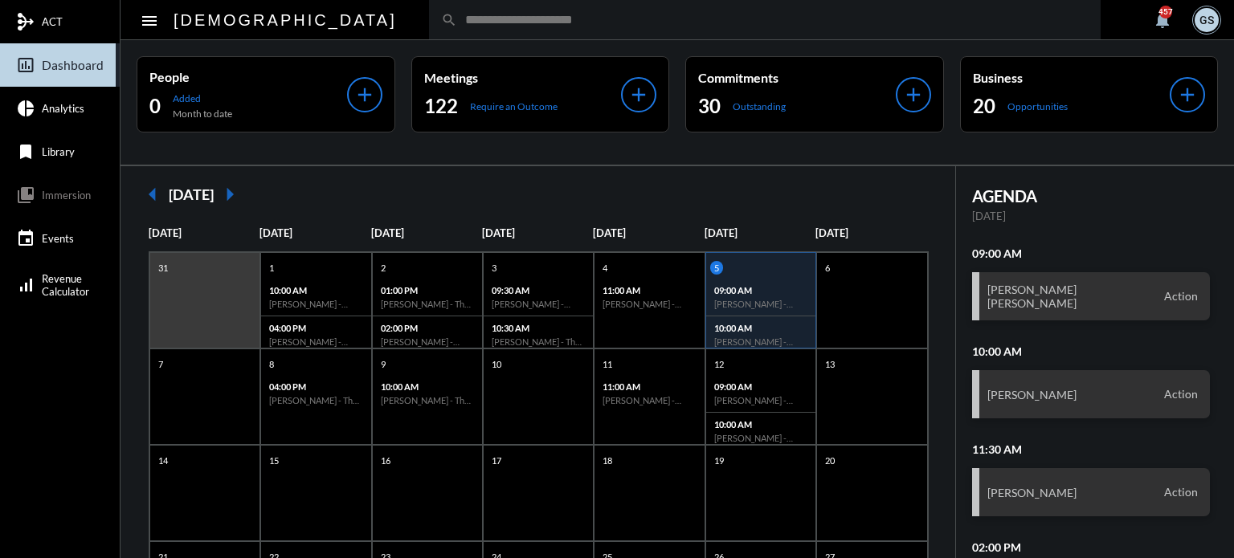
click at [429, 12] on div "search" at bounding box center [764, 19] width 671 height 39
click at [429, 9] on div "search" at bounding box center [764, 19] width 671 height 39
click at [429, 28] on div "search" at bounding box center [764, 19] width 671 height 39
click at [457, 17] on input "text" at bounding box center [772, 20] width 631 height 14
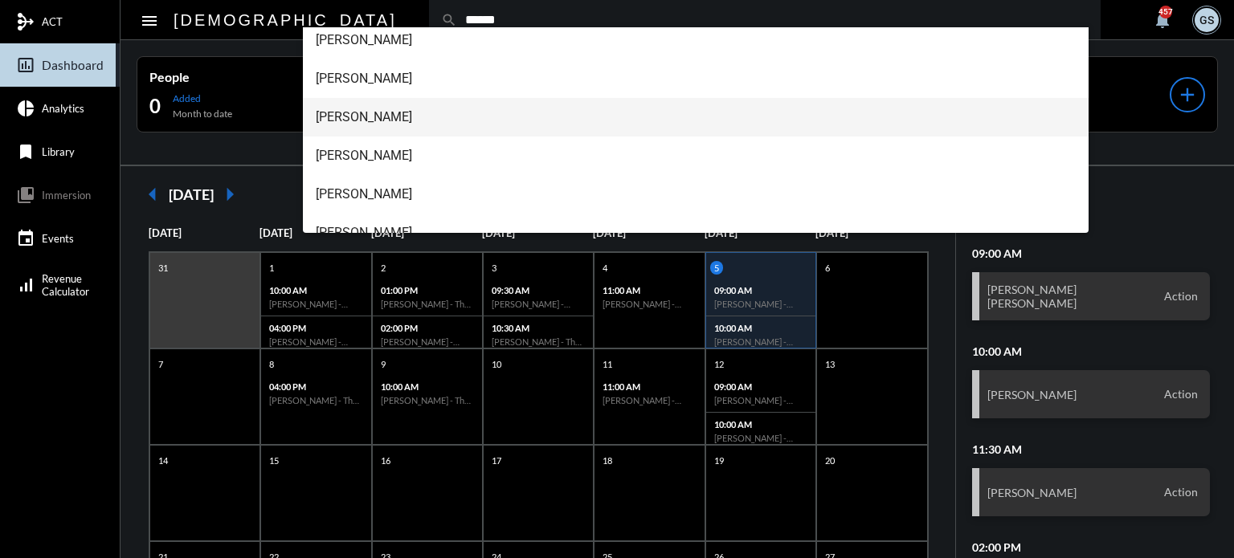
scroll to position [180, 0]
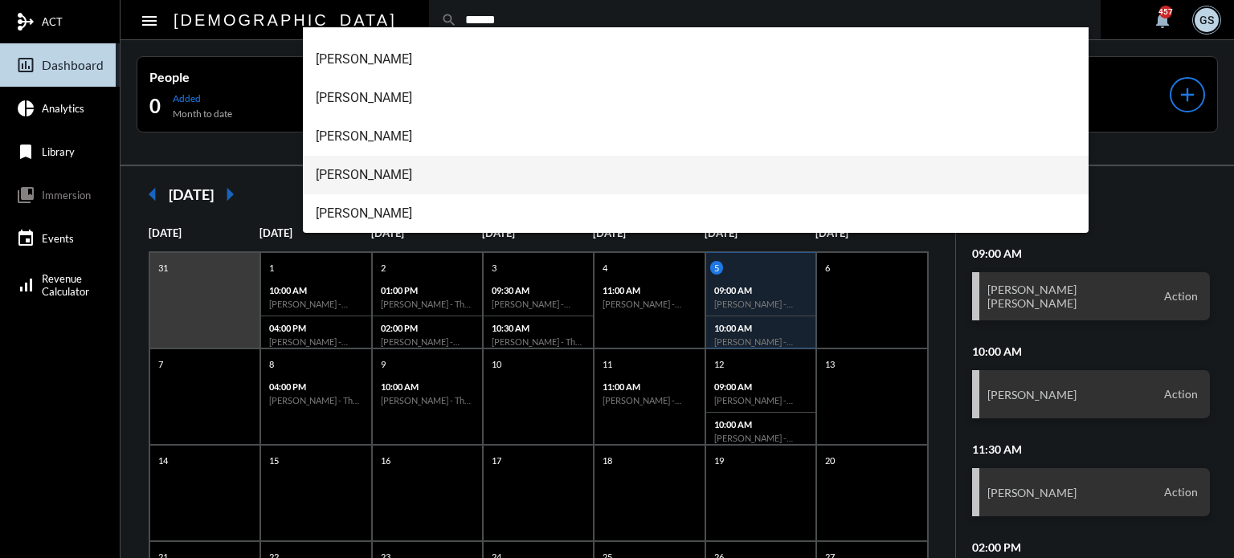
type input "******"
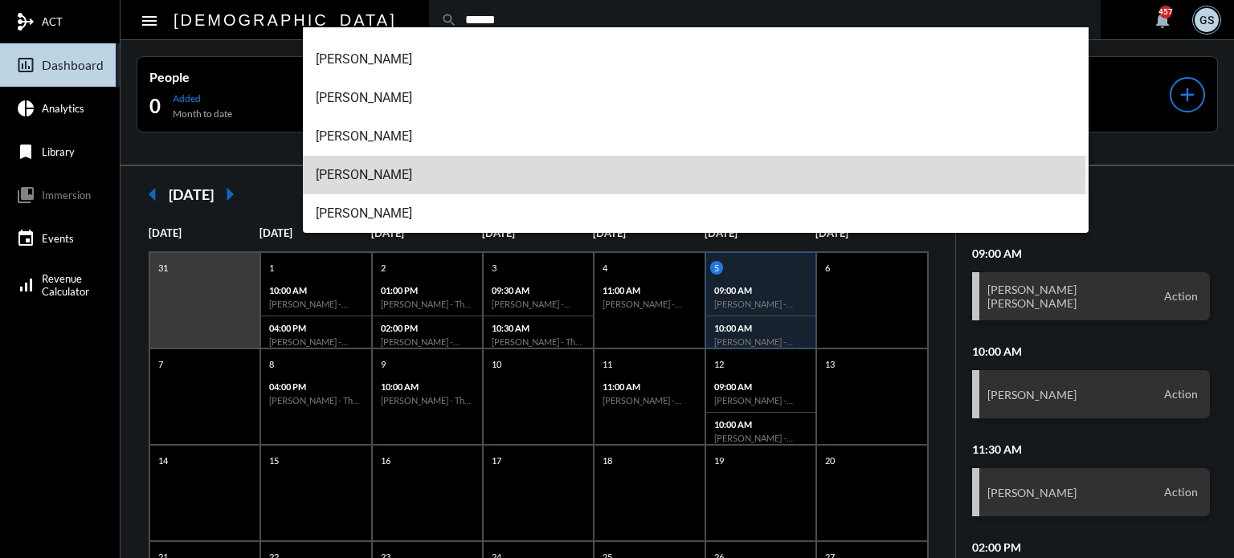
click at [397, 170] on span "Robert Garcia Sr." at bounding box center [696, 175] width 761 height 39
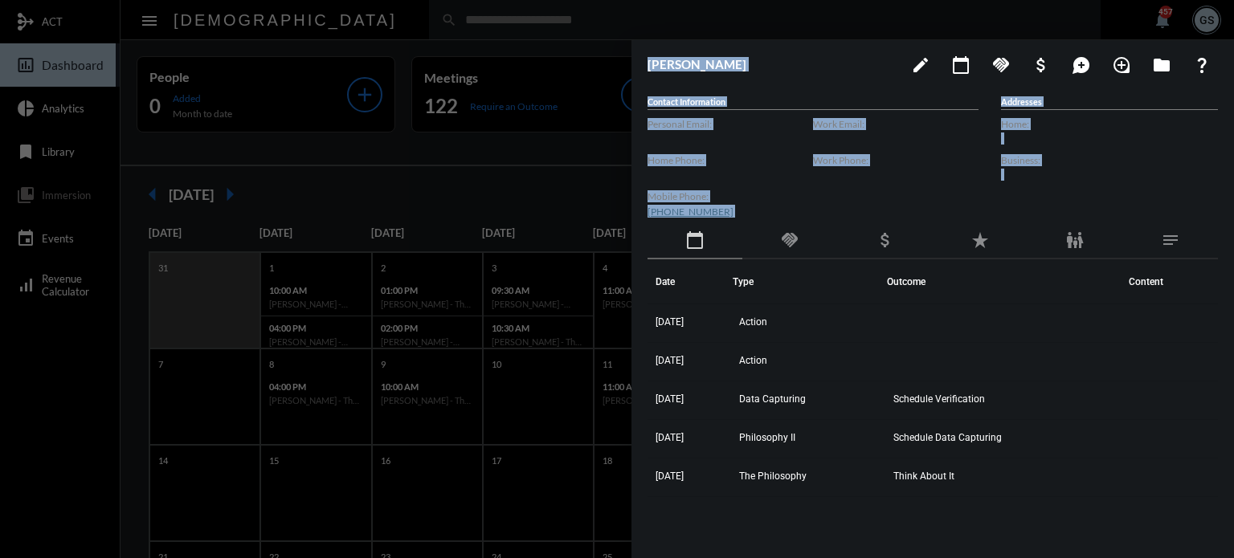
drag, startPoint x: 1233, startPoint y: 541, endPoint x: 1233, endPoint y: 596, distance: 55.4
click at [1233, 557] on html "mediation ACT insert_chart_outlined Dashboard pie_chart Analytics bookmark Libr…" at bounding box center [617, 279] width 1234 height 558
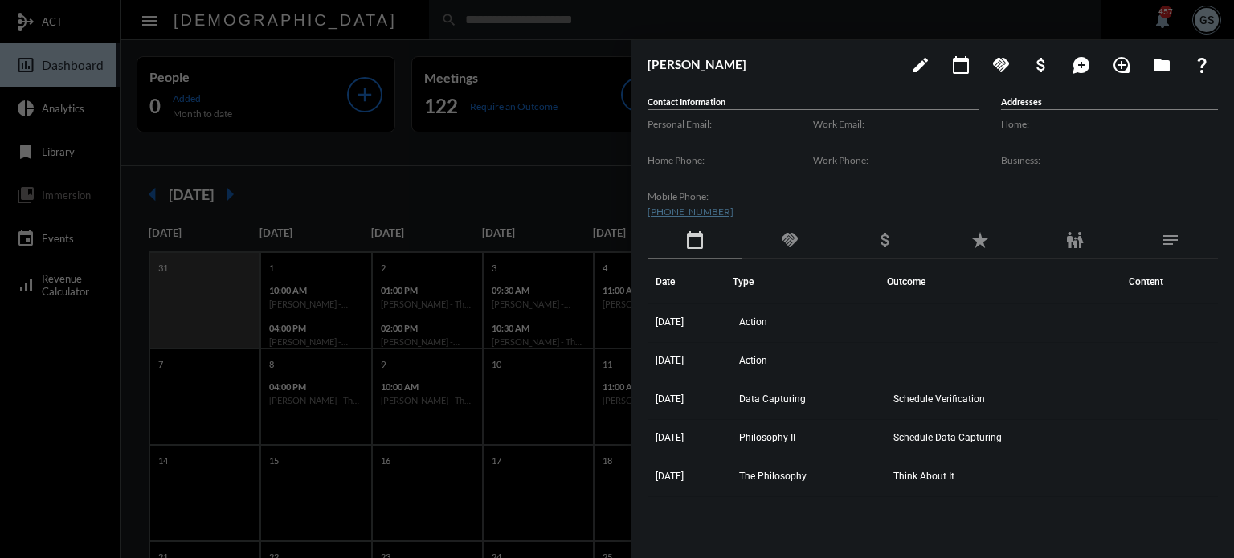
click at [515, 231] on div at bounding box center [617, 279] width 1234 height 558
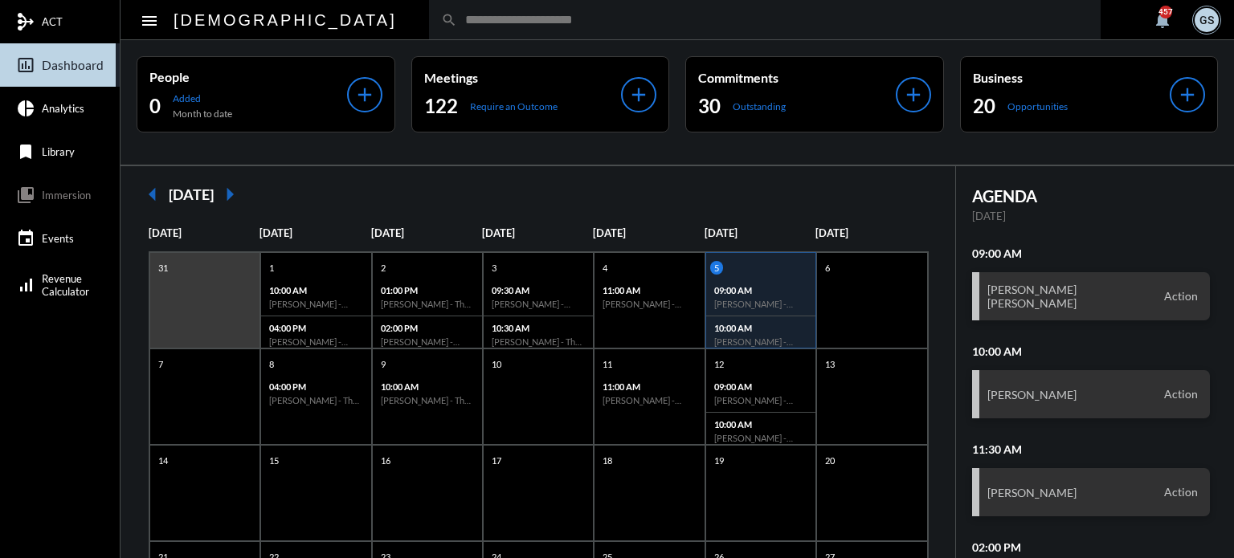
click at [457, 18] on input "text" at bounding box center [772, 20] width 631 height 14
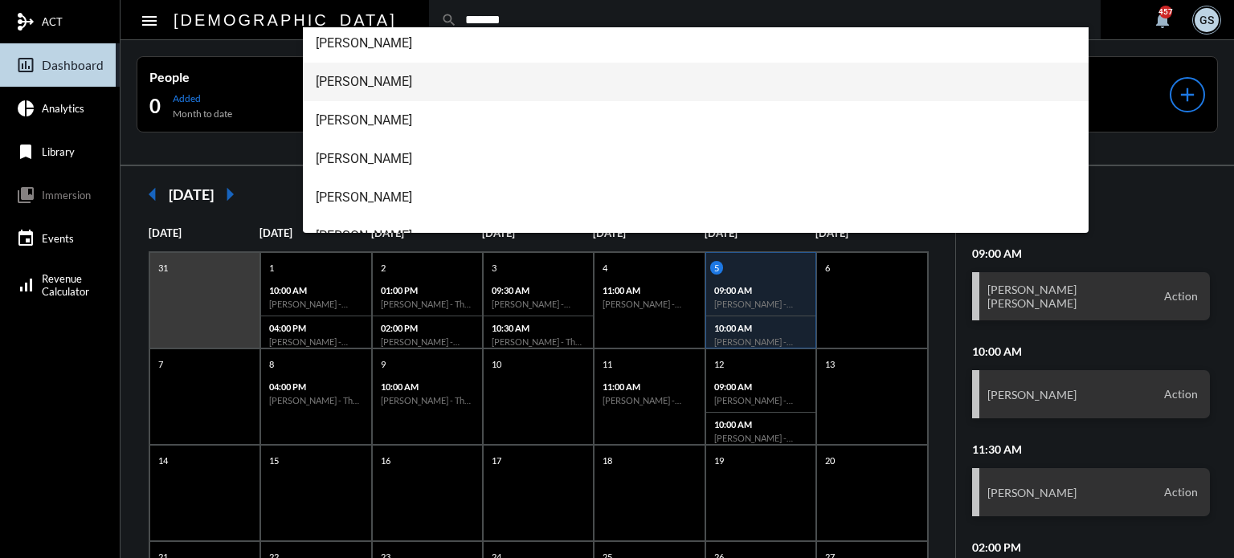
scroll to position [141, 0]
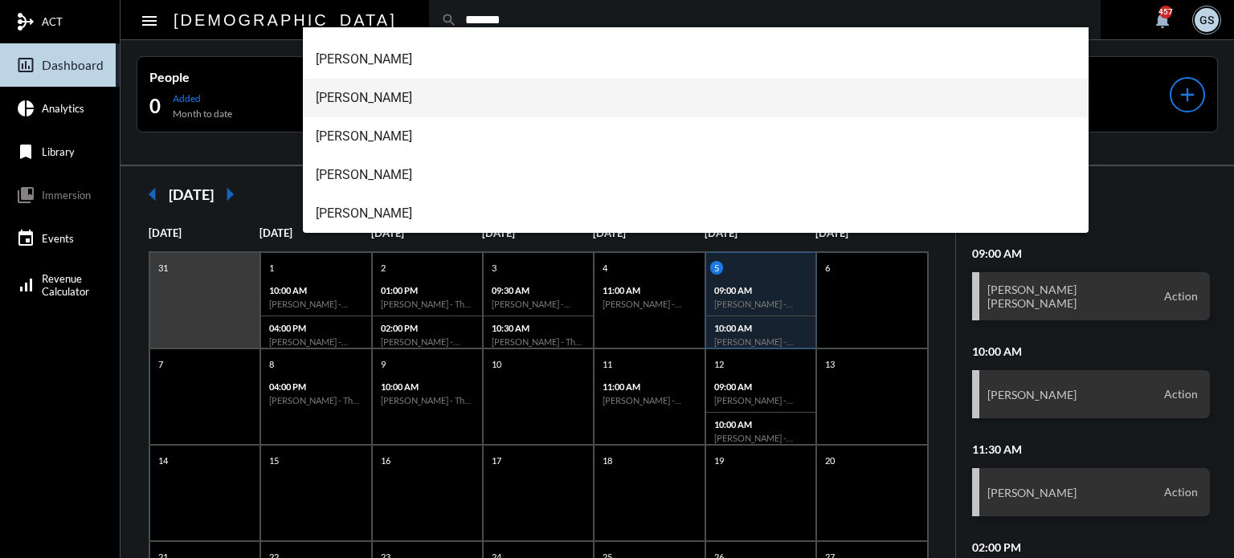
type input "*******"
click at [410, 91] on span "Michele Garcia" at bounding box center [696, 98] width 761 height 39
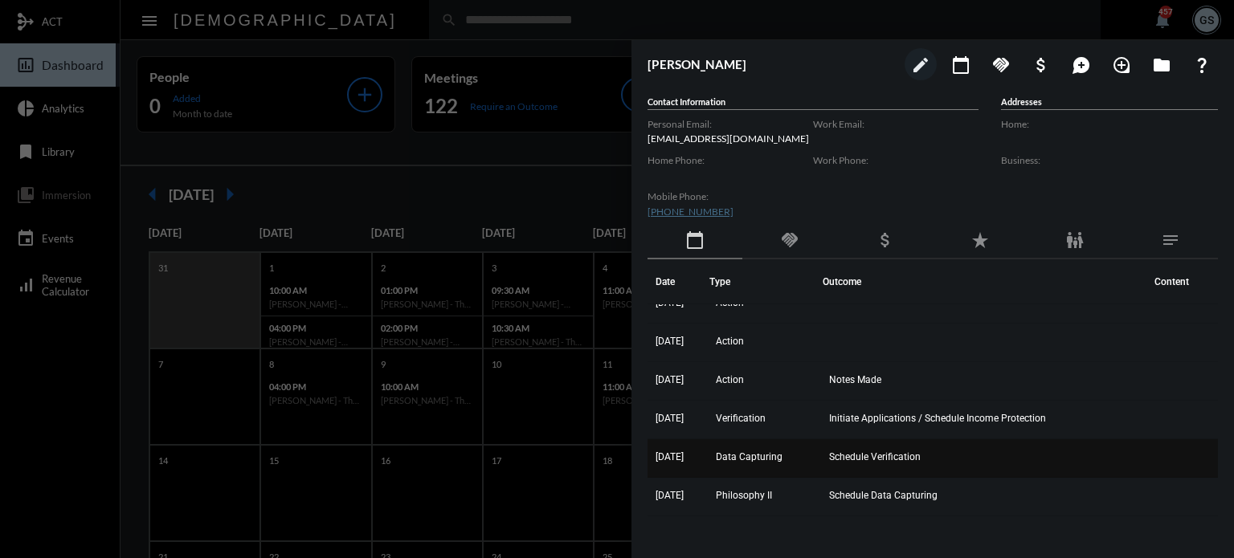
scroll to position [0, 0]
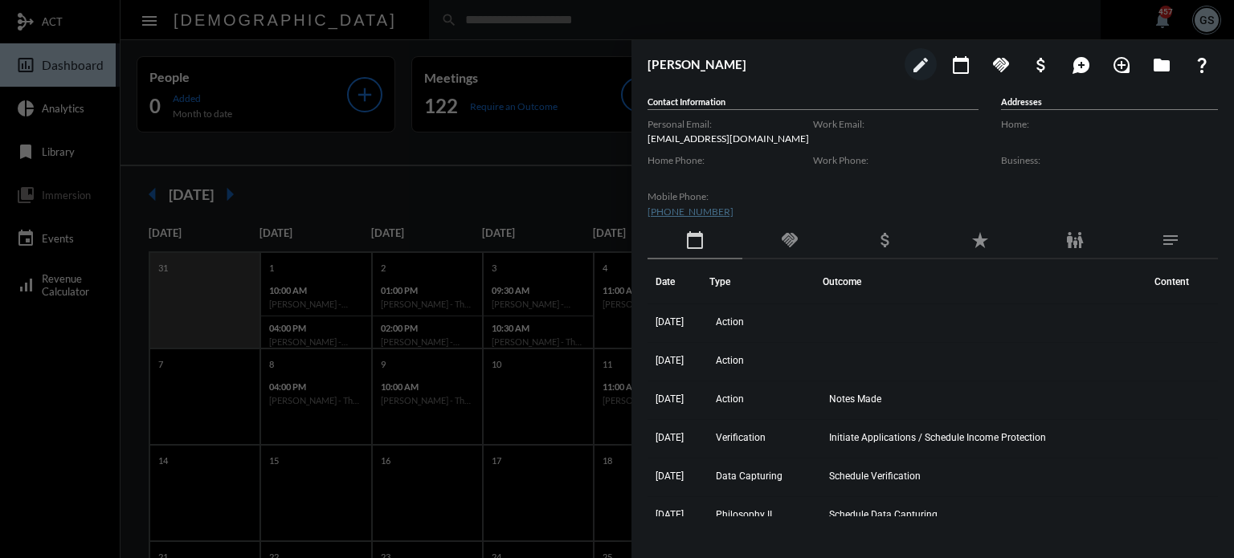
click at [459, 35] on div at bounding box center [617, 279] width 1234 height 558
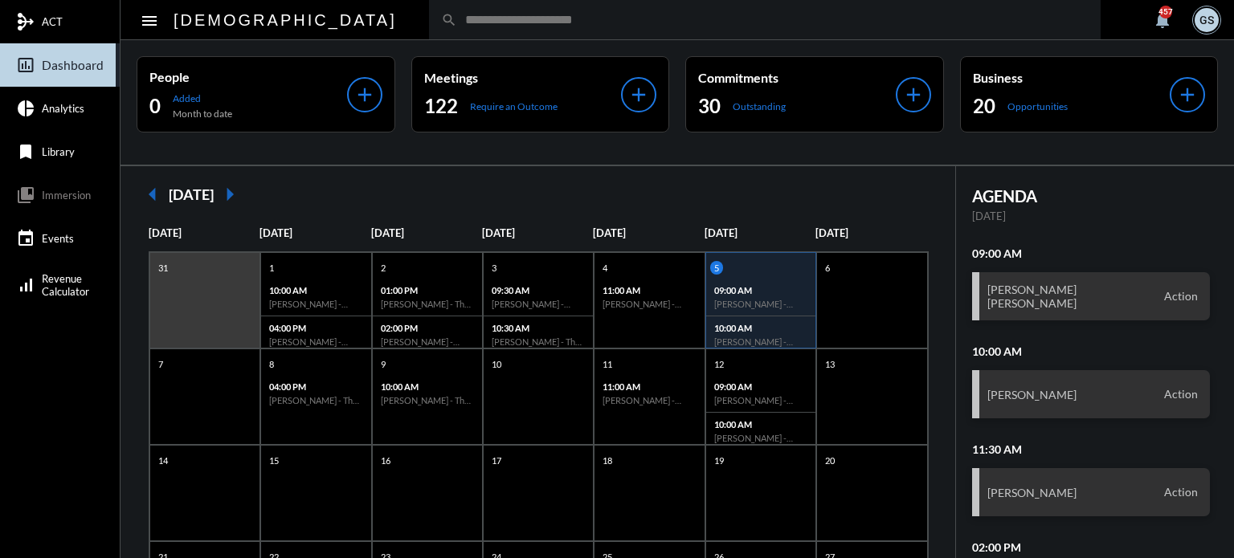
click at [457, 26] on input "text" at bounding box center [772, 20] width 631 height 14
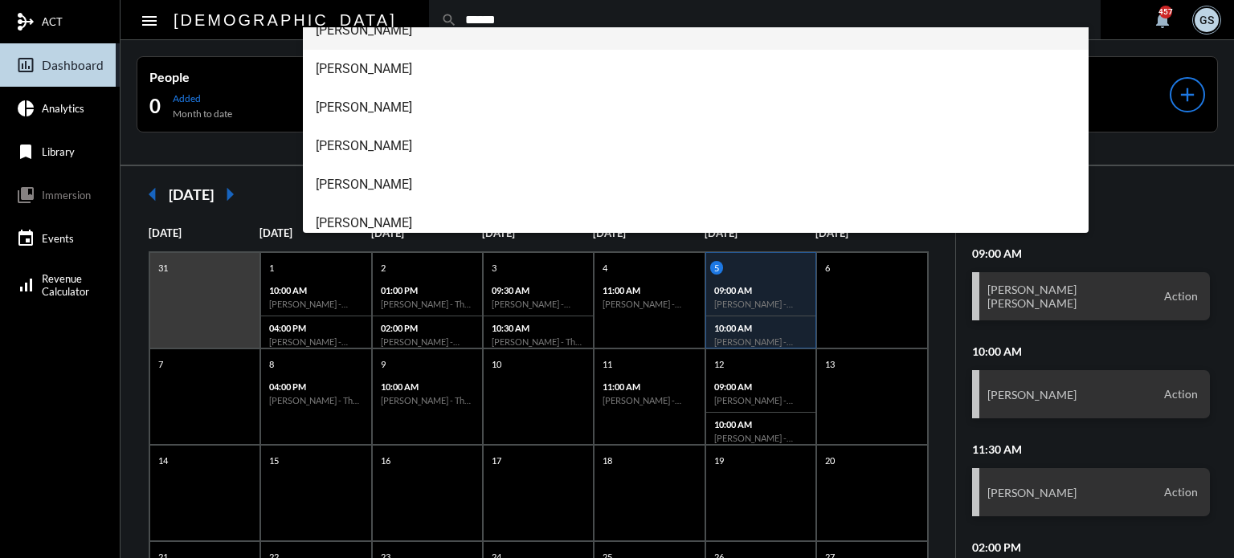
scroll to position [180, 0]
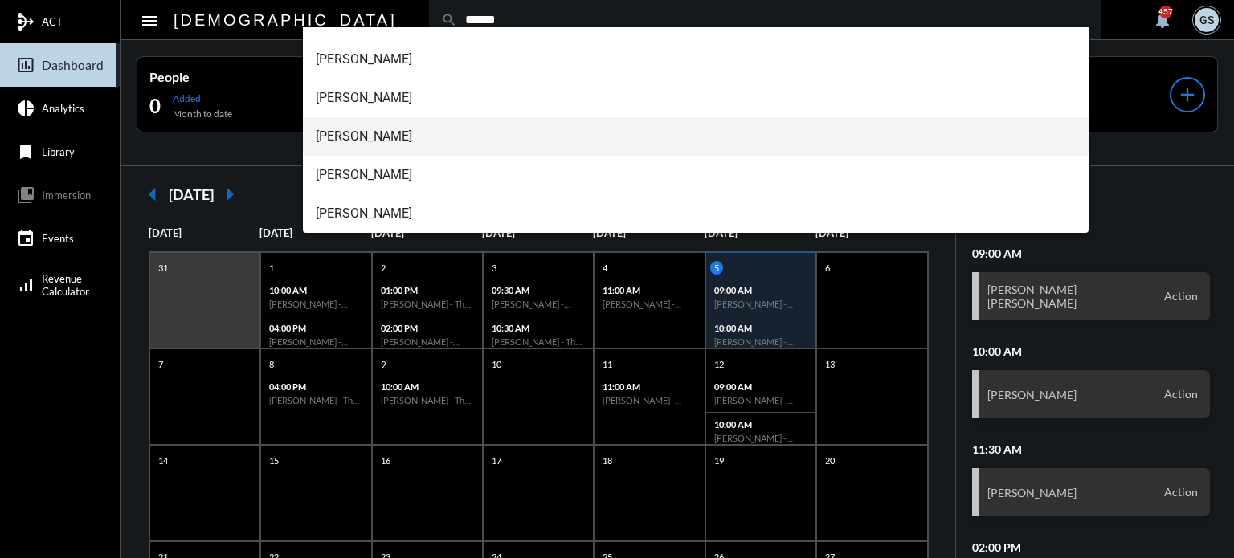
type input "******"
click at [389, 131] on span "Robert Garcia" at bounding box center [696, 136] width 761 height 39
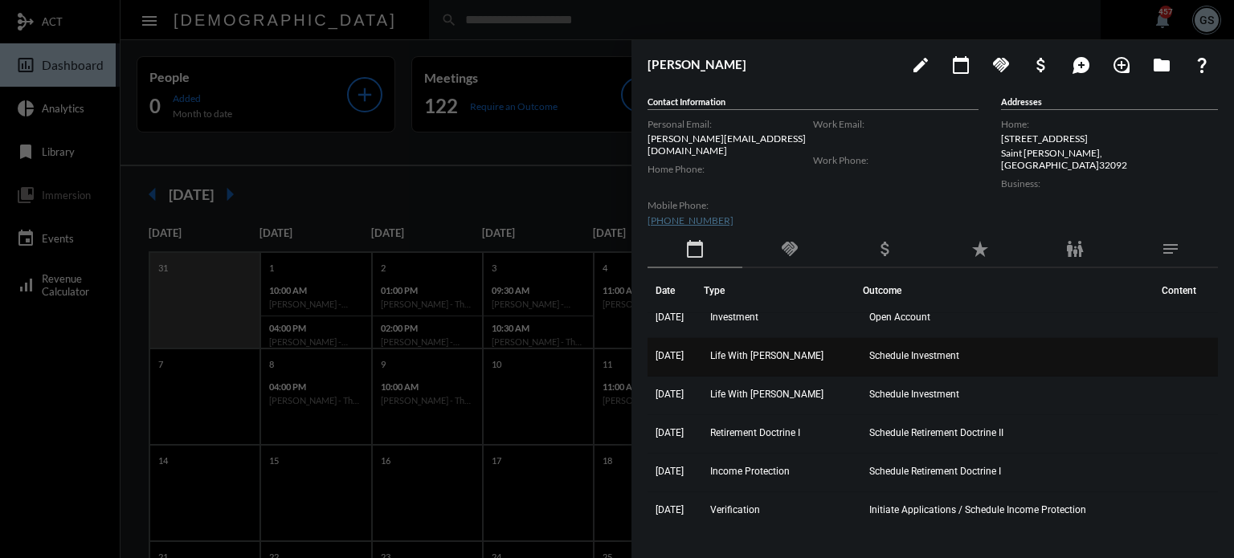
scroll to position [0, 0]
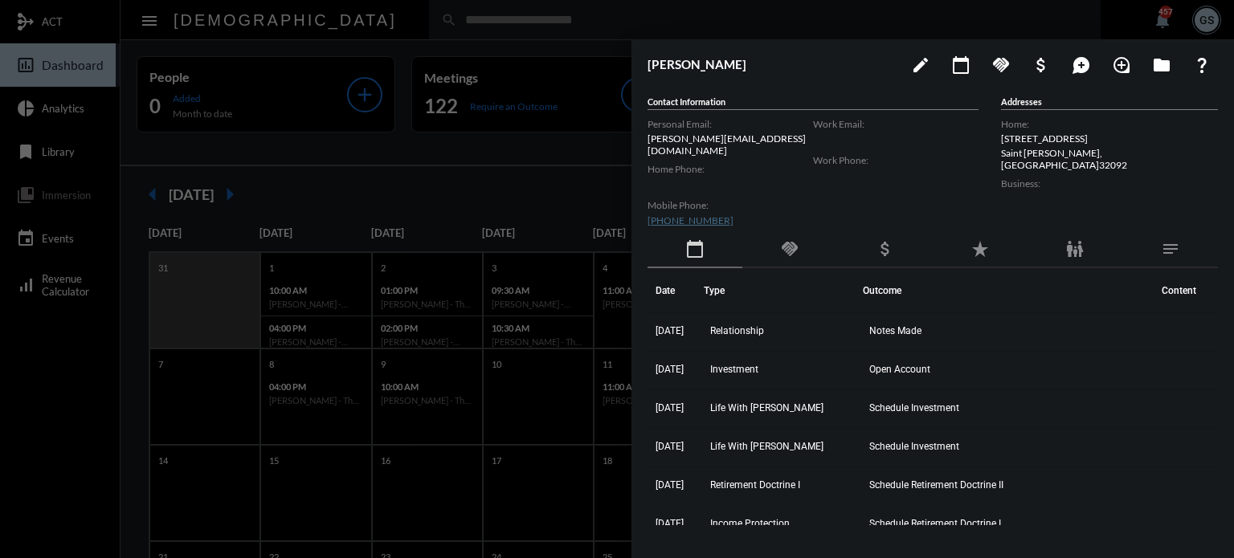
click at [359, 118] on div at bounding box center [617, 279] width 1234 height 558
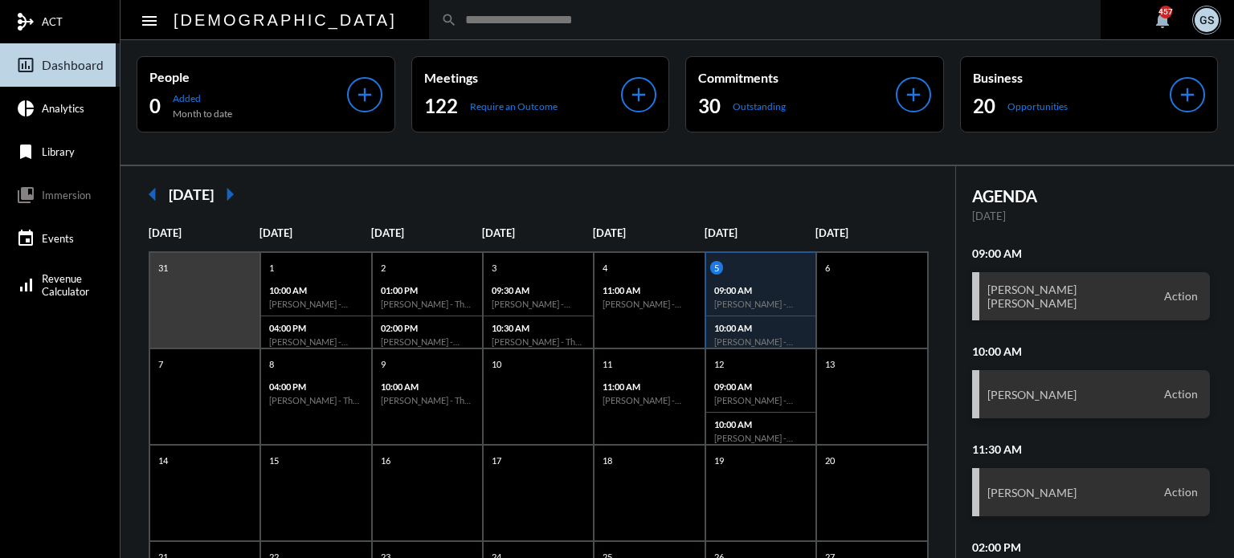
click at [457, 19] on input "text" at bounding box center [772, 20] width 631 height 14
type input "********"
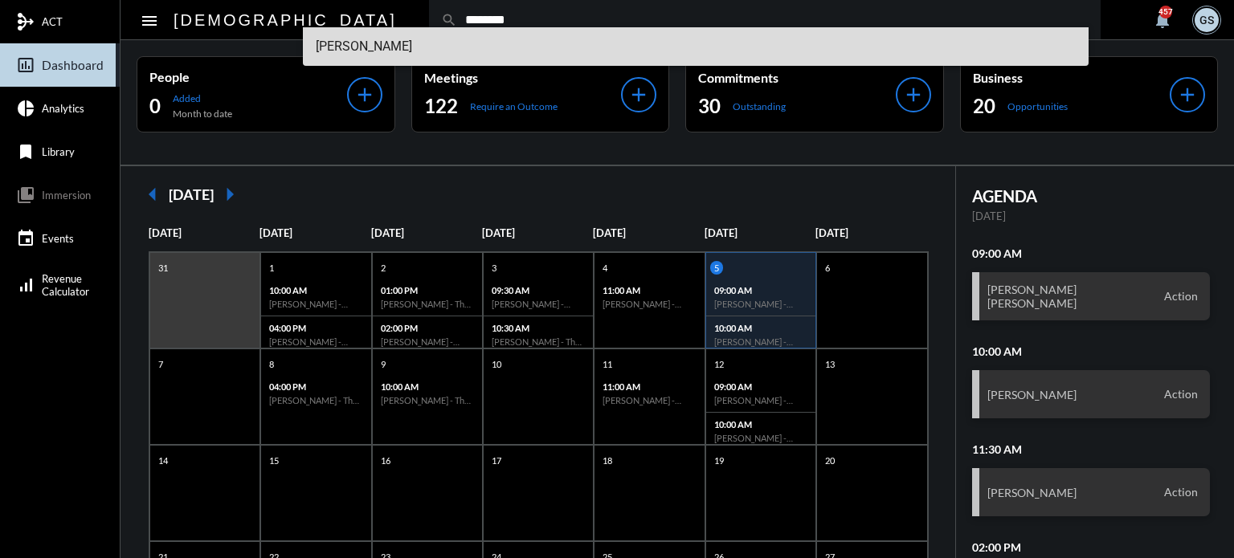
click at [368, 38] on span "Nick DeCandia" at bounding box center [696, 46] width 761 height 39
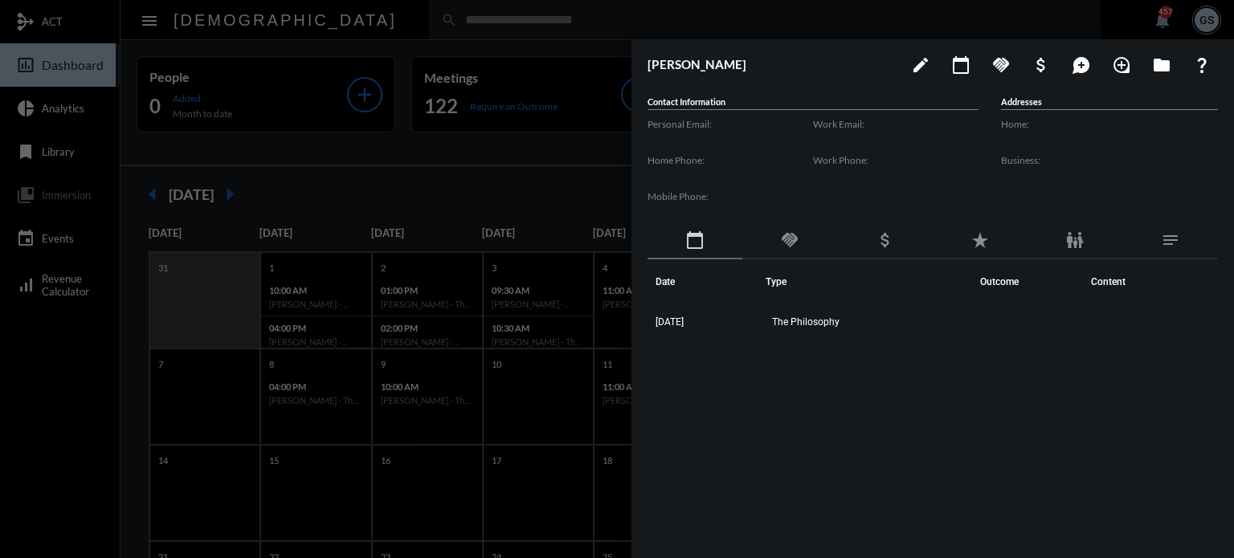
click at [427, 19] on div at bounding box center [617, 279] width 1234 height 558
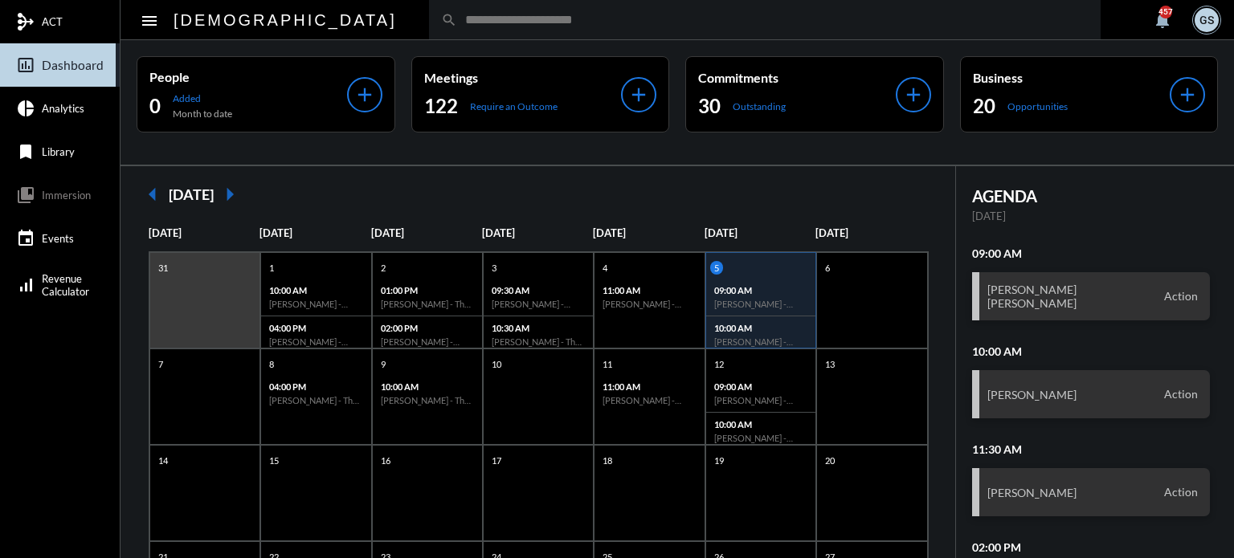
click at [457, 18] on input "text" at bounding box center [772, 20] width 631 height 14
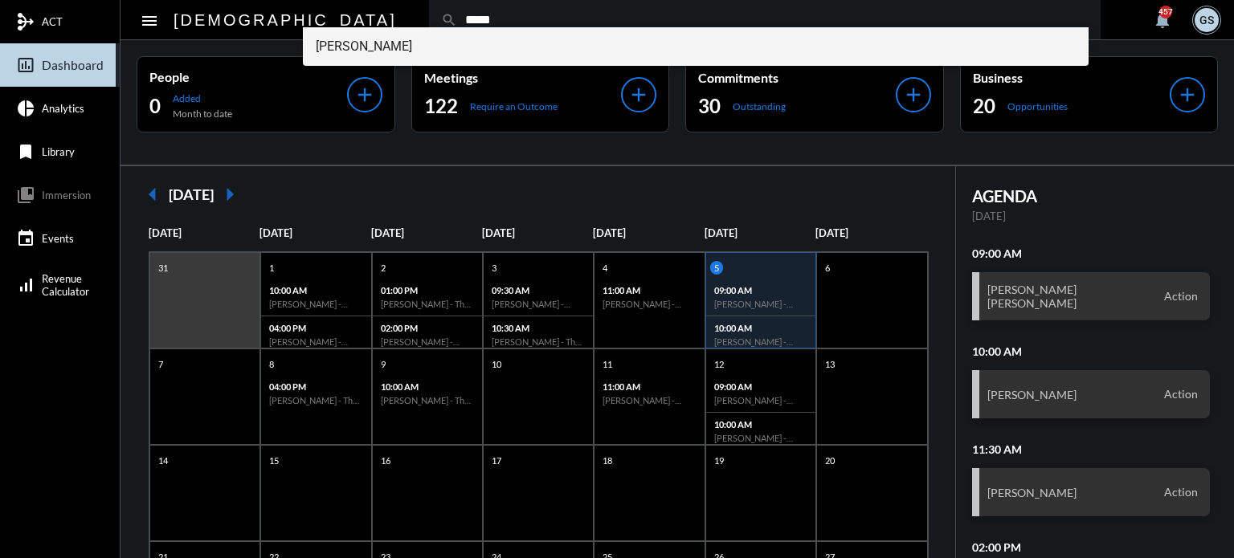
type input "*****"
click at [389, 47] on span "Nick DeCandia" at bounding box center [696, 46] width 761 height 39
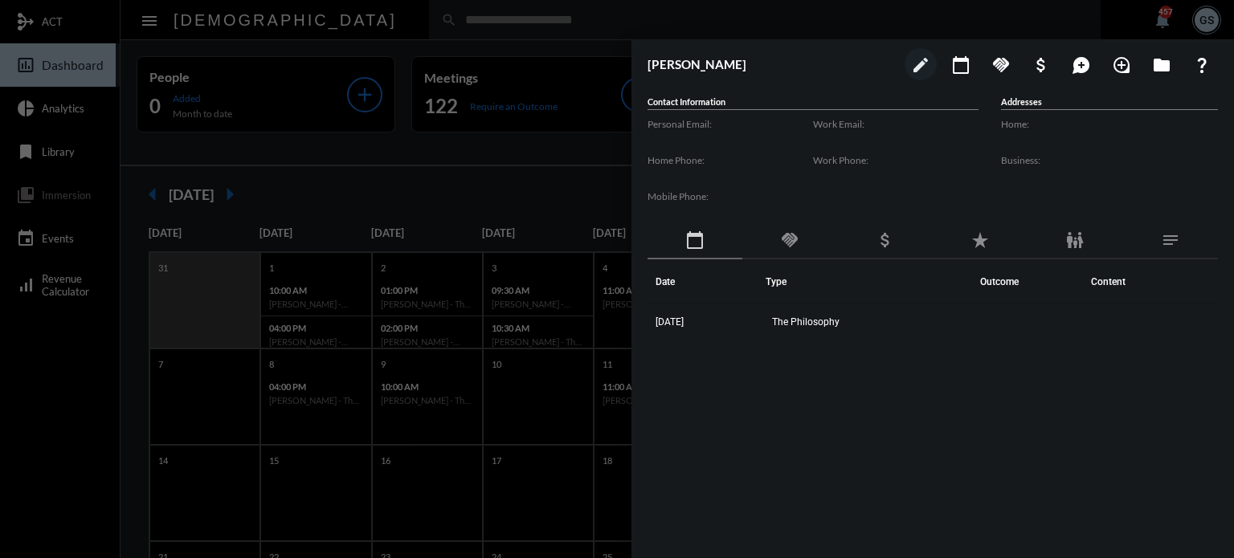
click at [402, 37] on div at bounding box center [617, 279] width 1234 height 558
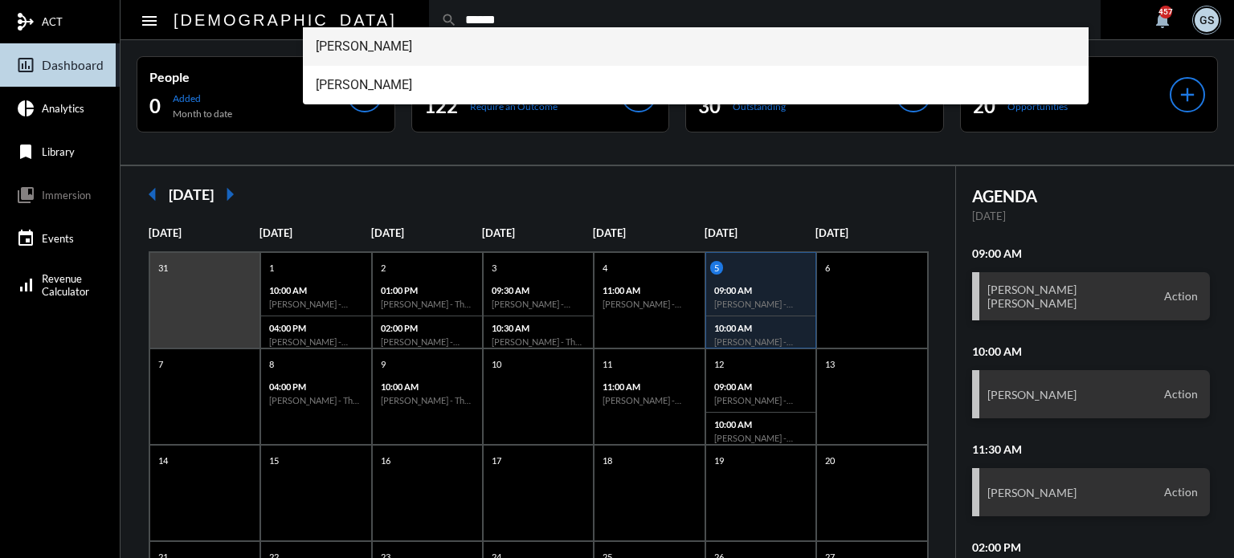
type input "******"
click at [357, 41] on span "Joe Marranca" at bounding box center [696, 46] width 761 height 39
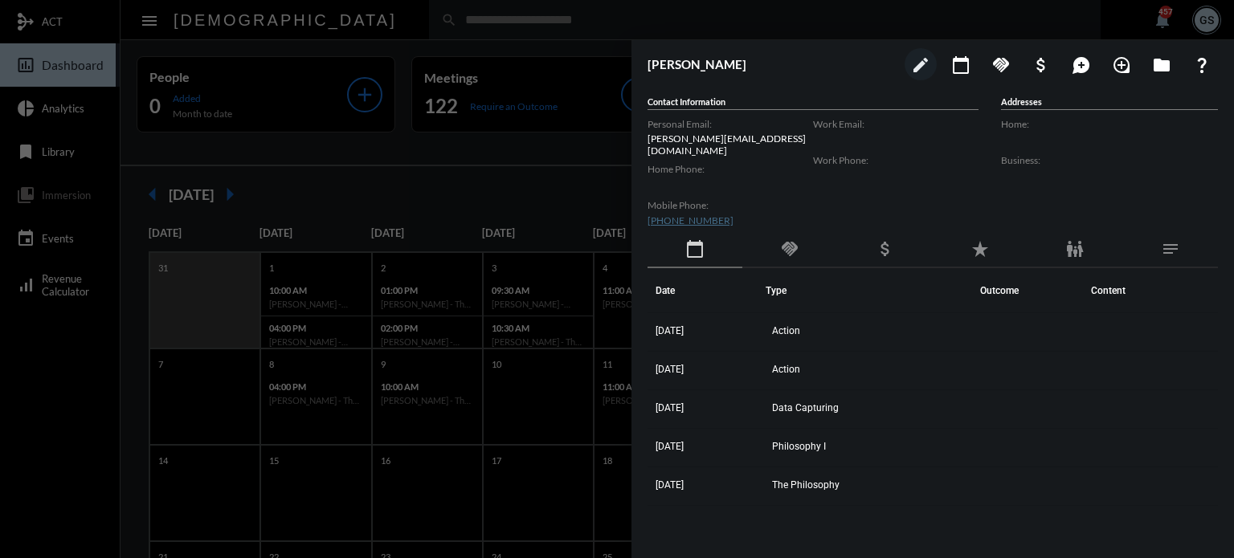
click at [427, 59] on div at bounding box center [617, 279] width 1234 height 558
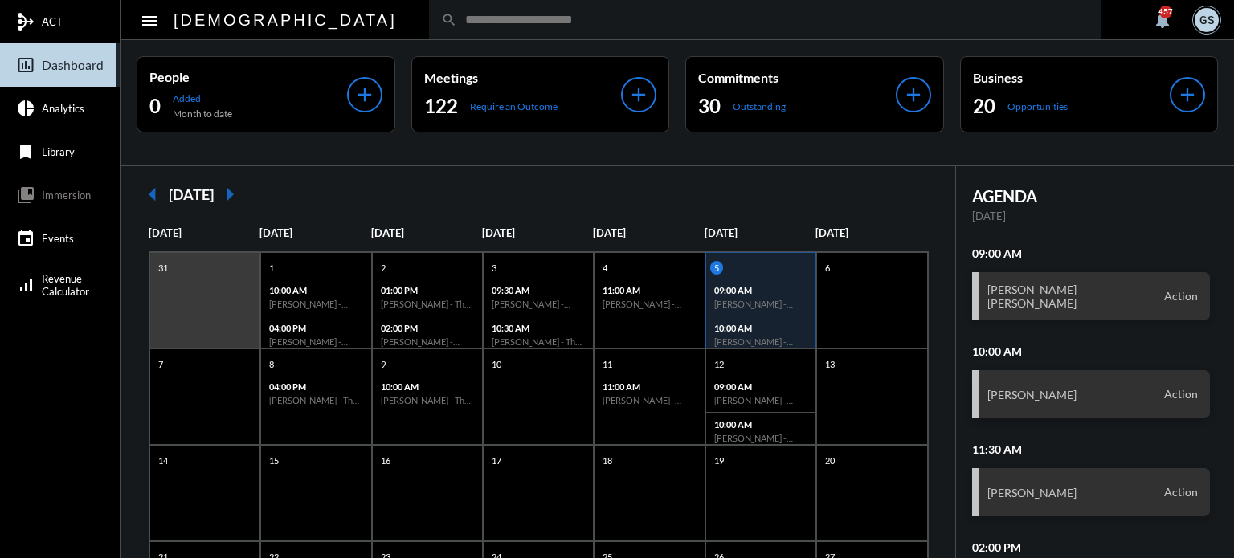
click at [457, 14] on input "text" at bounding box center [772, 20] width 631 height 14
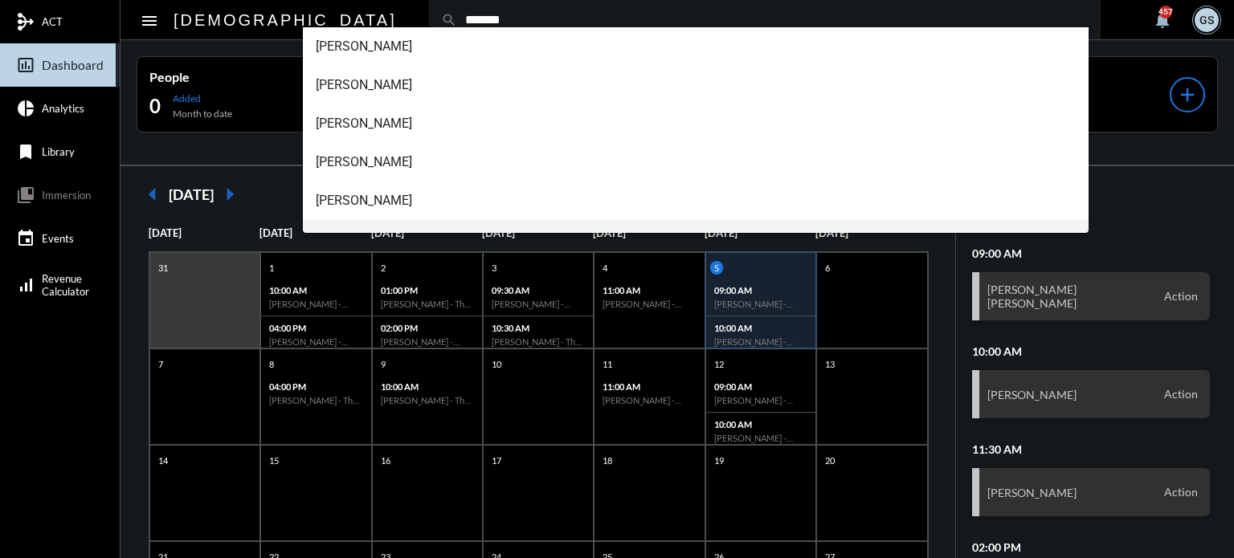
scroll to position [141, 0]
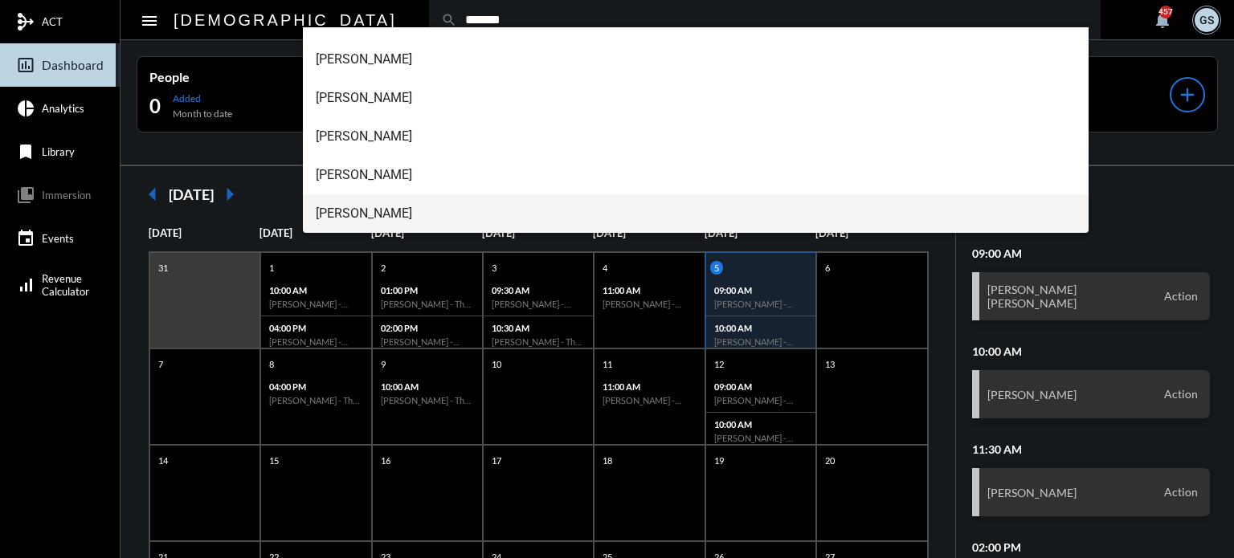
type input "*******"
click at [363, 210] on span "Valerie Santana" at bounding box center [696, 213] width 761 height 39
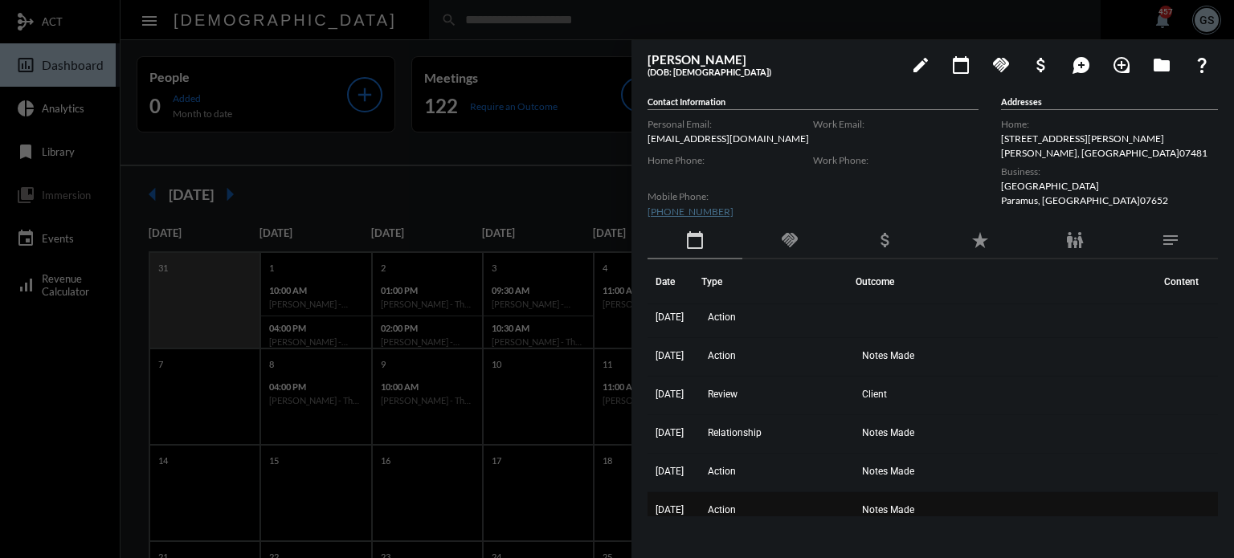
scroll to position [0, 0]
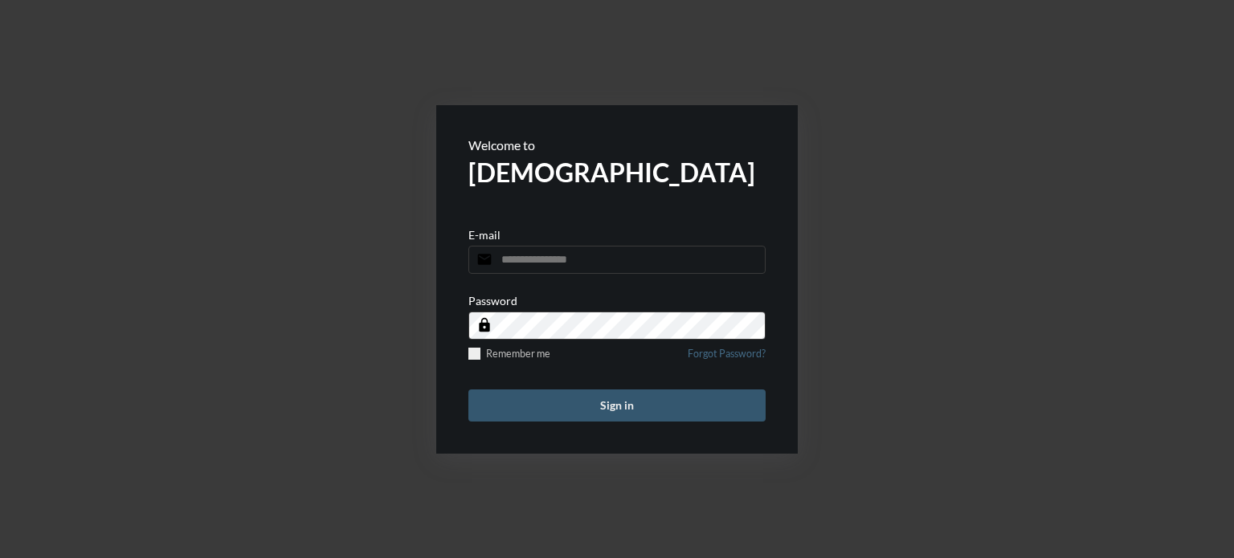
type input "**********"
click at [643, 403] on button "Sign in" at bounding box center [616, 406] width 297 height 32
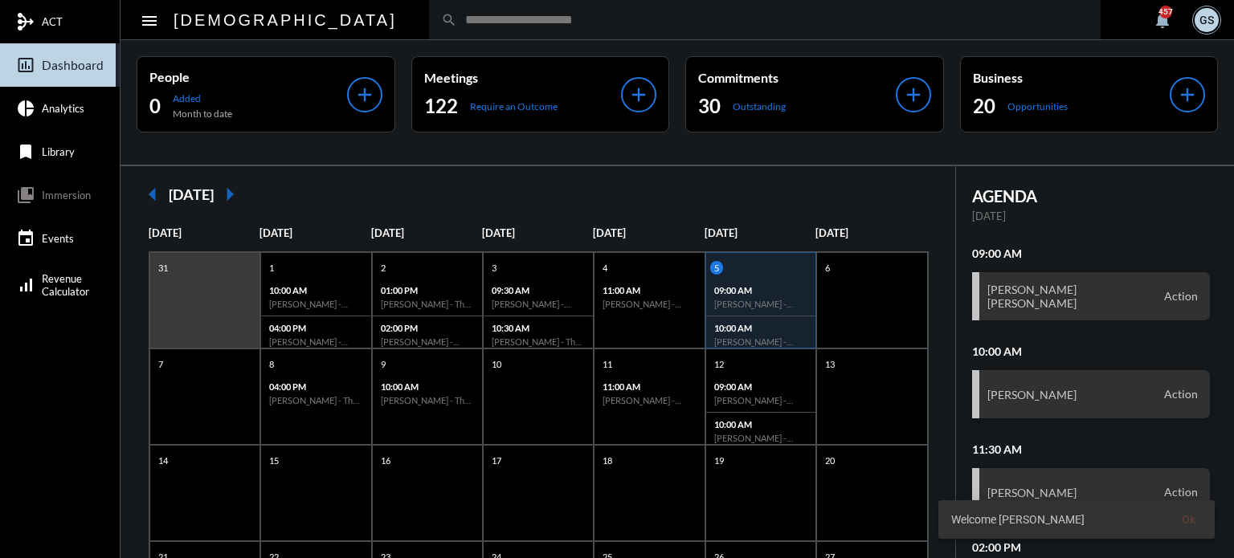
click at [457, 22] on input "text" at bounding box center [772, 20] width 631 height 14
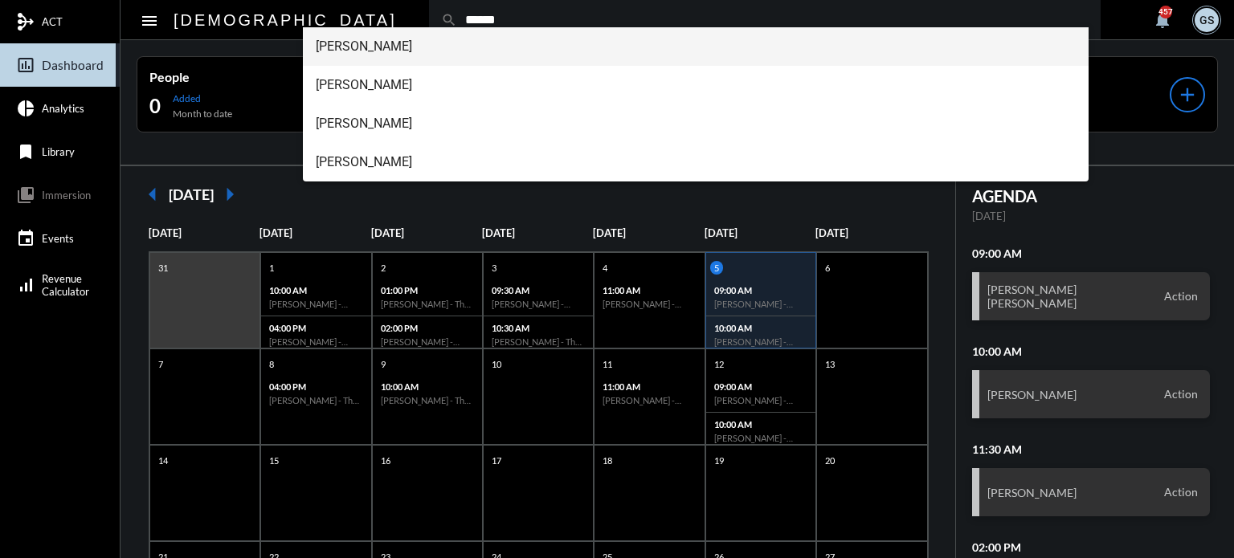
type input "******"
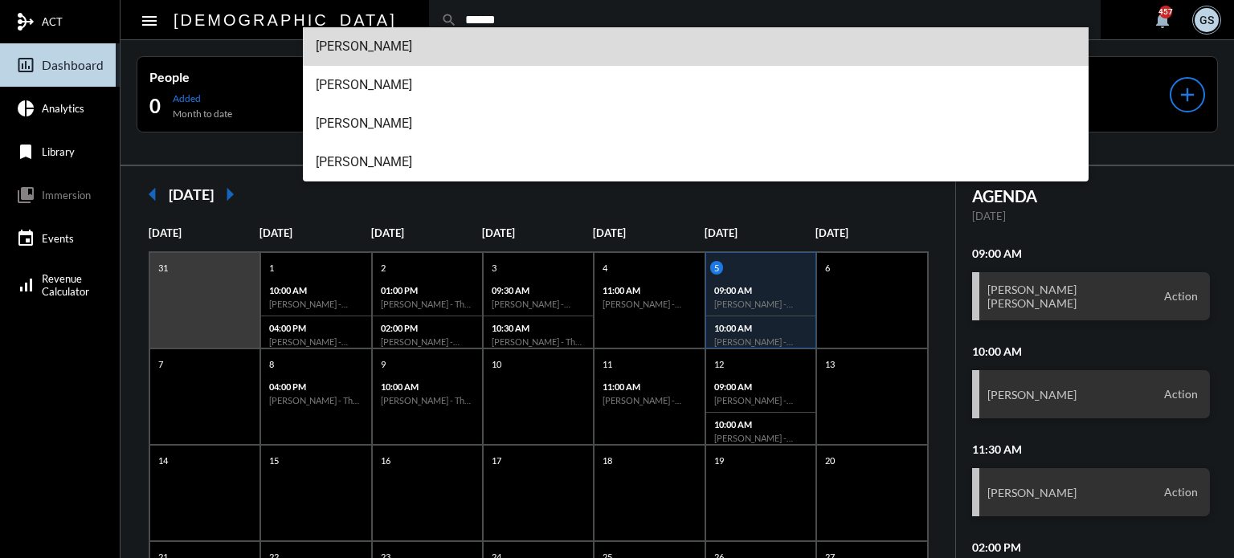
click at [378, 42] on span "[PERSON_NAME]" at bounding box center [696, 46] width 761 height 39
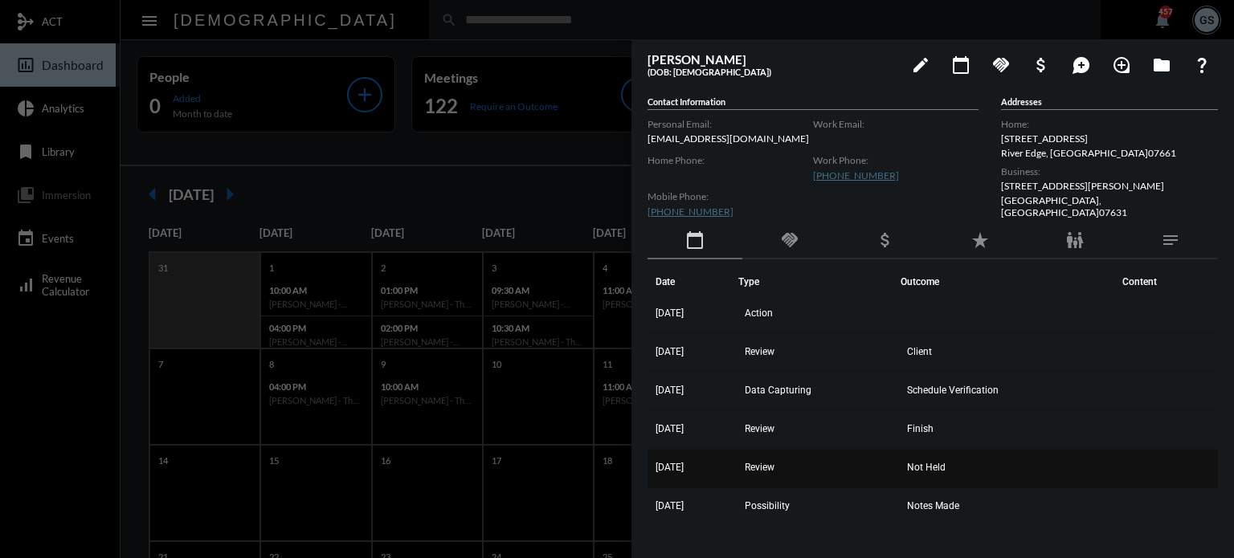
scroll to position [10, 0]
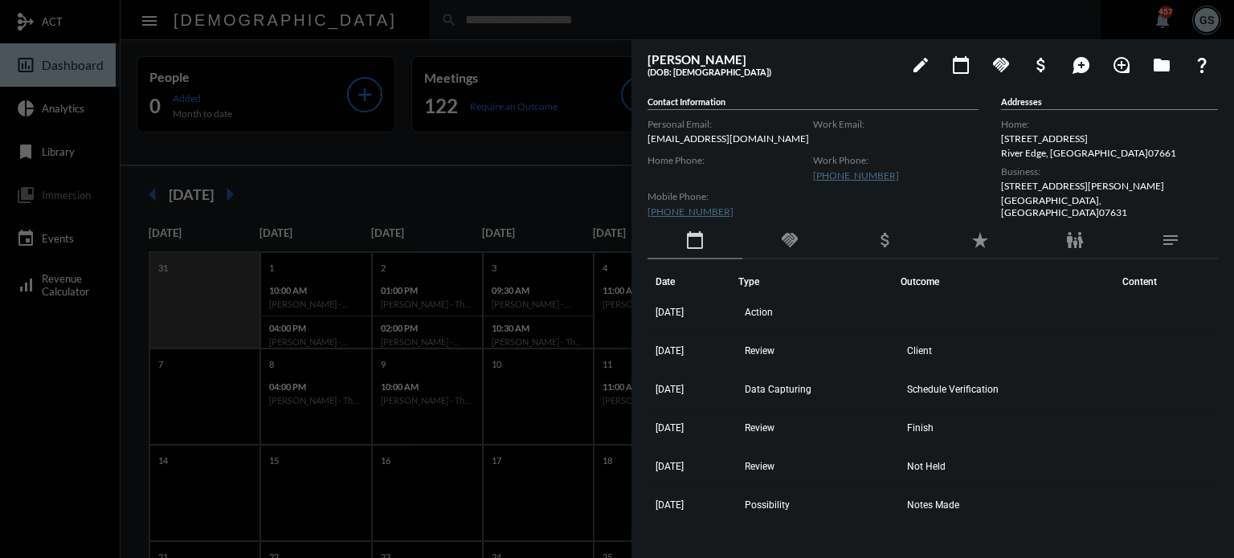
click at [535, 153] on div at bounding box center [617, 279] width 1234 height 558
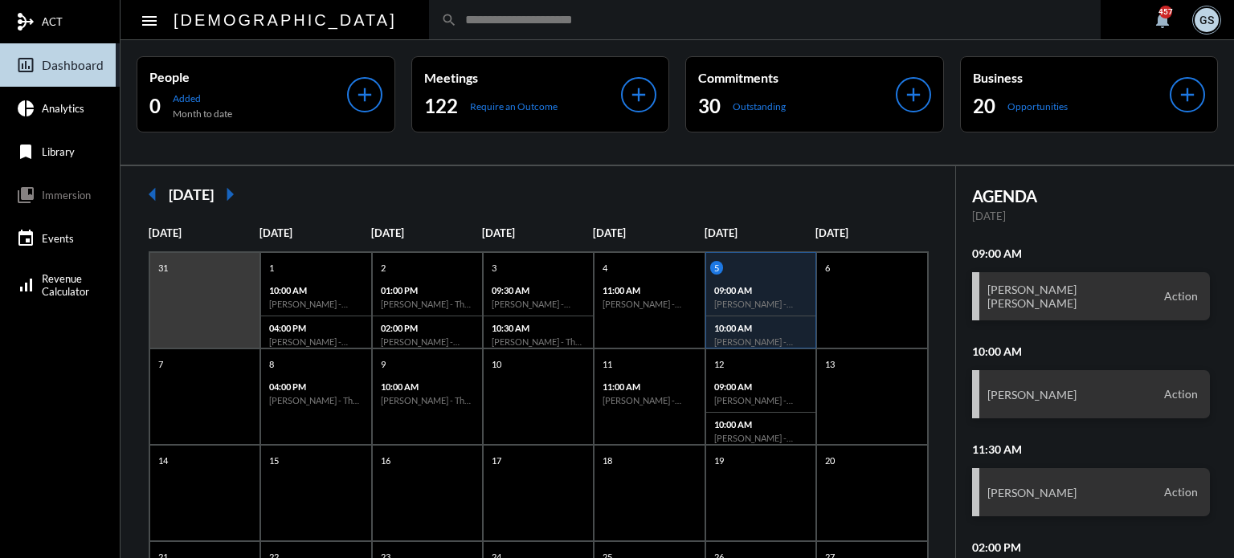
click at [495, 16] on input "text" at bounding box center [772, 20] width 631 height 14
click at [457, 17] on input "text" at bounding box center [772, 20] width 631 height 14
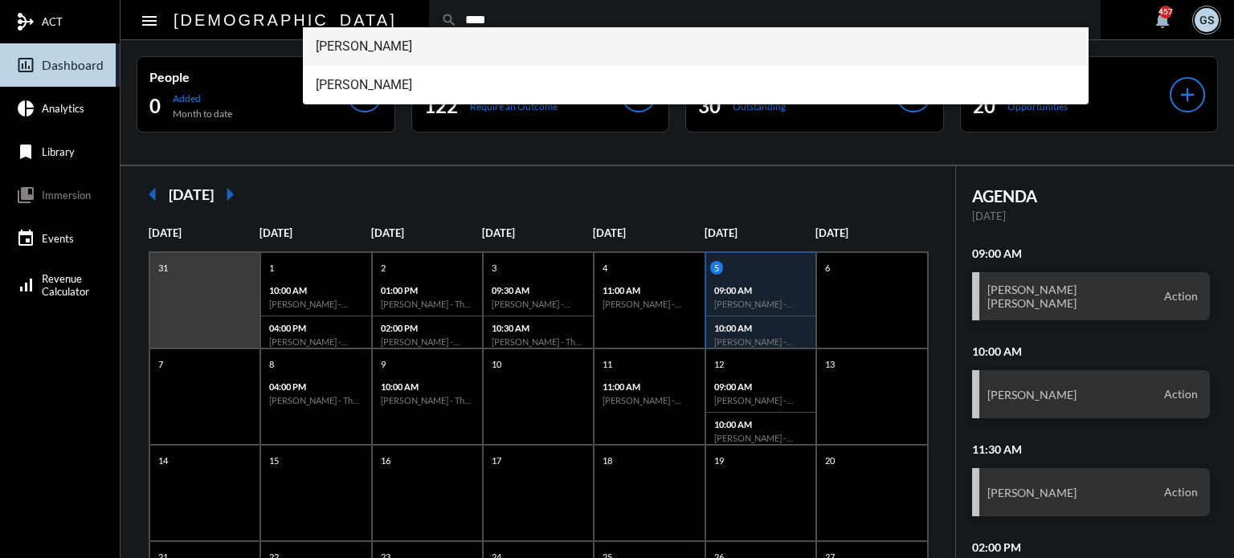
type input "****"
click at [371, 49] on span "[PERSON_NAME]" at bounding box center [696, 46] width 761 height 39
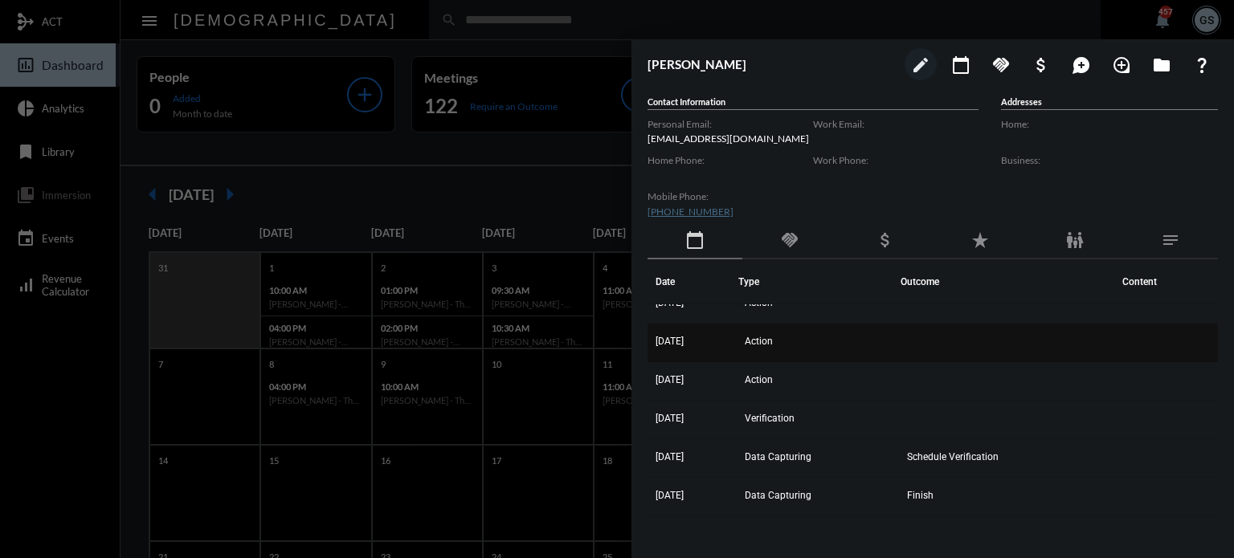
scroll to position [0, 0]
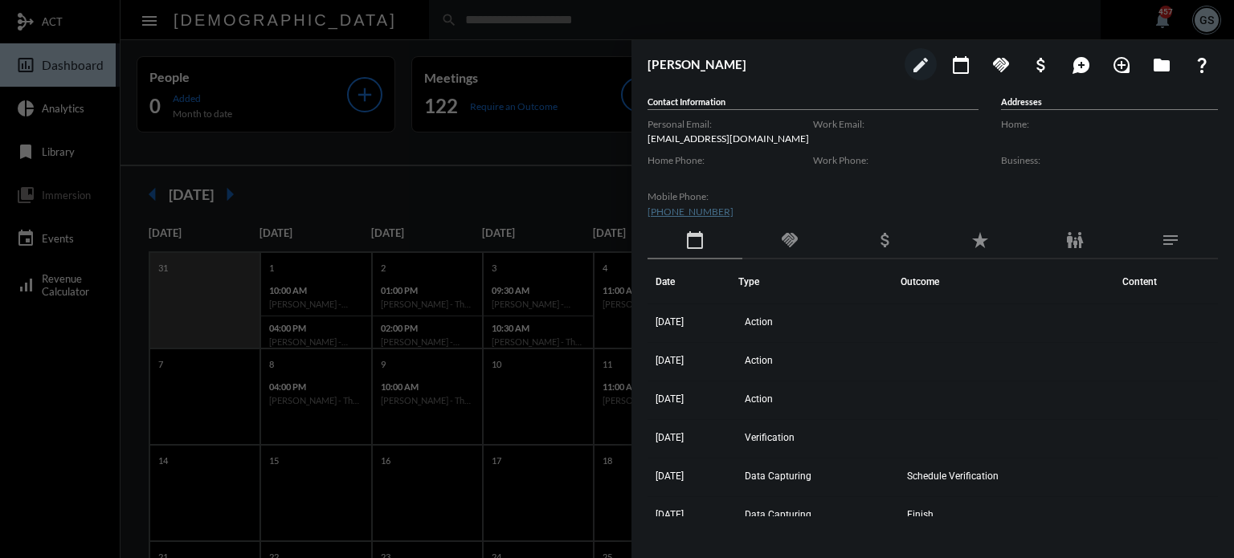
click at [504, 116] on div at bounding box center [617, 279] width 1234 height 558
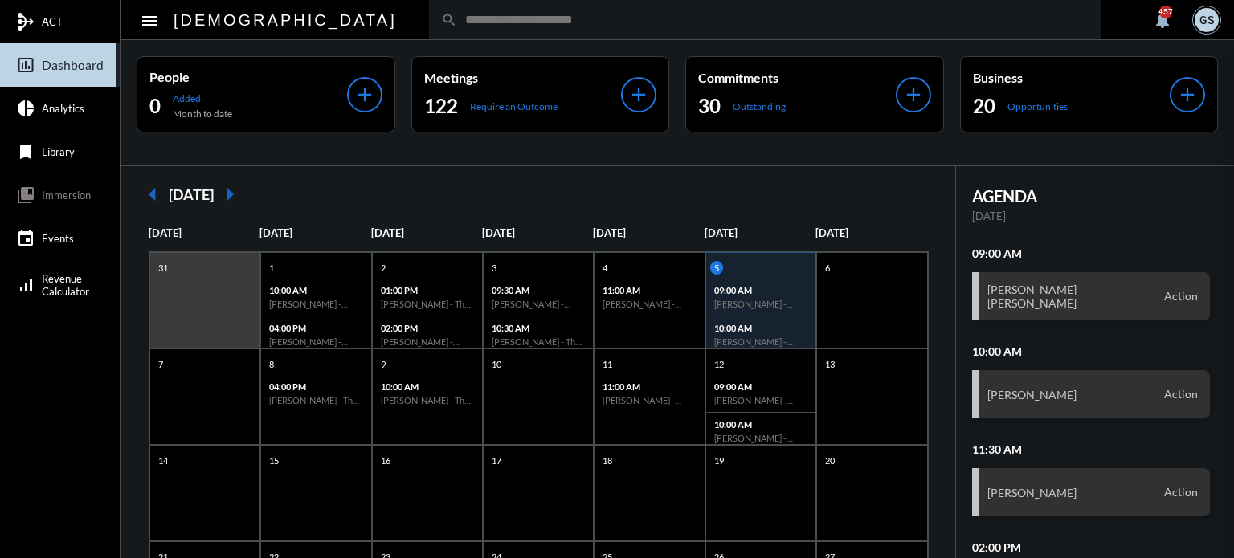
click at [457, 17] on input "text" at bounding box center [772, 20] width 631 height 14
type input "****"
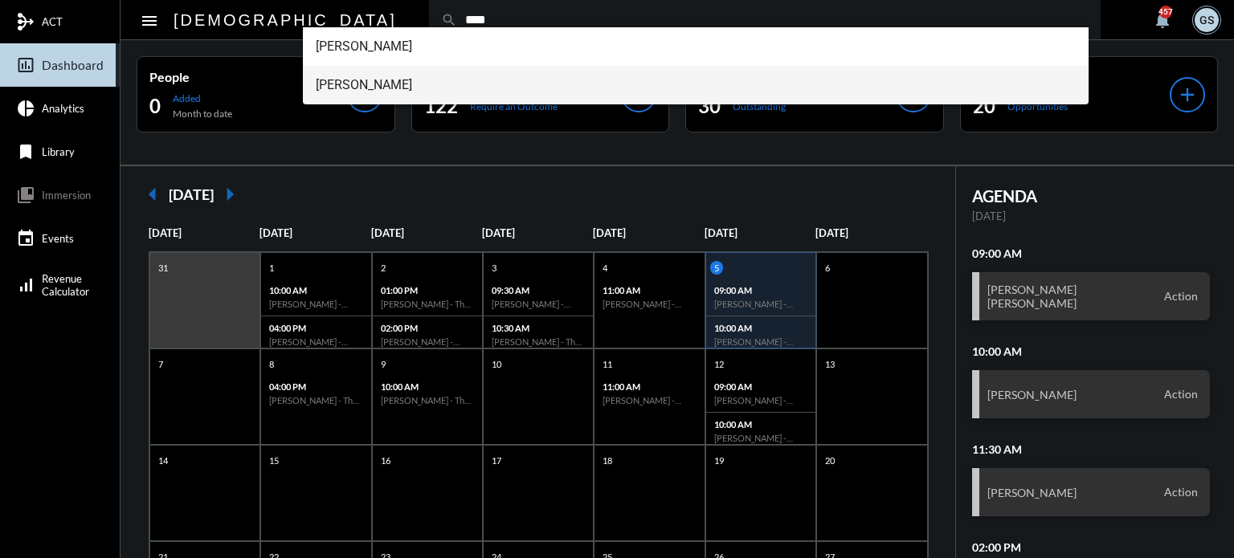
click at [350, 80] on span "[PERSON_NAME]" at bounding box center [696, 85] width 761 height 39
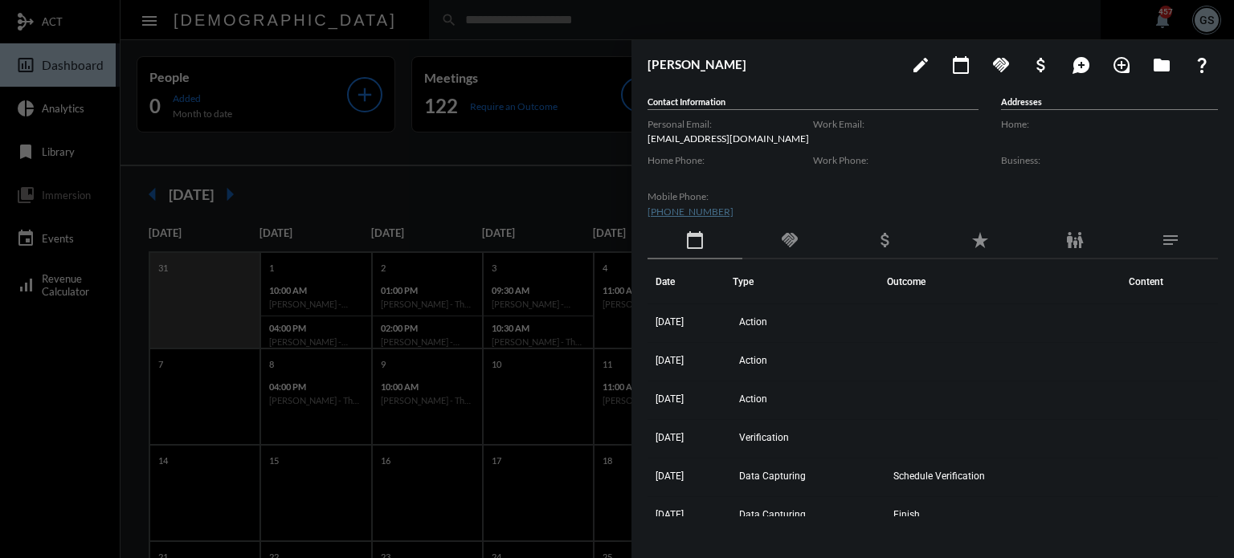
click at [230, 12] on div at bounding box center [617, 279] width 1234 height 558
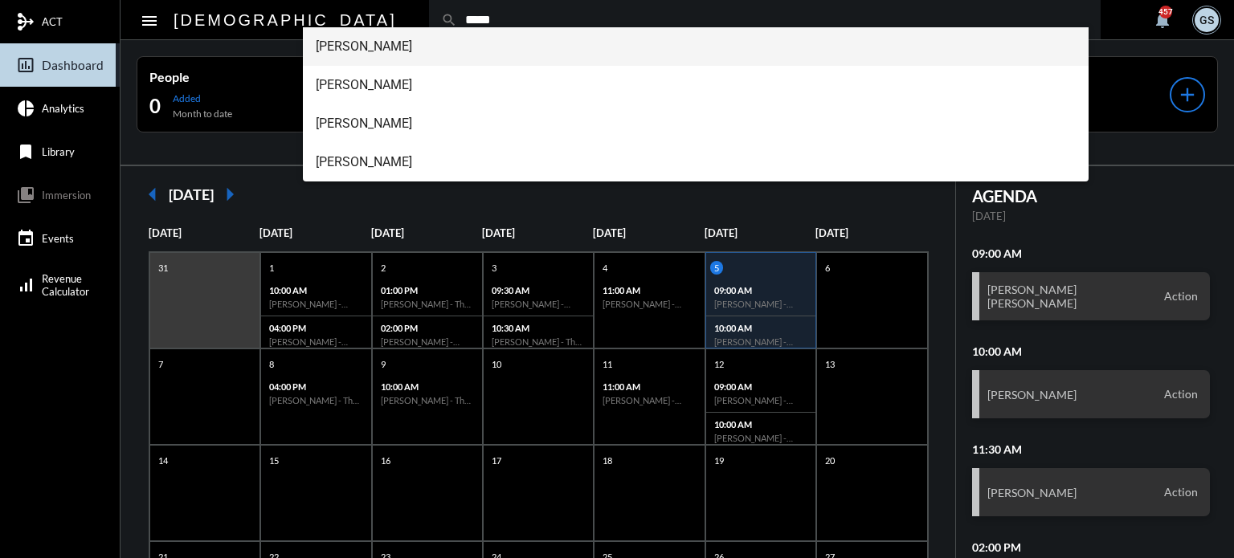
type input "*****"
click at [398, 47] on span "[PERSON_NAME]" at bounding box center [696, 46] width 761 height 39
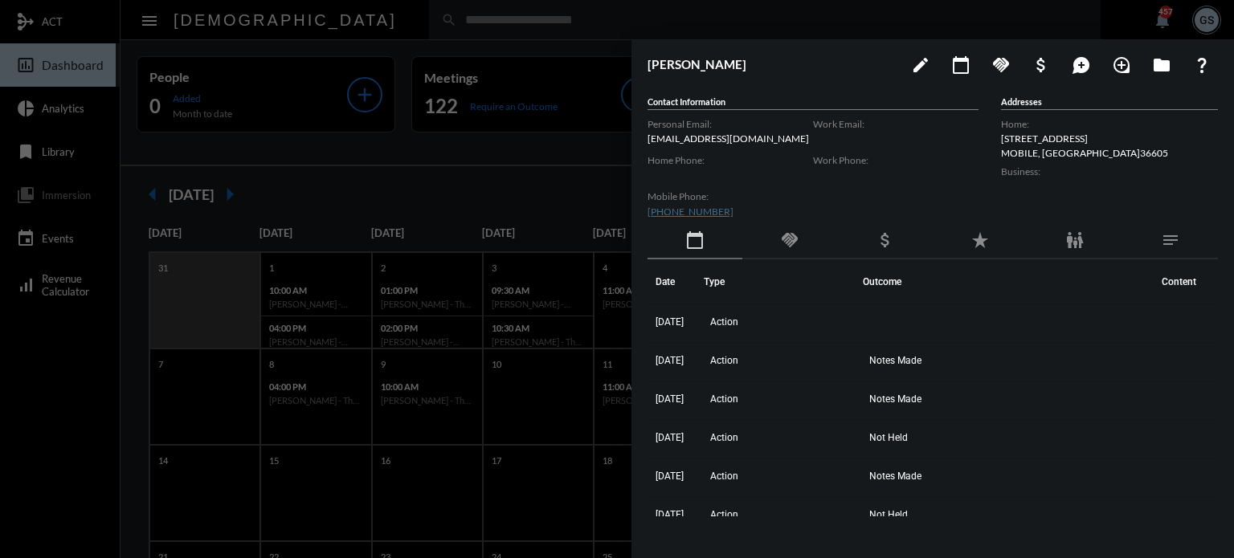
click at [484, 114] on div at bounding box center [617, 279] width 1234 height 558
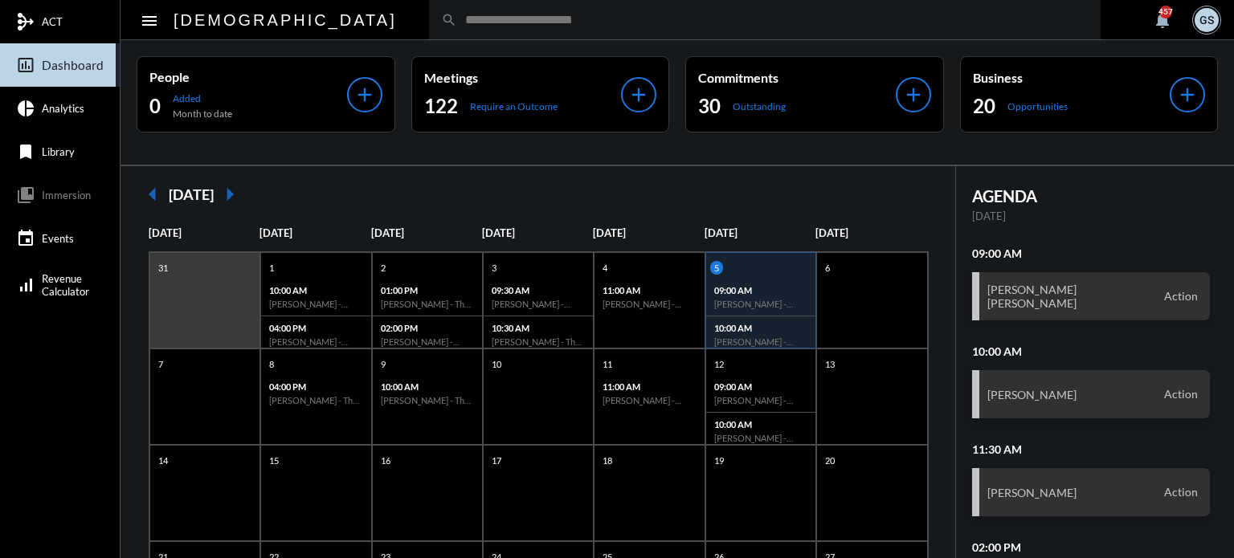
click at [508, 21] on input "text" at bounding box center [772, 20] width 631 height 14
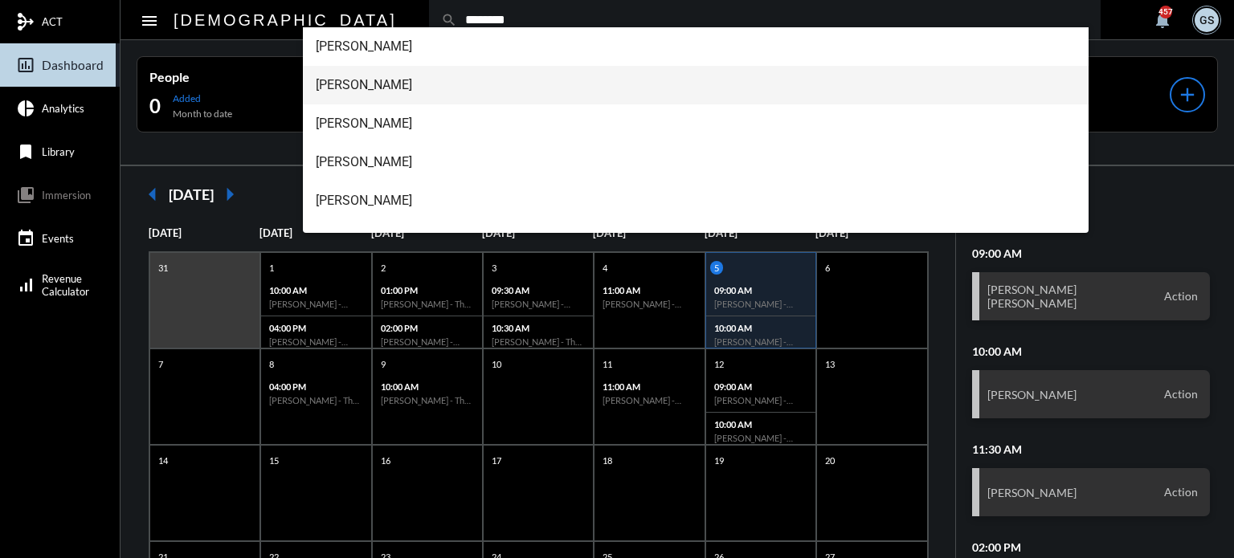
type input "********"
click at [395, 84] on span "[PERSON_NAME]" at bounding box center [696, 85] width 761 height 39
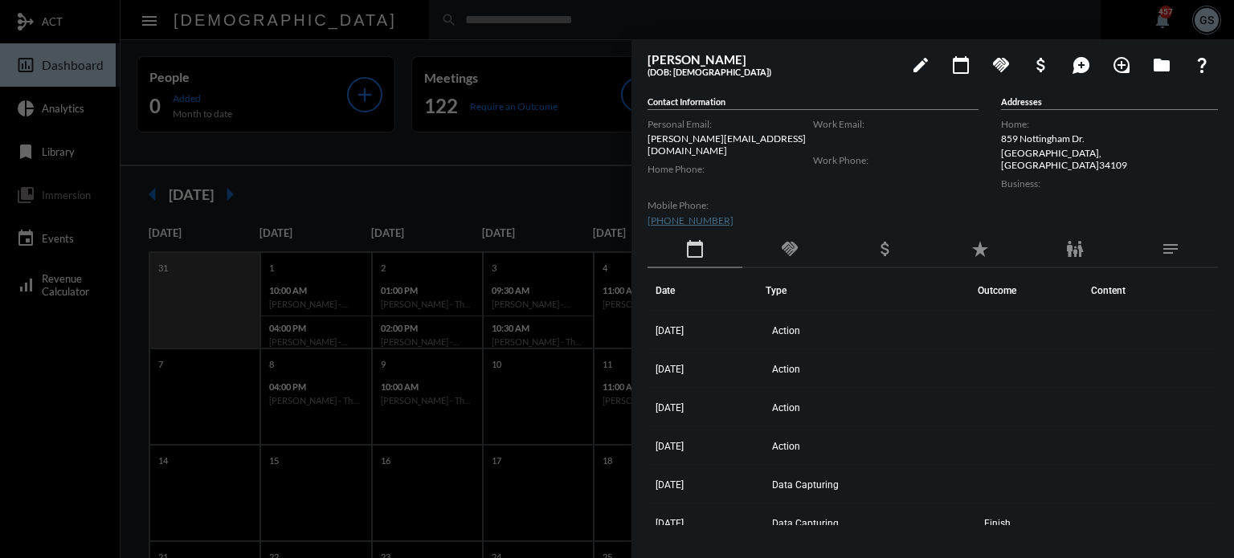
click at [460, 141] on div at bounding box center [617, 279] width 1234 height 558
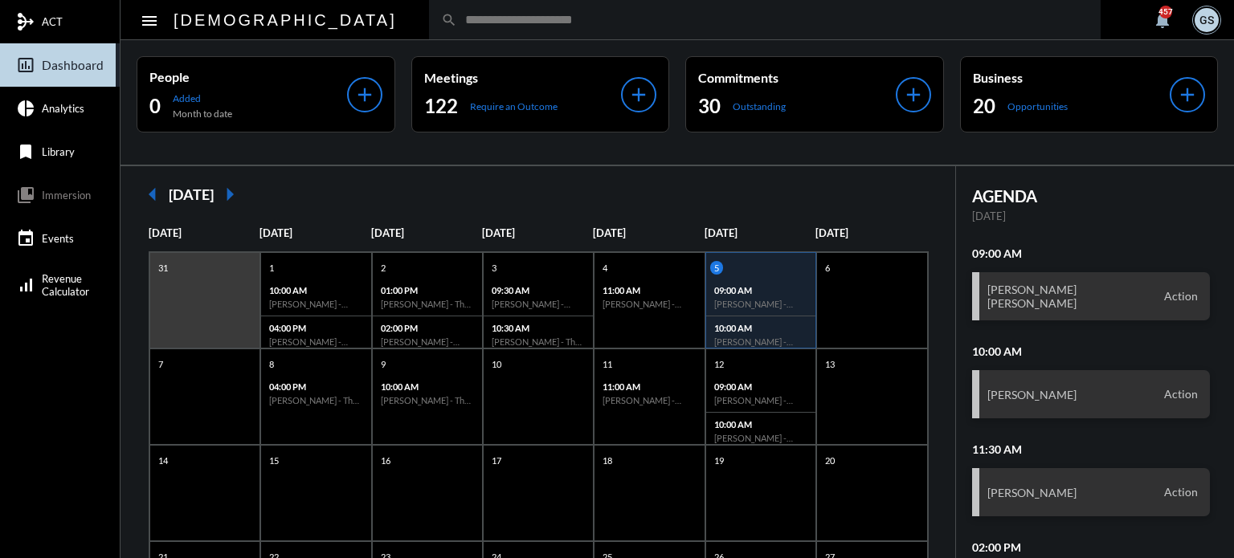
click at [457, 18] on input "text" at bounding box center [772, 20] width 631 height 14
type input "***"
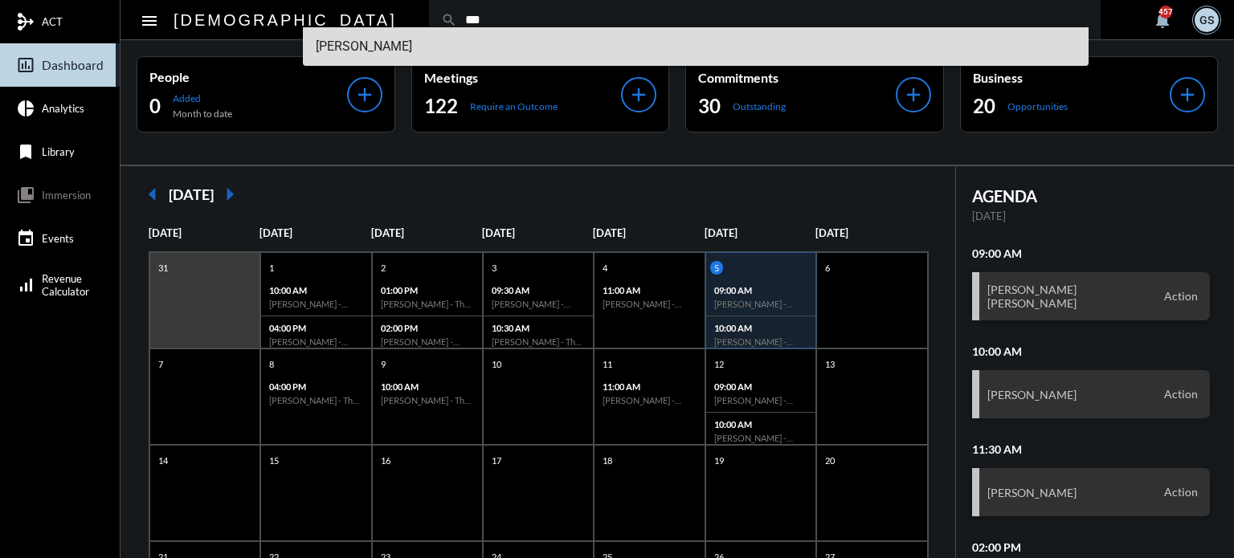
click at [394, 42] on span "[PERSON_NAME]" at bounding box center [696, 46] width 761 height 39
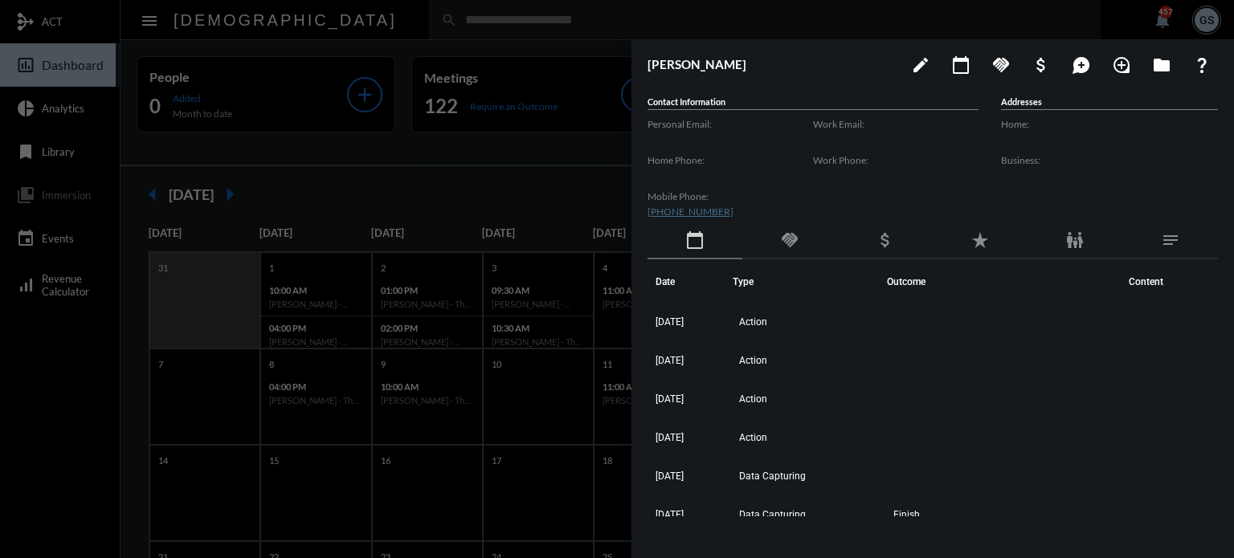
click at [472, 75] on div at bounding box center [617, 279] width 1234 height 558
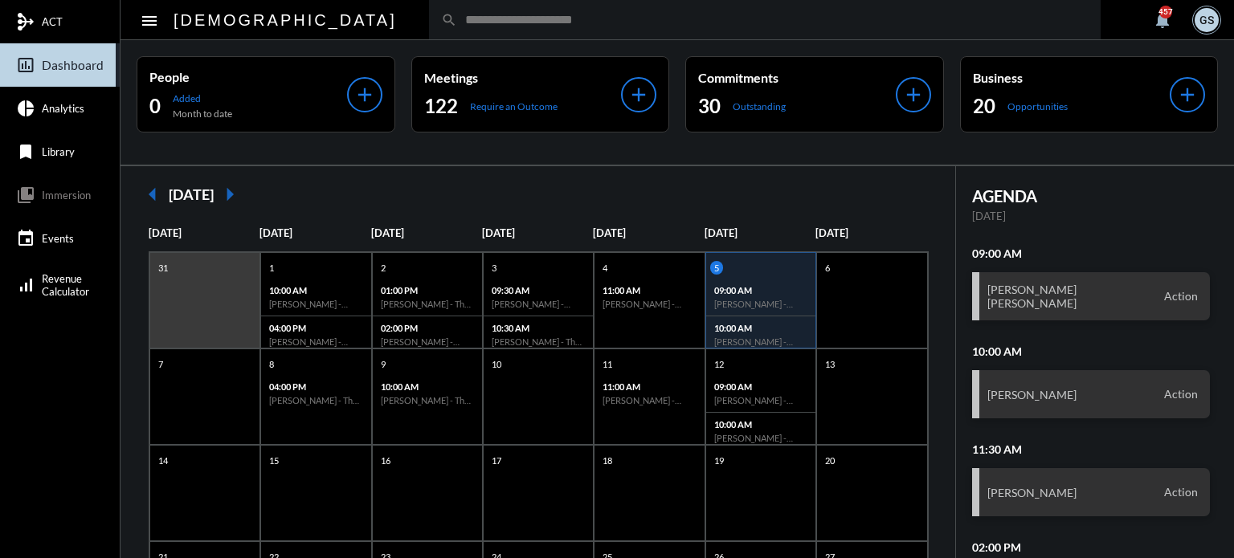
click at [500, 9] on div "search" at bounding box center [764, 19] width 671 height 39
click at [491, 24] on input "text" at bounding box center [772, 20] width 631 height 14
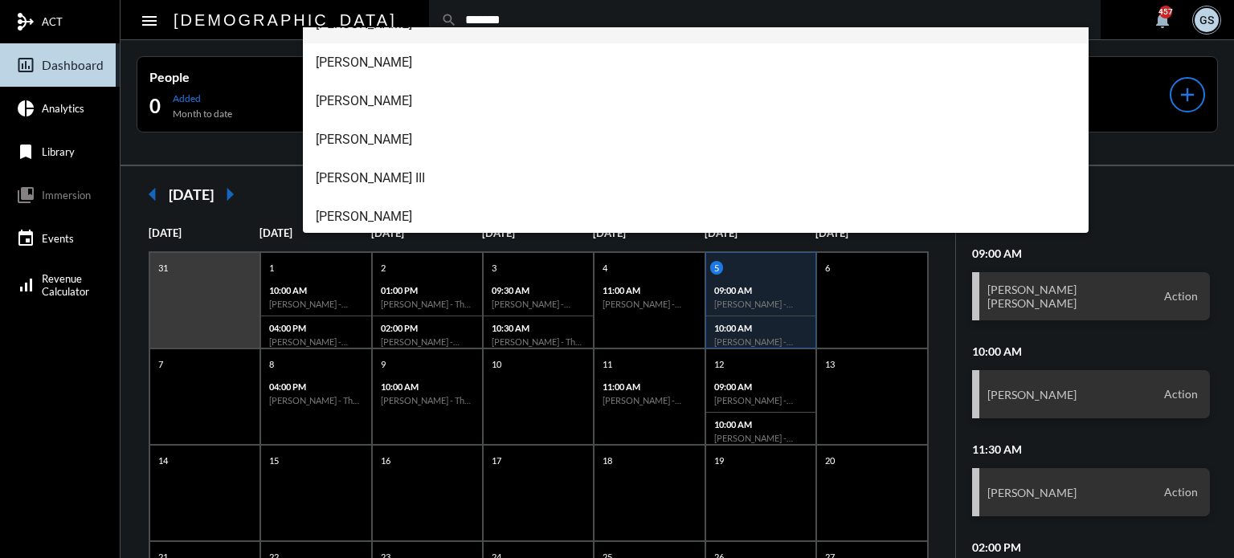
scroll to position [180, 0]
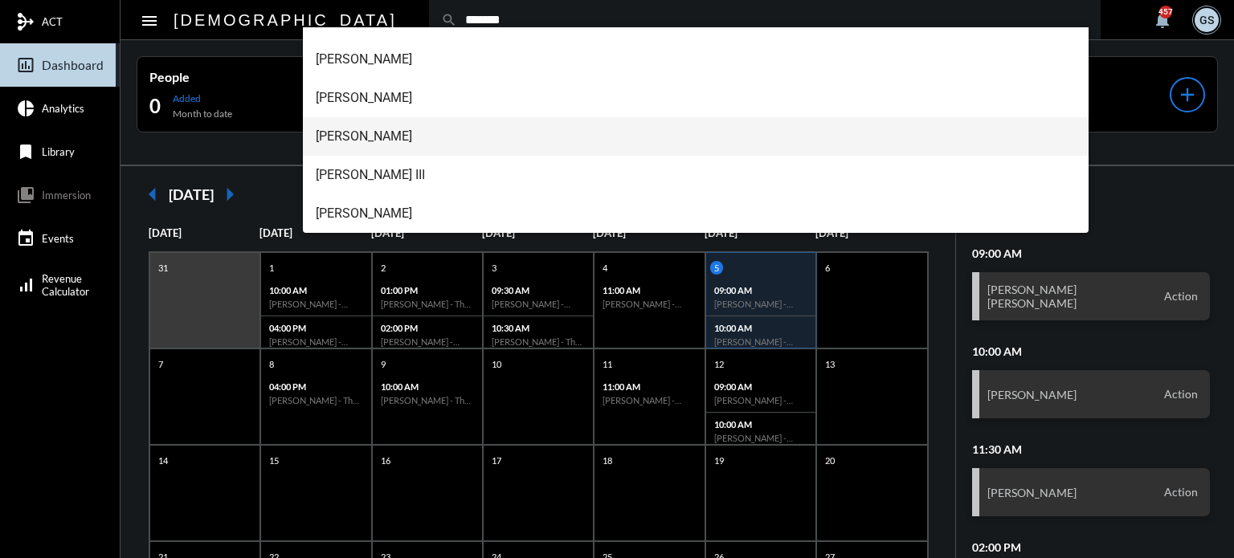
type input "*******"
click at [402, 129] on span "[PERSON_NAME]" at bounding box center [696, 136] width 761 height 39
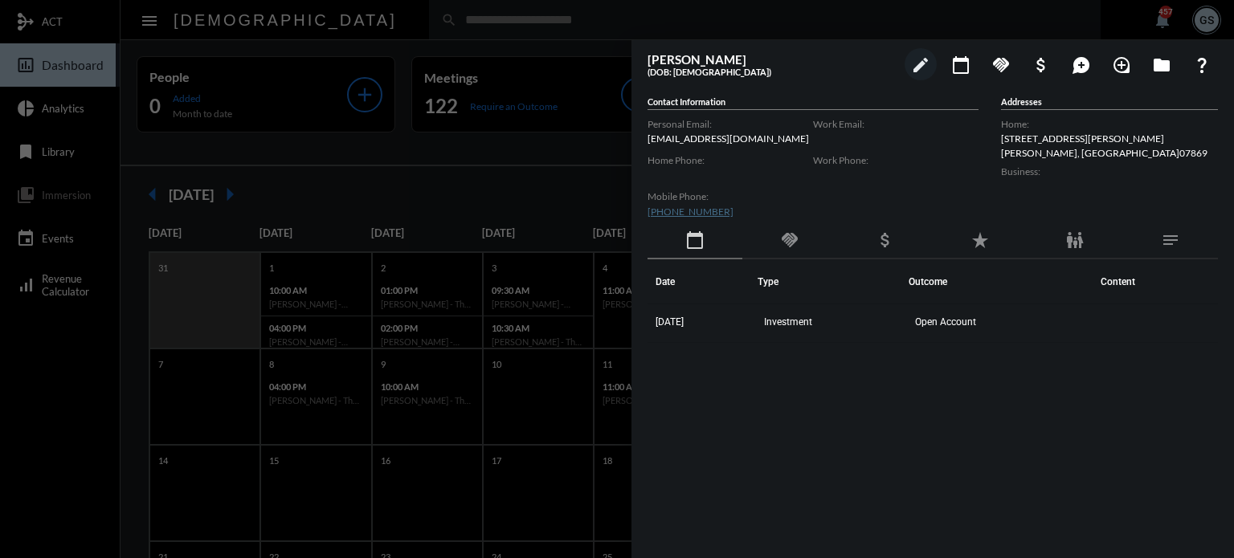
drag, startPoint x: 567, startPoint y: 197, endPoint x: 557, endPoint y: 198, distance: 10.6
click at [559, 198] on div at bounding box center [617, 279] width 1234 height 558
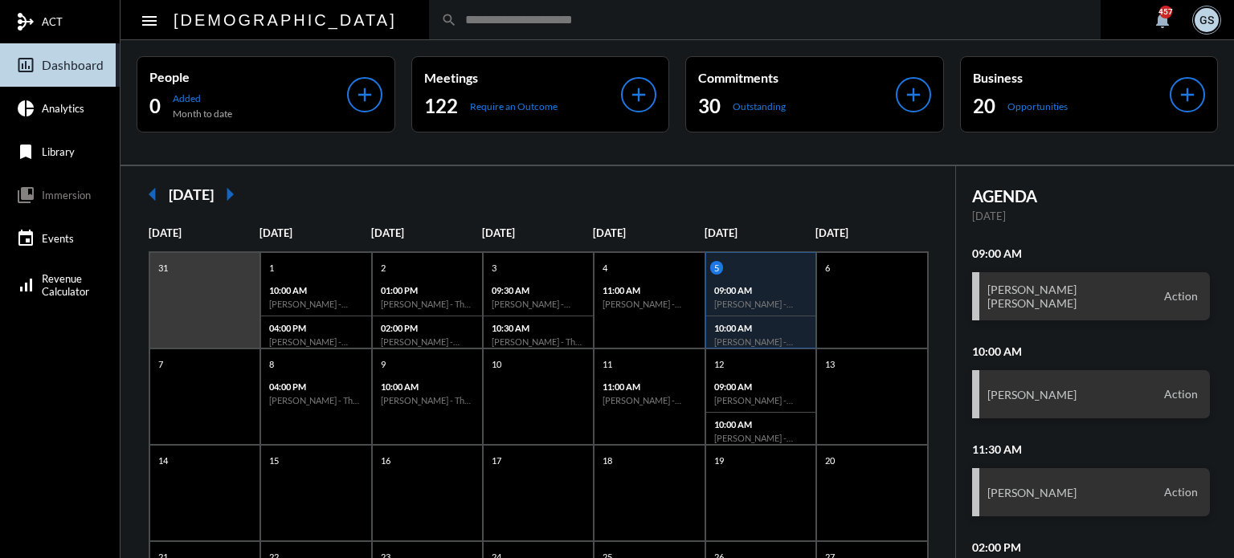
click at [466, 22] on input "text" at bounding box center [772, 20] width 631 height 14
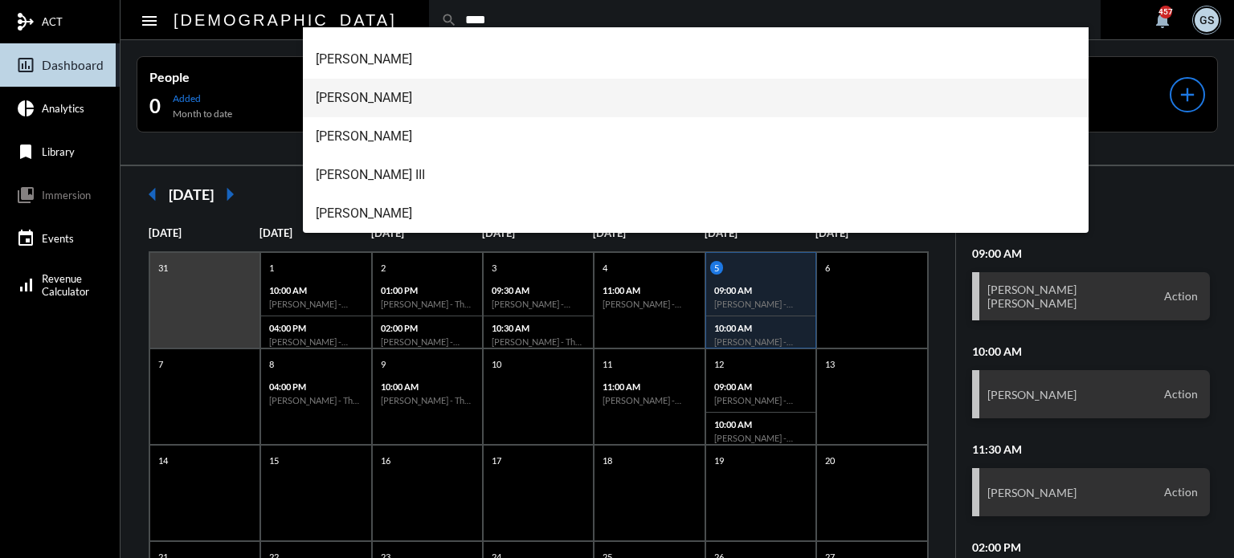
type input "****"
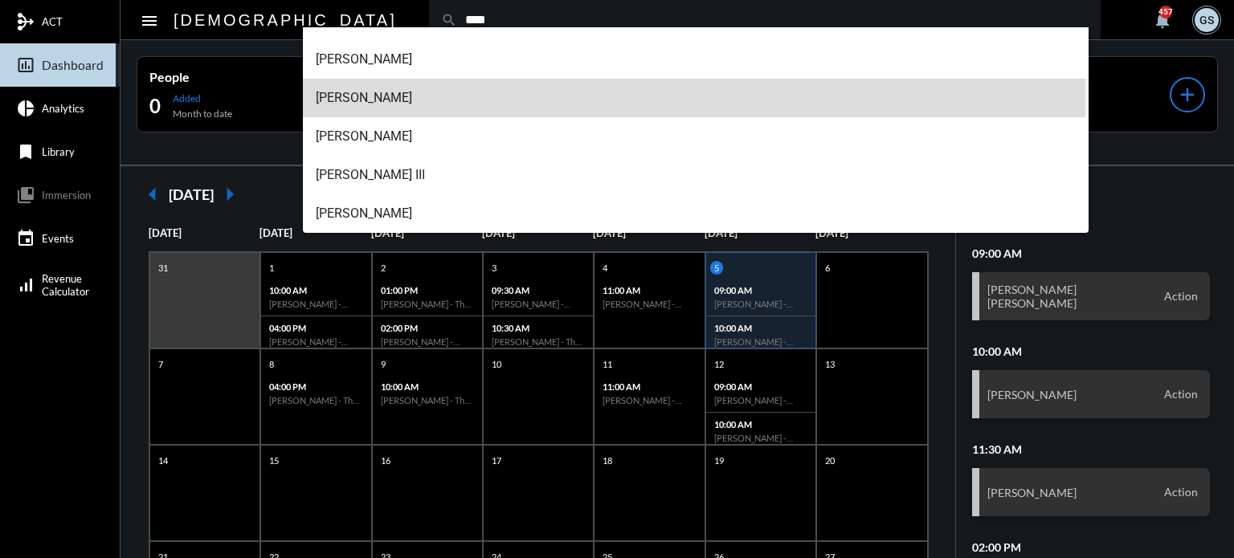
click at [447, 92] on span "[PERSON_NAME]" at bounding box center [696, 98] width 761 height 39
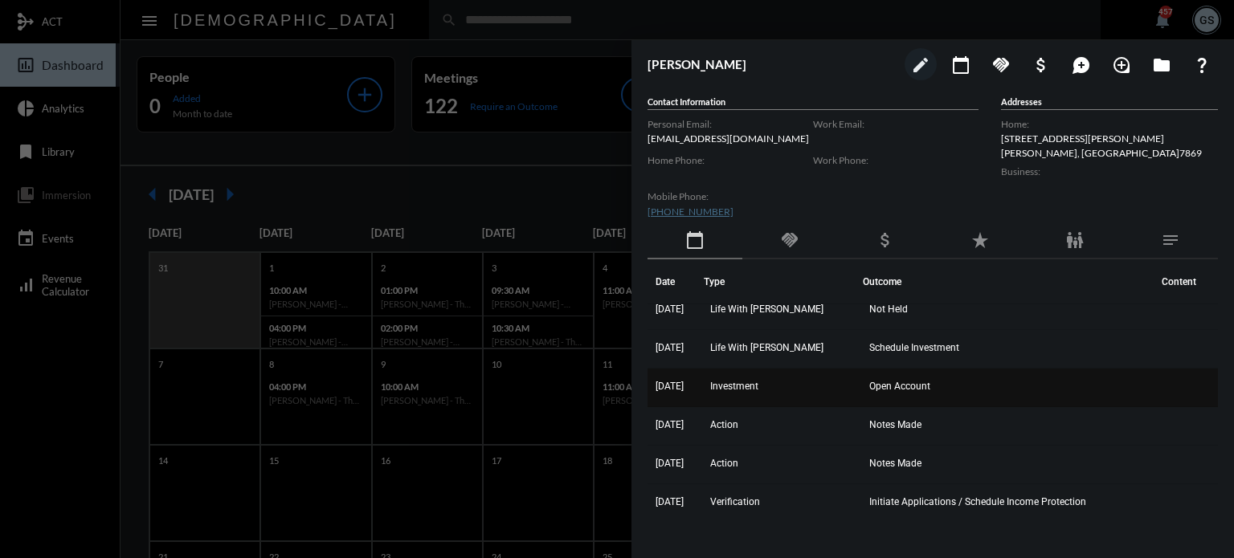
scroll to position [559, 0]
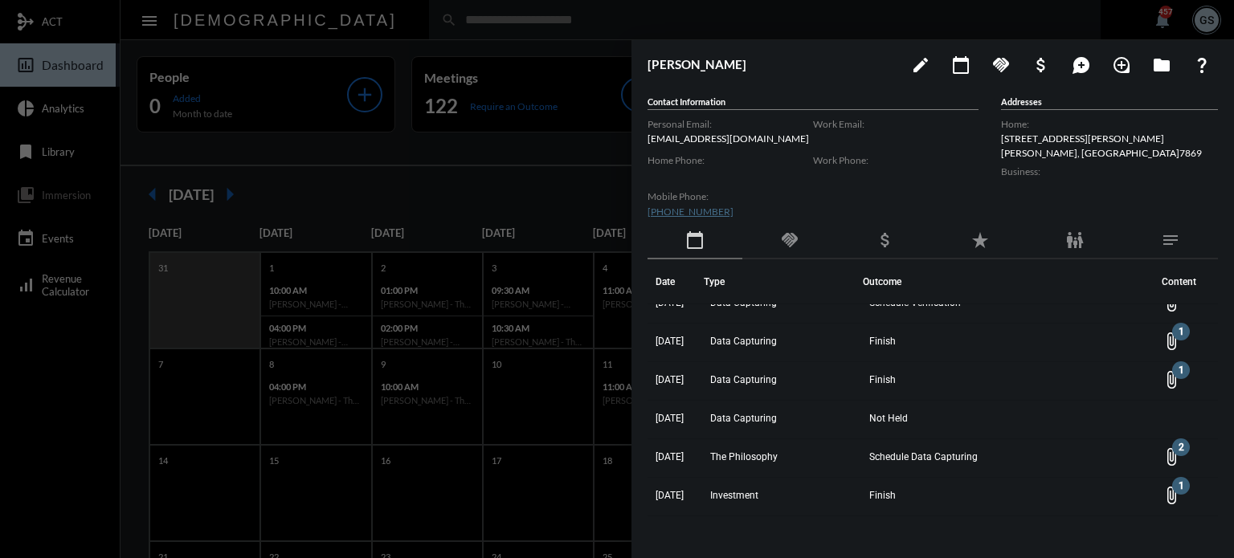
click at [524, 75] on div at bounding box center [617, 279] width 1234 height 558
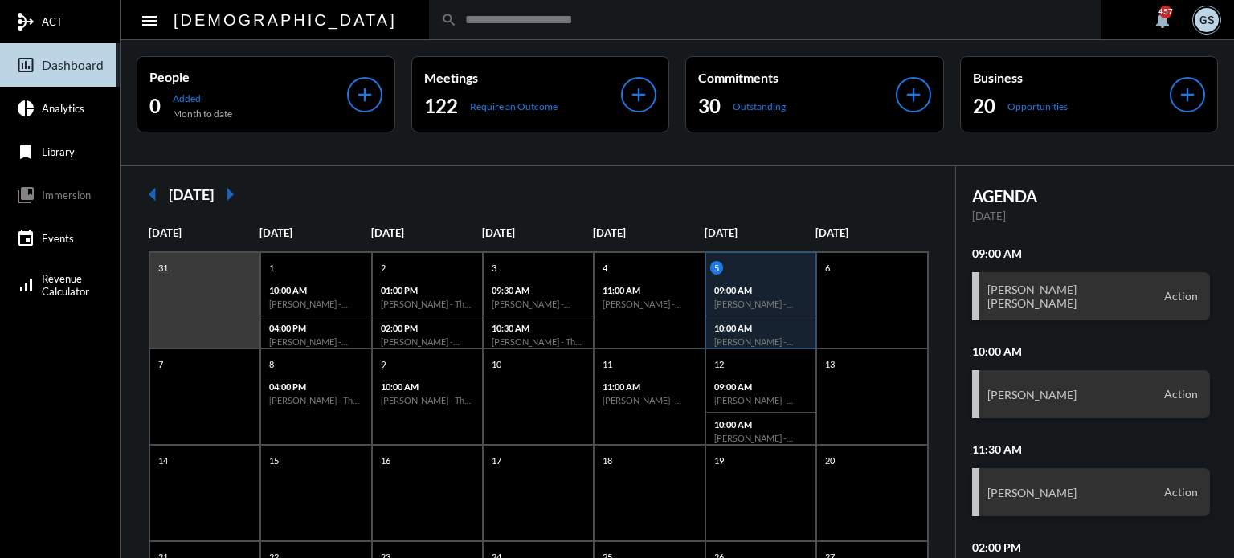
click at [457, 25] on input "text" at bounding box center [772, 20] width 631 height 14
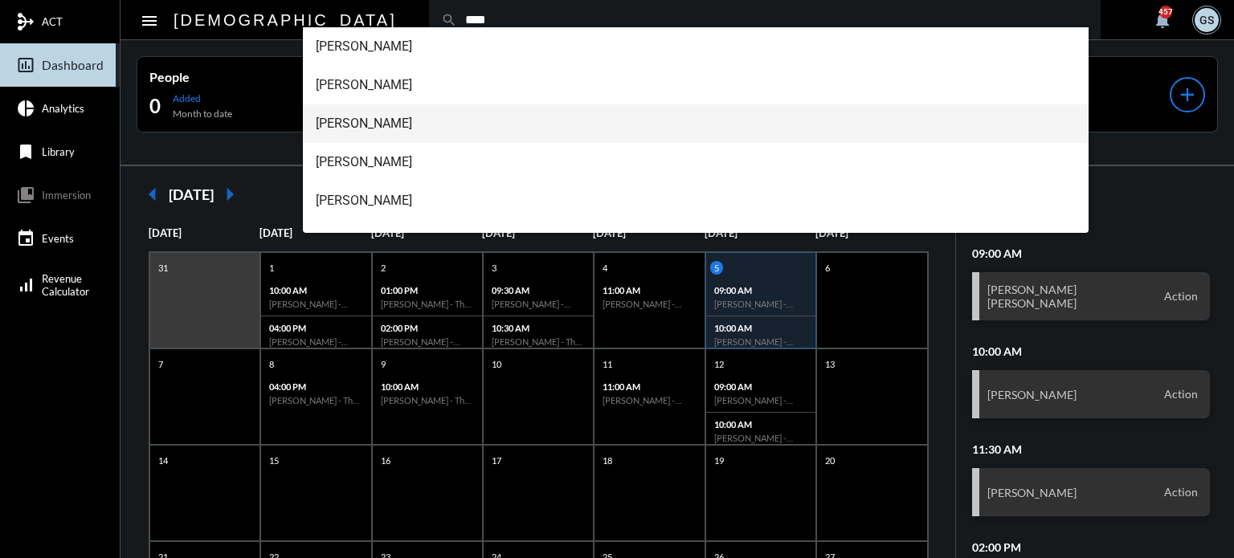
scroll to position [180, 0]
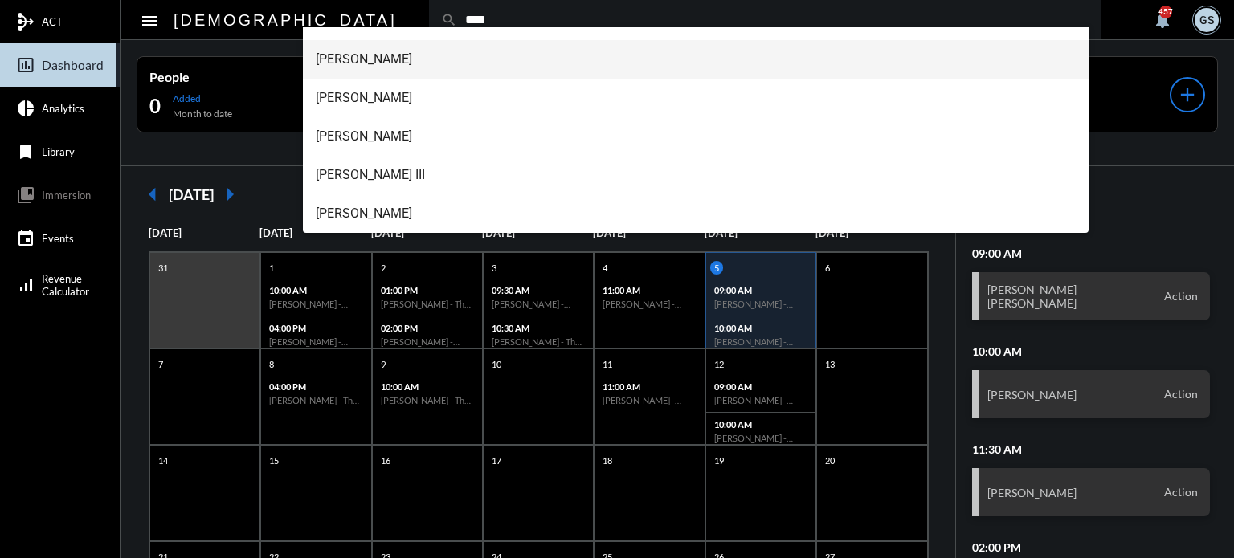
type input "****"
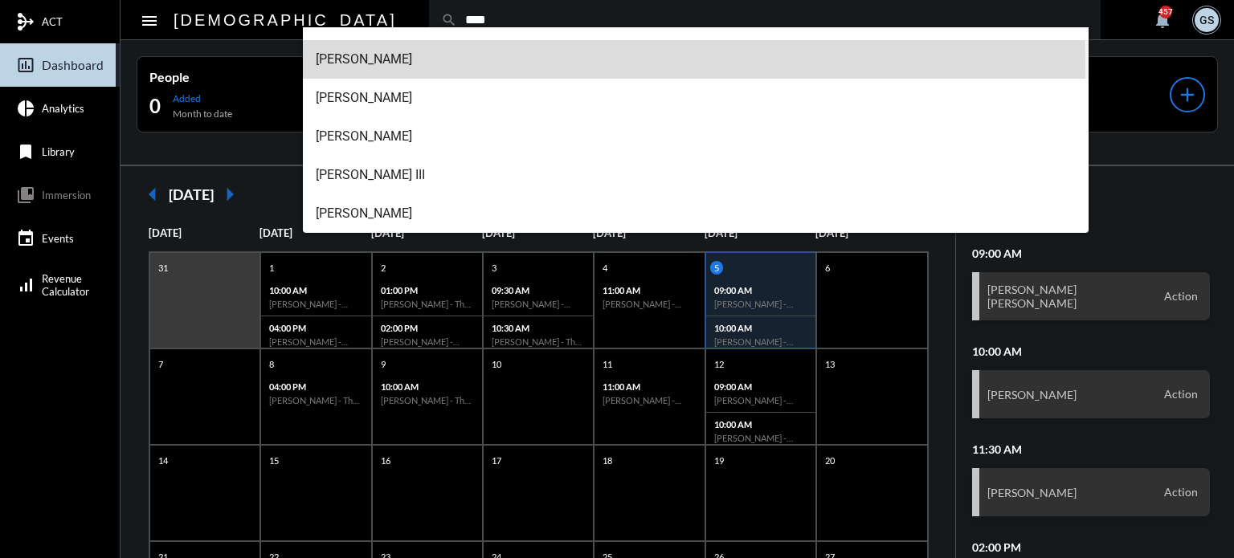
click at [424, 63] on span "[PERSON_NAME]" at bounding box center [696, 59] width 761 height 39
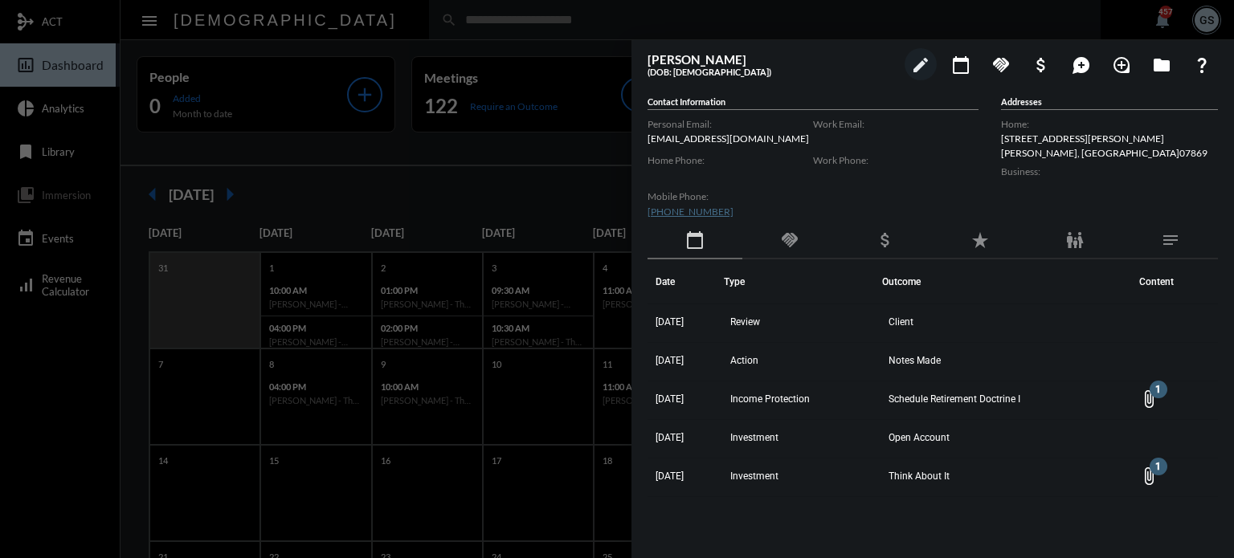
click at [334, 64] on div at bounding box center [617, 279] width 1234 height 558
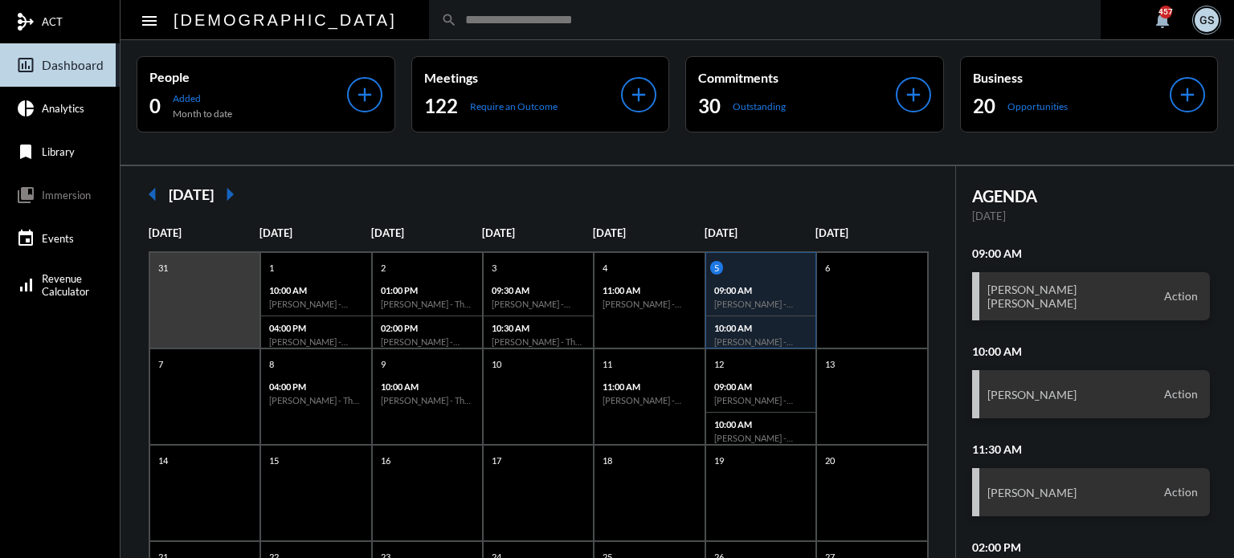
click at [457, 23] on input "text" at bounding box center [772, 20] width 631 height 14
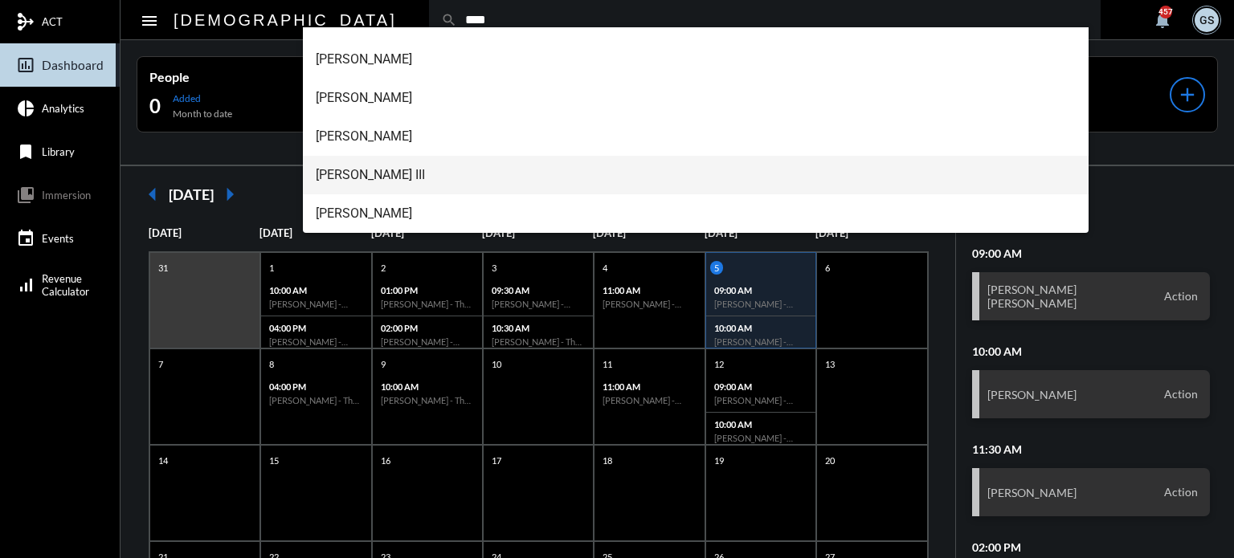
type input "****"
click at [400, 165] on span "[PERSON_NAME] III" at bounding box center [696, 175] width 761 height 39
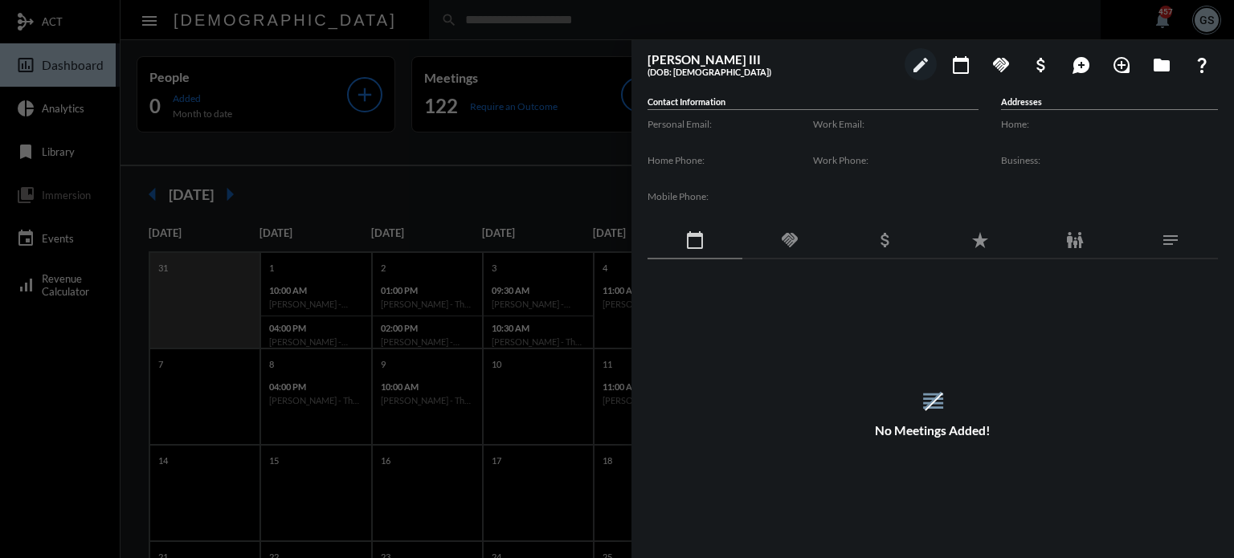
click at [475, 103] on div at bounding box center [617, 279] width 1234 height 558
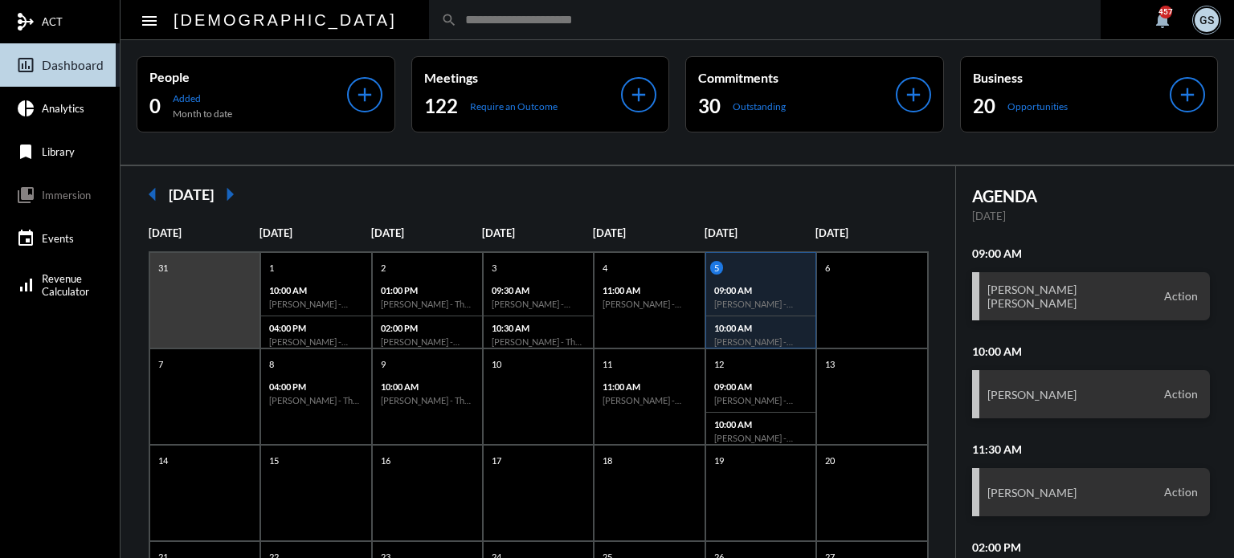
click at [457, 20] on input "text" at bounding box center [772, 20] width 631 height 14
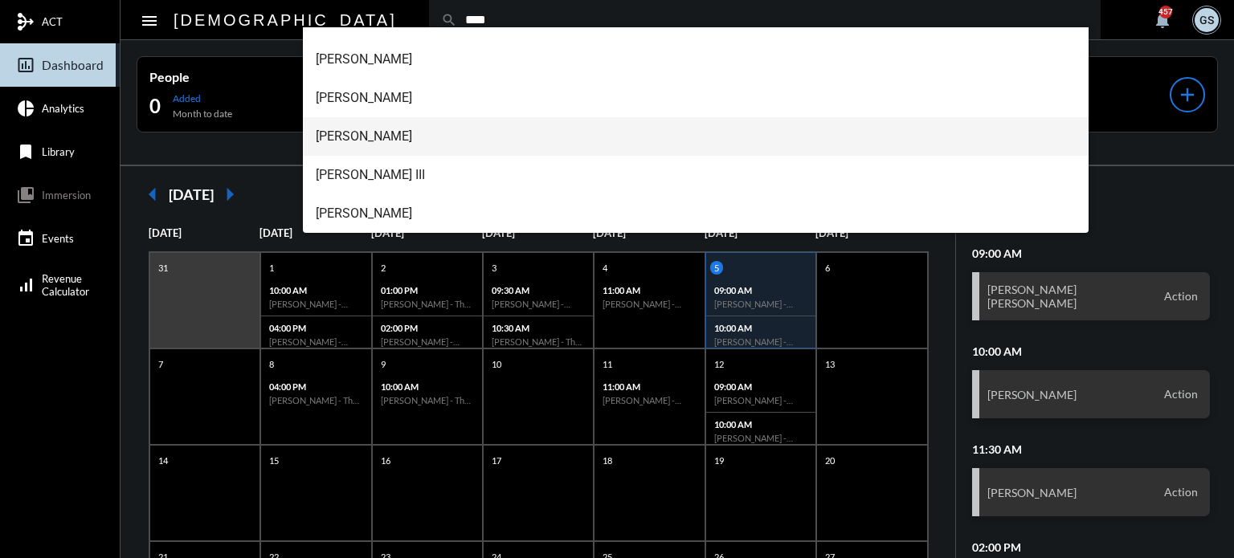
type input "****"
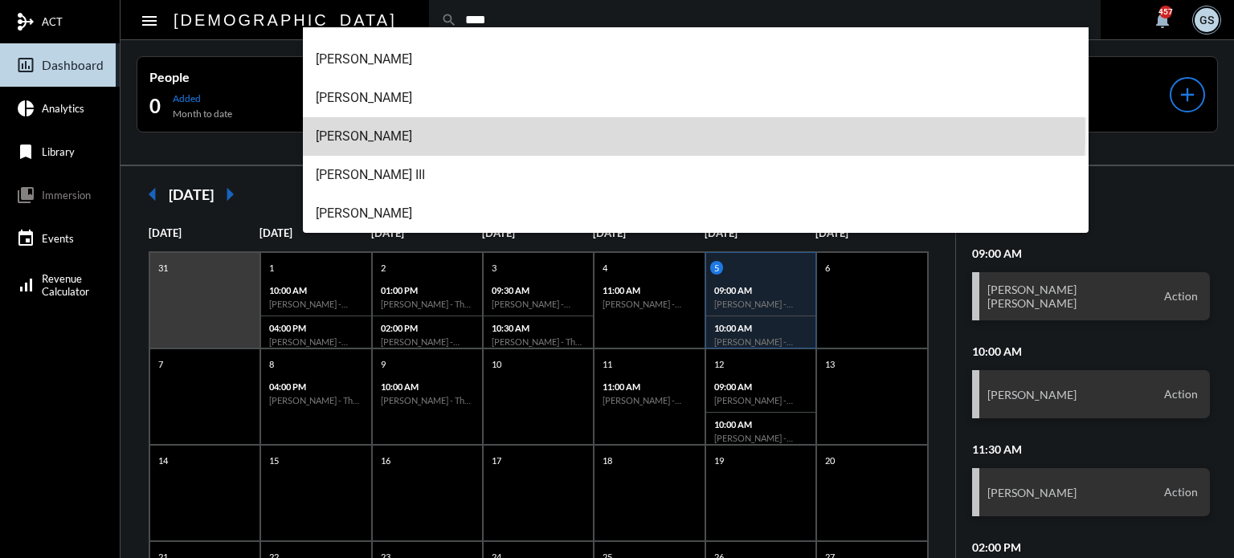
click at [418, 128] on span "[PERSON_NAME]" at bounding box center [696, 136] width 761 height 39
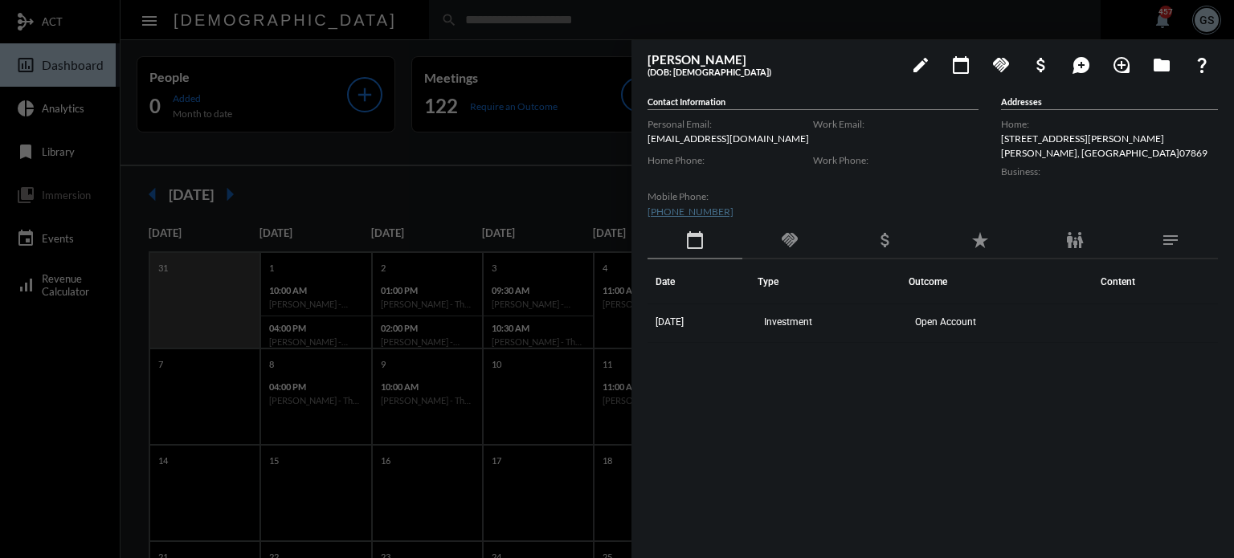
click at [585, 152] on div at bounding box center [617, 279] width 1234 height 558
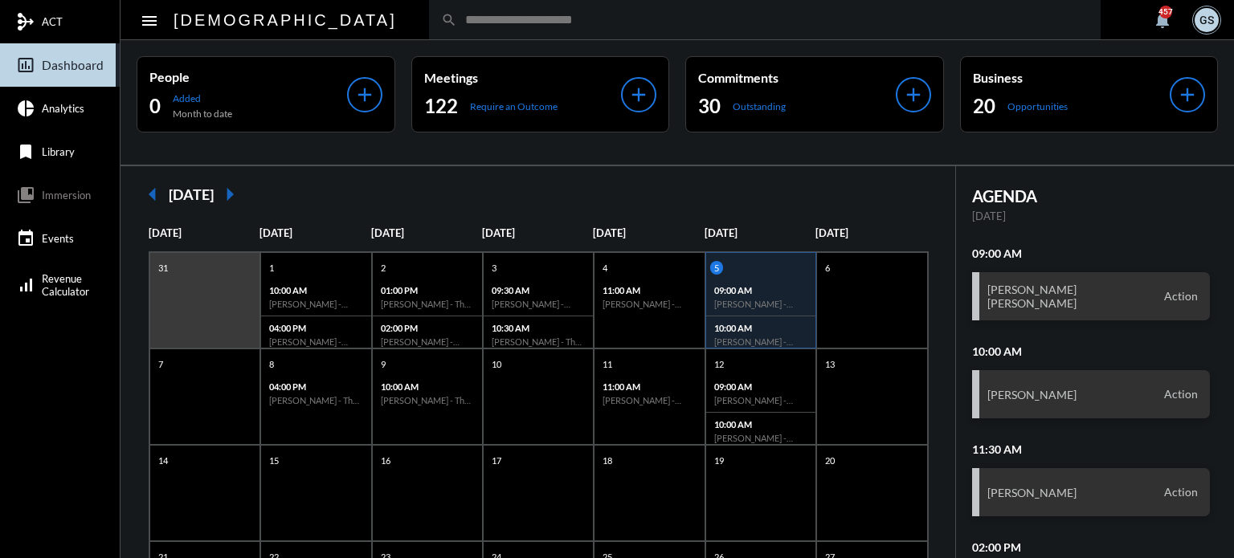
click at [429, 30] on div "search" at bounding box center [764, 19] width 671 height 39
click at [457, 18] on input "text" at bounding box center [772, 20] width 631 height 14
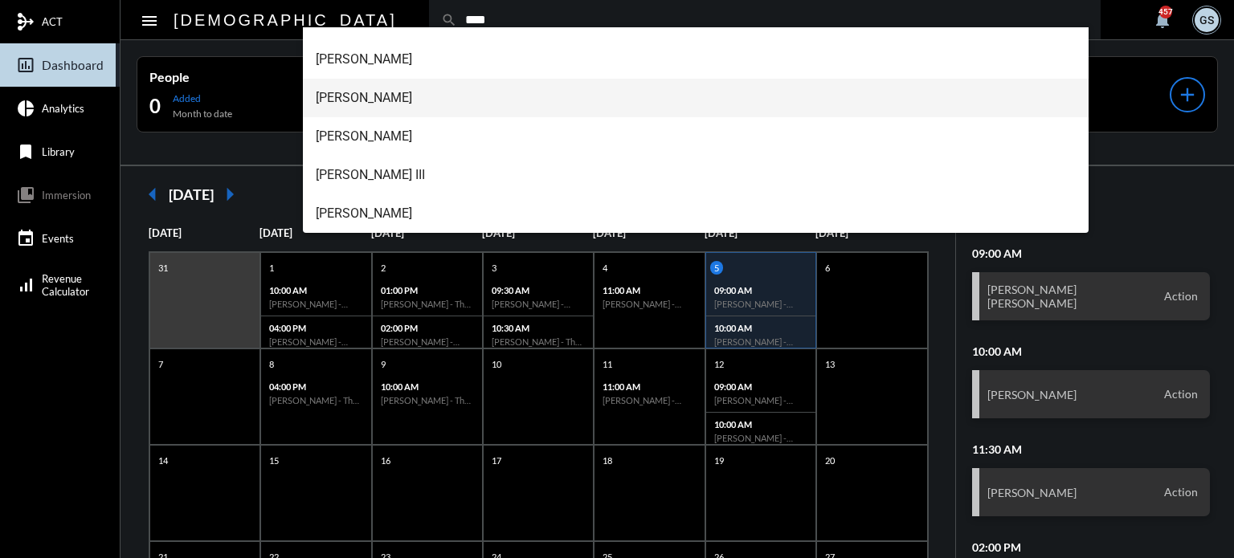
type input "****"
click at [424, 100] on span "[PERSON_NAME]" at bounding box center [696, 98] width 761 height 39
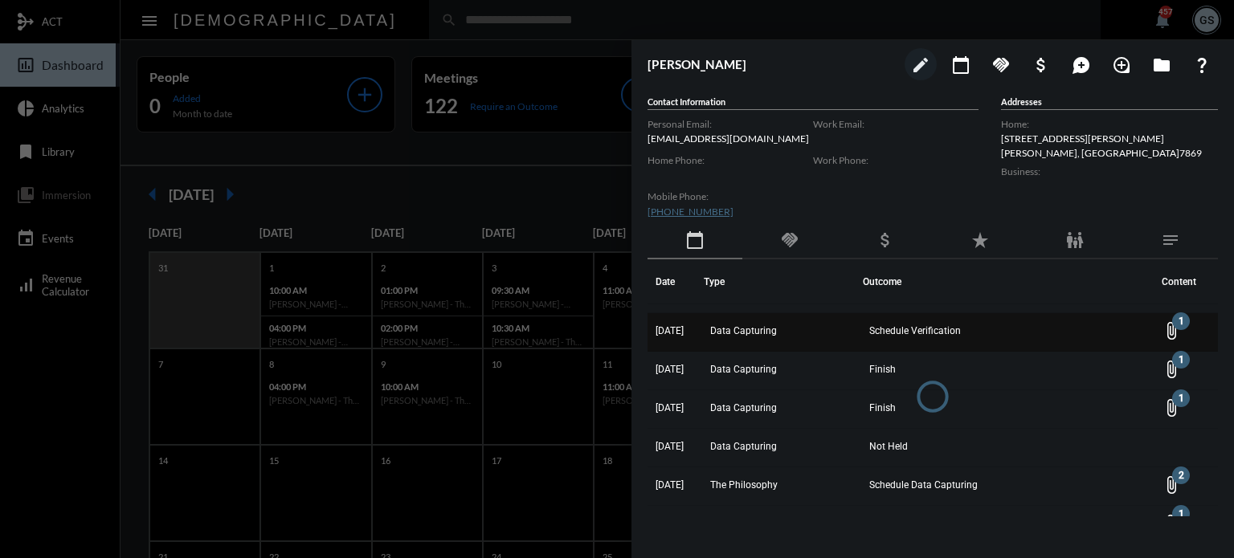
scroll to position [559, 0]
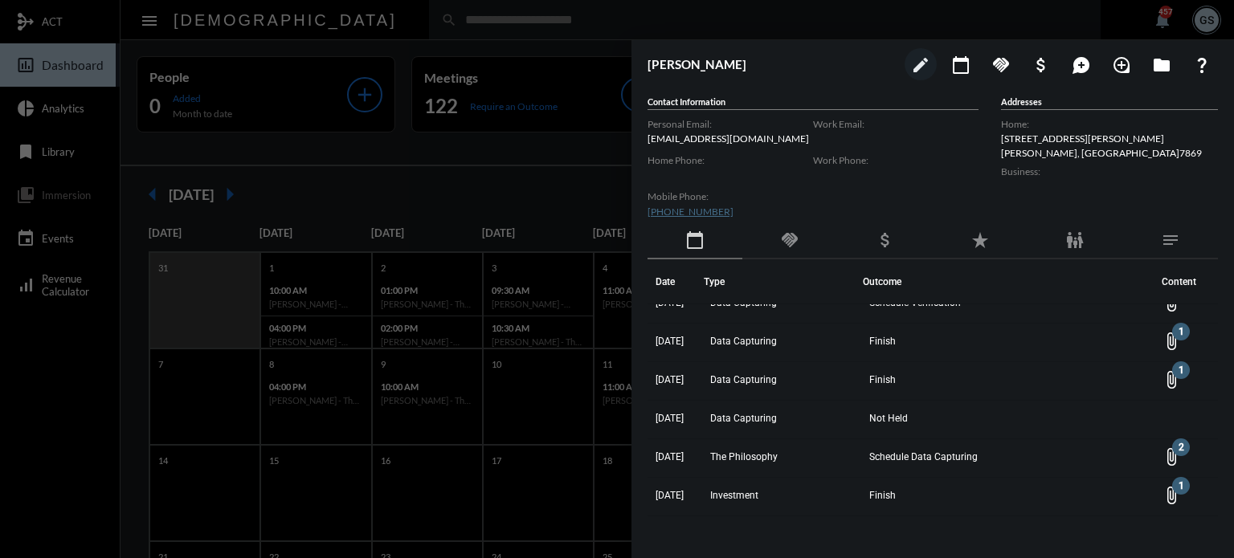
click at [502, 270] on div at bounding box center [617, 279] width 1234 height 558
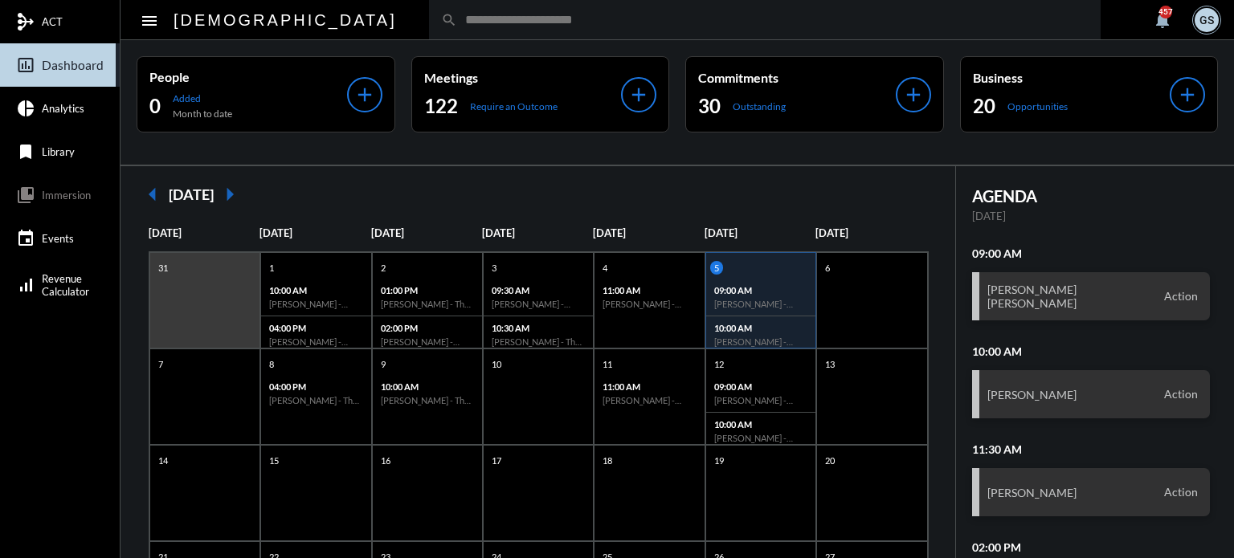
click at [429, 28] on div "search" at bounding box center [764, 19] width 671 height 39
click at [457, 26] on input "text" at bounding box center [772, 20] width 631 height 14
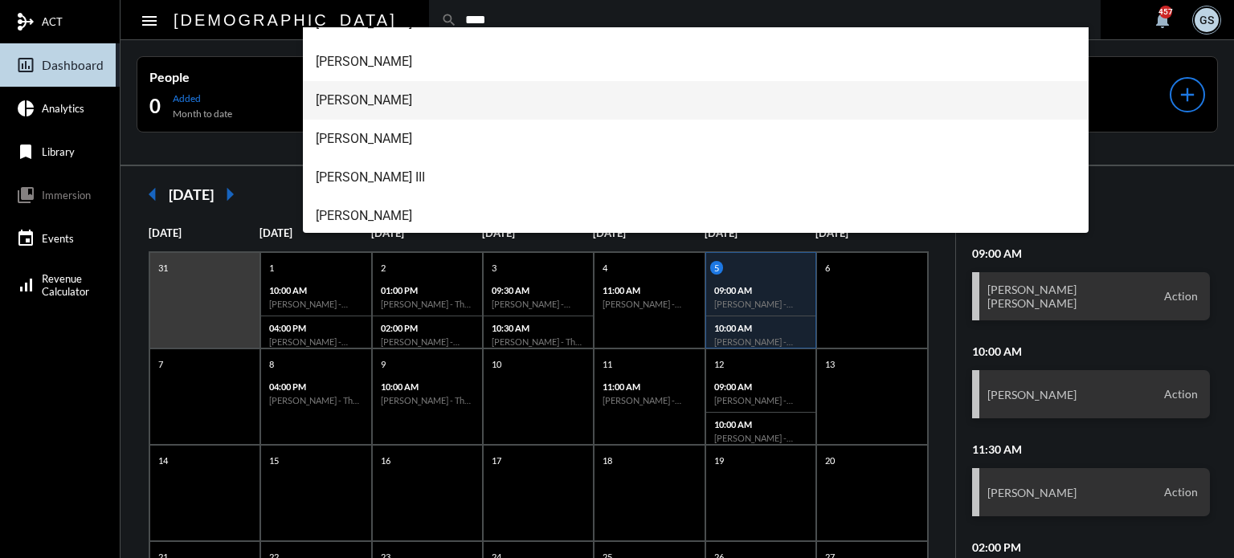
scroll to position [180, 0]
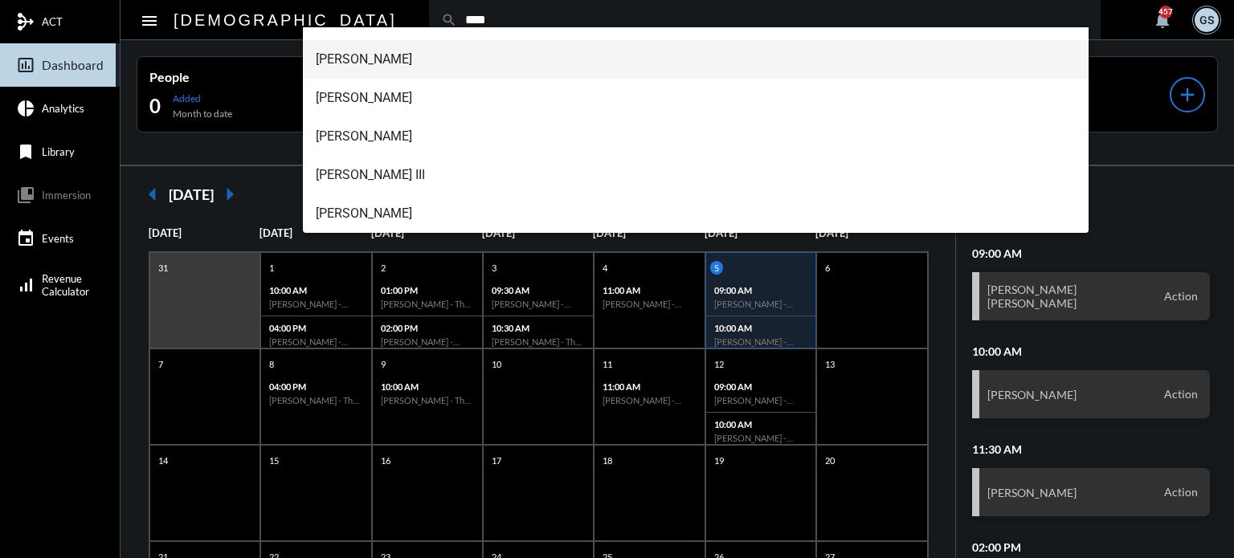
type input "****"
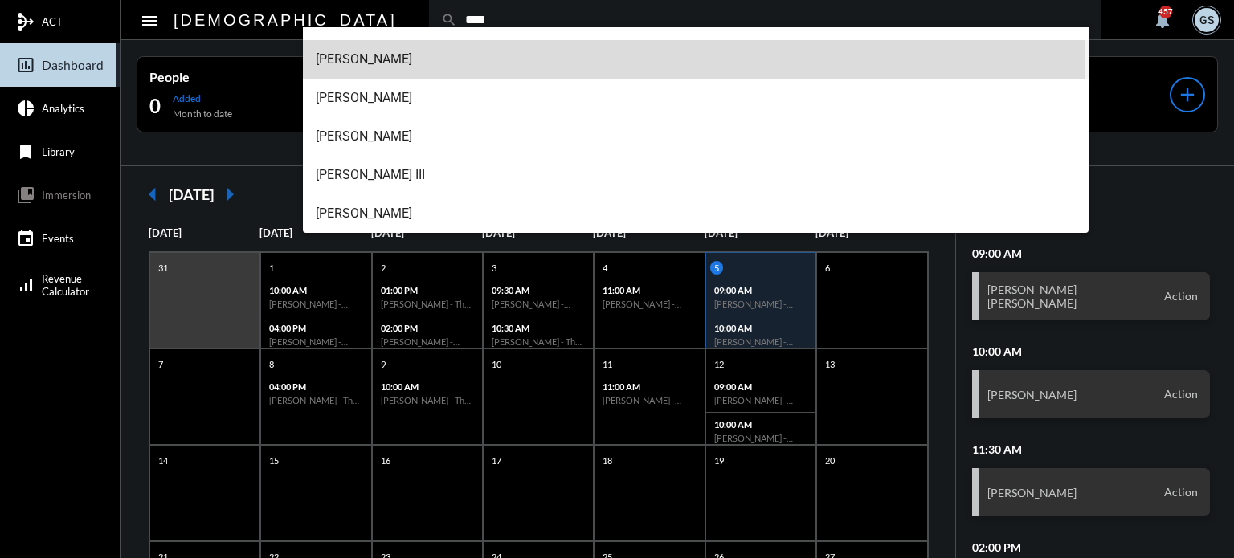
click at [441, 56] on span "[PERSON_NAME]" at bounding box center [696, 59] width 761 height 39
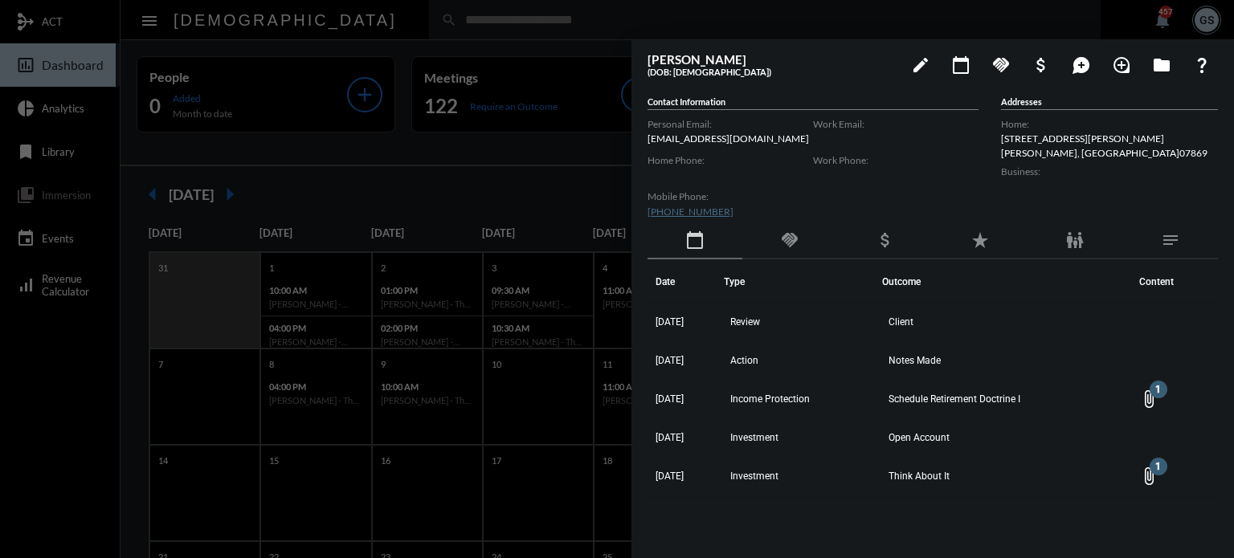
click at [542, 173] on div at bounding box center [617, 279] width 1234 height 558
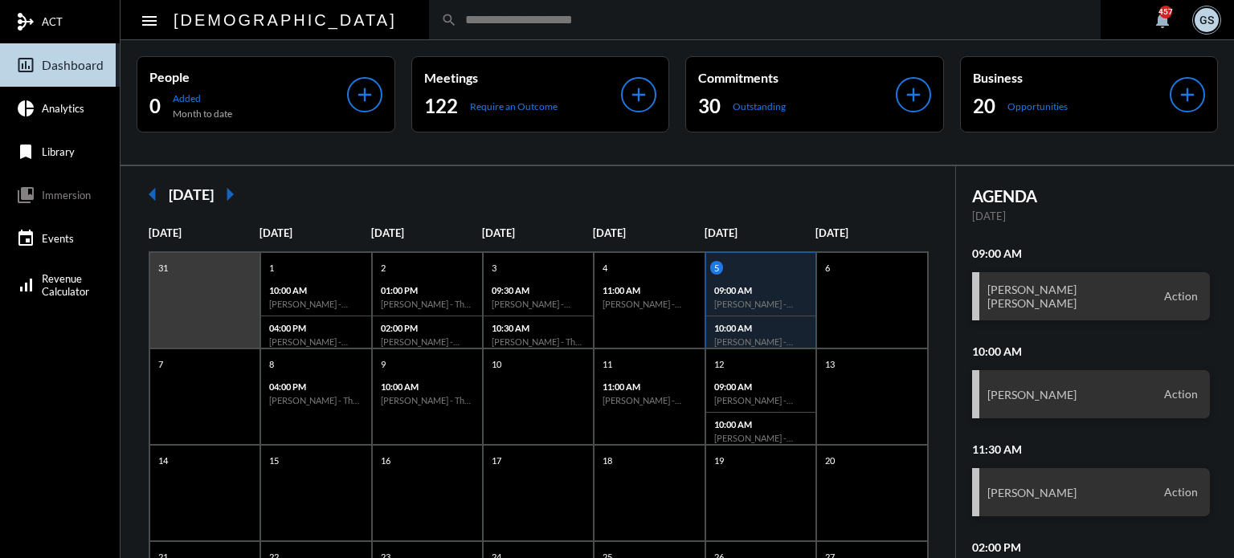
click at [457, 18] on input "text" at bounding box center [772, 20] width 631 height 14
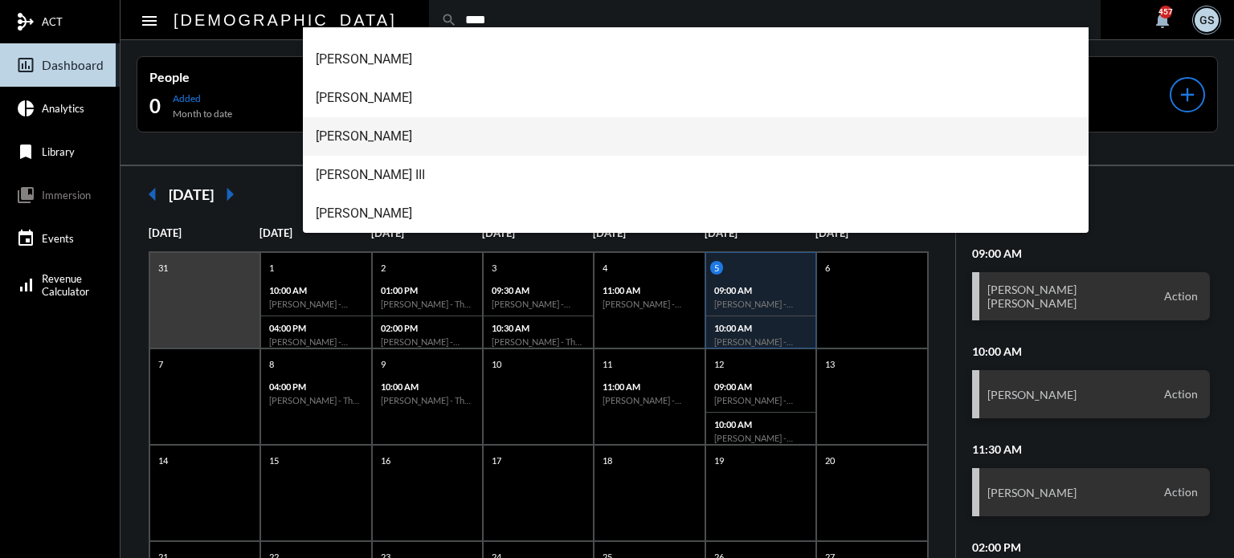
type input "****"
click at [426, 133] on span "[PERSON_NAME]" at bounding box center [696, 136] width 761 height 39
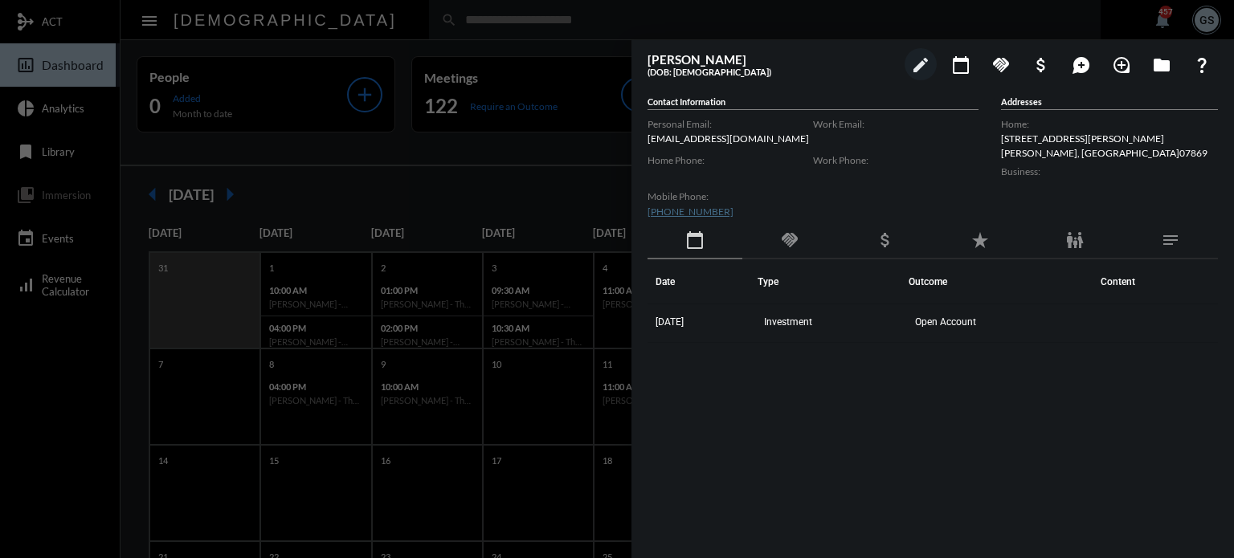
click at [436, 91] on div at bounding box center [617, 279] width 1234 height 558
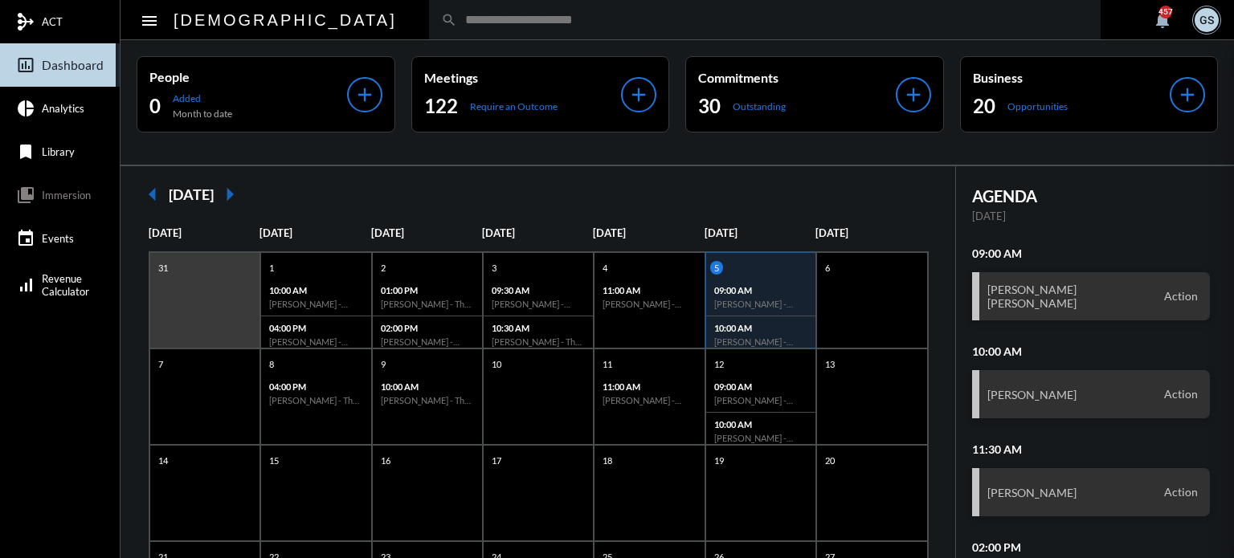
click at [457, 20] on input "text" at bounding box center [772, 20] width 631 height 14
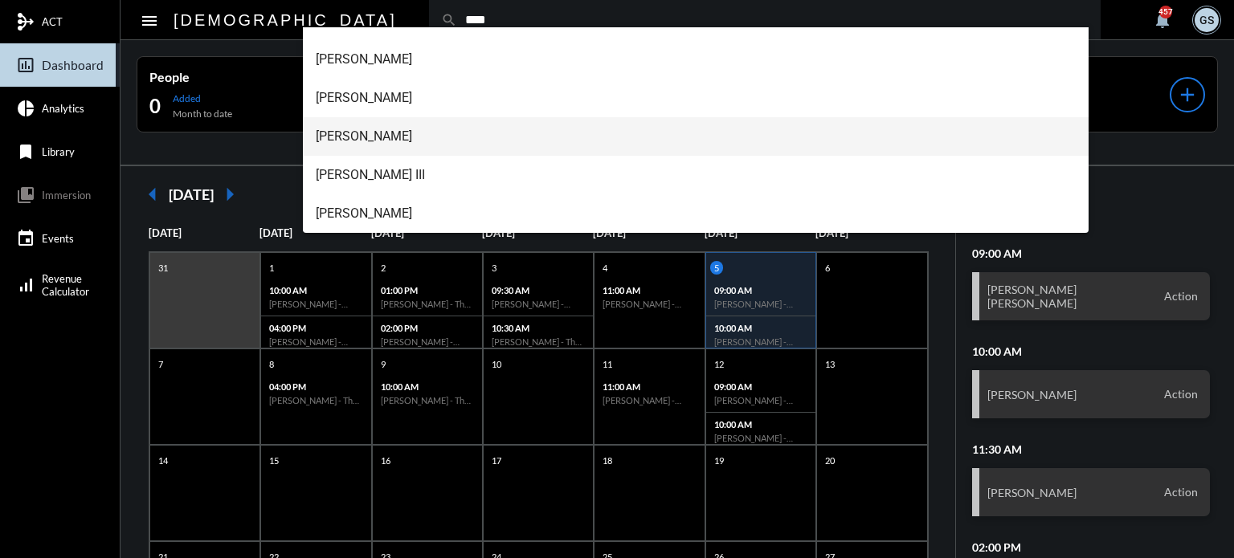
type input "****"
click at [402, 137] on span "[PERSON_NAME]" at bounding box center [696, 136] width 761 height 39
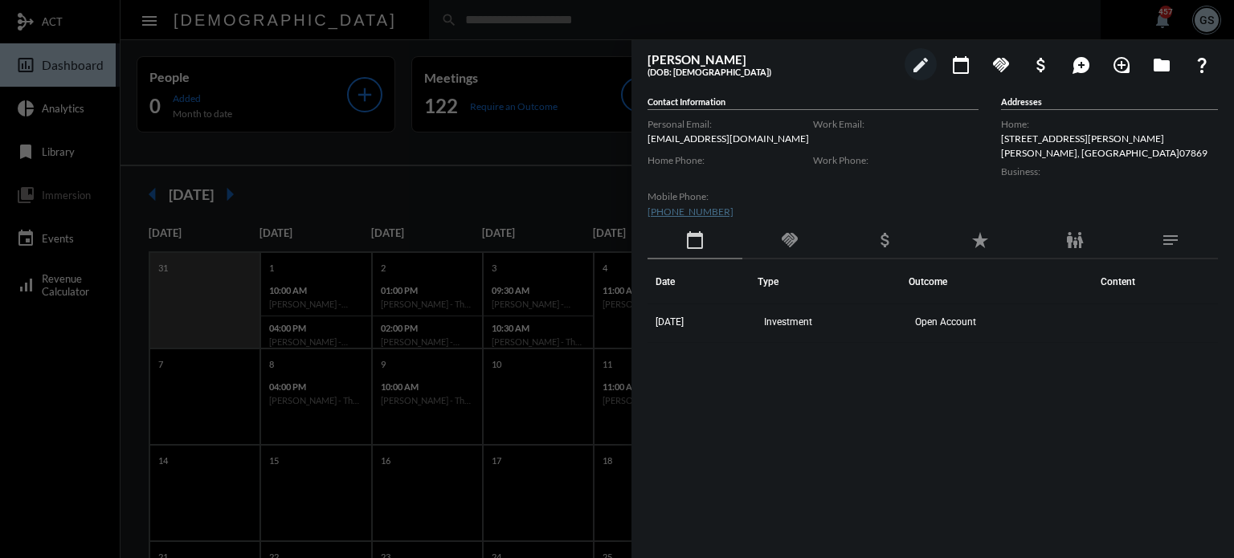
click at [402, 114] on div at bounding box center [617, 279] width 1234 height 558
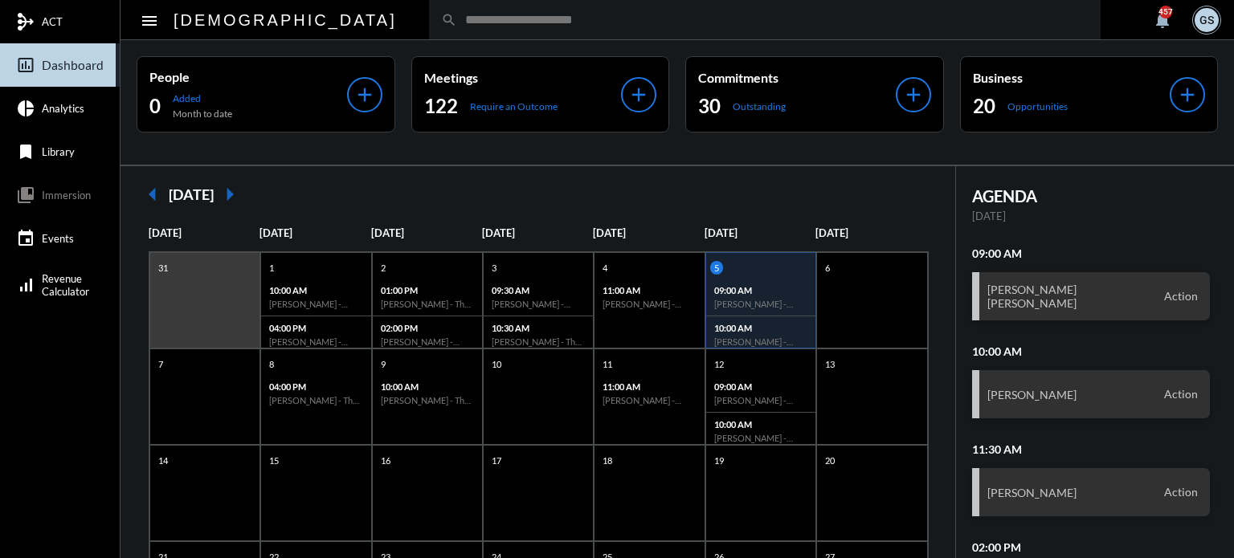
click at [457, 18] on input "text" at bounding box center [772, 20] width 631 height 14
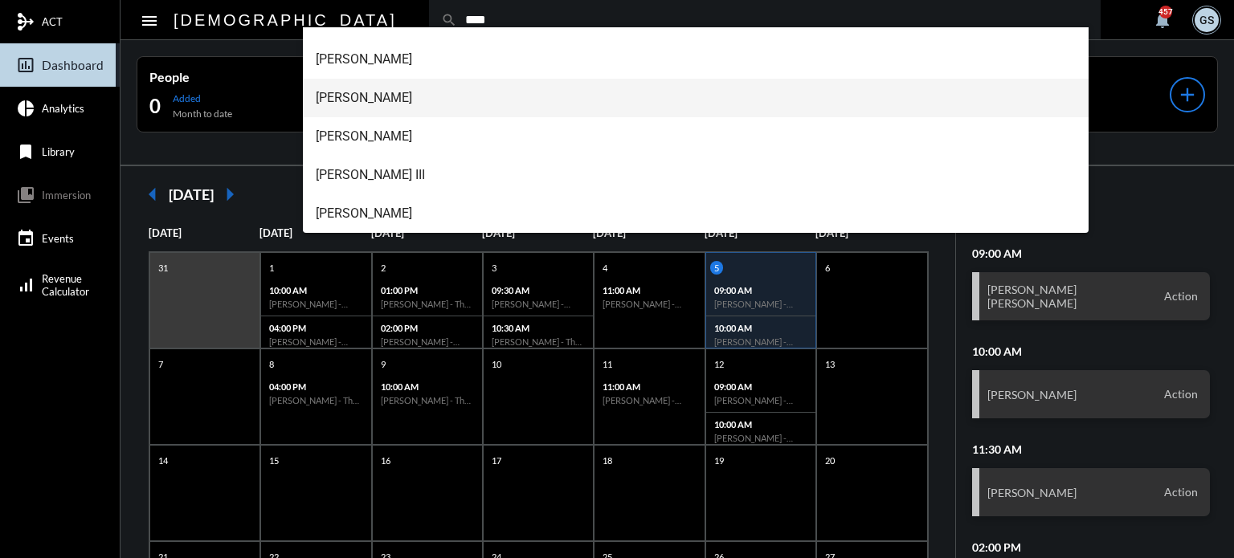
type input "****"
click at [398, 87] on span "[PERSON_NAME]" at bounding box center [696, 98] width 761 height 39
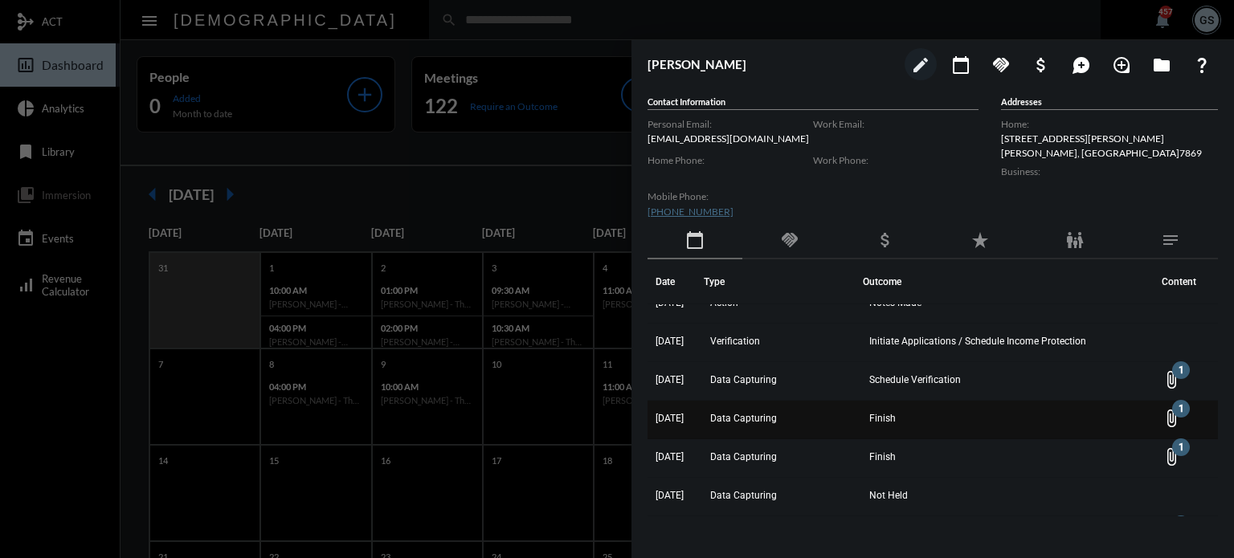
scroll to position [559, 0]
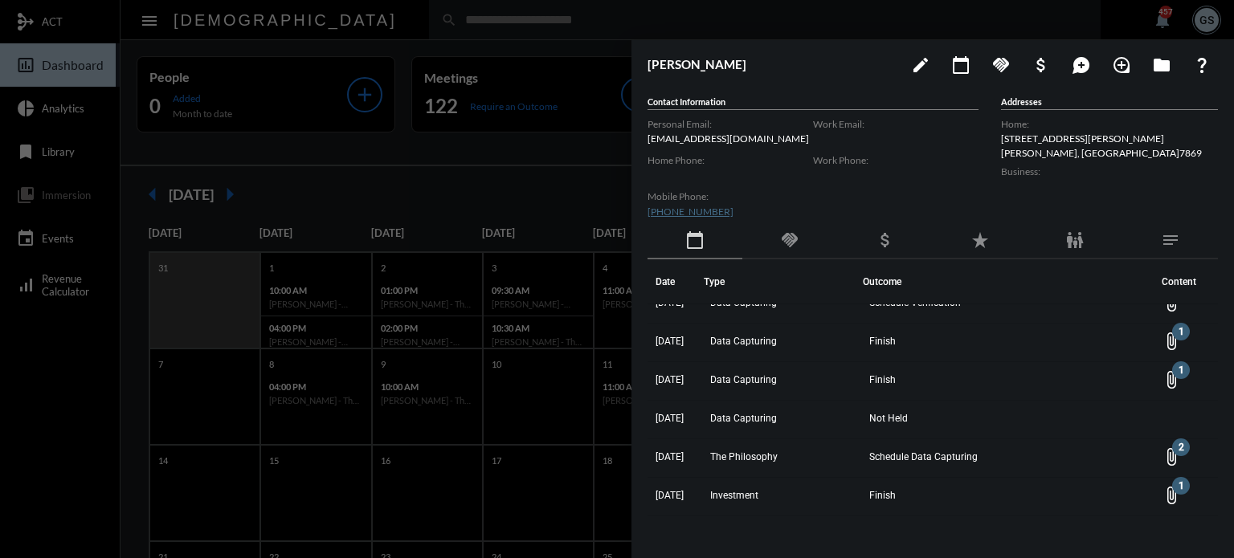
click at [561, 168] on div at bounding box center [617, 279] width 1234 height 558
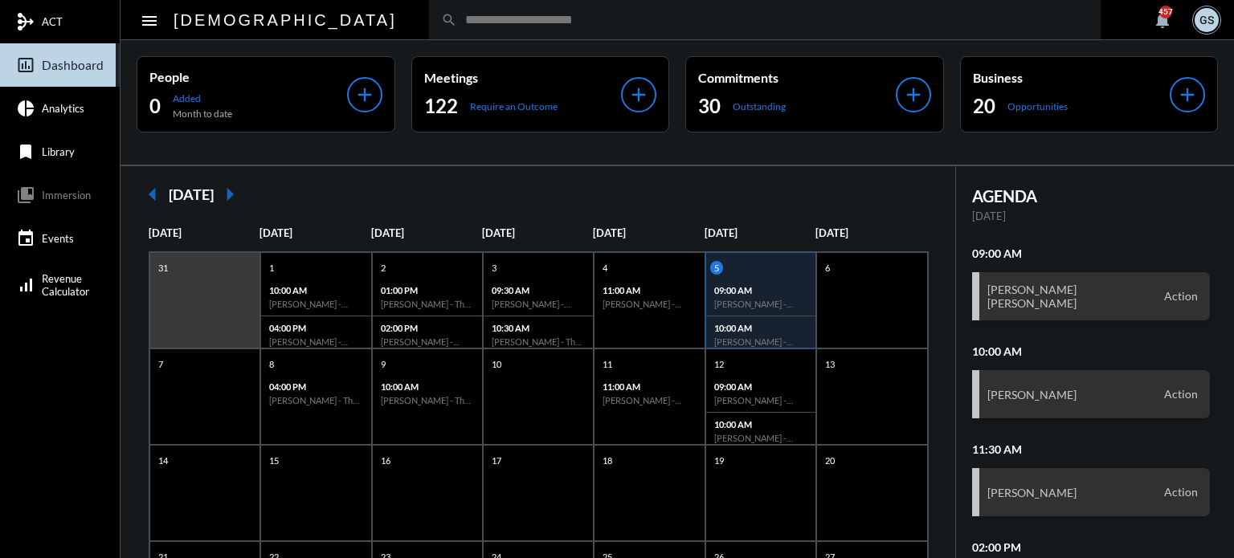
click at [457, 15] on input "text" at bounding box center [772, 20] width 631 height 14
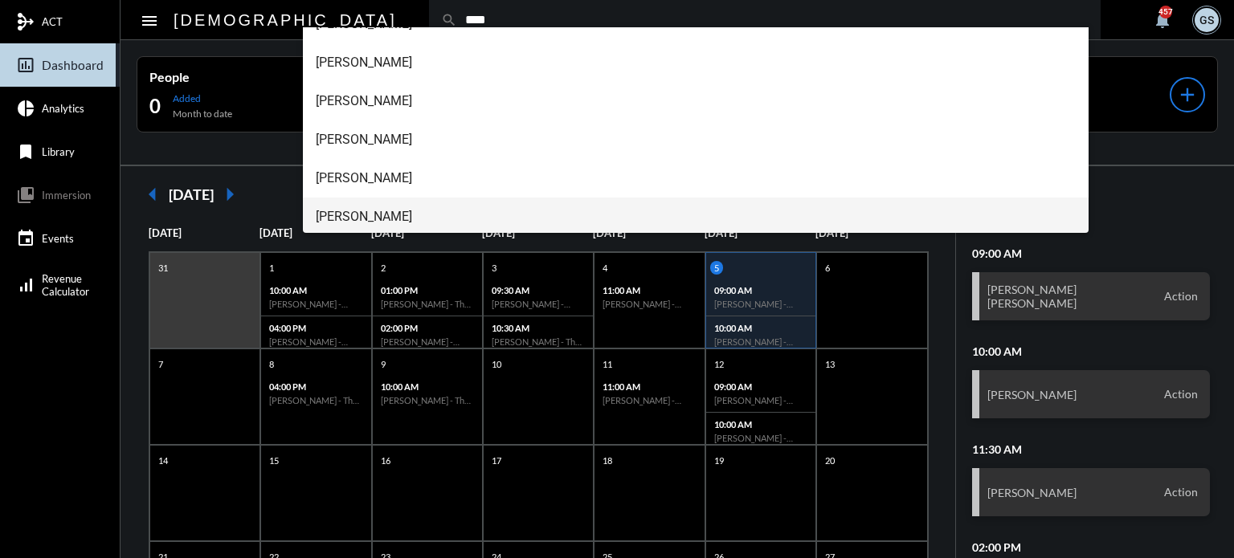
scroll to position [180, 0]
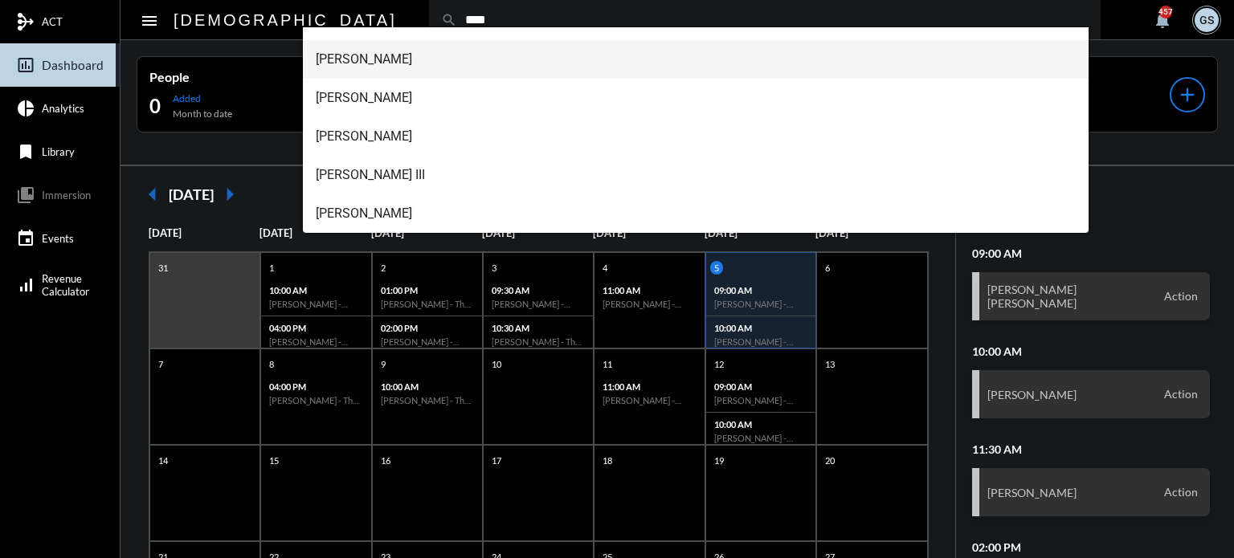
type input "****"
click at [429, 51] on span "[PERSON_NAME]" at bounding box center [696, 59] width 761 height 39
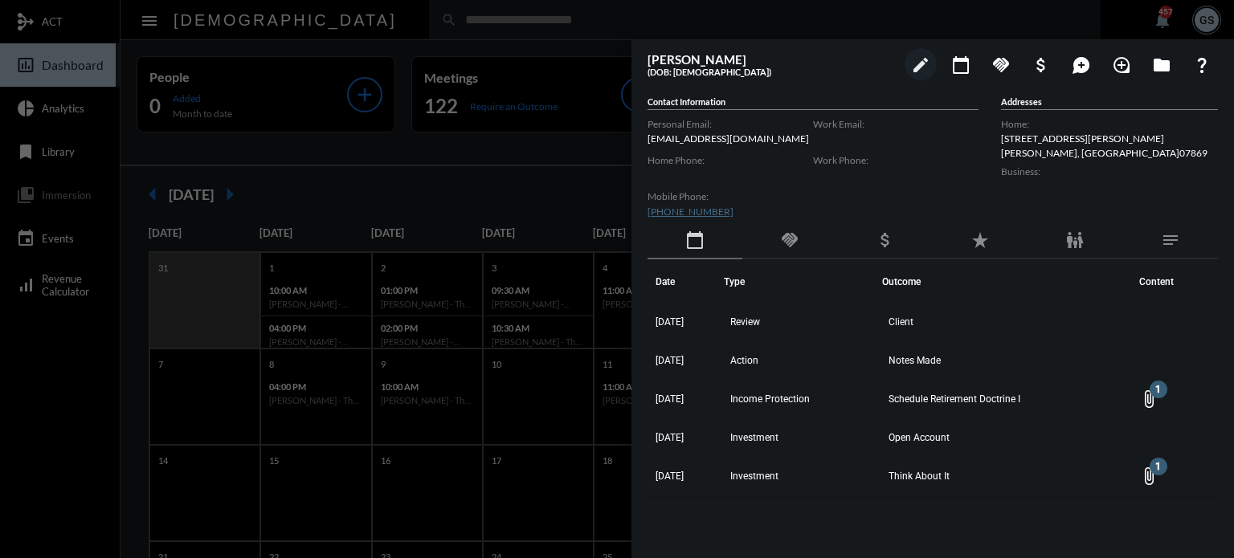
click at [465, 163] on div at bounding box center [617, 279] width 1234 height 558
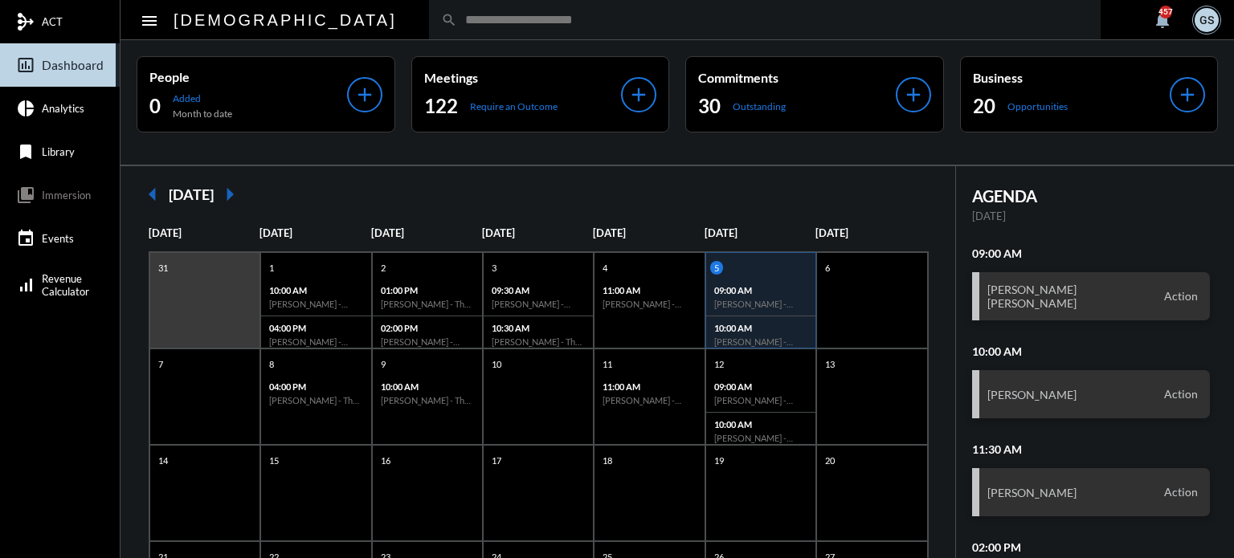
click at [457, 14] on input "text" at bounding box center [772, 20] width 631 height 14
type input "****"
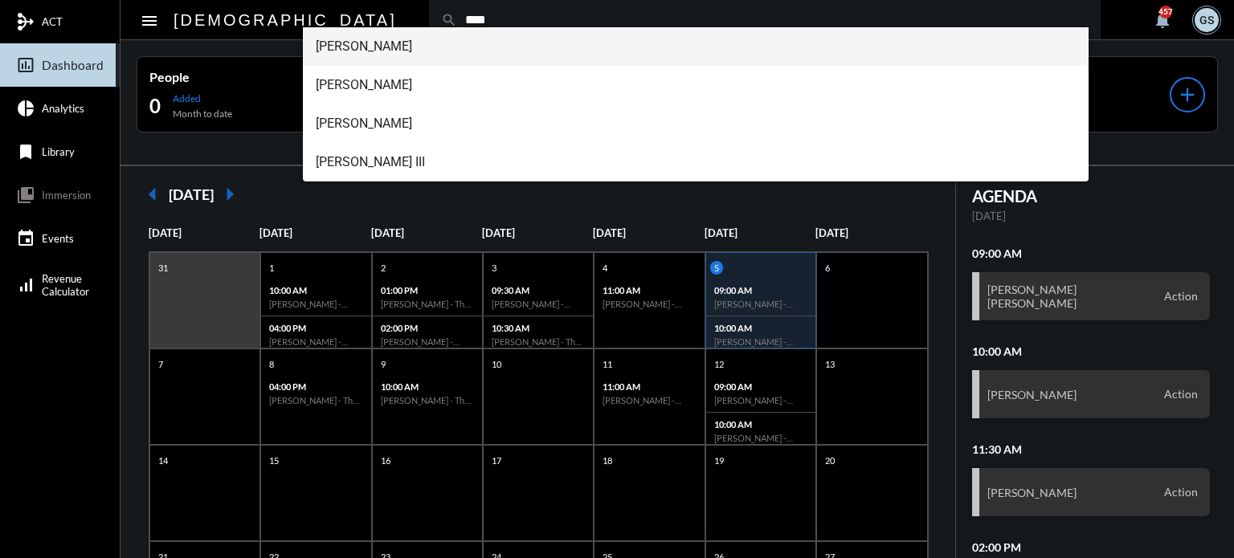
click at [401, 49] on span "[PERSON_NAME]" at bounding box center [696, 46] width 761 height 39
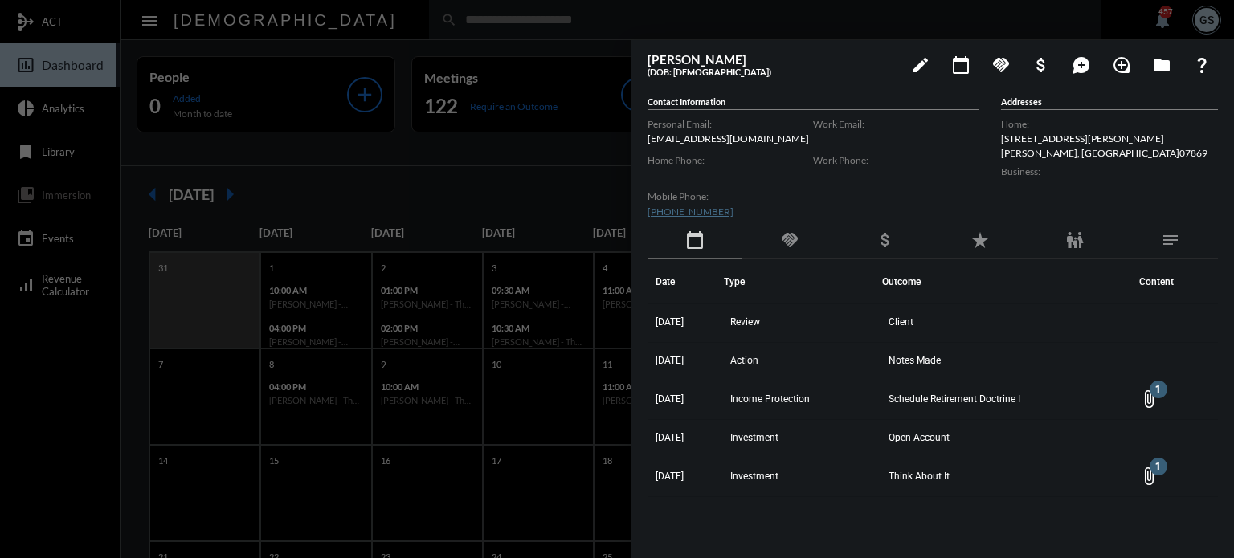
click at [528, 125] on div at bounding box center [617, 279] width 1234 height 558
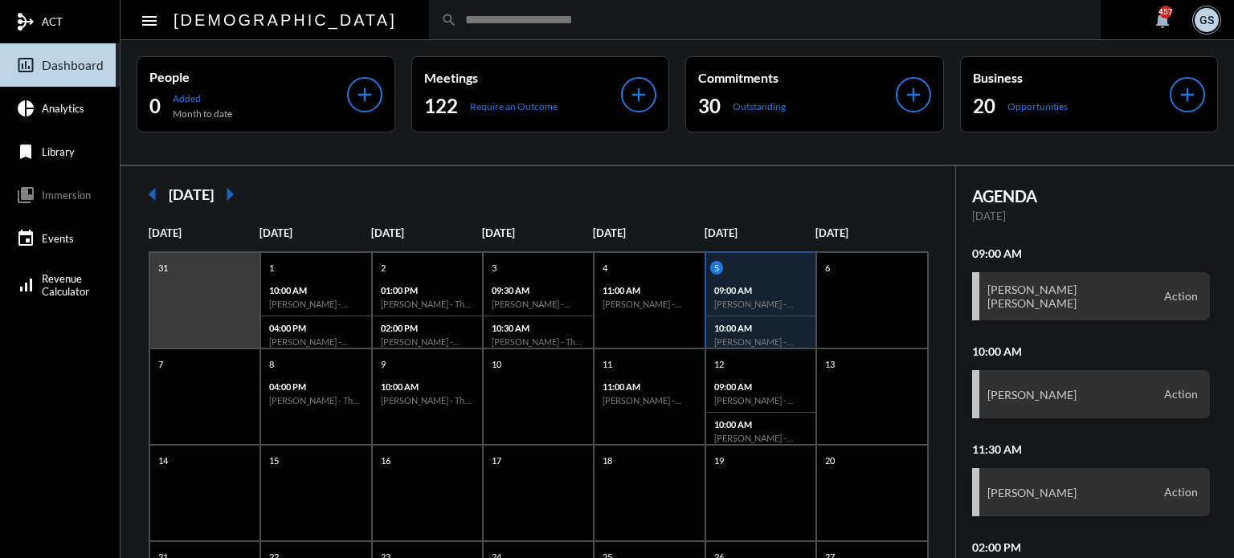
click at [457, 24] on input "text" at bounding box center [772, 20] width 631 height 14
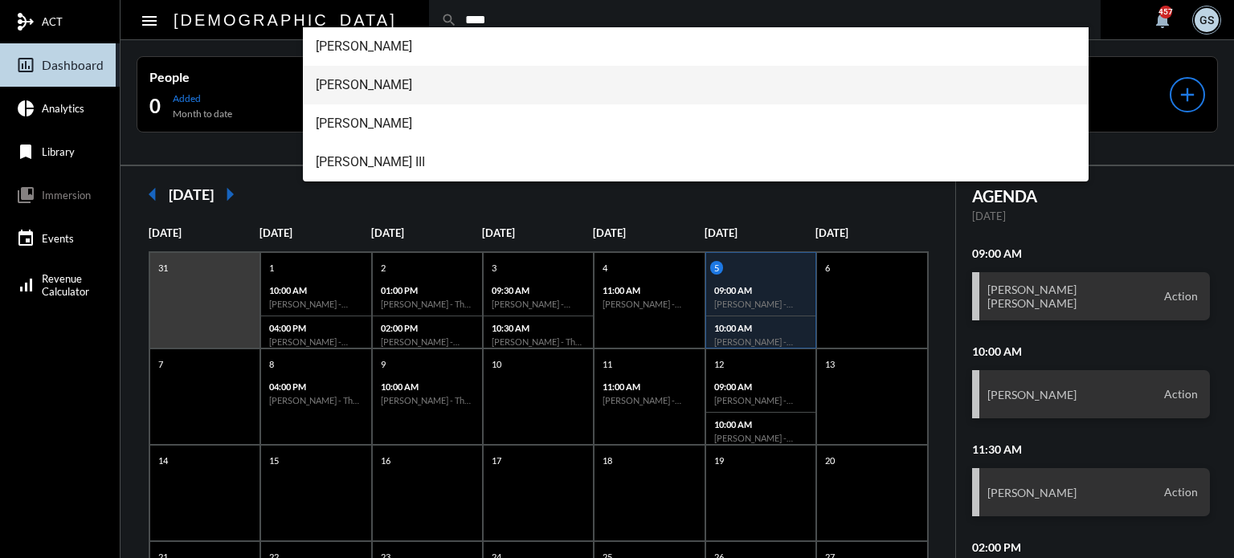
type input "****"
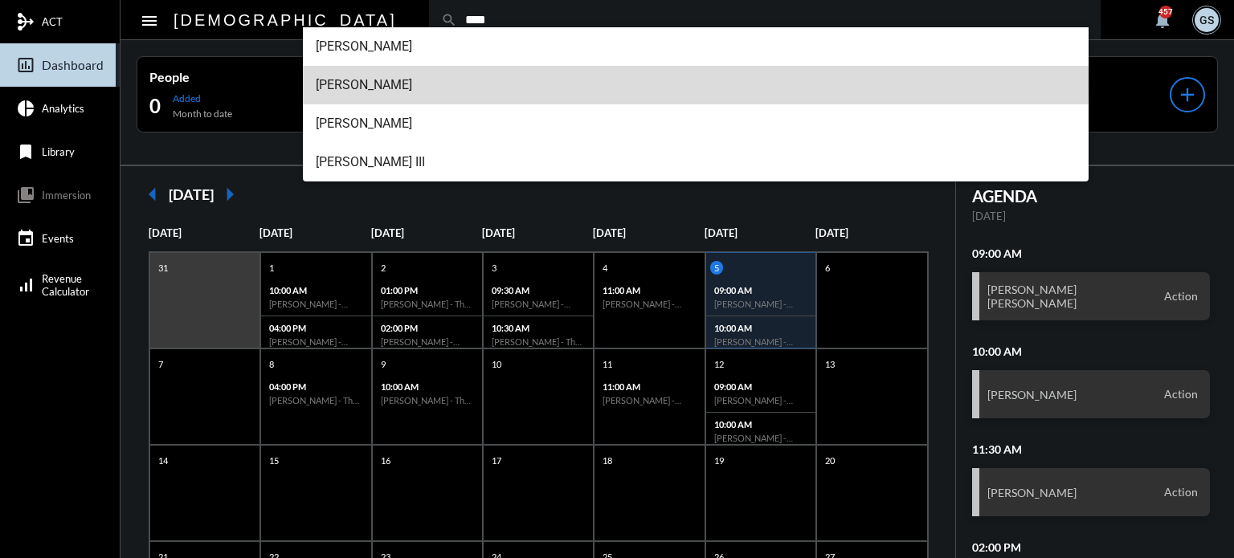
click at [410, 85] on span "[PERSON_NAME]" at bounding box center [696, 85] width 761 height 39
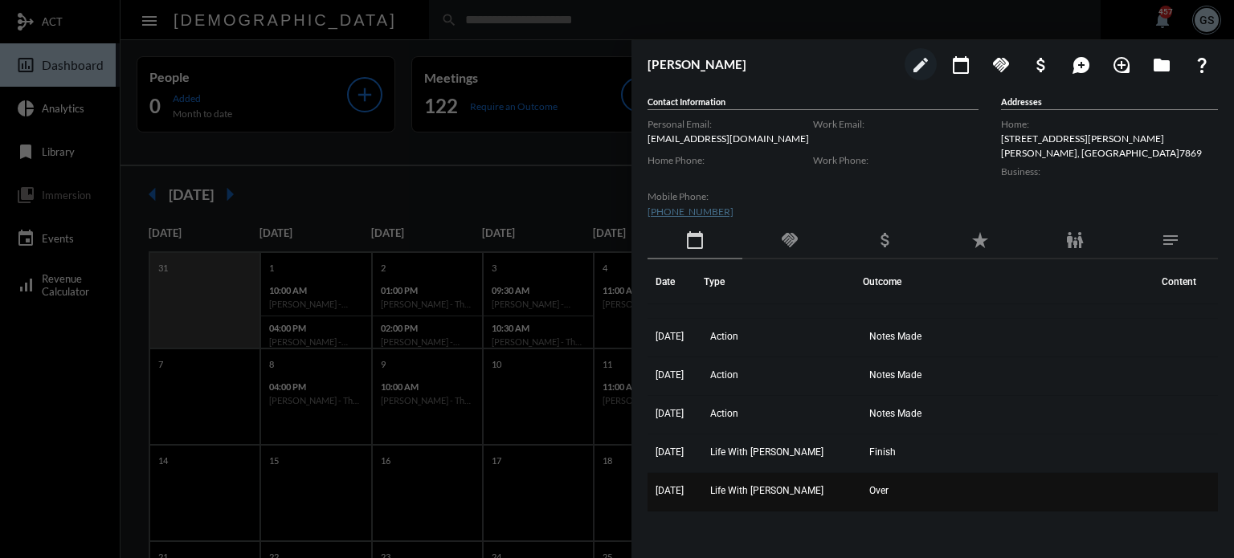
scroll to position [0, 0]
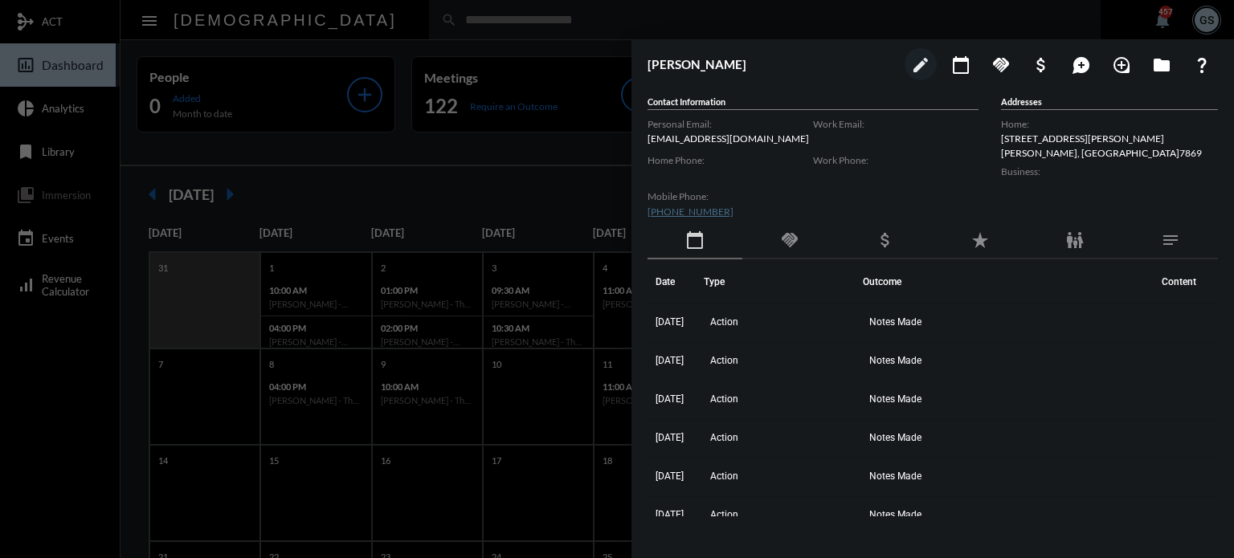
click at [530, 186] on div at bounding box center [617, 279] width 1234 height 558
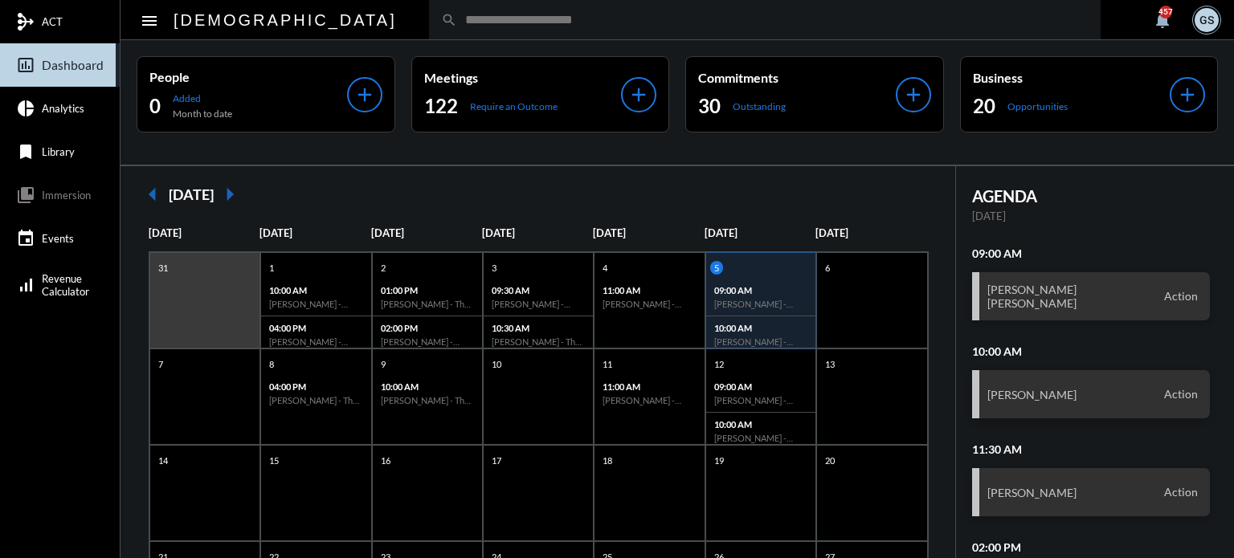
click at [457, 18] on input "text" at bounding box center [772, 20] width 631 height 14
type input "****"
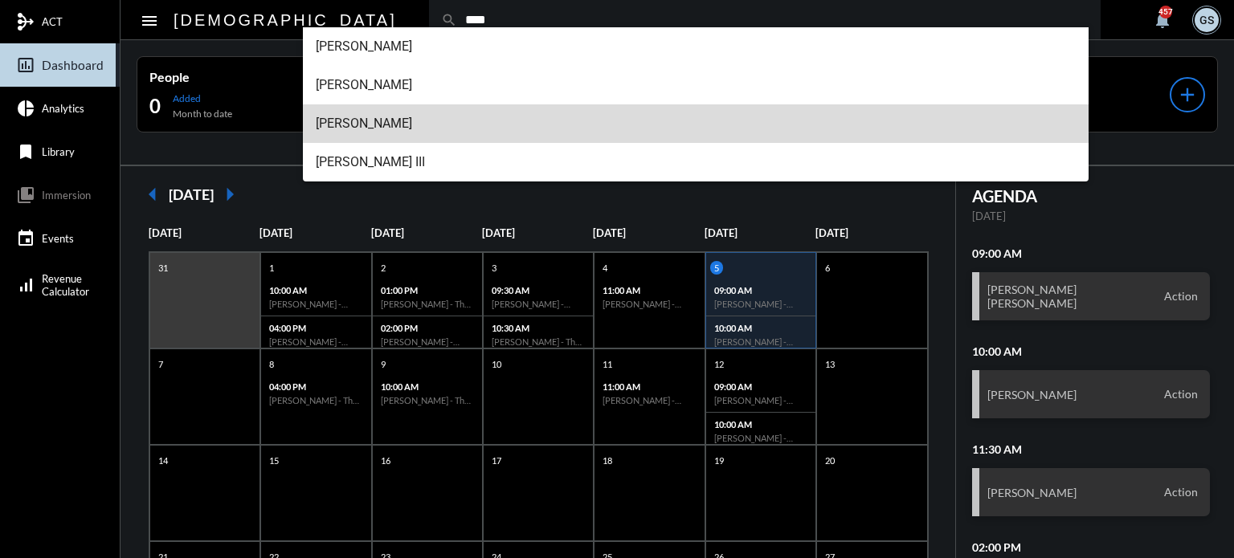
click at [365, 116] on span "[PERSON_NAME]" at bounding box center [696, 123] width 761 height 39
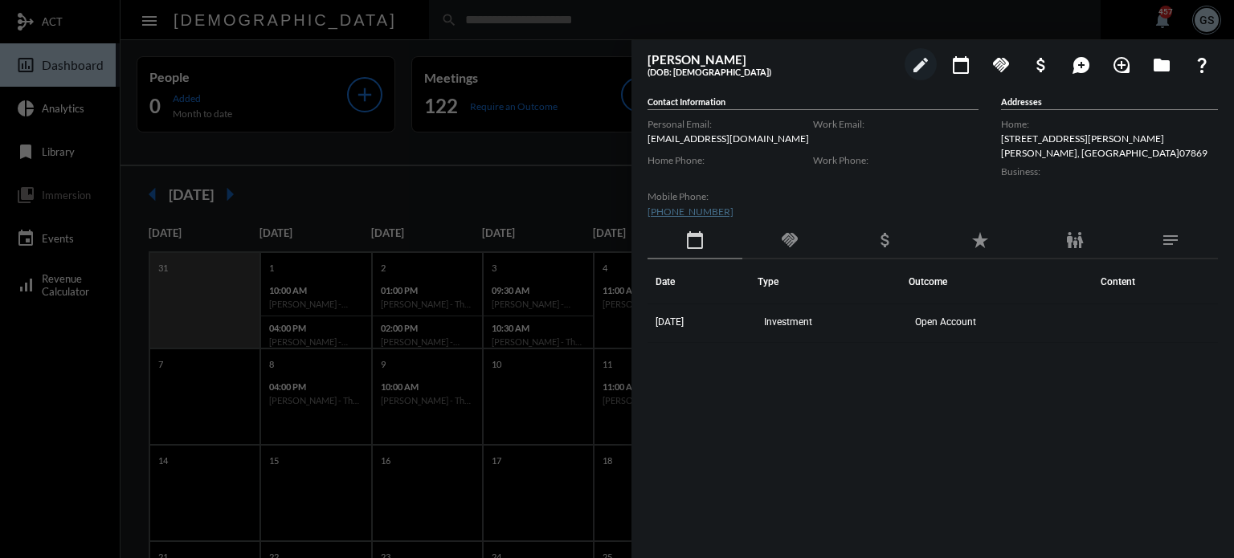
click at [513, 50] on div at bounding box center [617, 279] width 1234 height 558
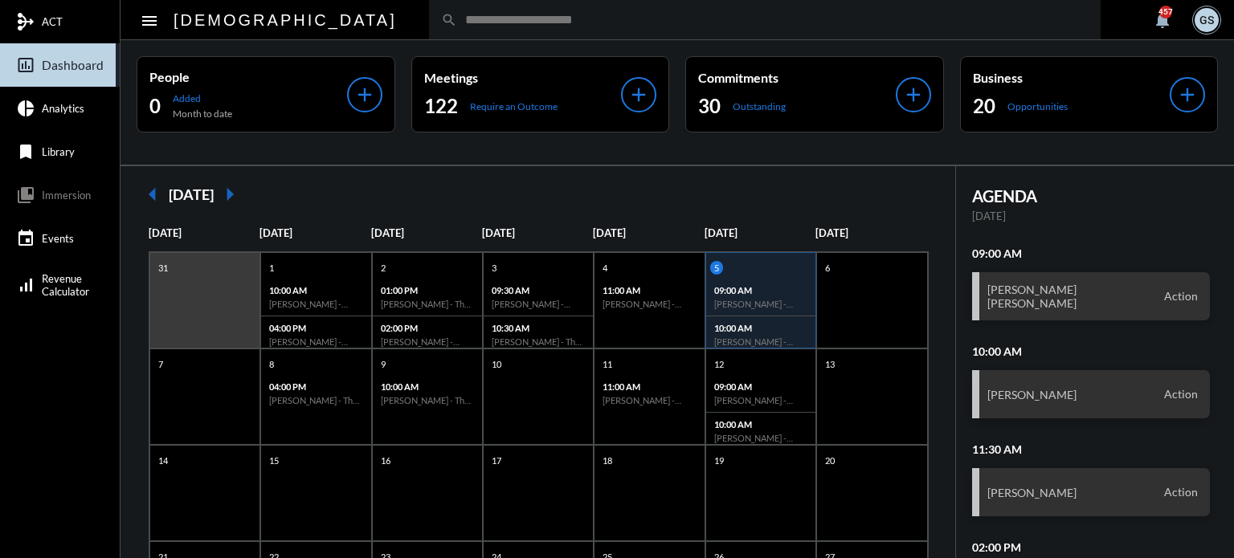
click at [520, 25] on input "text" at bounding box center [772, 20] width 631 height 14
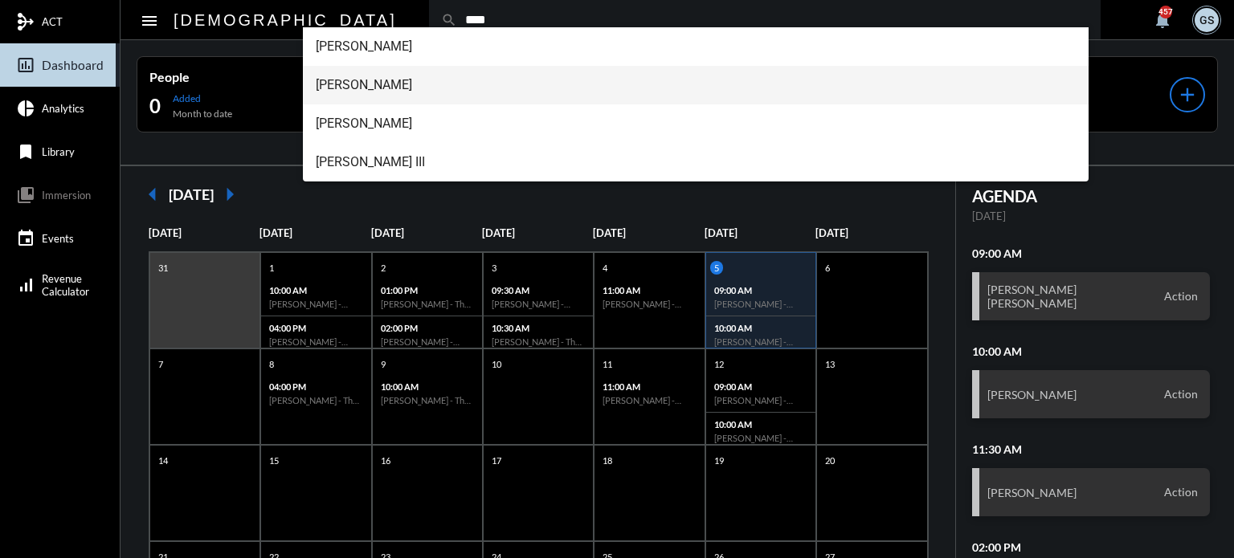
type input "****"
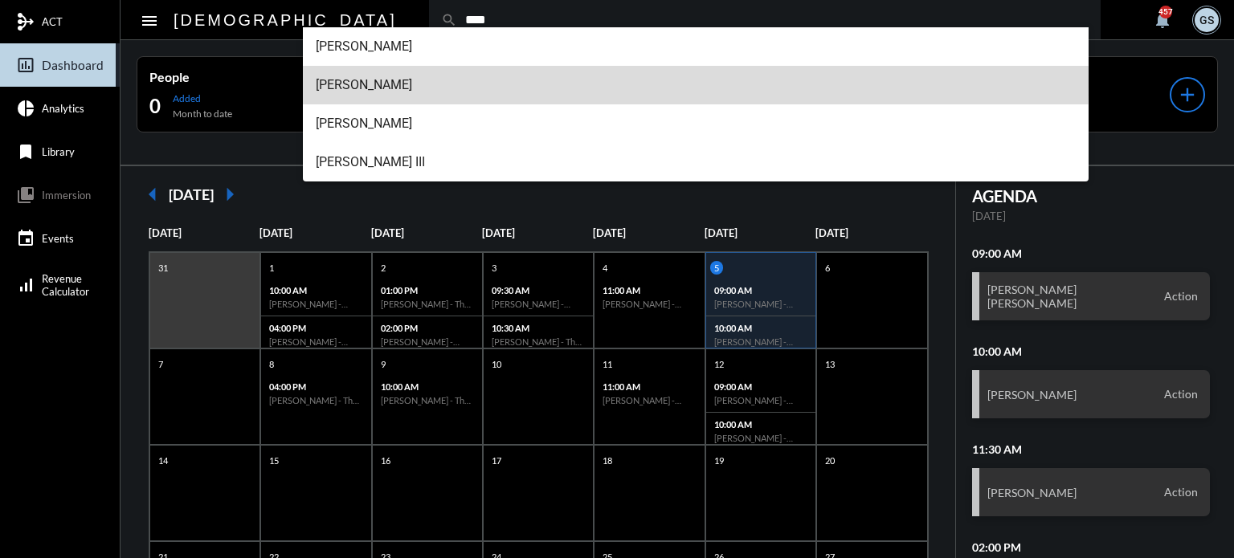
click at [398, 82] on span "[PERSON_NAME]" at bounding box center [696, 85] width 761 height 39
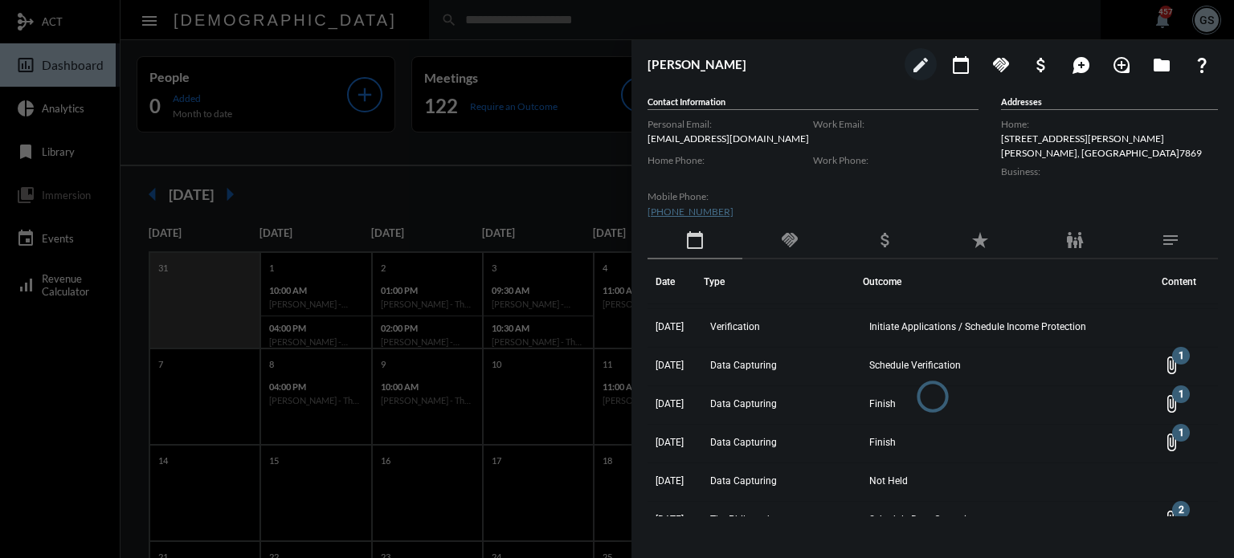
scroll to position [559, 0]
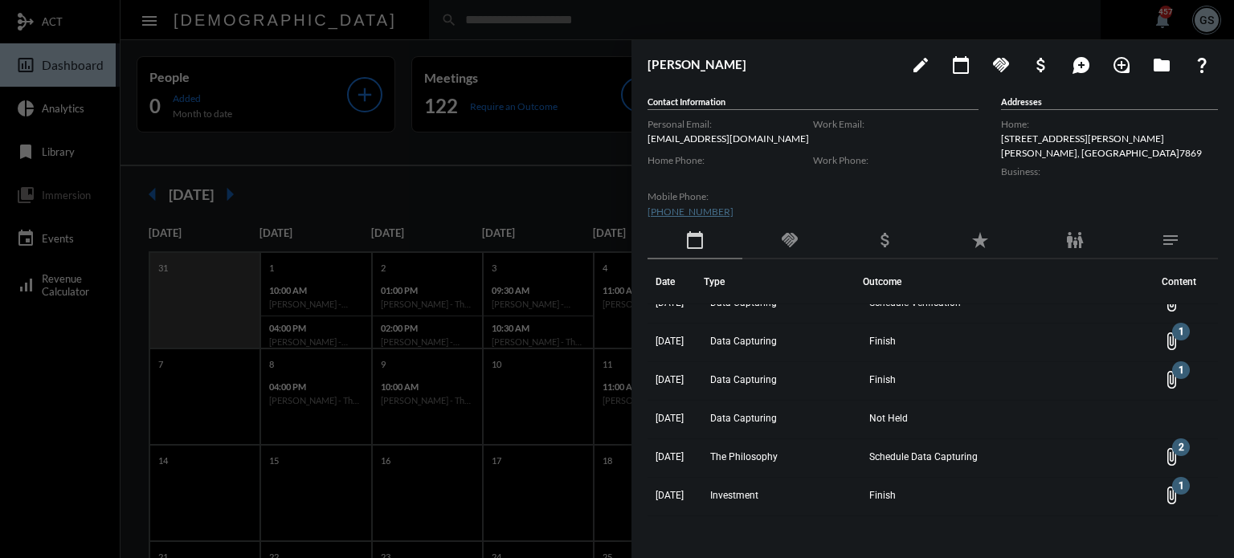
drag, startPoint x: 444, startPoint y: 146, endPoint x: 465, endPoint y: 54, distance: 94.7
click at [443, 144] on div at bounding box center [617, 279] width 1234 height 558
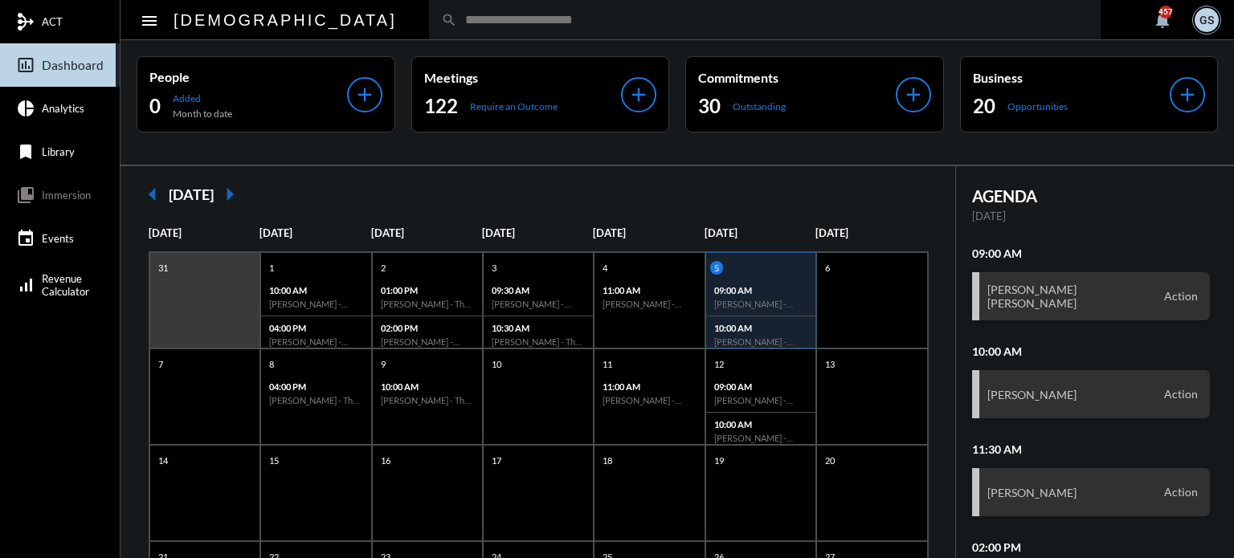
click at [459, 18] on input "text" at bounding box center [772, 20] width 631 height 14
type input "****"
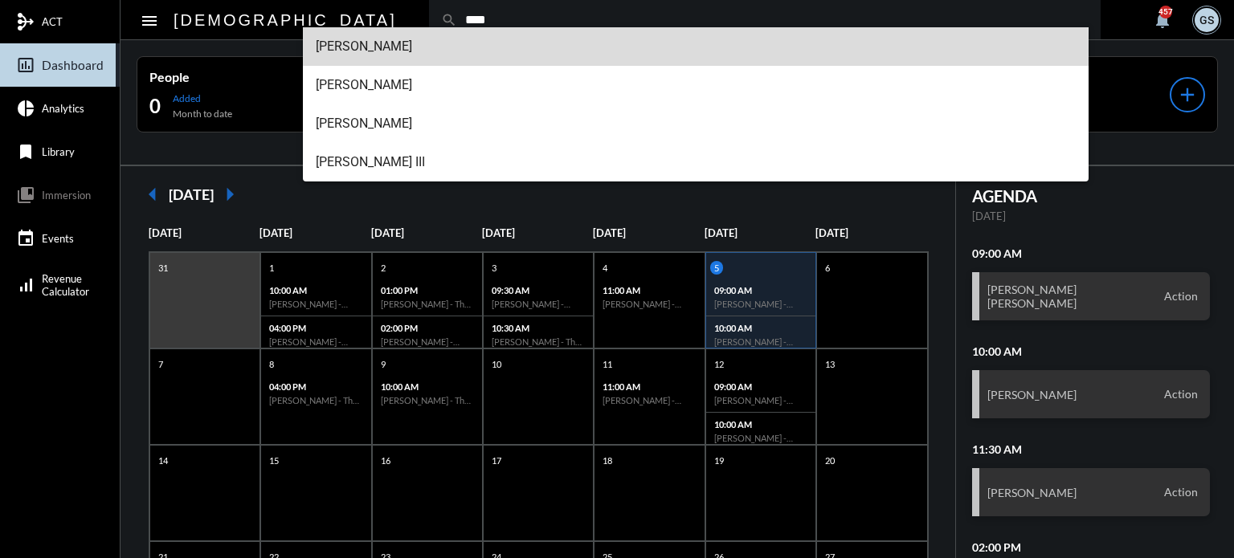
click at [407, 51] on span "[PERSON_NAME]" at bounding box center [696, 46] width 761 height 39
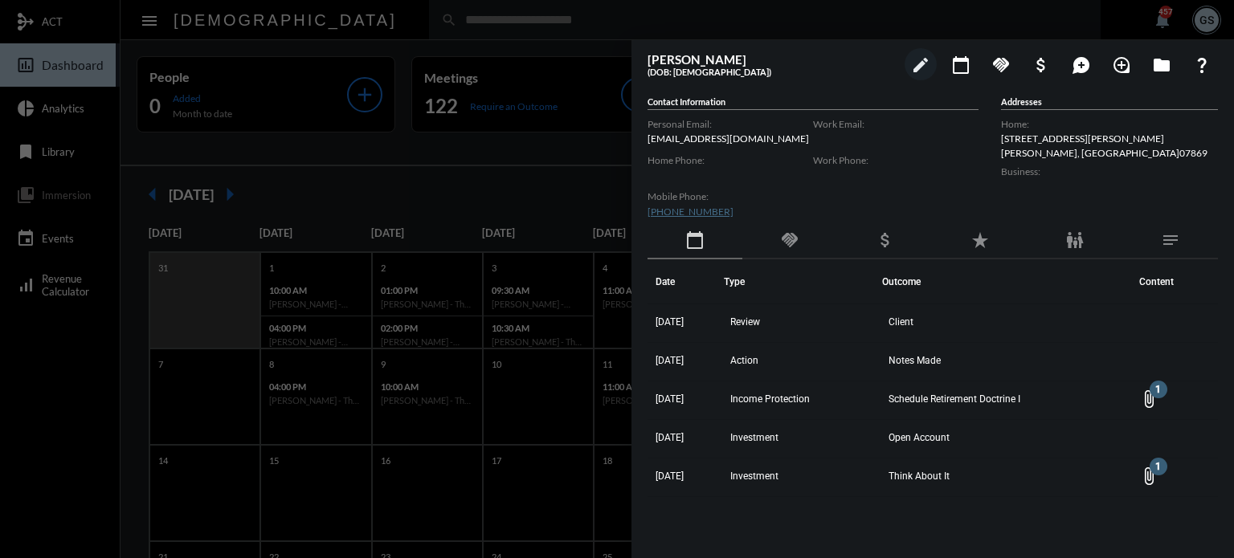
click at [546, 176] on div at bounding box center [617, 279] width 1234 height 558
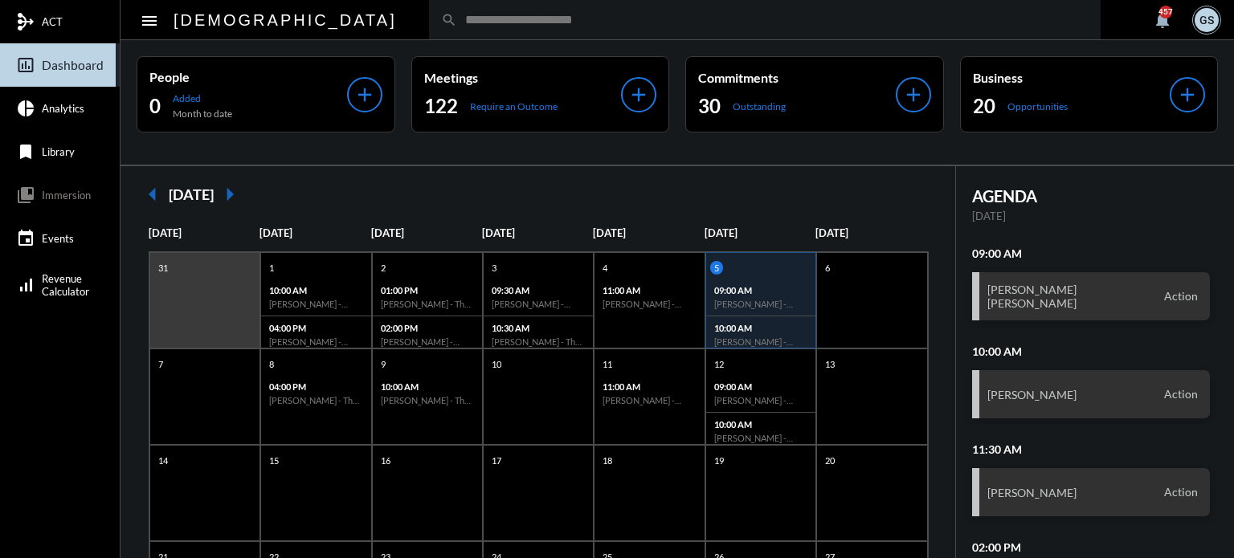
click at [485, 18] on input "text" at bounding box center [772, 20] width 631 height 14
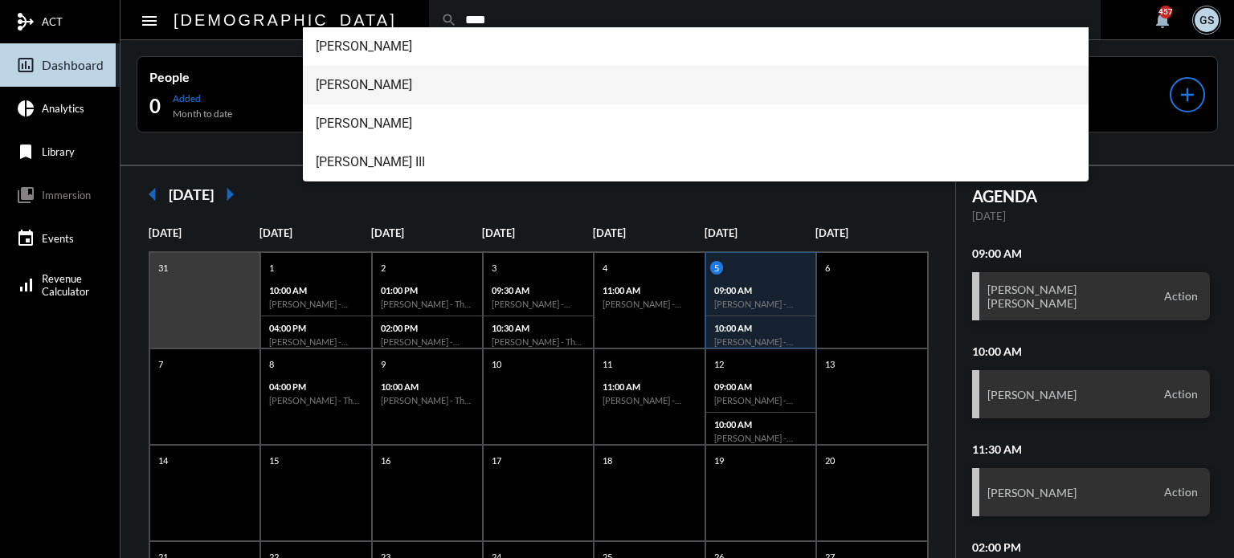
type input "****"
click at [422, 76] on span "[PERSON_NAME]" at bounding box center [696, 85] width 761 height 39
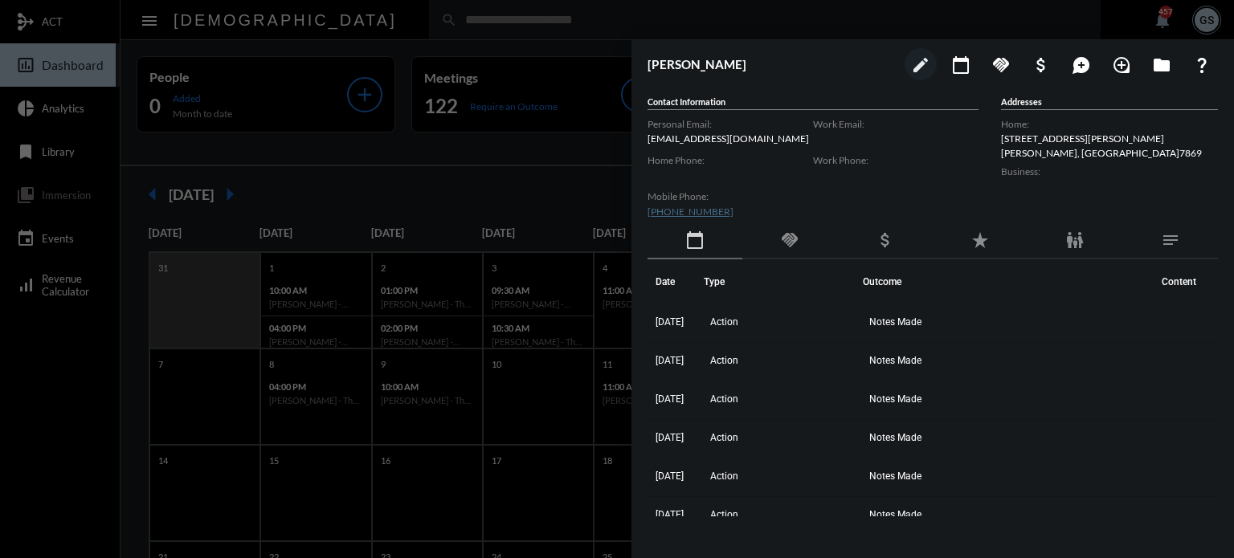
click at [561, 145] on div at bounding box center [617, 279] width 1234 height 558
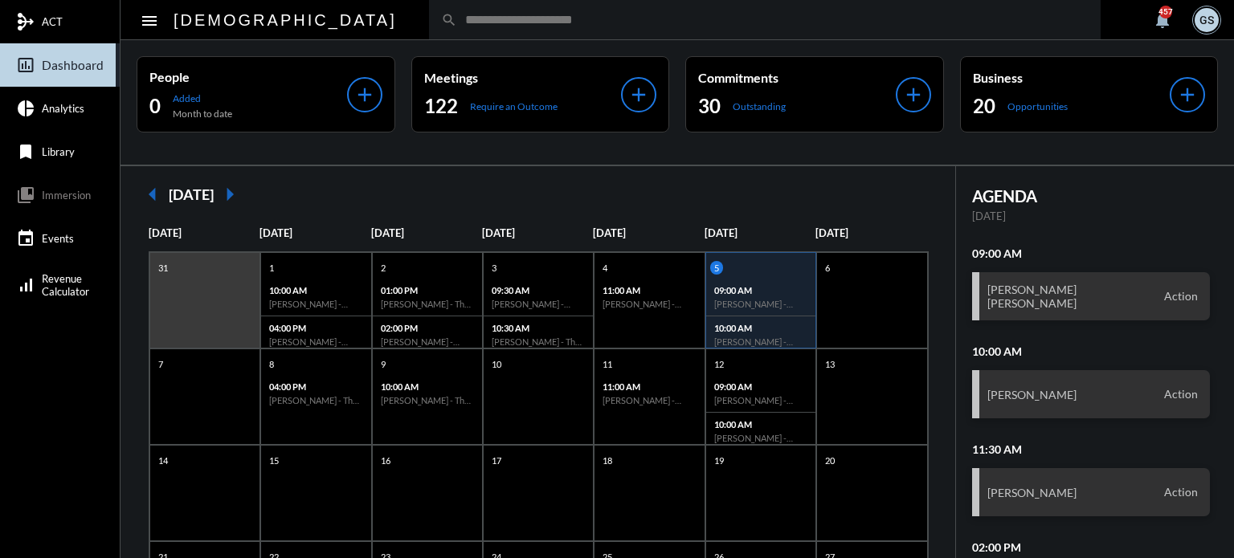
click at [522, 22] on input "text" at bounding box center [772, 20] width 631 height 14
type input "****"
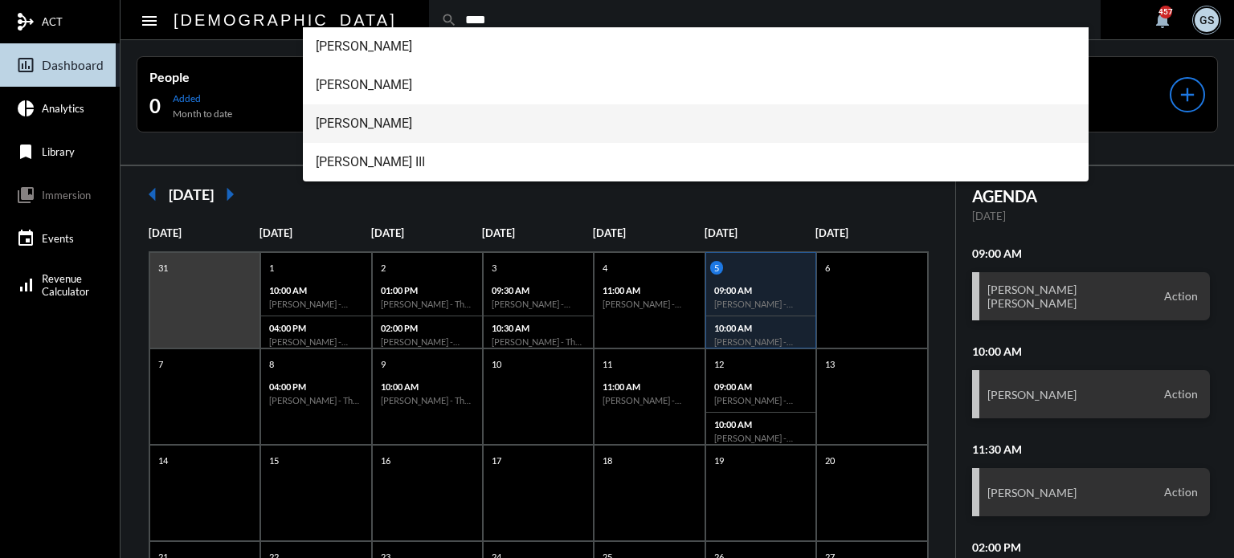
click at [461, 111] on span "[PERSON_NAME]" at bounding box center [696, 123] width 761 height 39
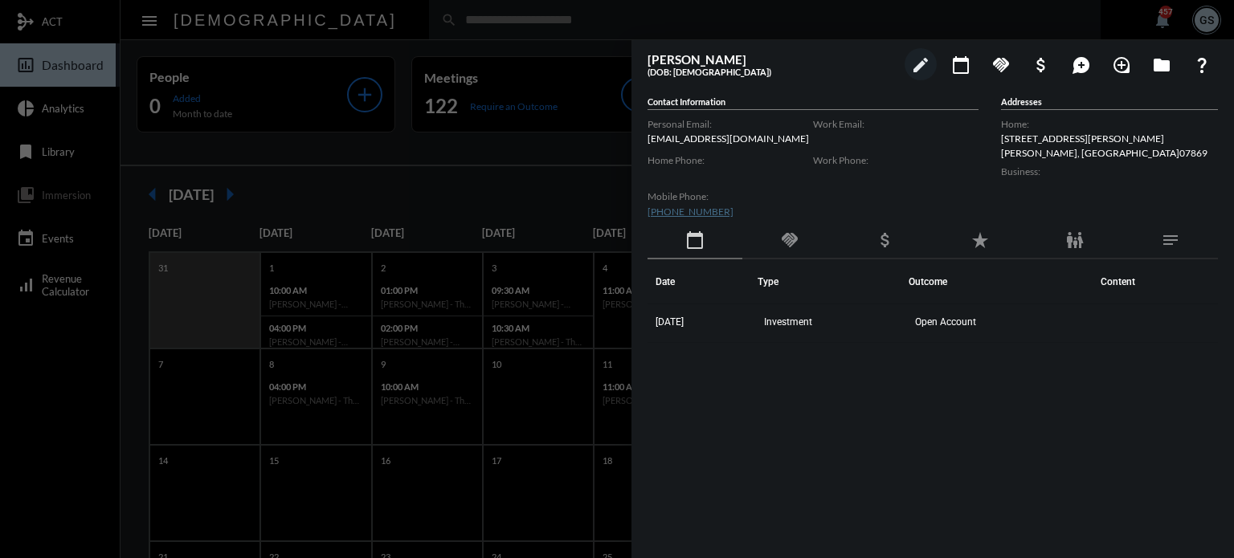
click at [463, 194] on div at bounding box center [617, 279] width 1234 height 558
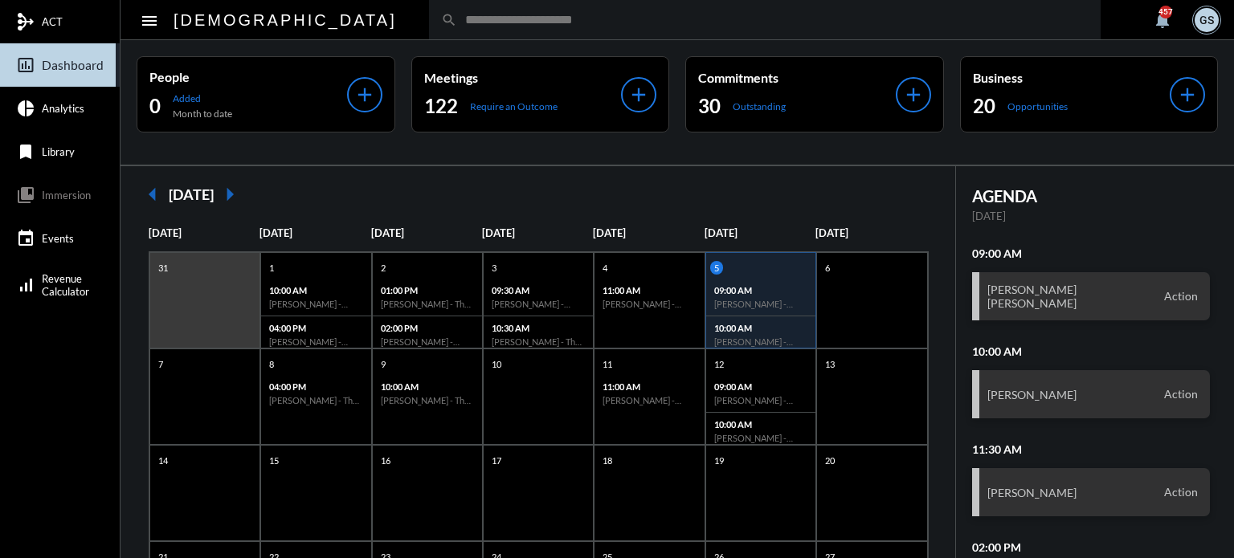
click at [457, 22] on input "text" at bounding box center [772, 20] width 631 height 14
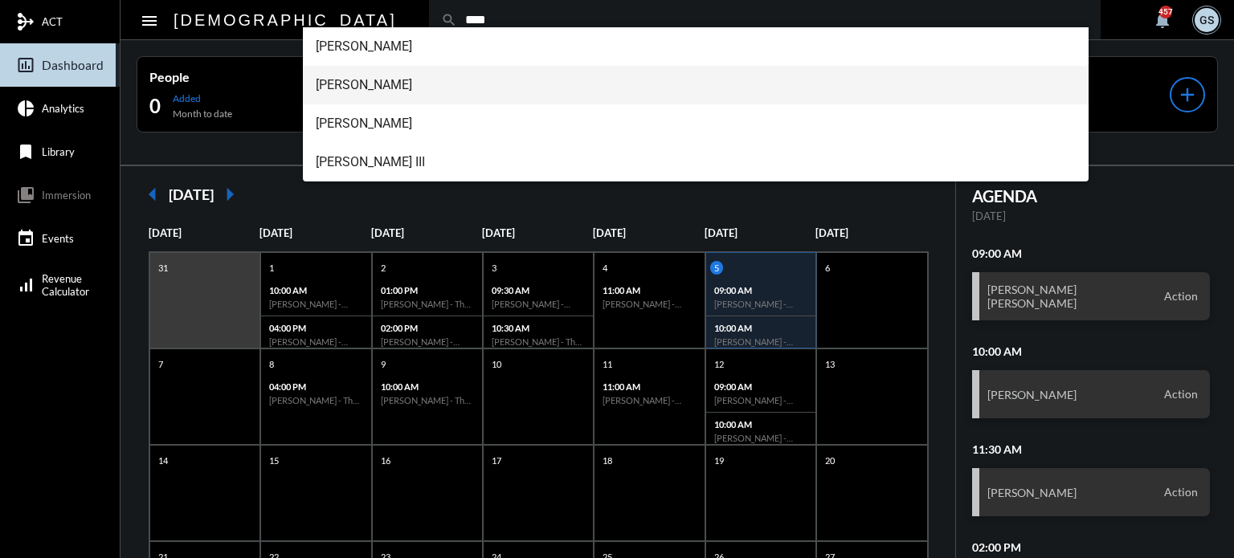
type input "****"
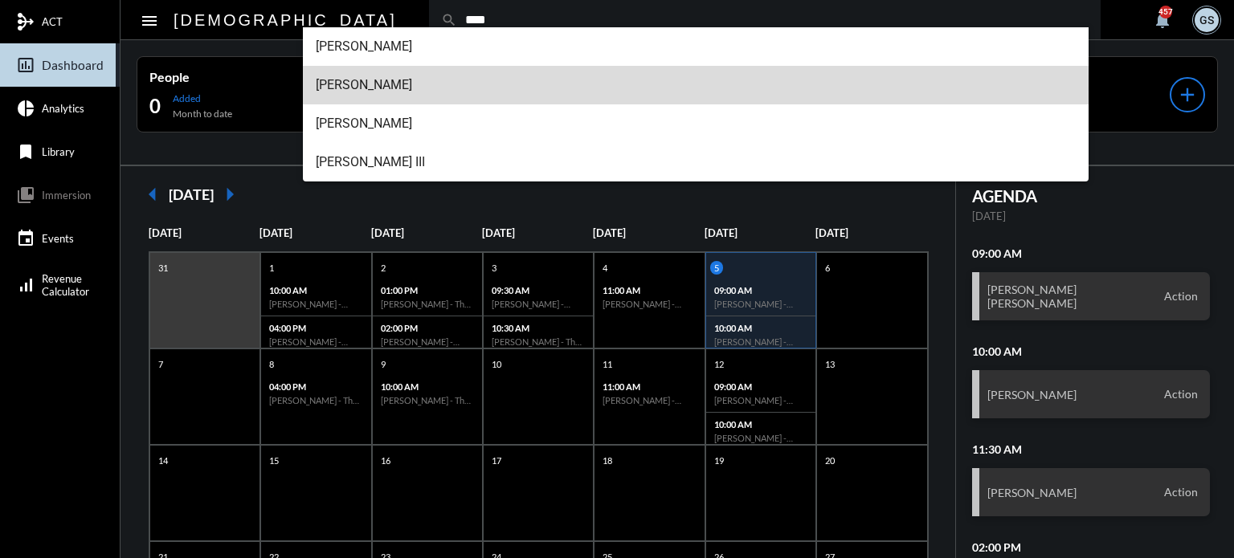
click at [386, 89] on span "[PERSON_NAME]" at bounding box center [696, 85] width 761 height 39
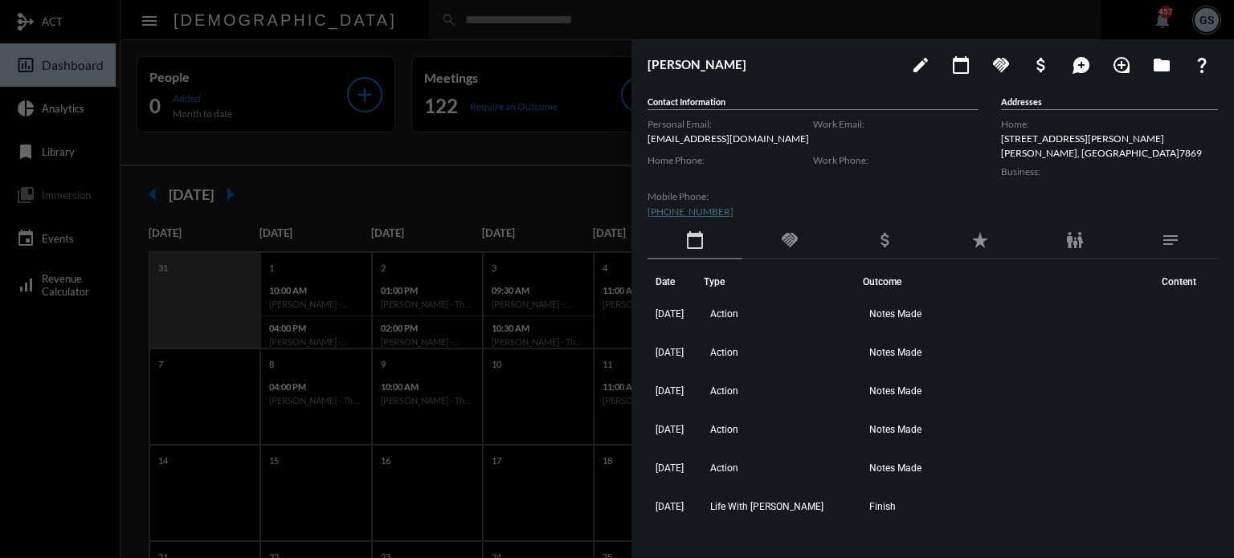
scroll to position [0, 0]
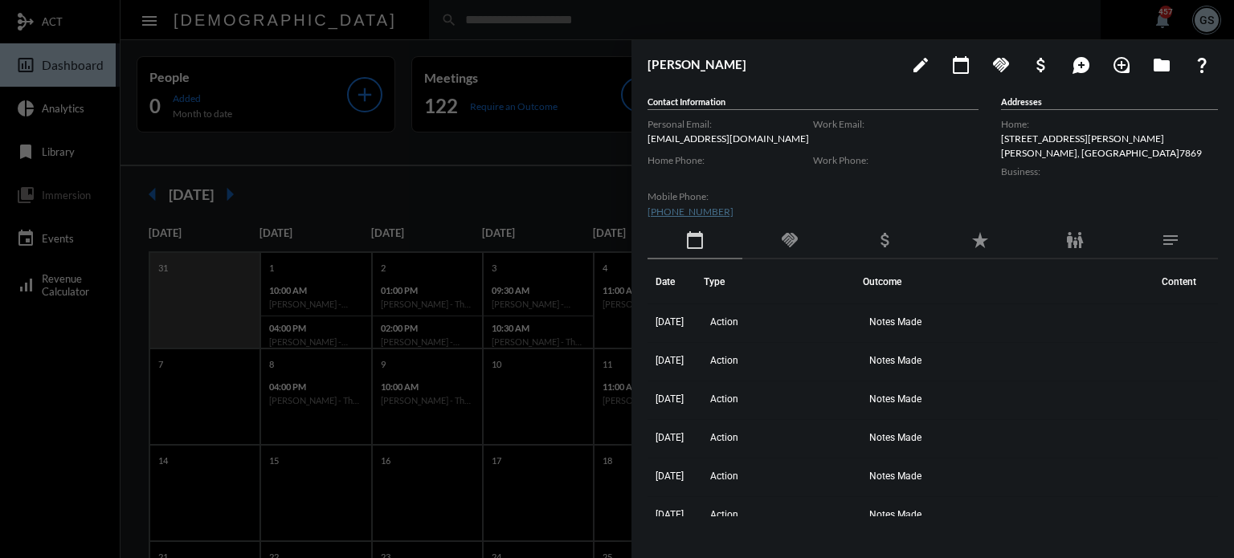
click at [504, 44] on div at bounding box center [617, 279] width 1234 height 558
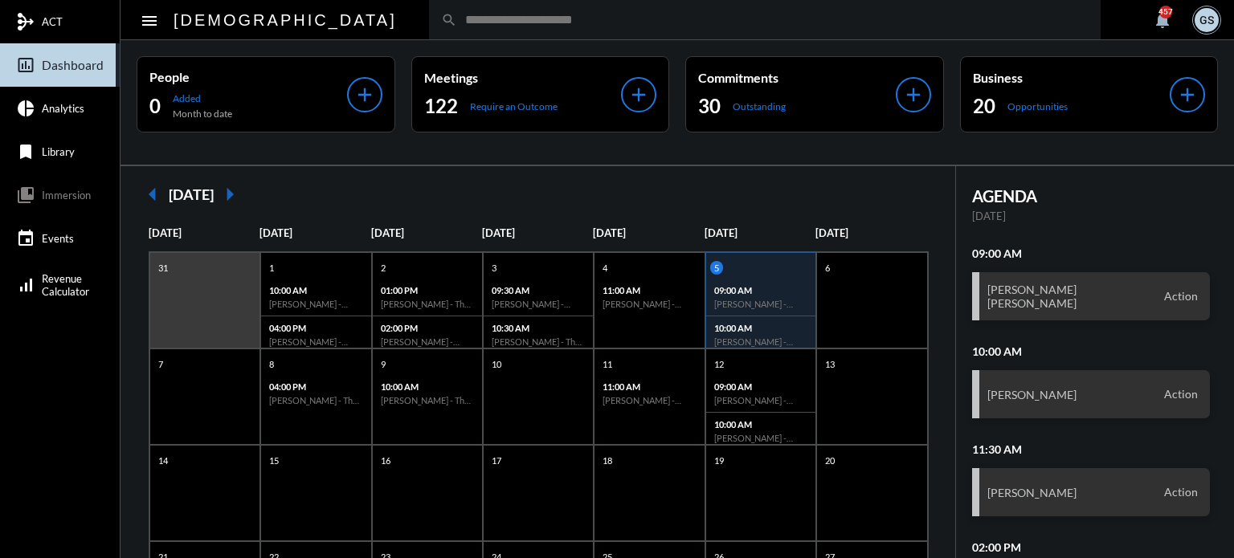
click at [504, 15] on mat-sidenav-container "mediation ACT insert_chart_outlined Dashboard pie_chart Analytics bookmark Libr…" at bounding box center [617, 279] width 1234 height 558
click at [504, 15] on input "text" at bounding box center [772, 20] width 631 height 14
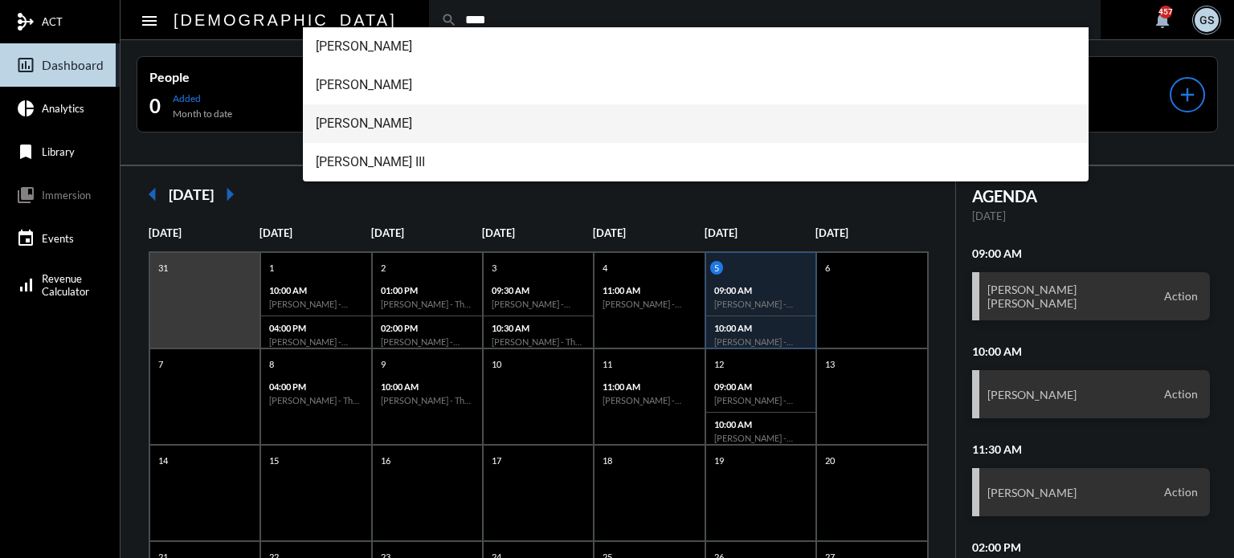
type input "****"
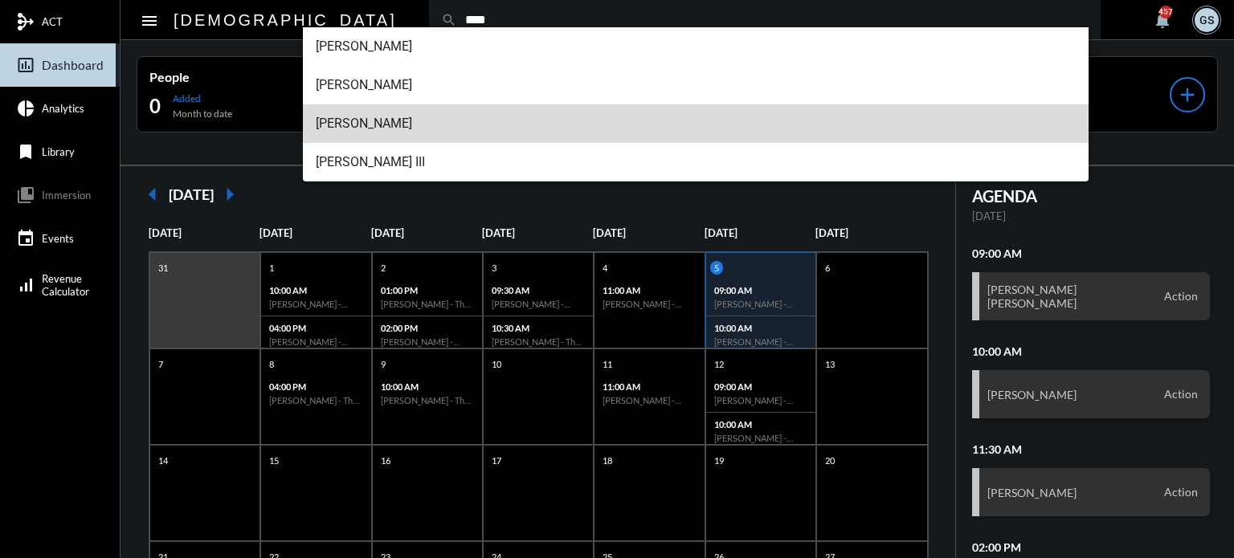
click at [394, 120] on span "[PERSON_NAME]" at bounding box center [696, 123] width 761 height 39
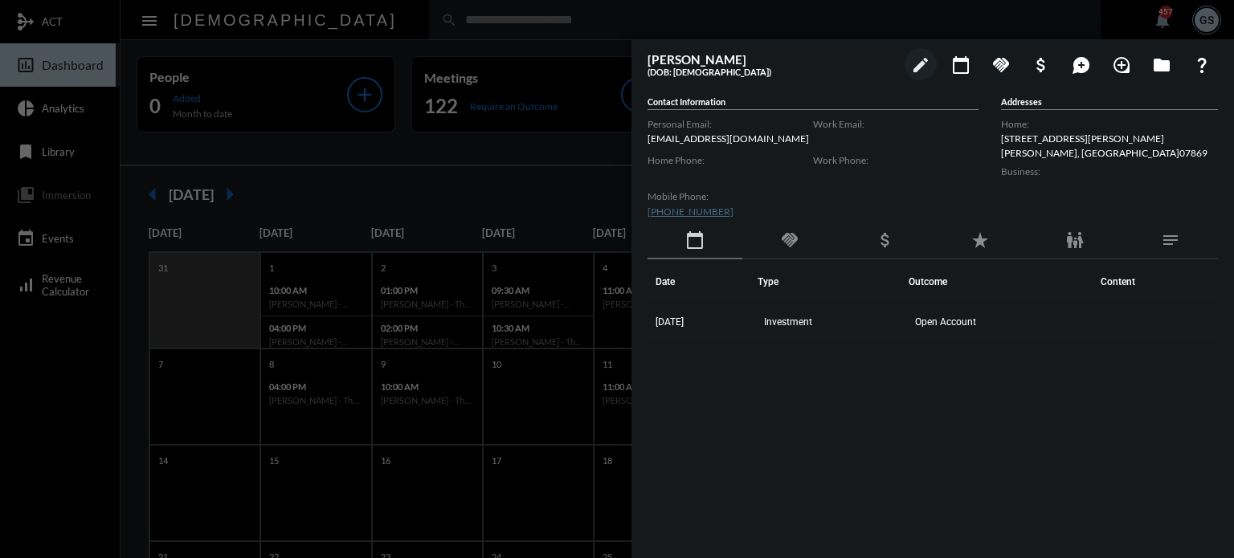
click at [530, 139] on div at bounding box center [617, 279] width 1234 height 558
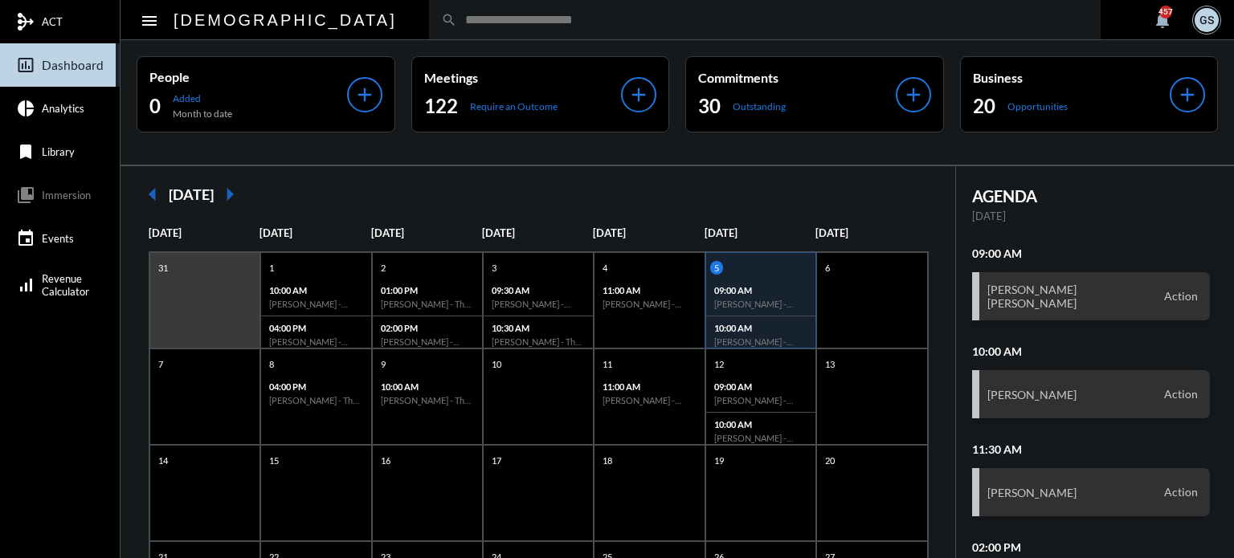
click at [530, 27] on div "search" at bounding box center [764, 19] width 671 height 39
click at [510, 31] on div "search" at bounding box center [764, 19] width 671 height 39
click at [511, 20] on input "text" at bounding box center [772, 20] width 631 height 14
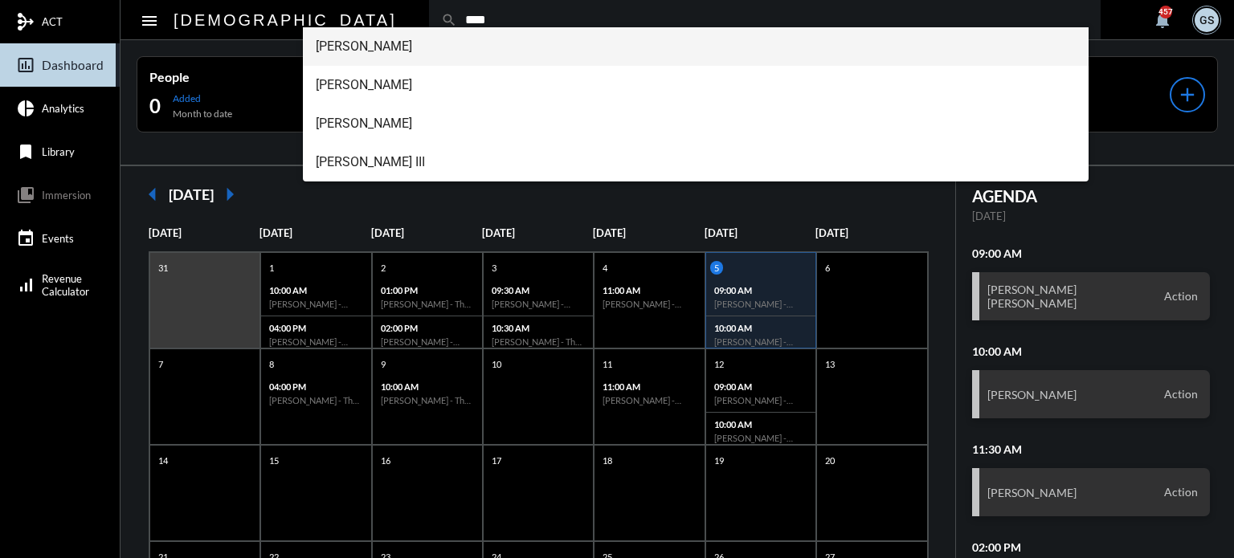
type input "****"
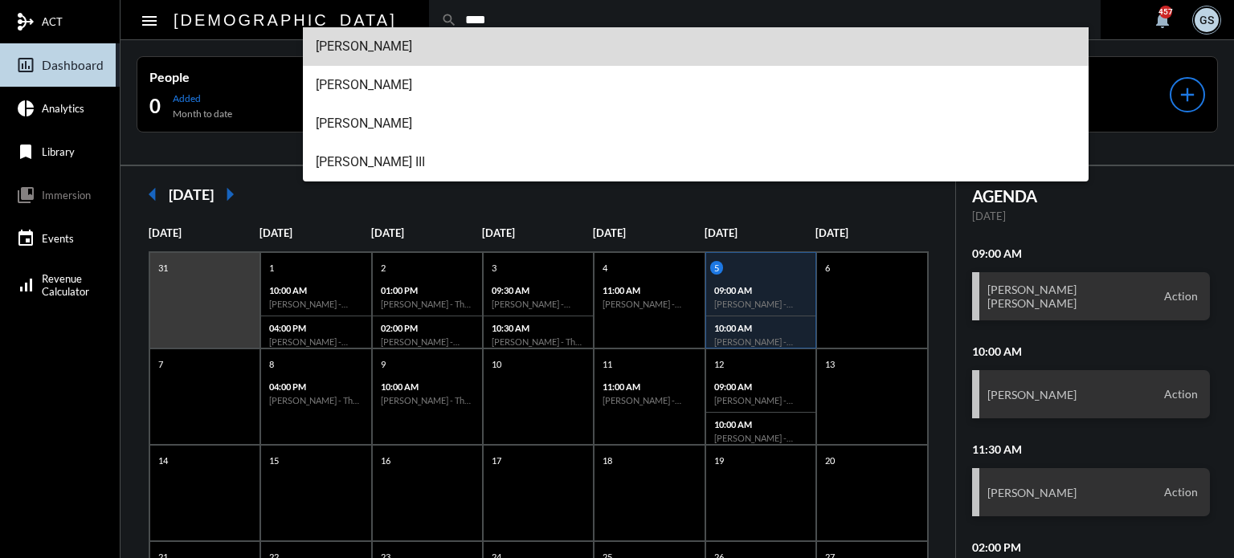
click at [421, 43] on span "[PERSON_NAME]" at bounding box center [696, 46] width 761 height 39
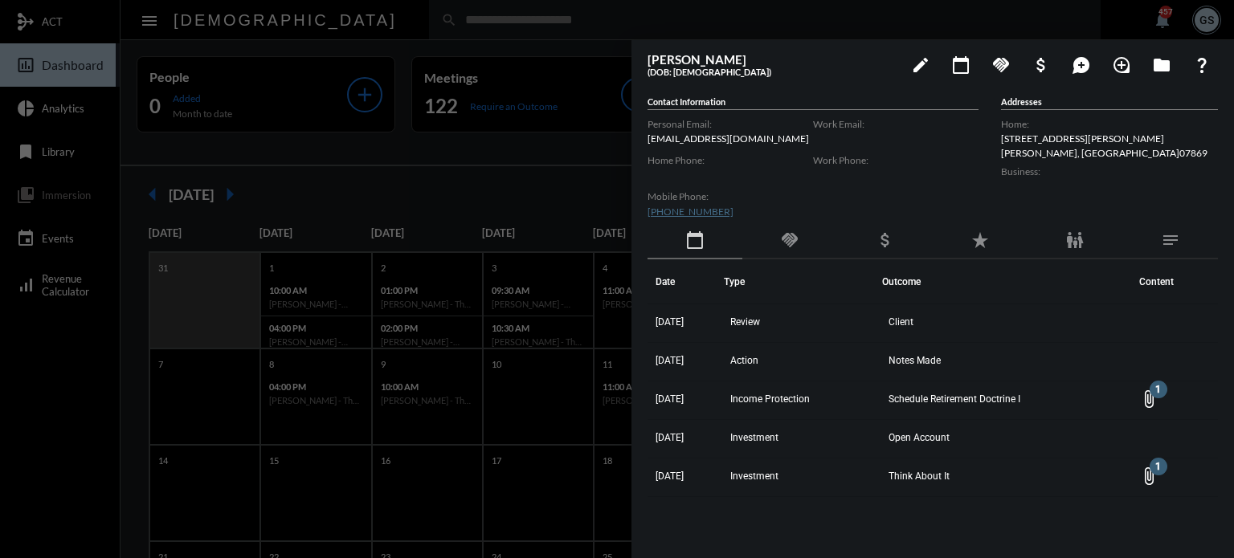
click at [469, 35] on div at bounding box center [617, 279] width 1234 height 558
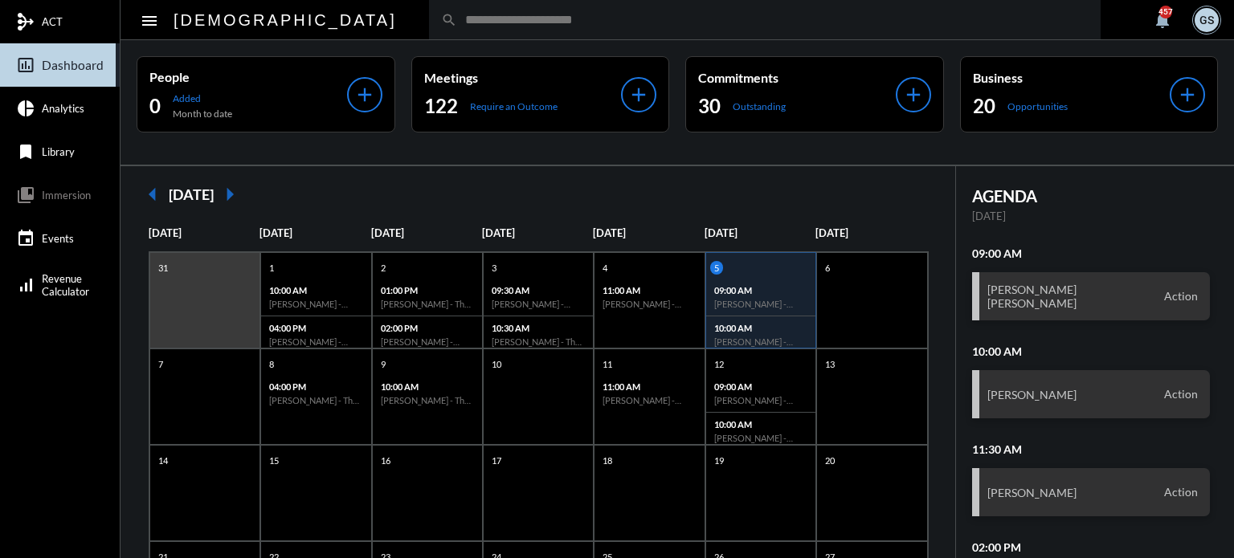
click at [467, 22] on input "text" at bounding box center [772, 20] width 631 height 14
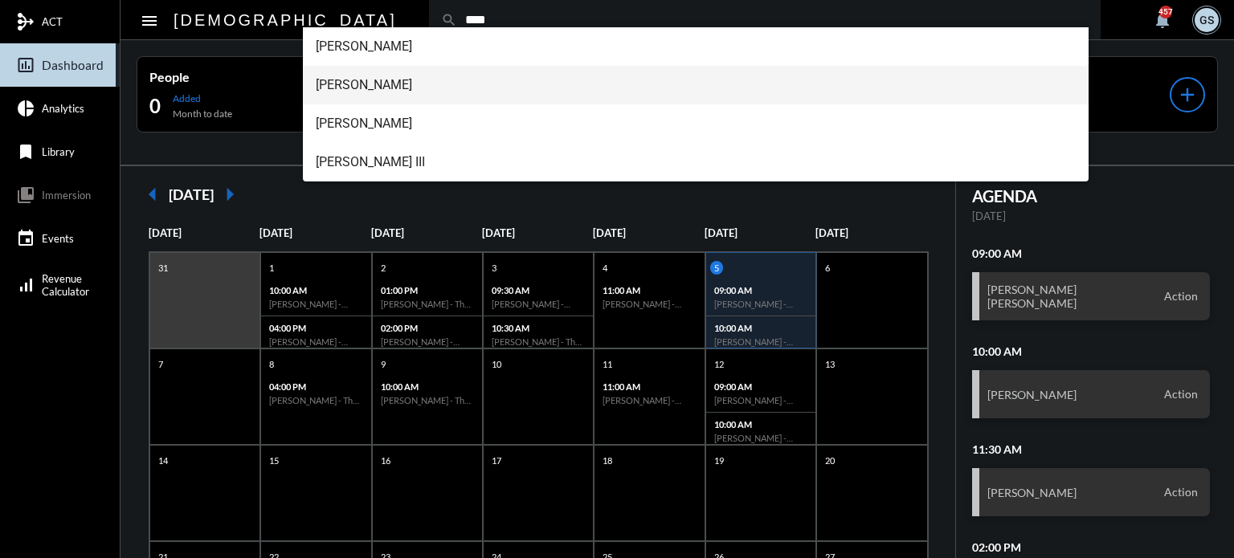
type input "****"
click at [391, 73] on span "[PERSON_NAME]" at bounding box center [696, 85] width 761 height 39
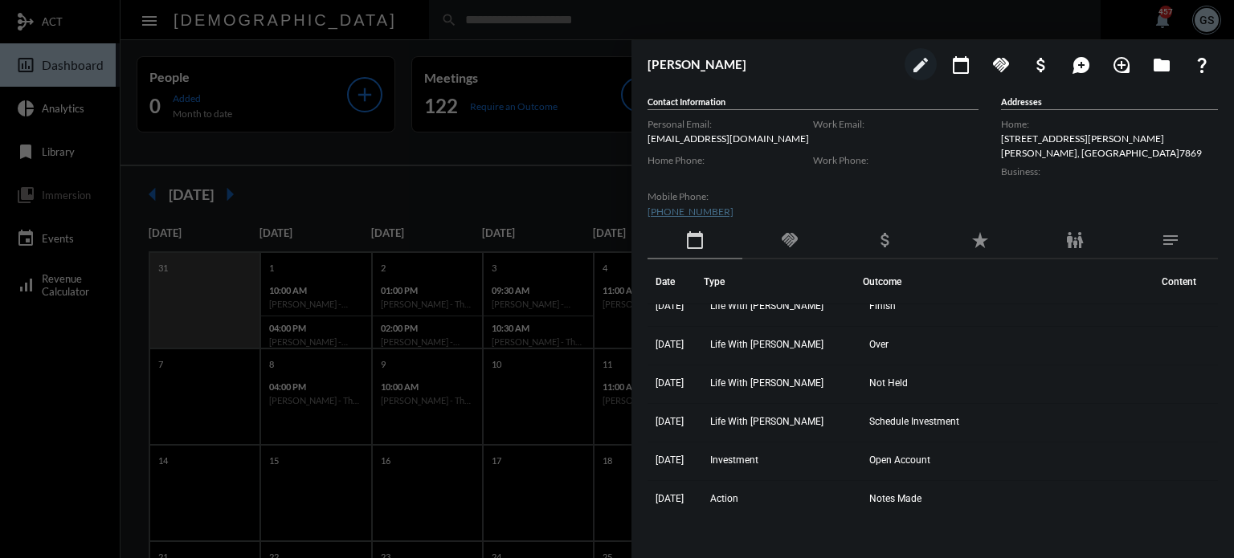
scroll to position [238, 0]
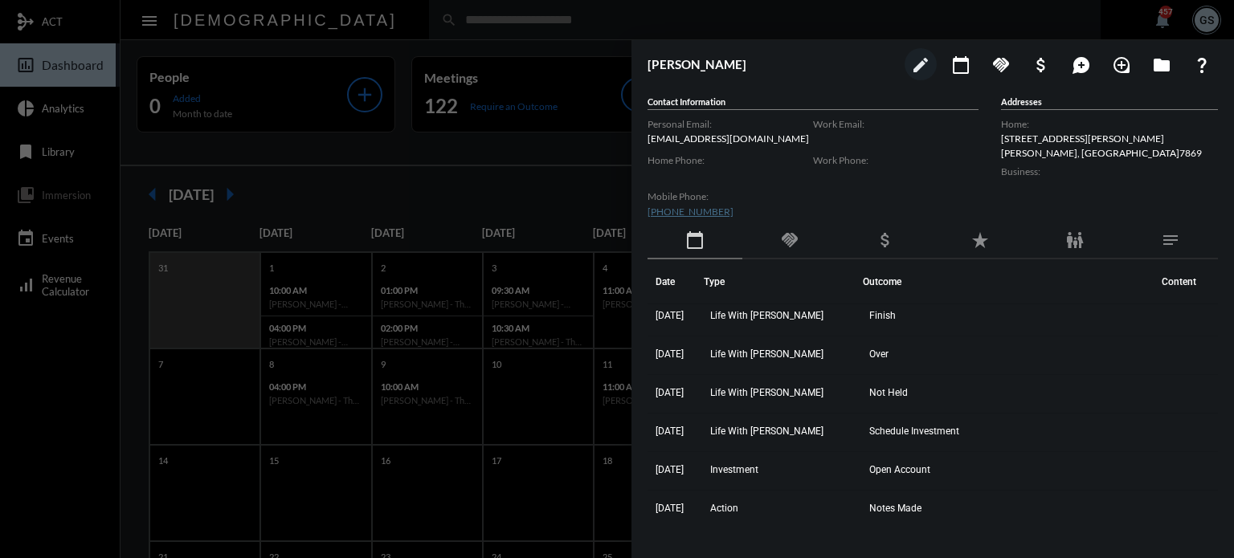
click at [215, 65] on div at bounding box center [617, 279] width 1234 height 558
